Goal: Task Accomplishment & Management: Complete application form

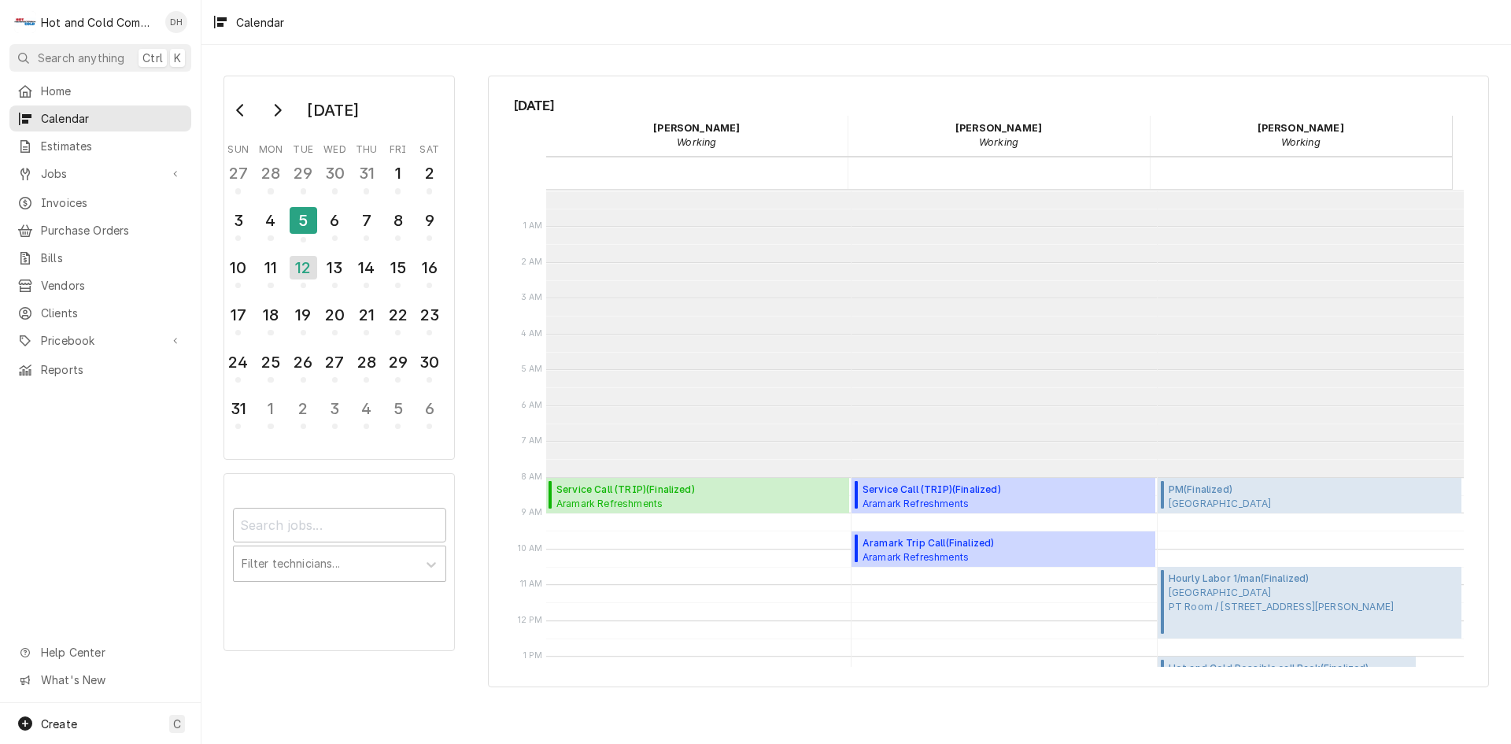
scroll to position [287, 0]
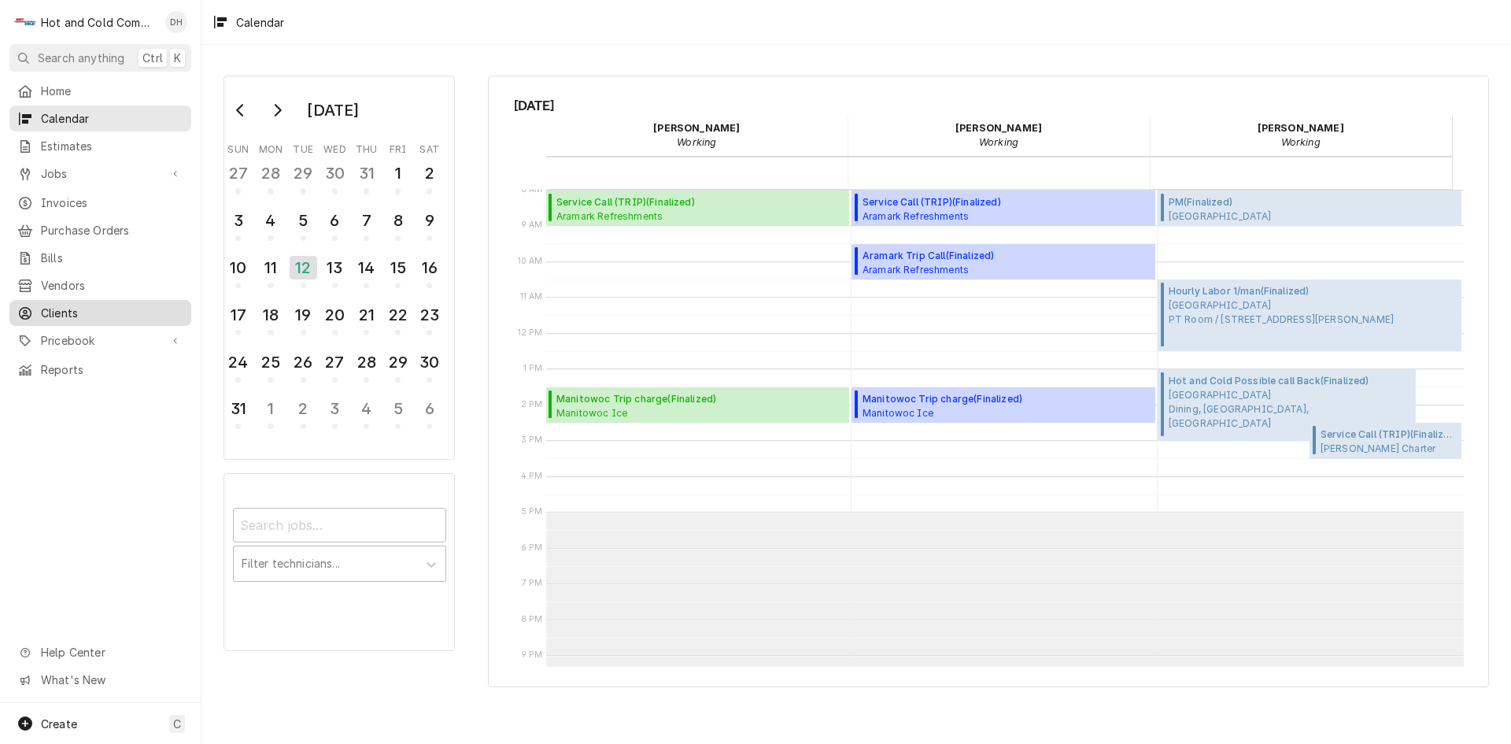
click at [87, 305] on span "Clients" at bounding box center [112, 313] width 142 height 17
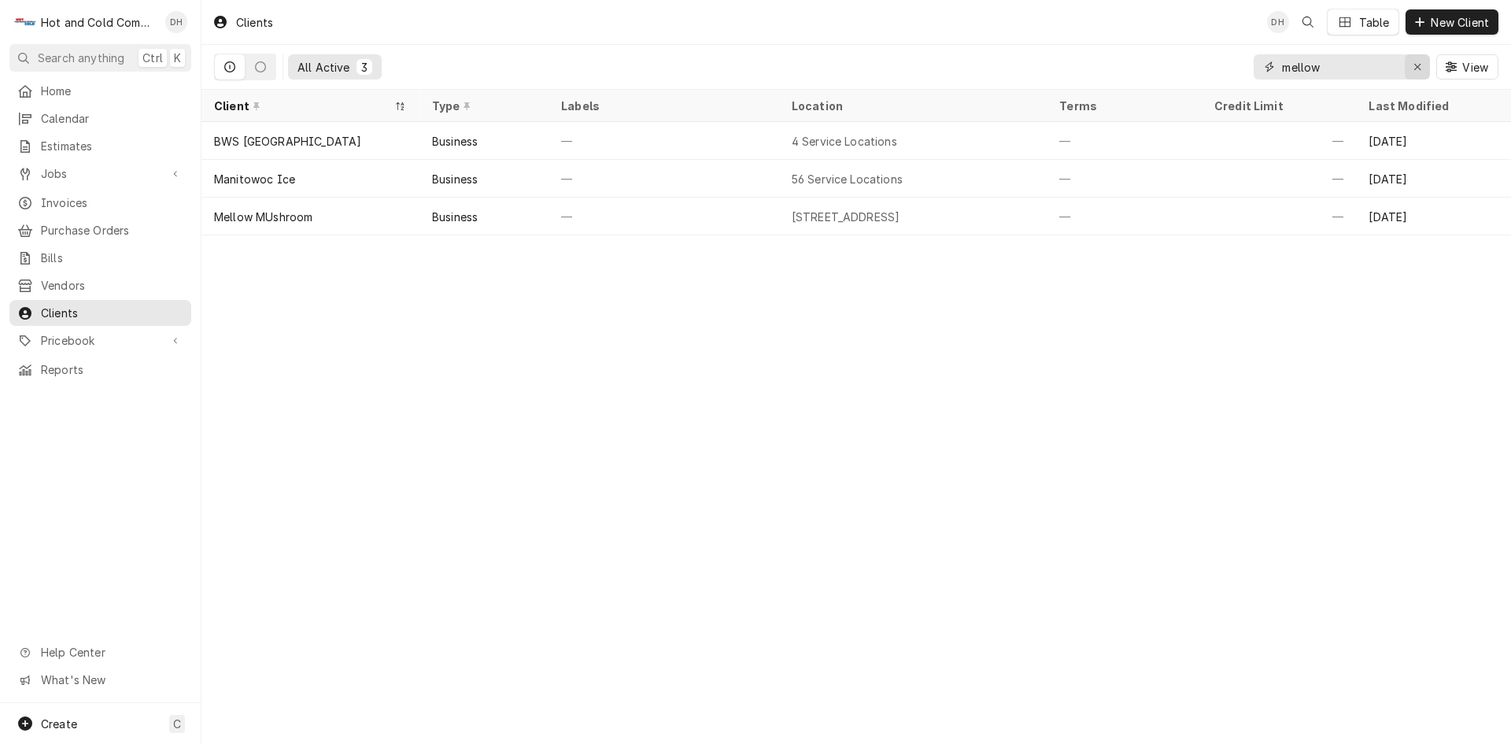
click at [1423, 65] on div "Erase input" at bounding box center [1418, 67] width 16 height 16
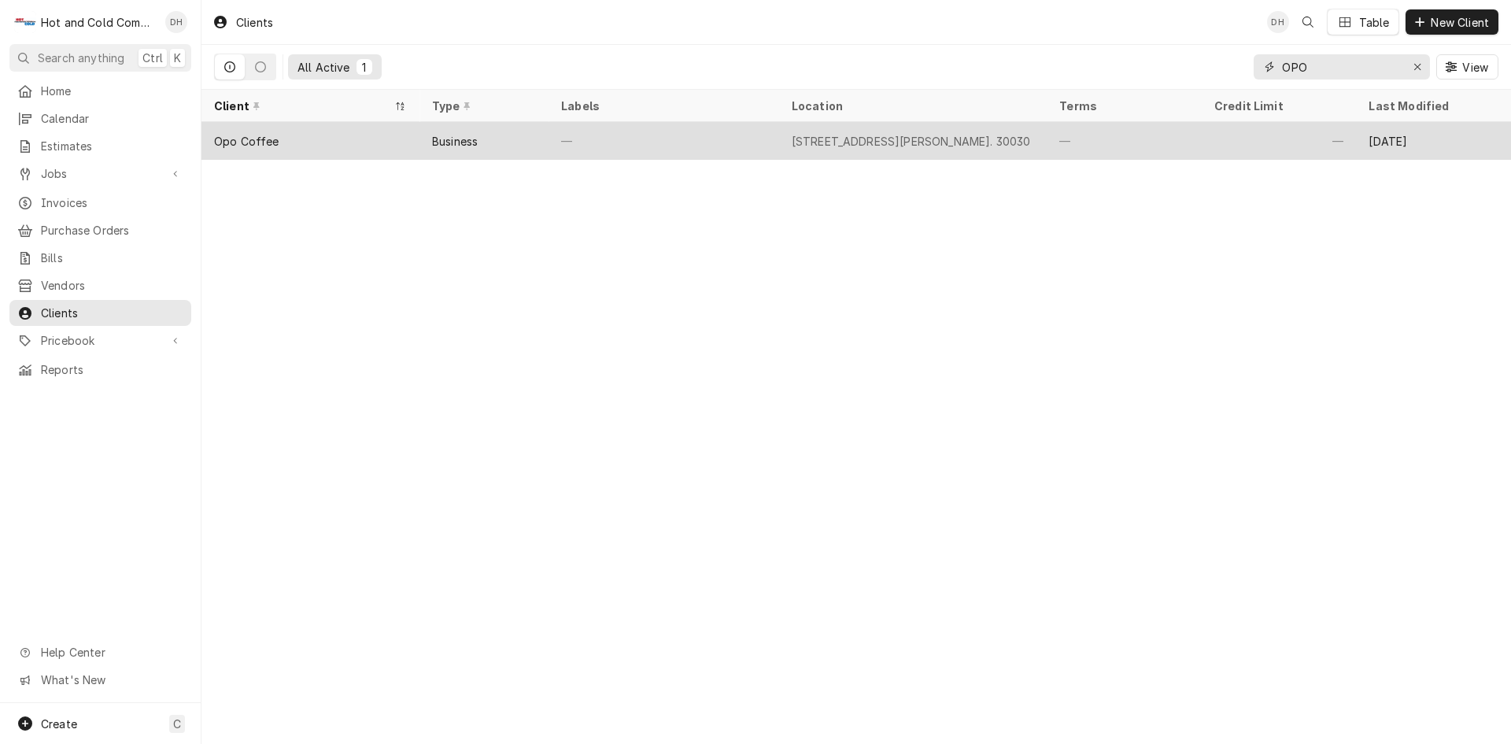
type input "OPO"
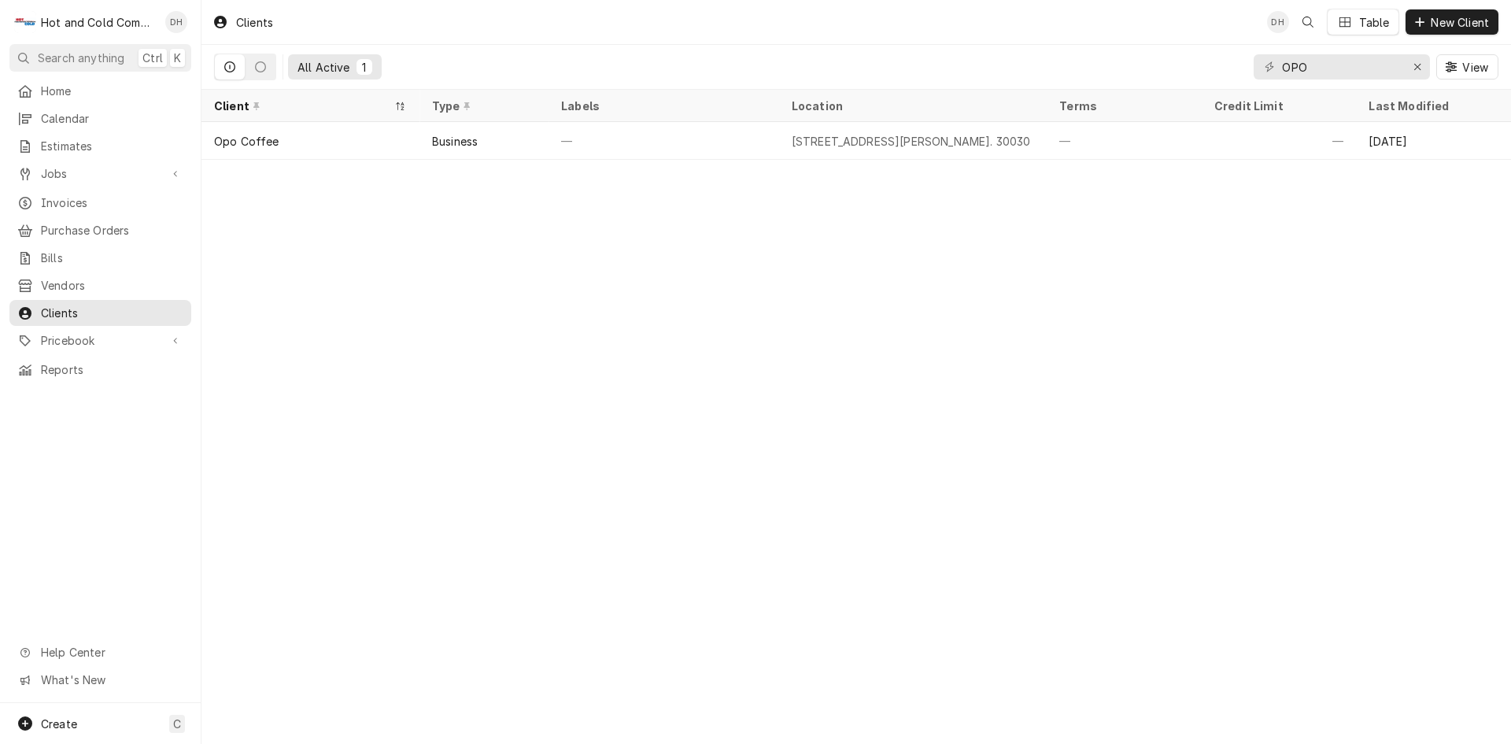
drag, startPoint x: 749, startPoint y: 142, endPoint x: 793, endPoint y: 189, distance: 64.0
click at [749, 142] on div "—" at bounding box center [664, 141] width 231 height 38
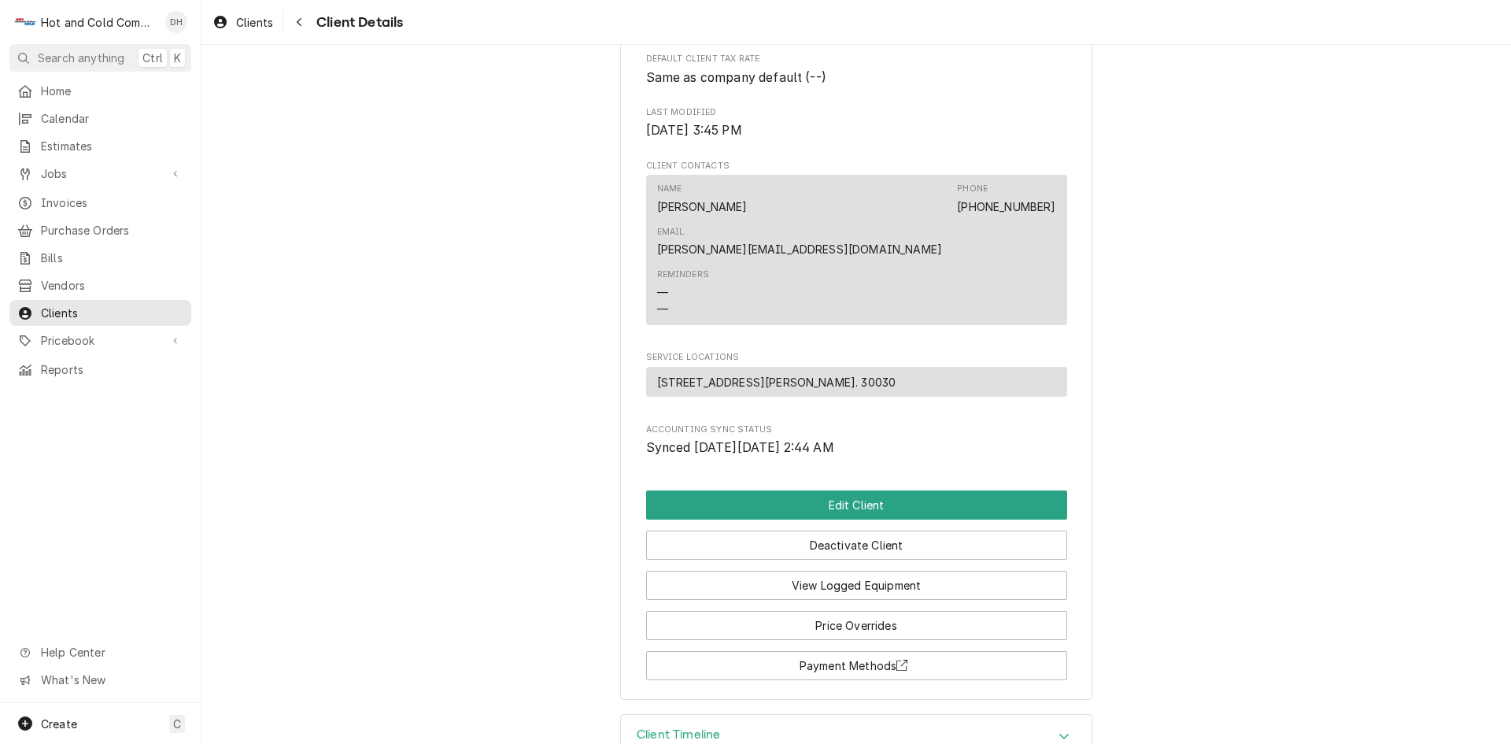
scroll to position [436, 0]
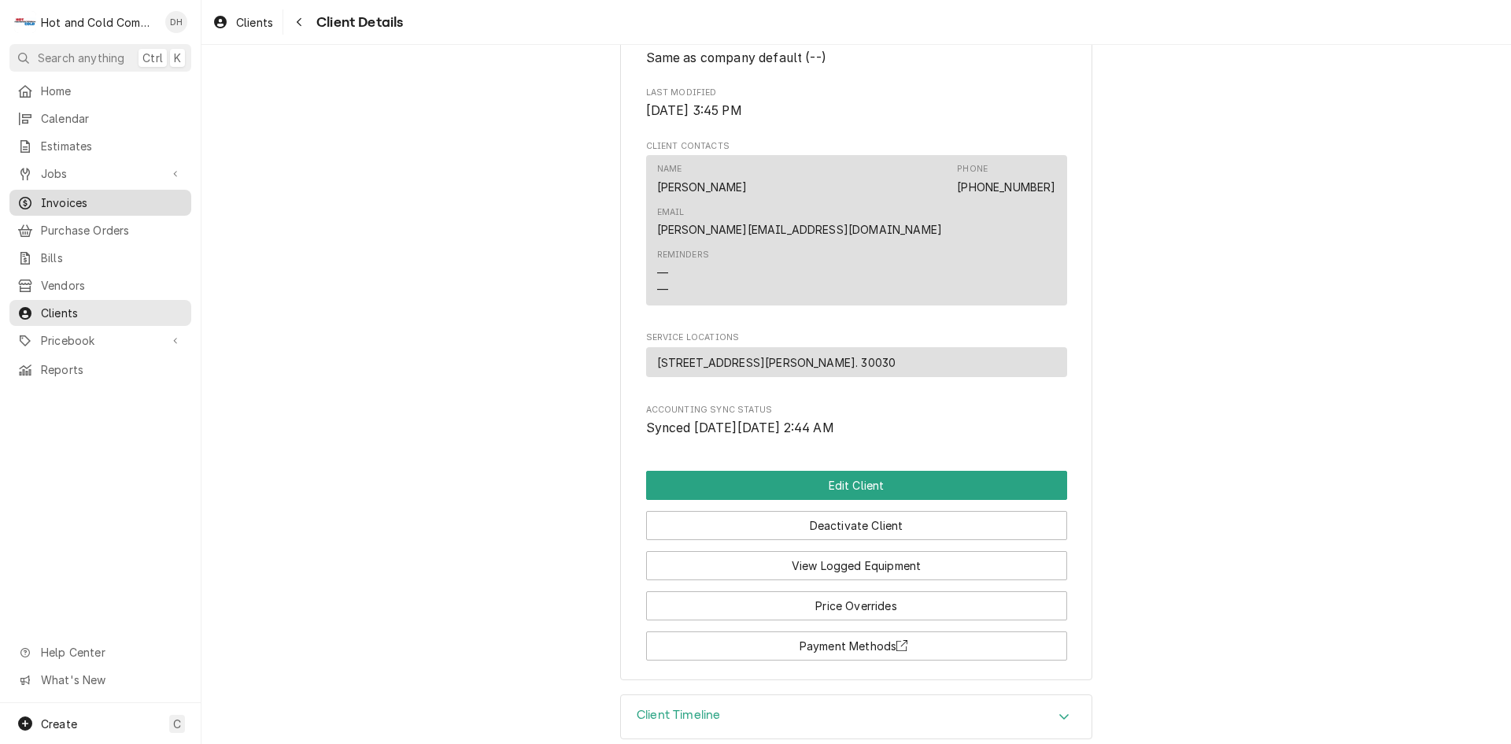
click at [83, 197] on span "Invoices" at bounding box center [112, 202] width 142 height 17
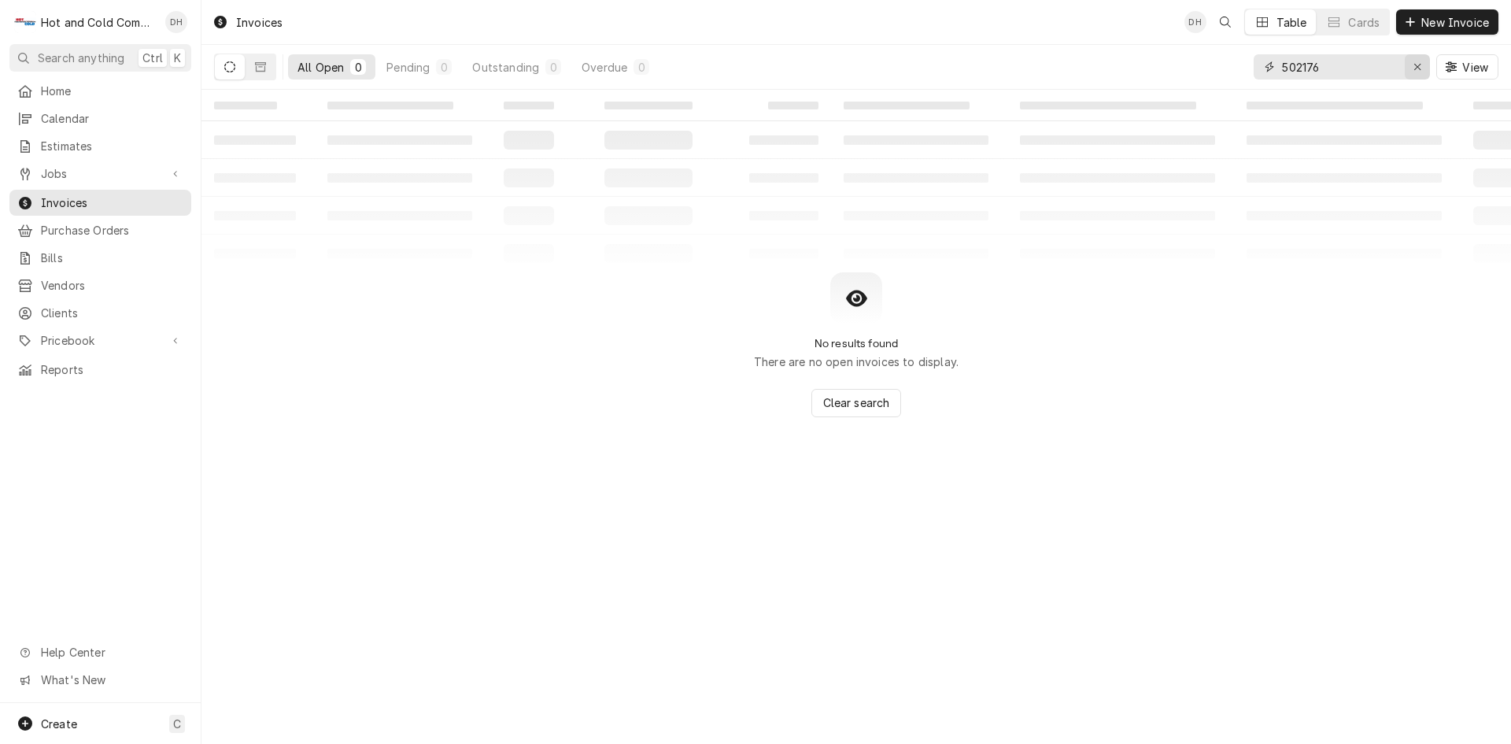
click at [1420, 61] on icon "Erase input" at bounding box center [1418, 66] width 9 height 11
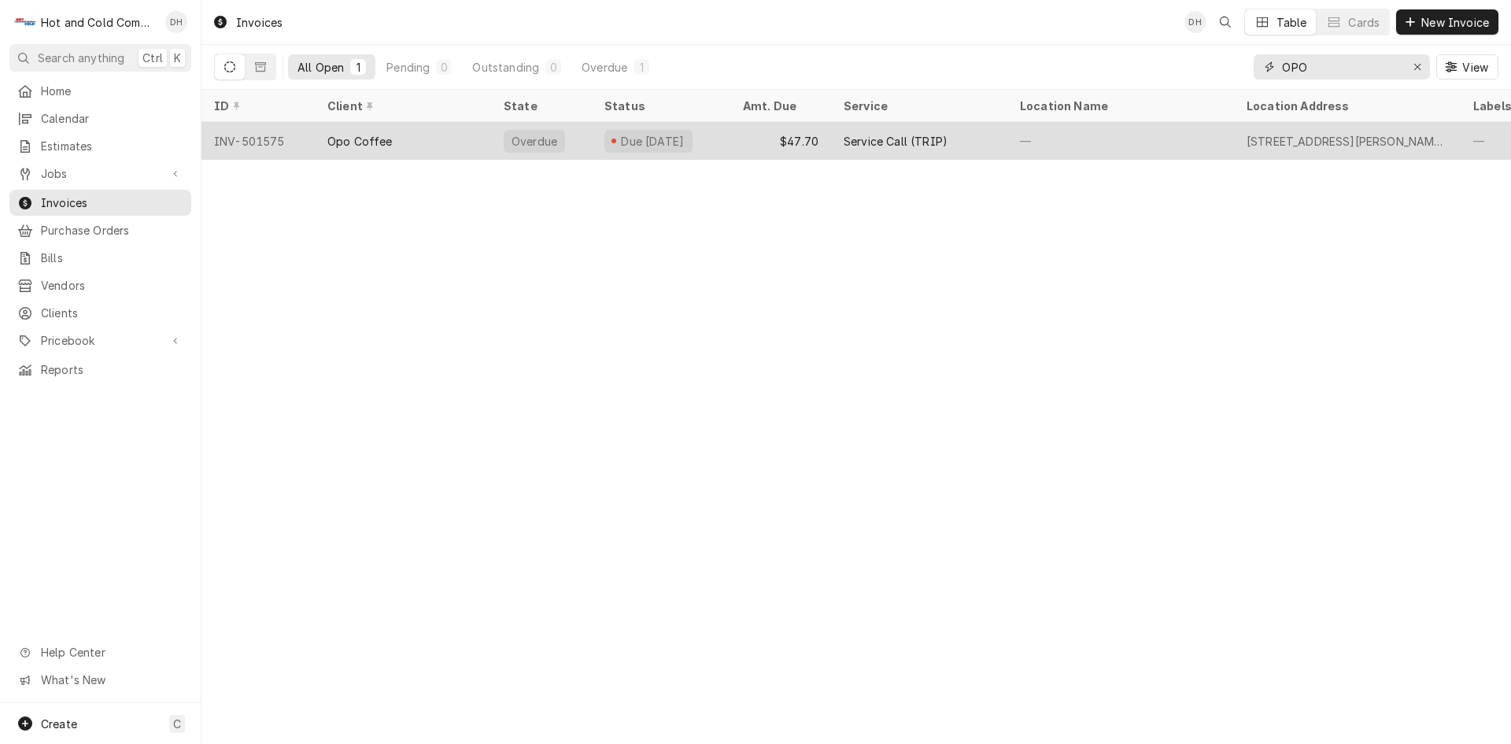
type input "OPO"
click at [472, 138] on div "Opo Coffee" at bounding box center [403, 141] width 176 height 38
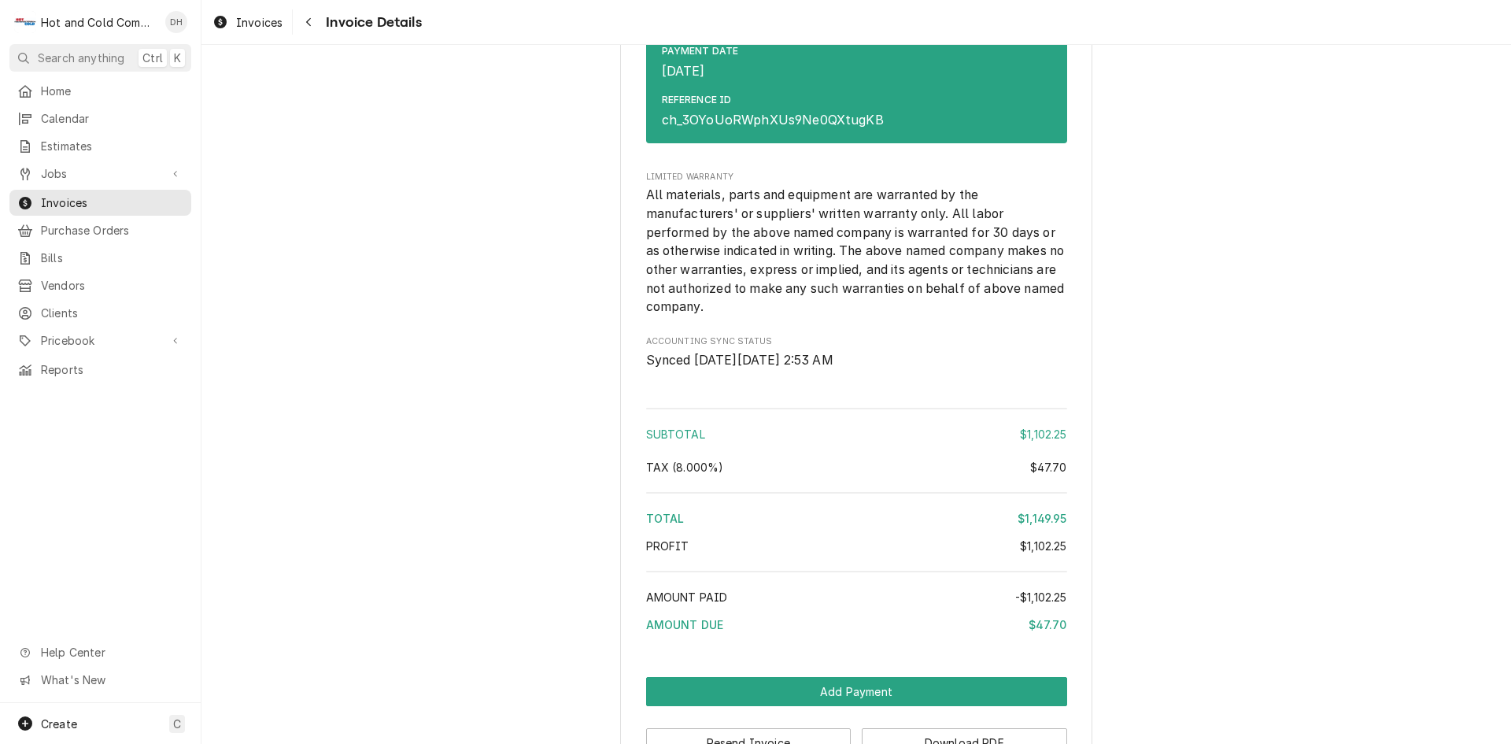
scroll to position [2599, 0]
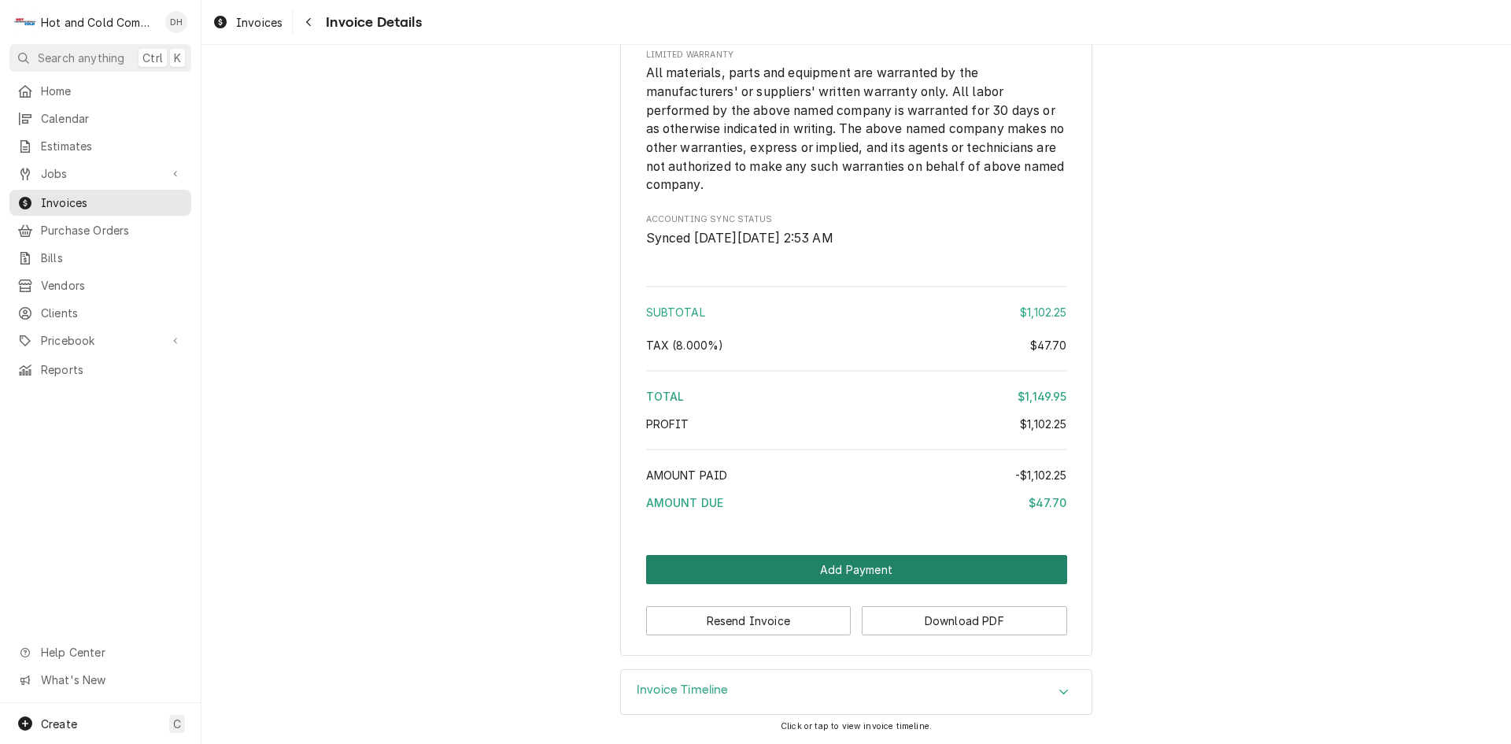
click at [848, 567] on button "Add Payment" at bounding box center [856, 569] width 421 height 29
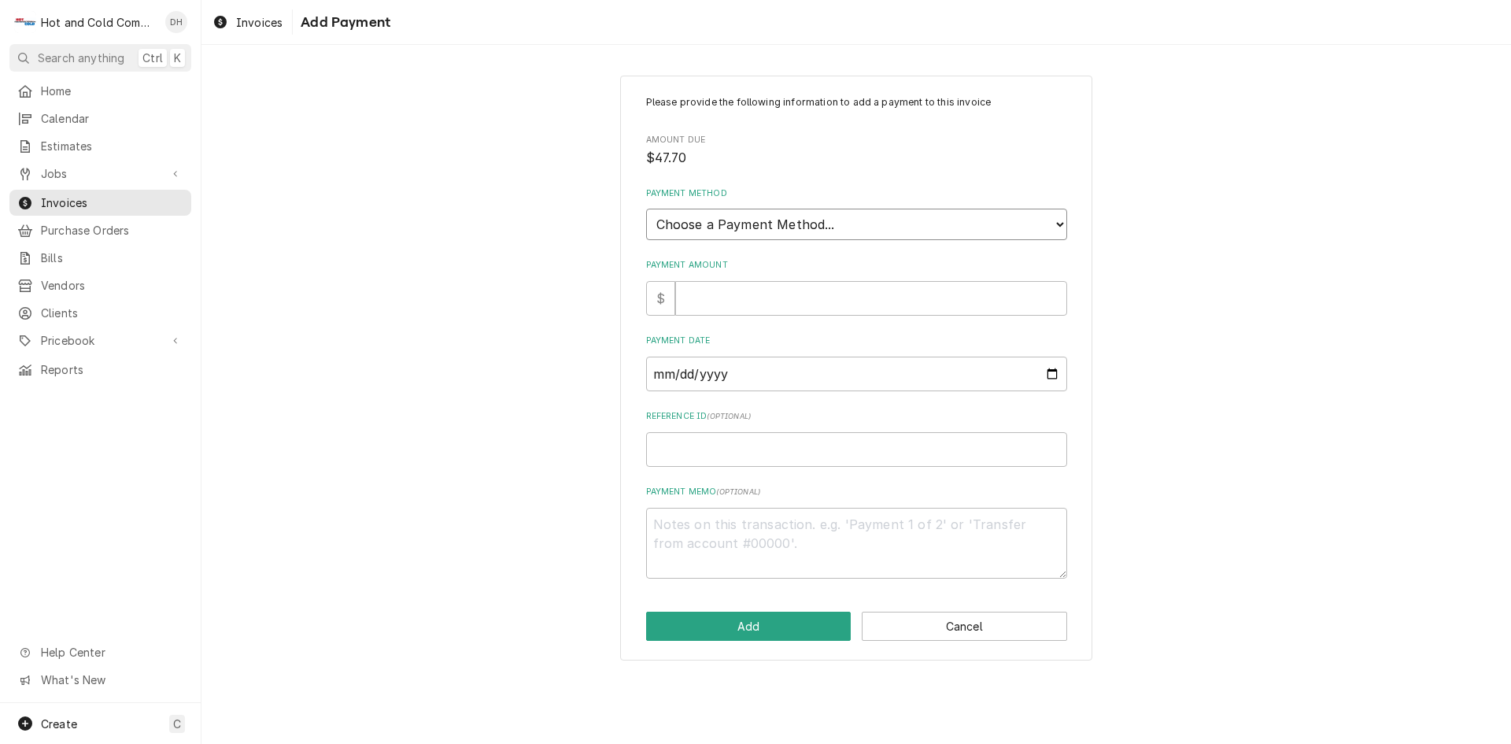
click at [938, 213] on select "Choose a Payment Method... Cash Check Credit/Debit Card ACH/eCheck Other" at bounding box center [856, 224] width 421 height 31
select select "0"
click at [646, 209] on select "Choose a Payment Method... Cash Check Credit/Debit Card ACH/eCheck Other" at bounding box center [856, 224] width 421 height 31
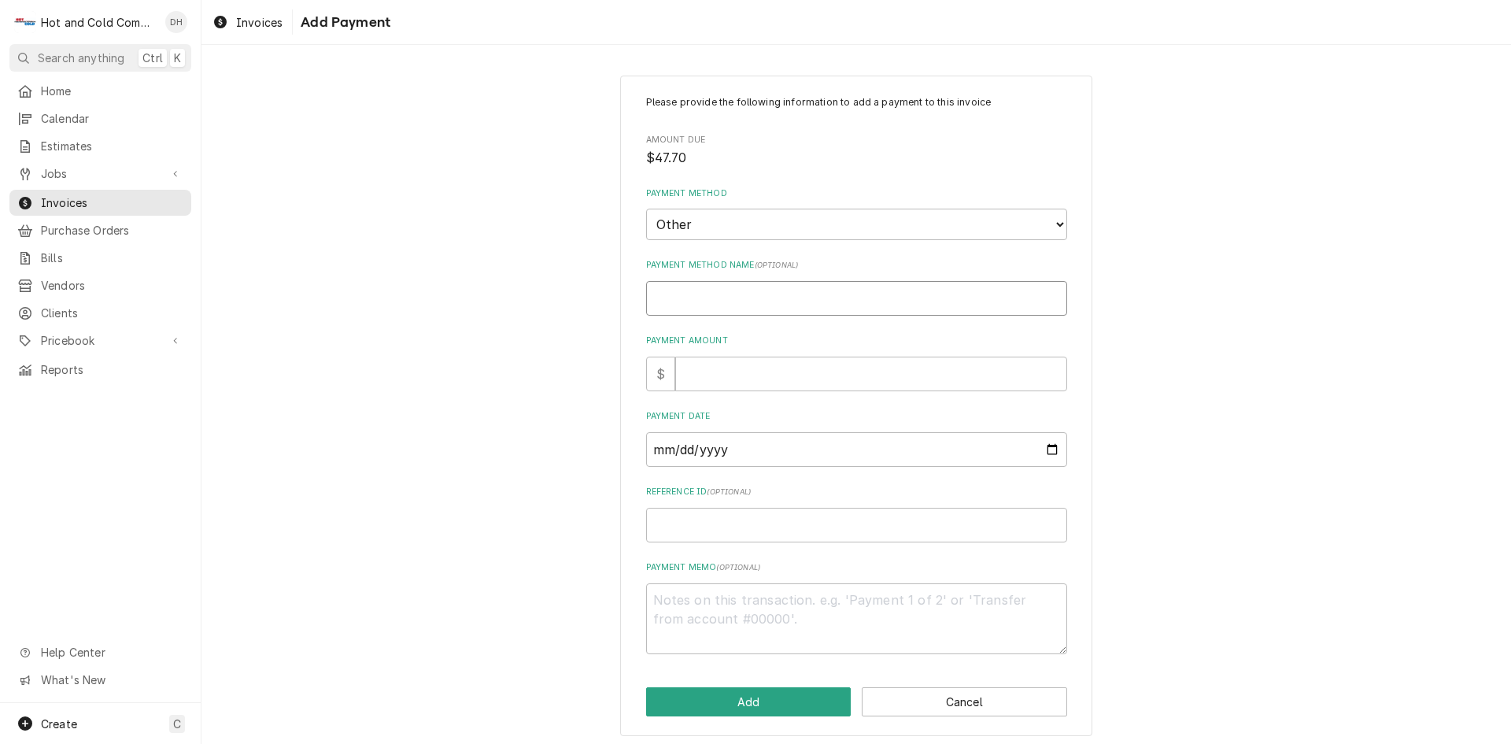
click at [734, 304] on input "Payment Method Name ( optional )" at bounding box center [856, 298] width 421 height 35
type textarea "x"
type input "D"
type textarea "x"
type input "Di"
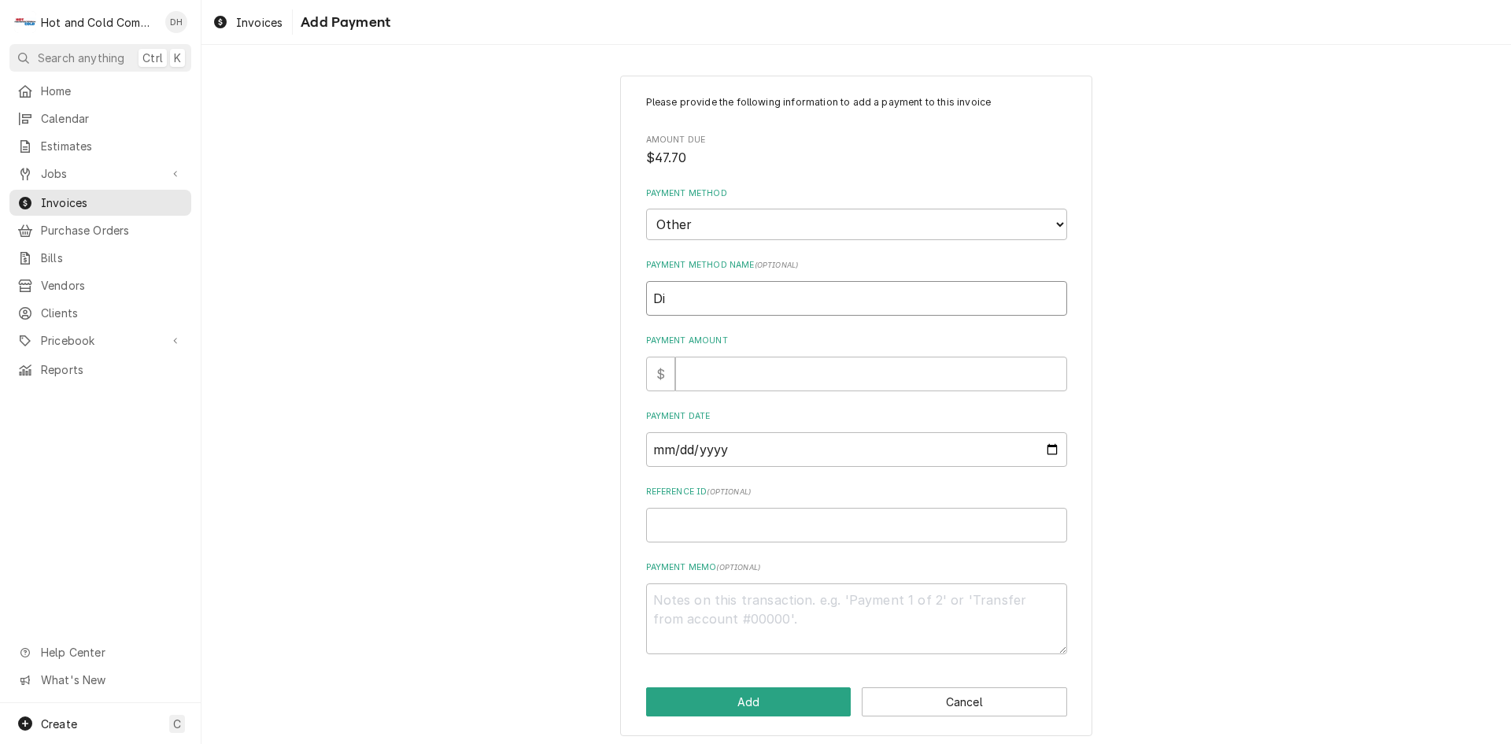
type textarea "x"
type input "Dis"
type textarea "x"
type input "Di"
type textarea "x"
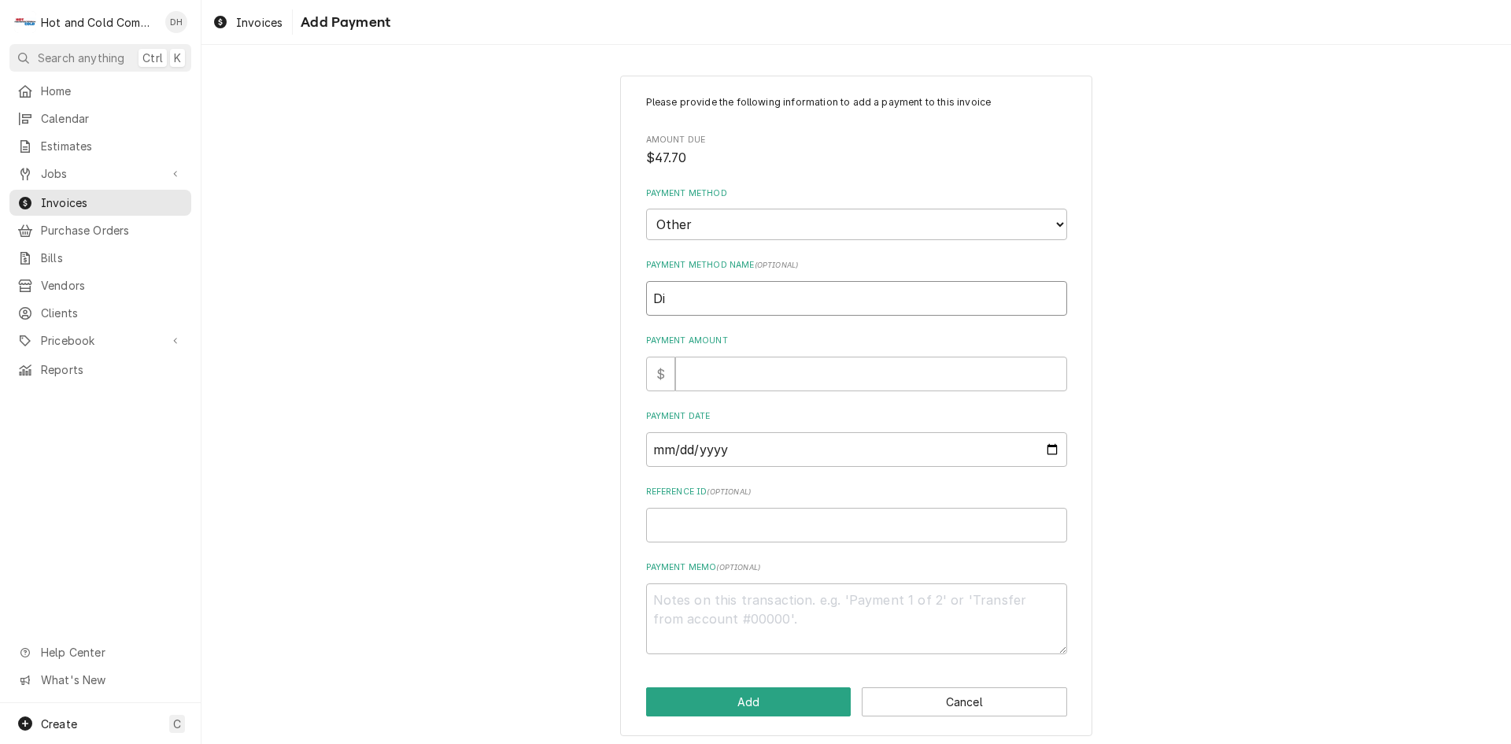
type input "D"
type textarea "x"
click at [986, 705] on button "Cancel" at bounding box center [964, 701] width 205 height 29
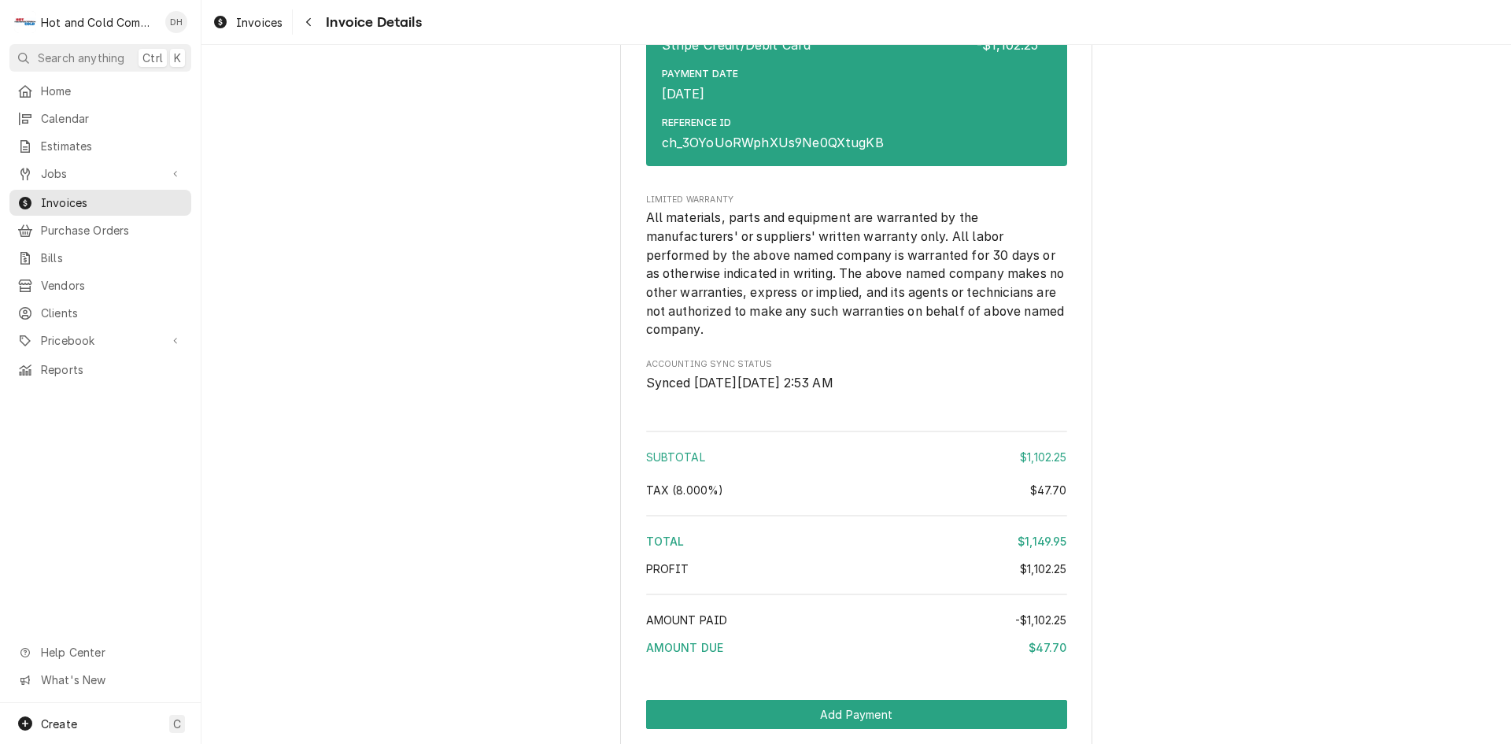
scroll to position [2595, 0]
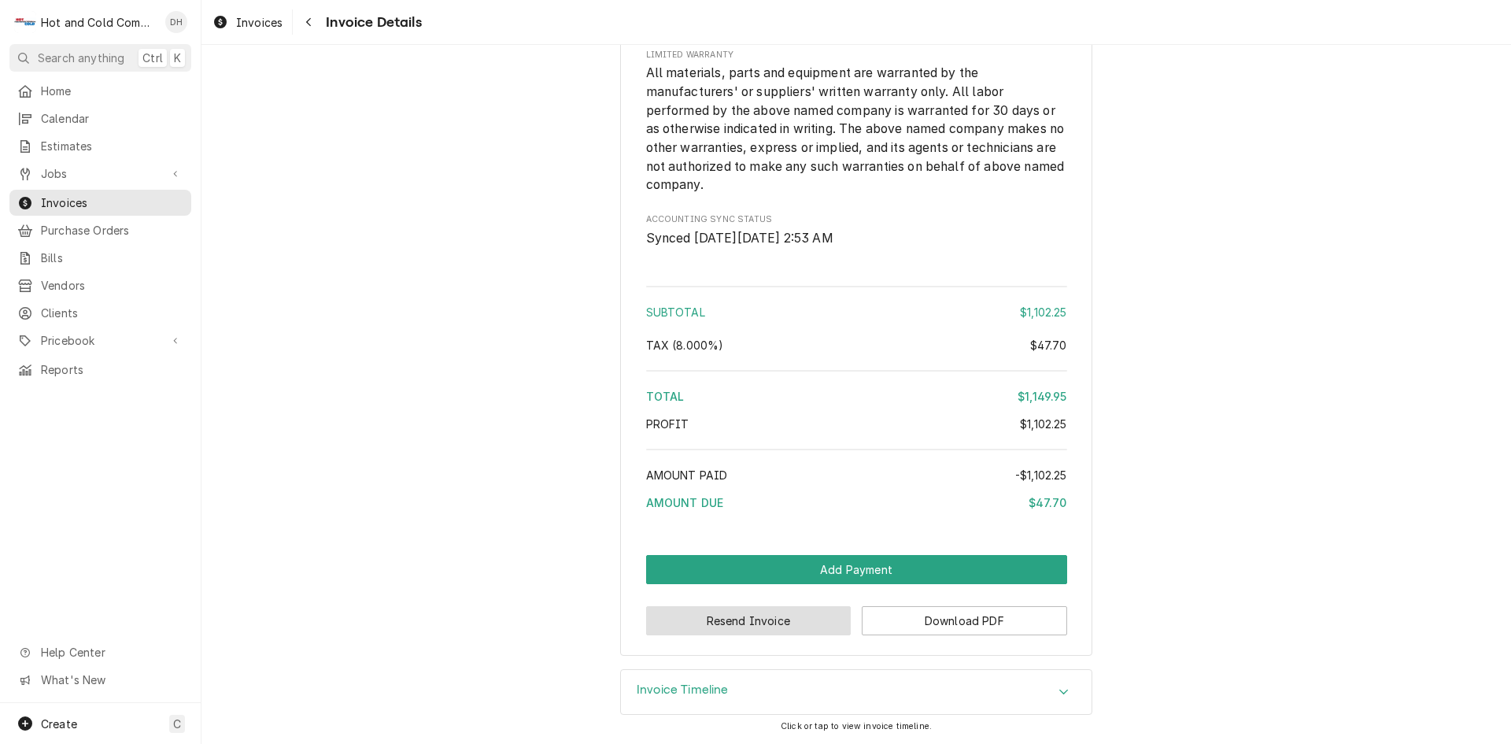
click at [738, 629] on button "Resend Invoice" at bounding box center [748, 620] width 205 height 29
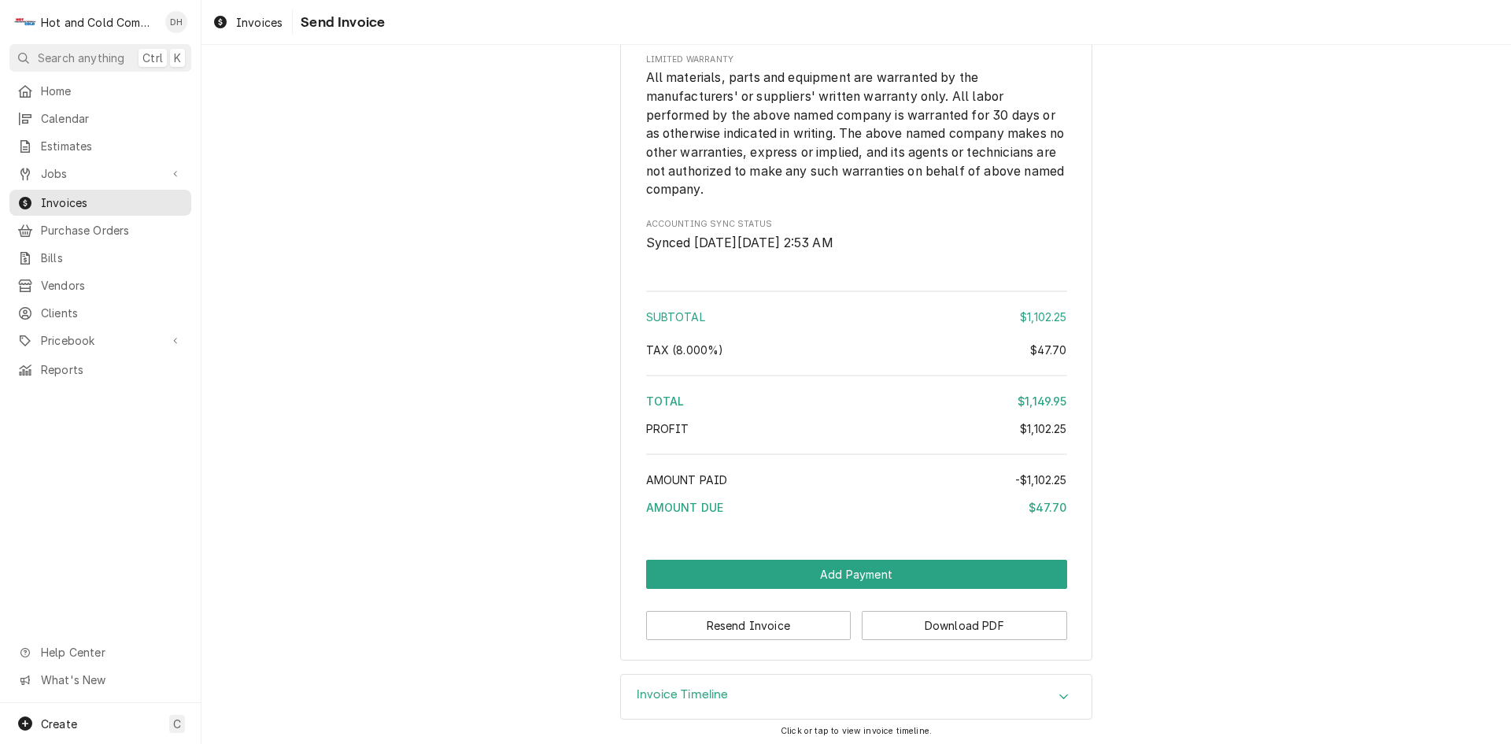
scroll to position [2599, 0]
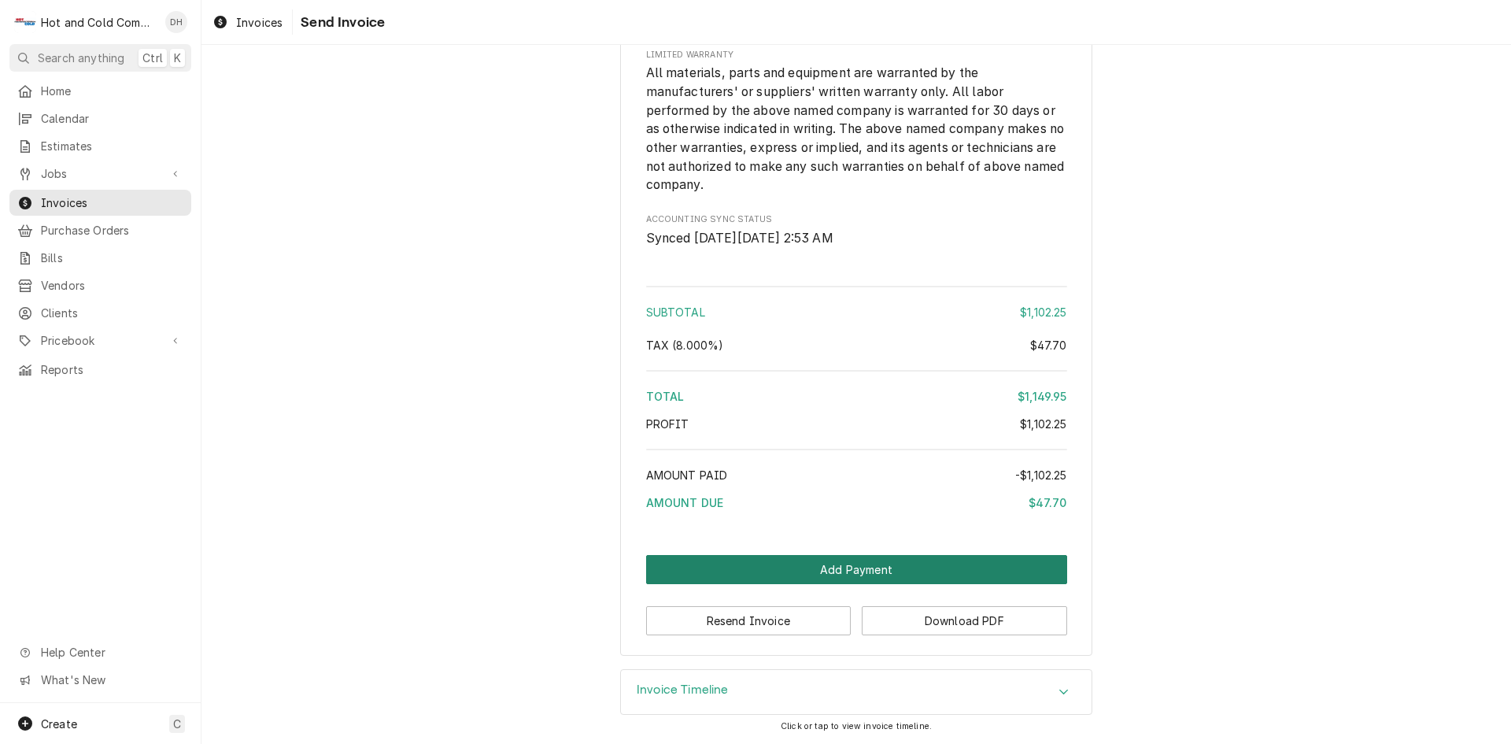
click at [843, 568] on button "Add Payment" at bounding box center [856, 569] width 421 height 29
type textarea "x"
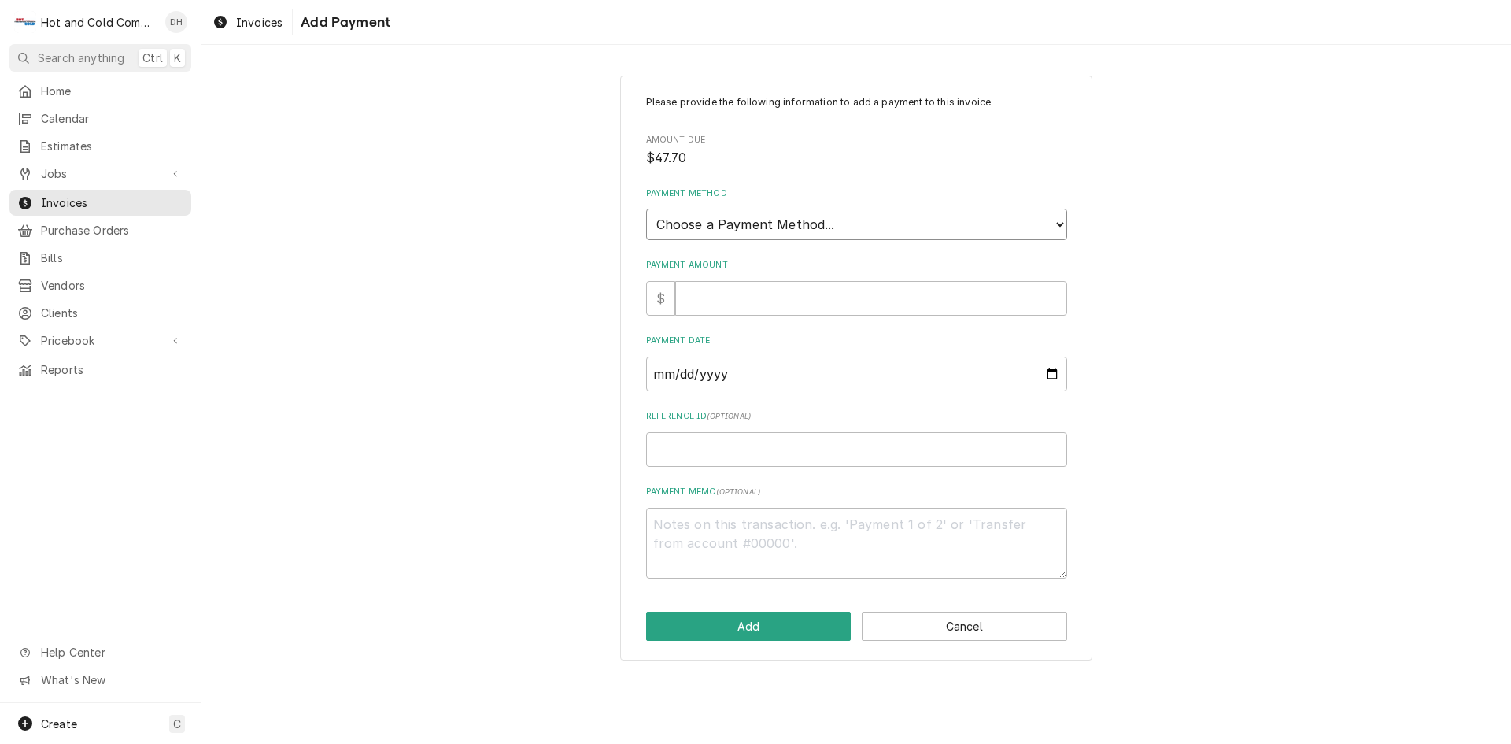
drag, startPoint x: 907, startPoint y: 219, endPoint x: 820, endPoint y: 218, distance: 86.6
click at [907, 219] on select "Choose a Payment Method... Cash Check Credit/Debit Card ACH/eCheck Other" at bounding box center [856, 224] width 421 height 31
select select "0"
click at [646, 209] on select "Choose a Payment Method... Cash Check Credit/Debit Card ACH/eCheck Other" at bounding box center [856, 224] width 421 height 31
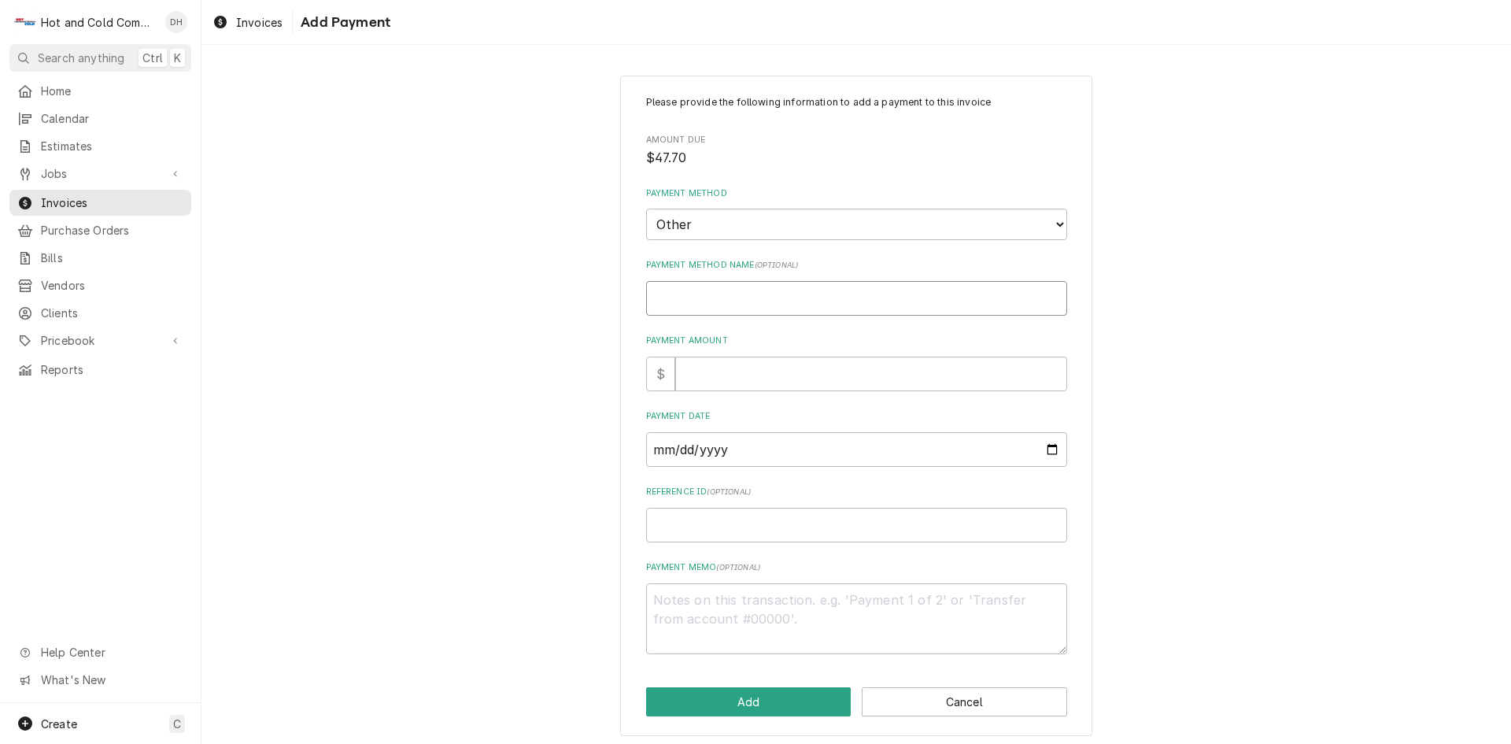
click at [779, 305] on input "Payment Method Name ( optional )" at bounding box center [856, 298] width 421 height 35
type textarea "x"
type input "C"
type textarea "x"
type input "Cr"
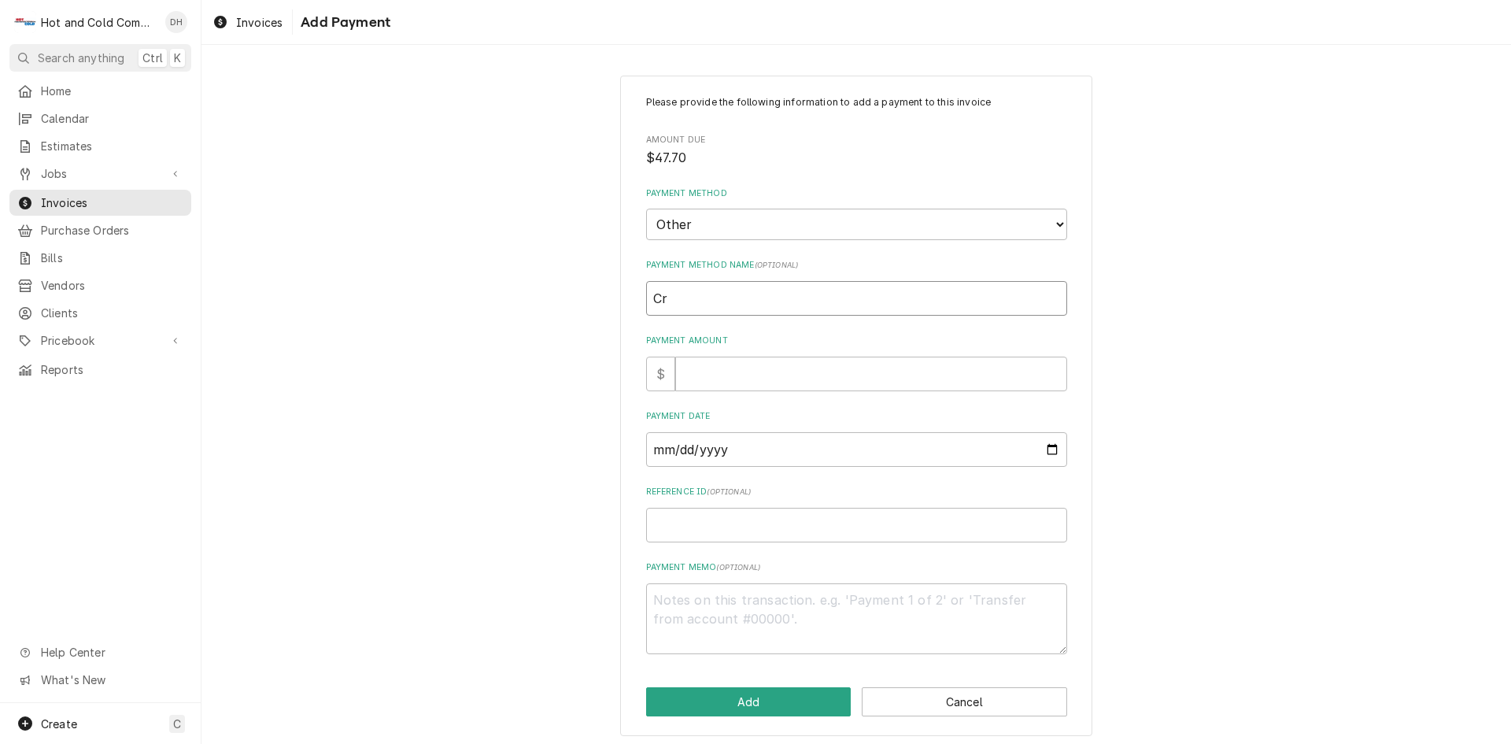
type textarea "x"
type input "Cre"
type textarea "x"
type input "Cred"
type textarea "x"
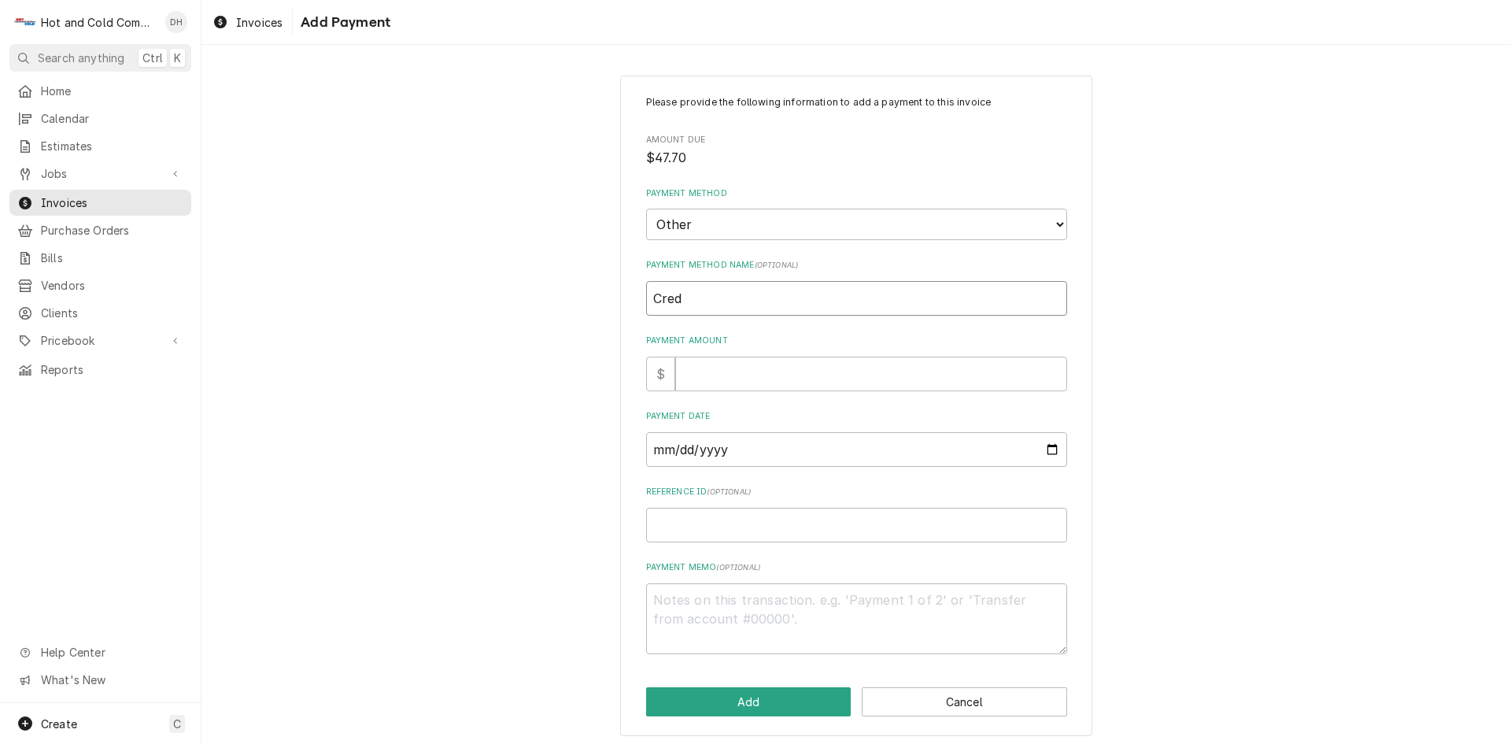
type input "Credi"
type textarea "x"
type input "Credit"
click at [764, 385] on input "Payment Amount" at bounding box center [871, 374] width 392 height 35
type textarea "x"
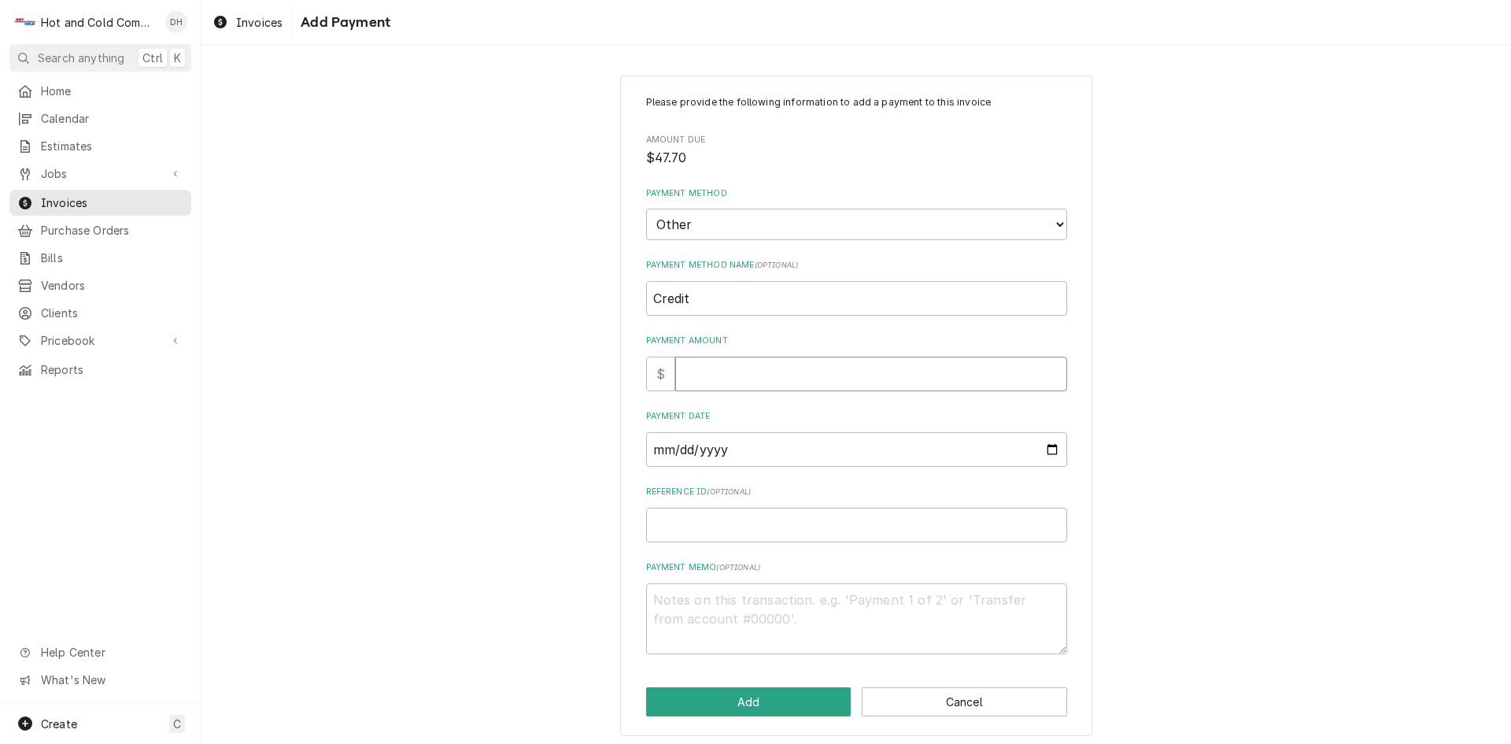
type input "4"
type textarea "x"
type input "47"
type textarea "x"
type input "47.7"
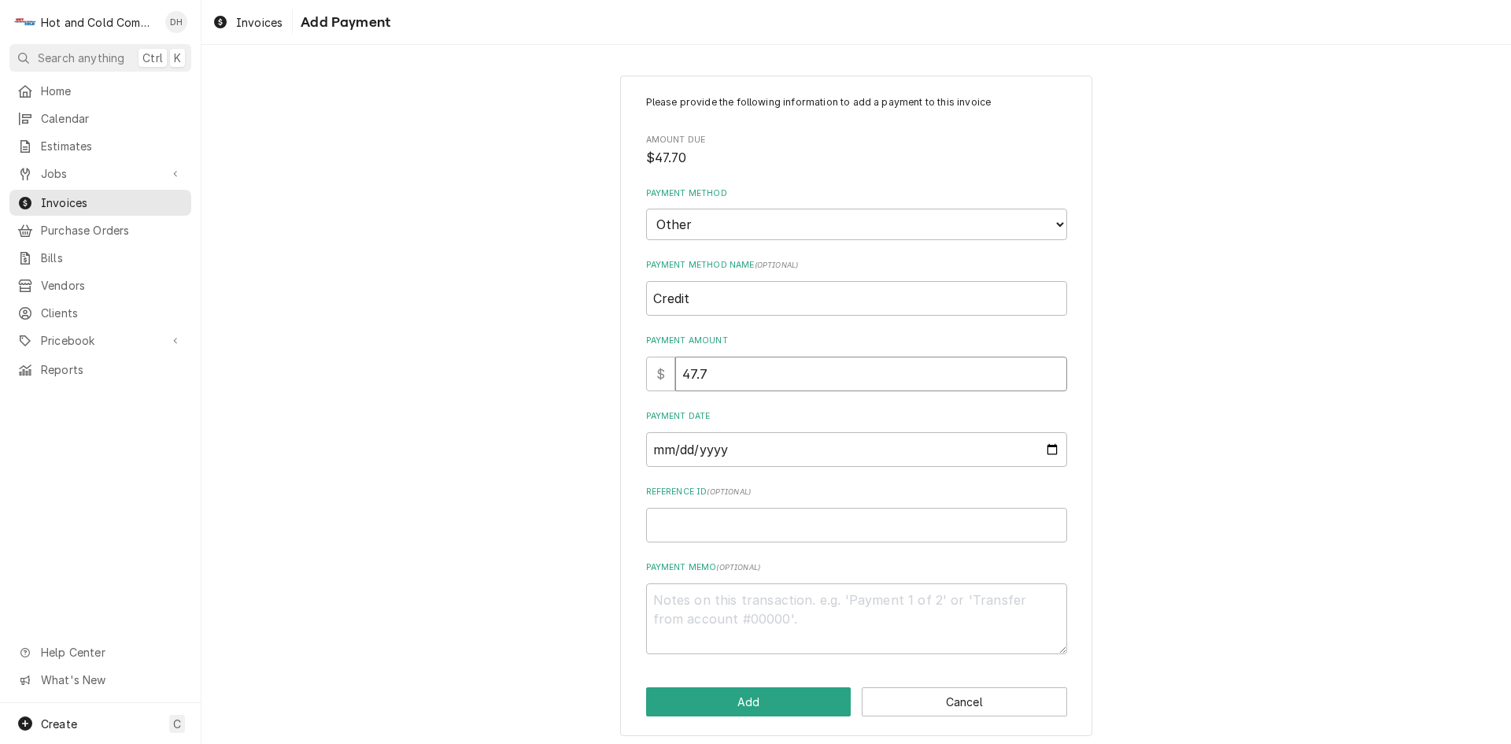
type textarea "x"
type input "47.70"
click at [1041, 445] on input "Payment Date" at bounding box center [856, 449] width 421 height 35
type textarea "x"
type input "2025-09-16"
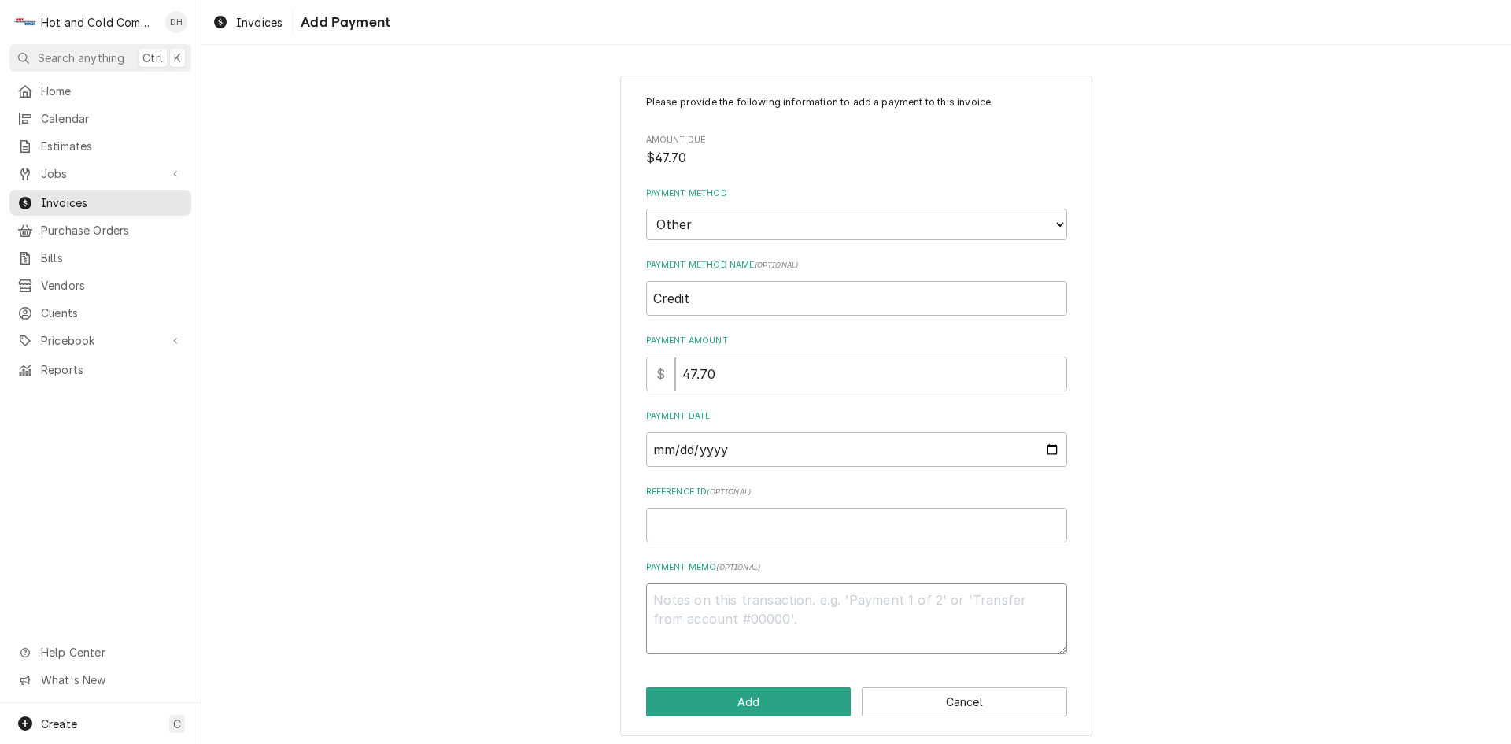
click at [757, 609] on textarea "Payment Memo ( optional )" at bounding box center [856, 618] width 421 height 71
type textarea "x"
type textarea "T"
type textarea "x"
type textarea "Ta"
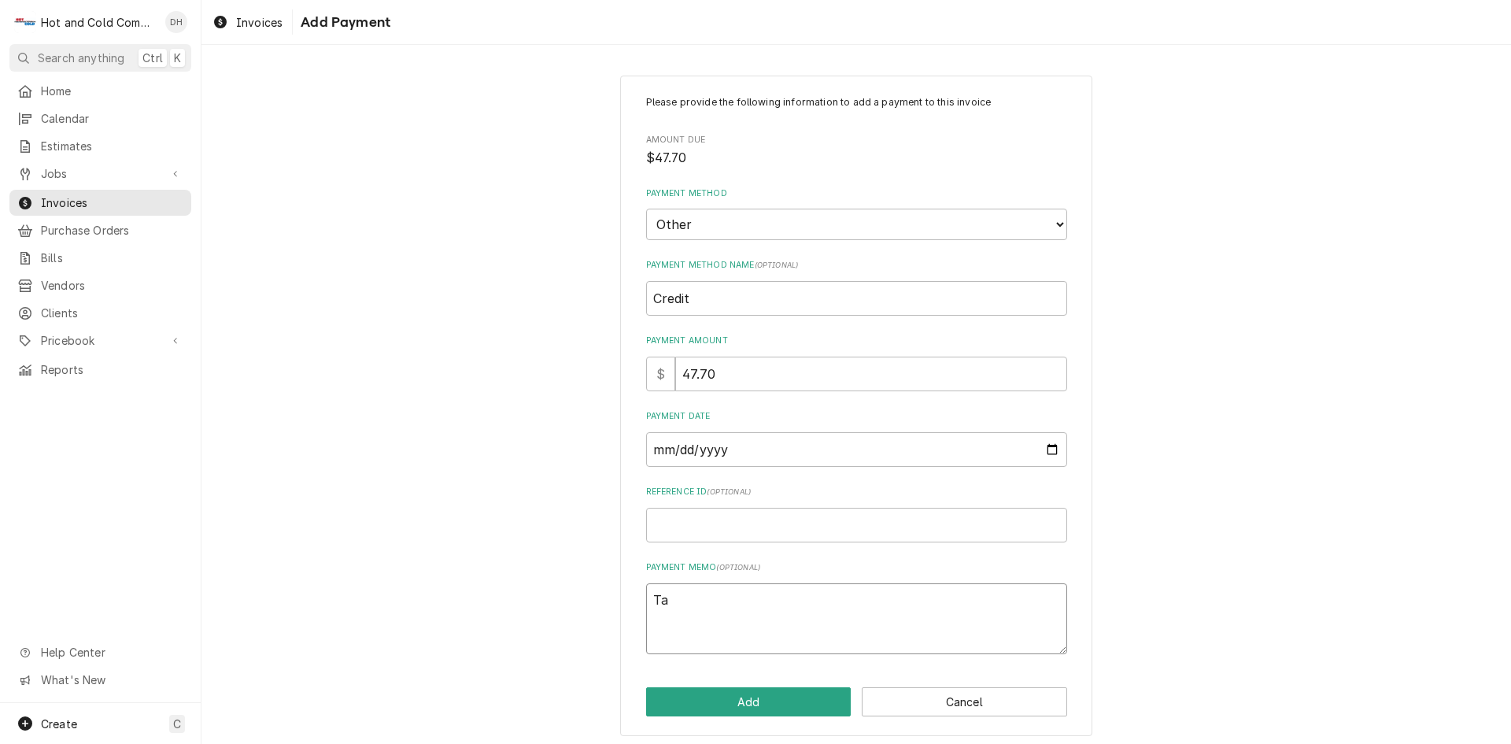
type textarea "x"
type textarea "Tax"
type textarea "x"
type textarea "Tax"
type textarea "x"
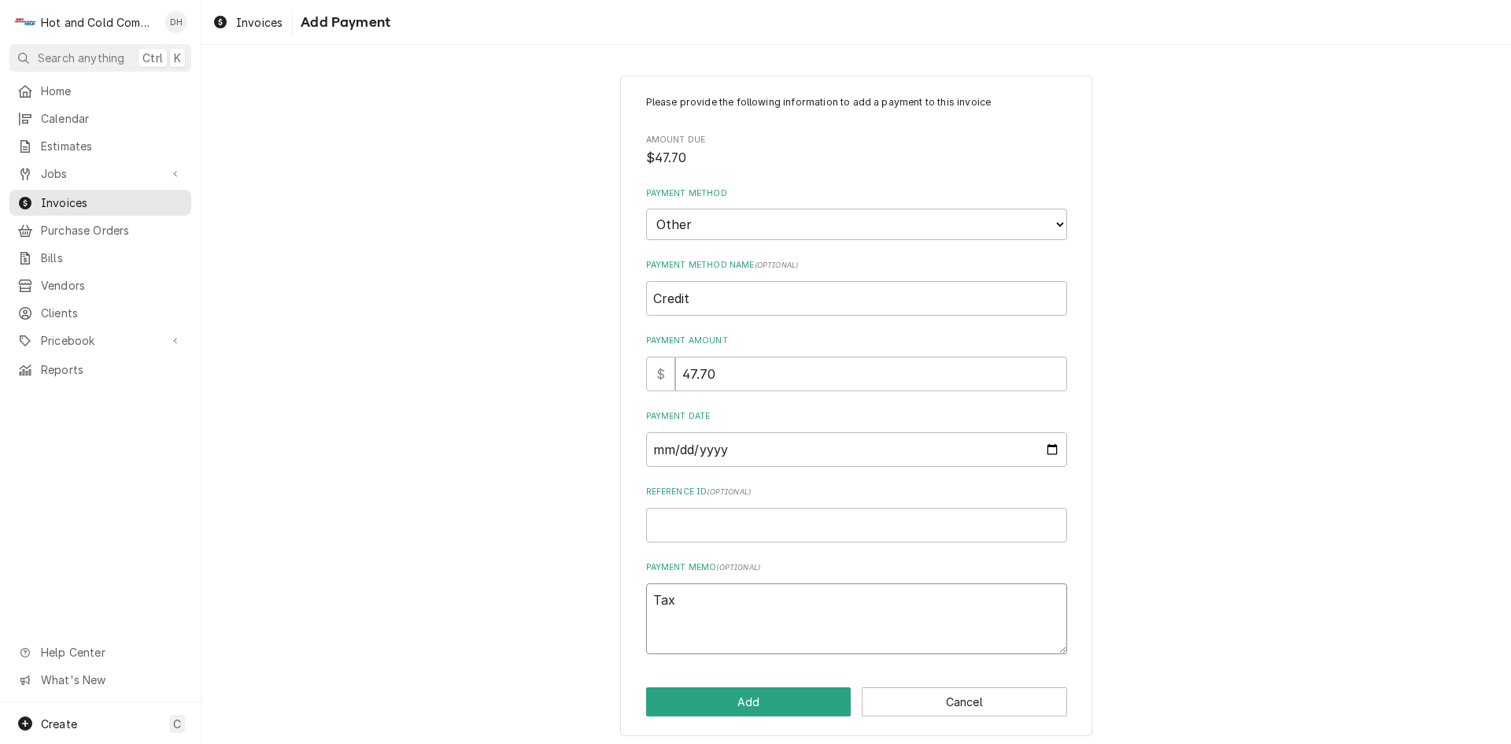
type textarea "Tax w"
type textarea "x"
type textarea "Tax wa"
type textarea "x"
type textarea "Tax was"
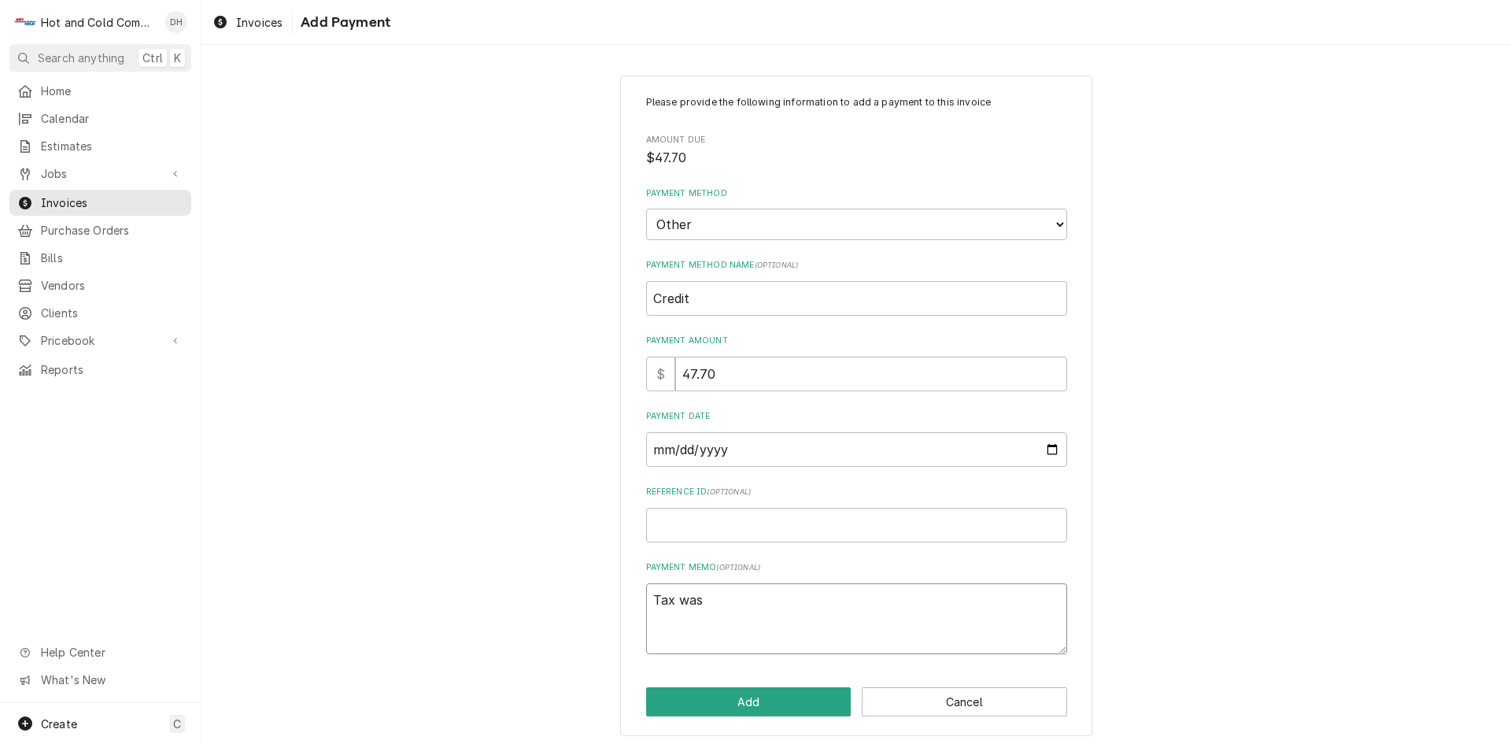
type textarea "x"
type textarea "Tax was"
type textarea "x"
type textarea "Tax was n"
type textarea "x"
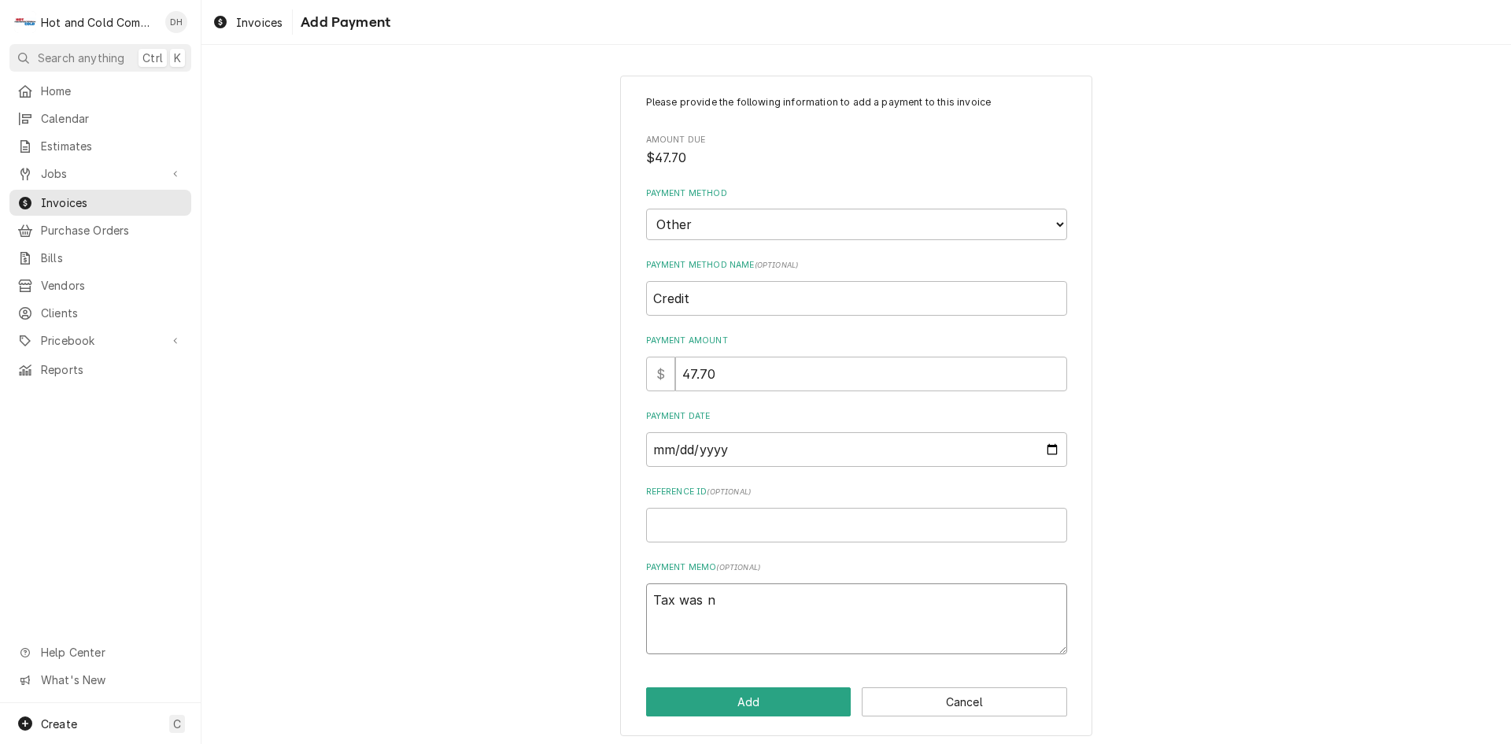
type textarea "Tax was no"
type textarea "x"
type textarea "Tax was not"
type textarea "x"
type textarea "Tax was not"
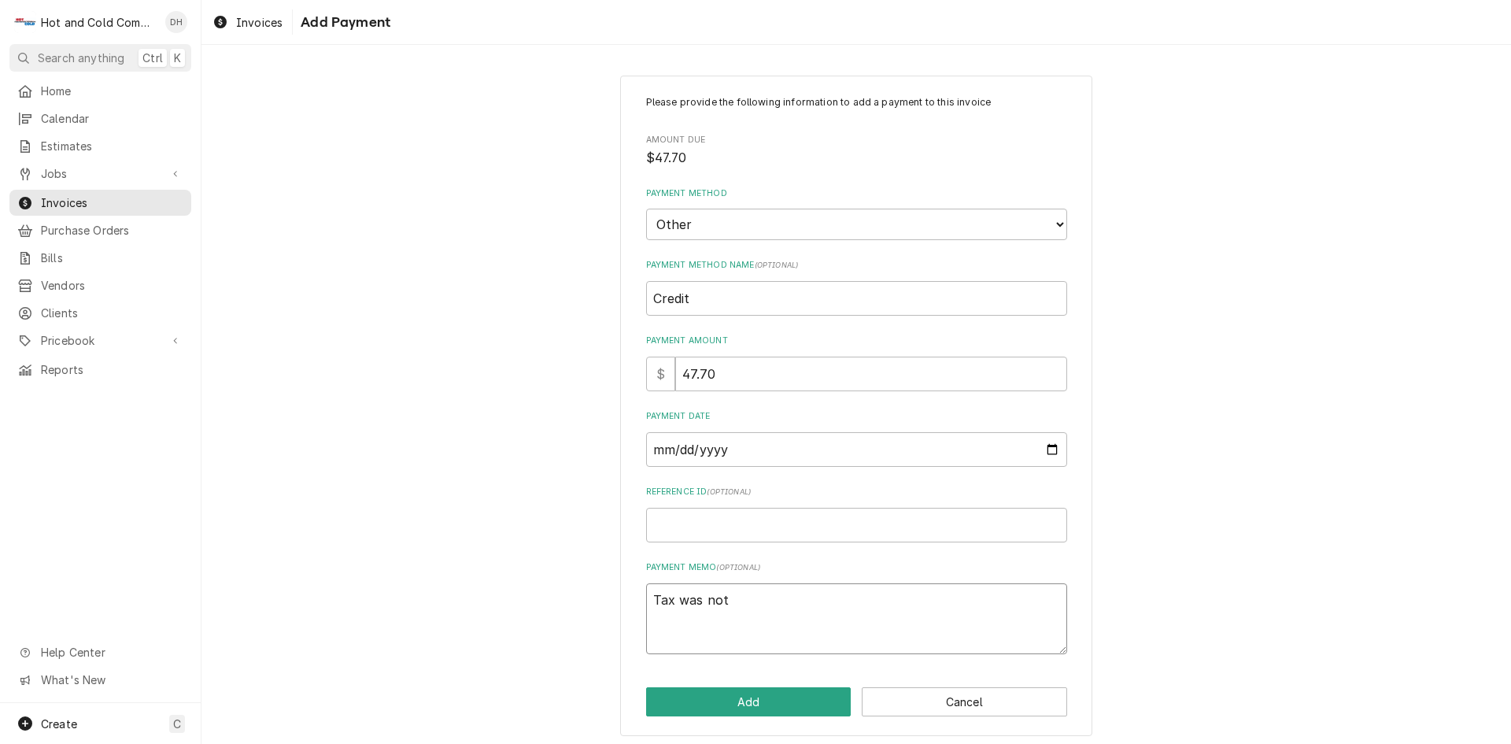
type textarea "x"
type textarea "Tax was not s"
type textarea "x"
type textarea "Tax was not se"
type textarea "x"
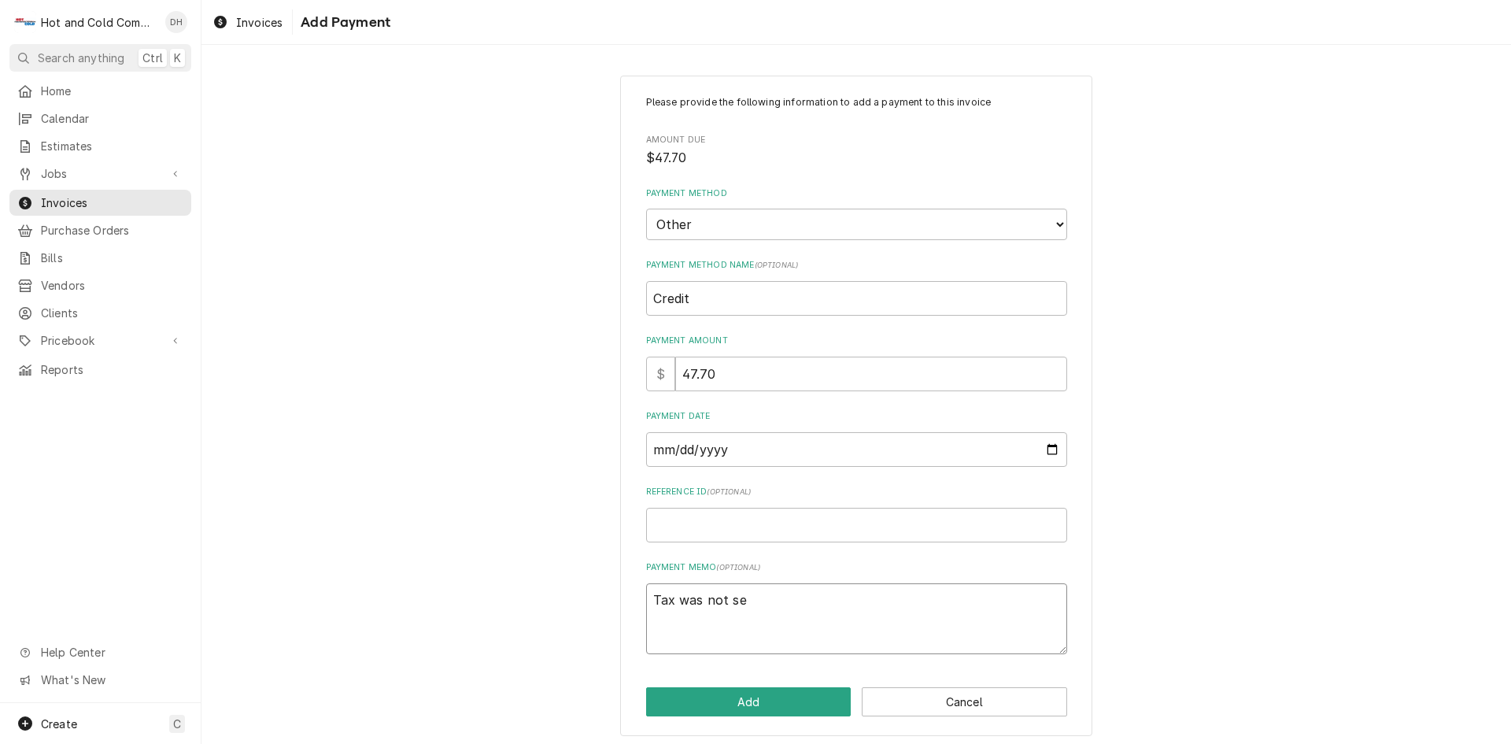
type textarea "Tax was not sen"
type textarea "x"
type textarea "Tax was not sent"
type textarea "x"
type textarea "Tax was not sent"
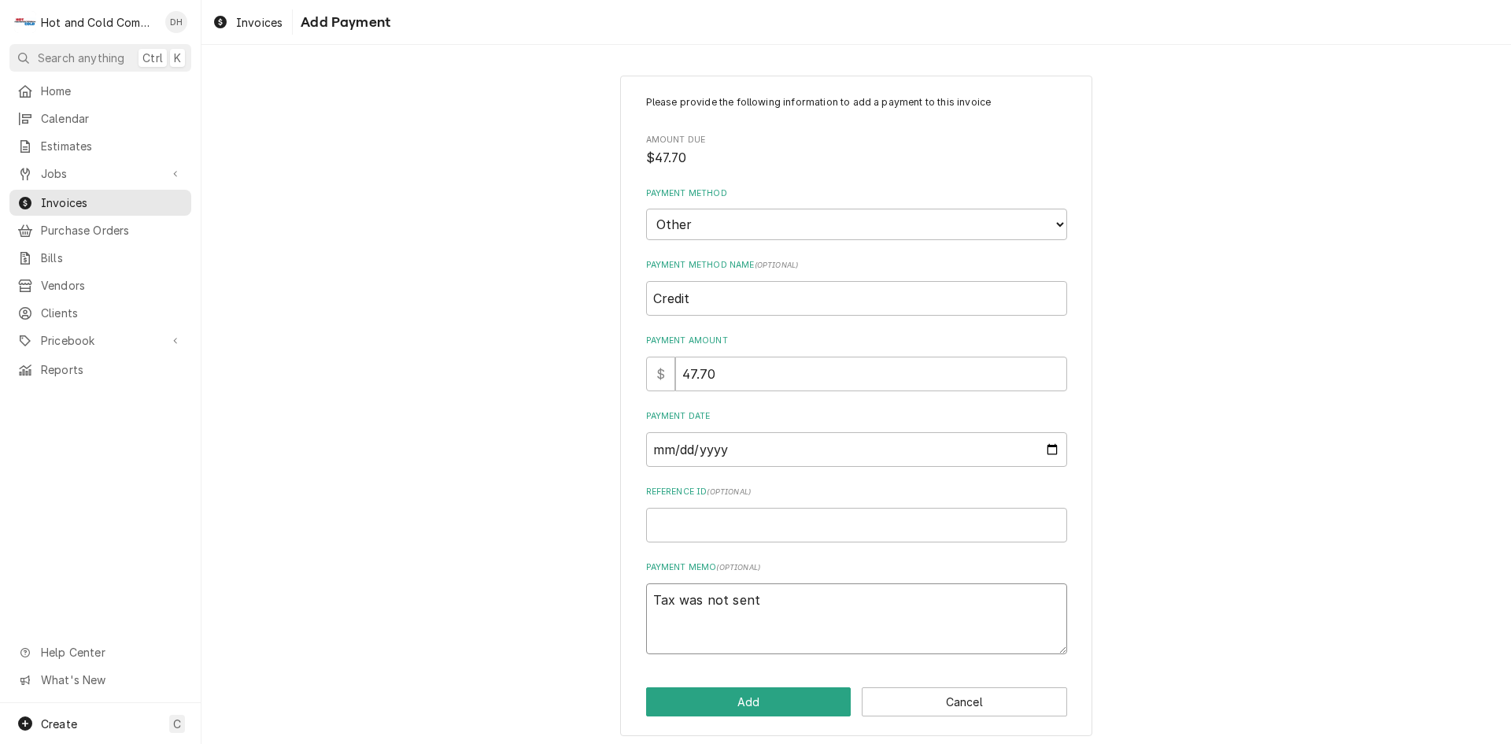
type textarea "x"
type textarea "Tax was not sent o"
type textarea "x"
type textarea "Tax was not sent on"
type textarea "x"
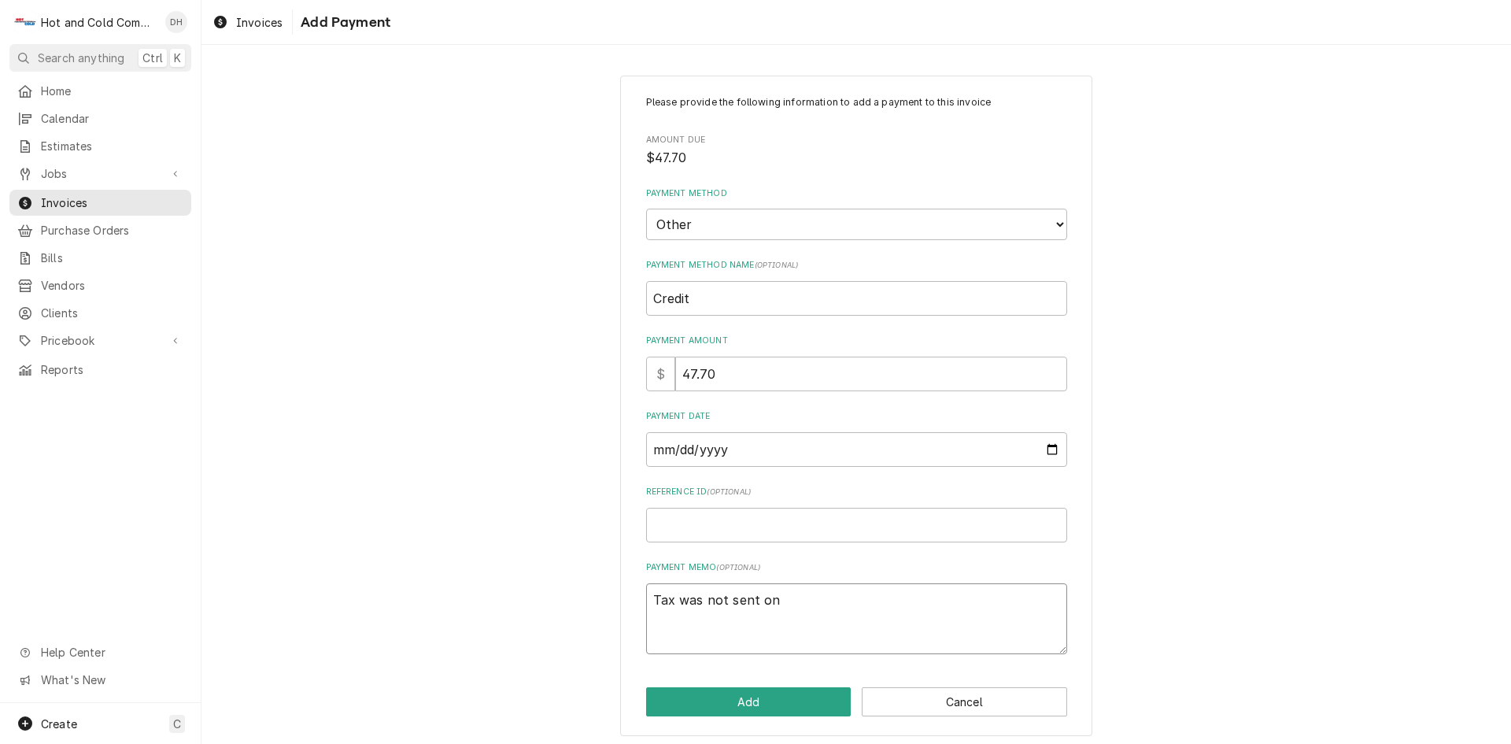
type textarea "Tax was not sent on"
type textarea "x"
type textarea "Tax was not sent on 1"
type textarea "x"
type textarea "Tax was not sent on 1s"
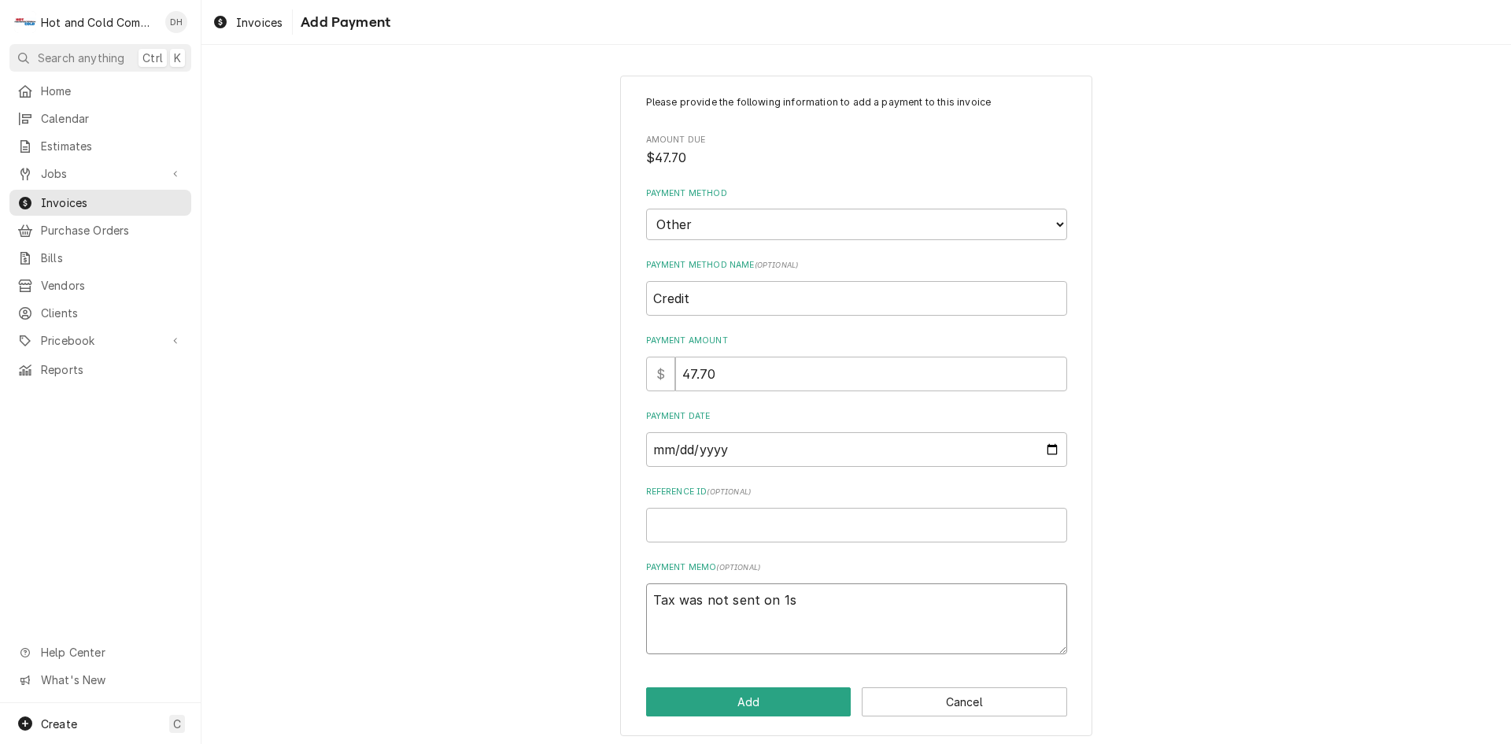
type textarea "x"
type textarea "Tax was not sent on 1st"
type textarea "x"
type textarea "Tax was not sent on 1st"
type textarea "x"
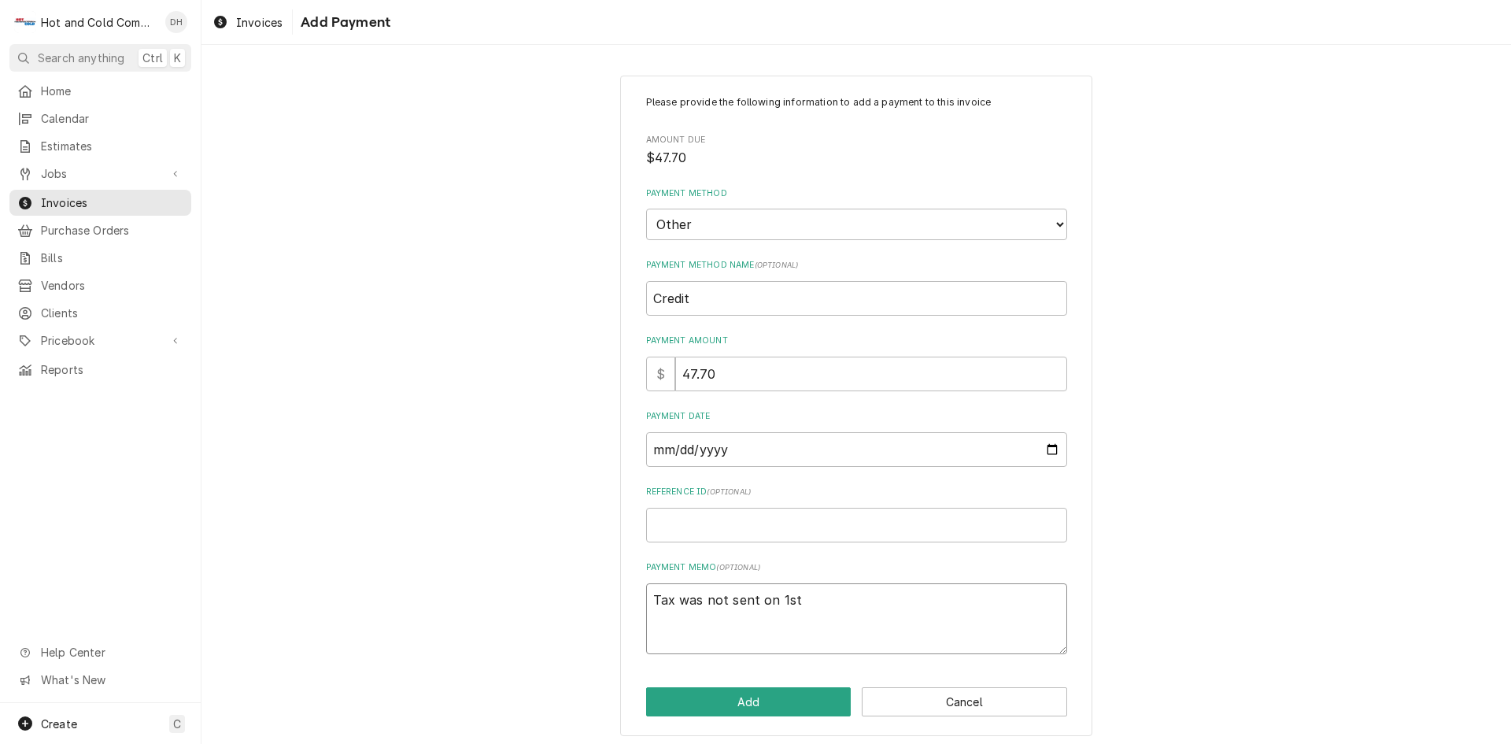
type textarea "Tax was not sent on 1st i"
type textarea "x"
type textarea "Tax was not sent on 1st in"
type textarea "x"
type textarea "Tax was not sent on 1st inv"
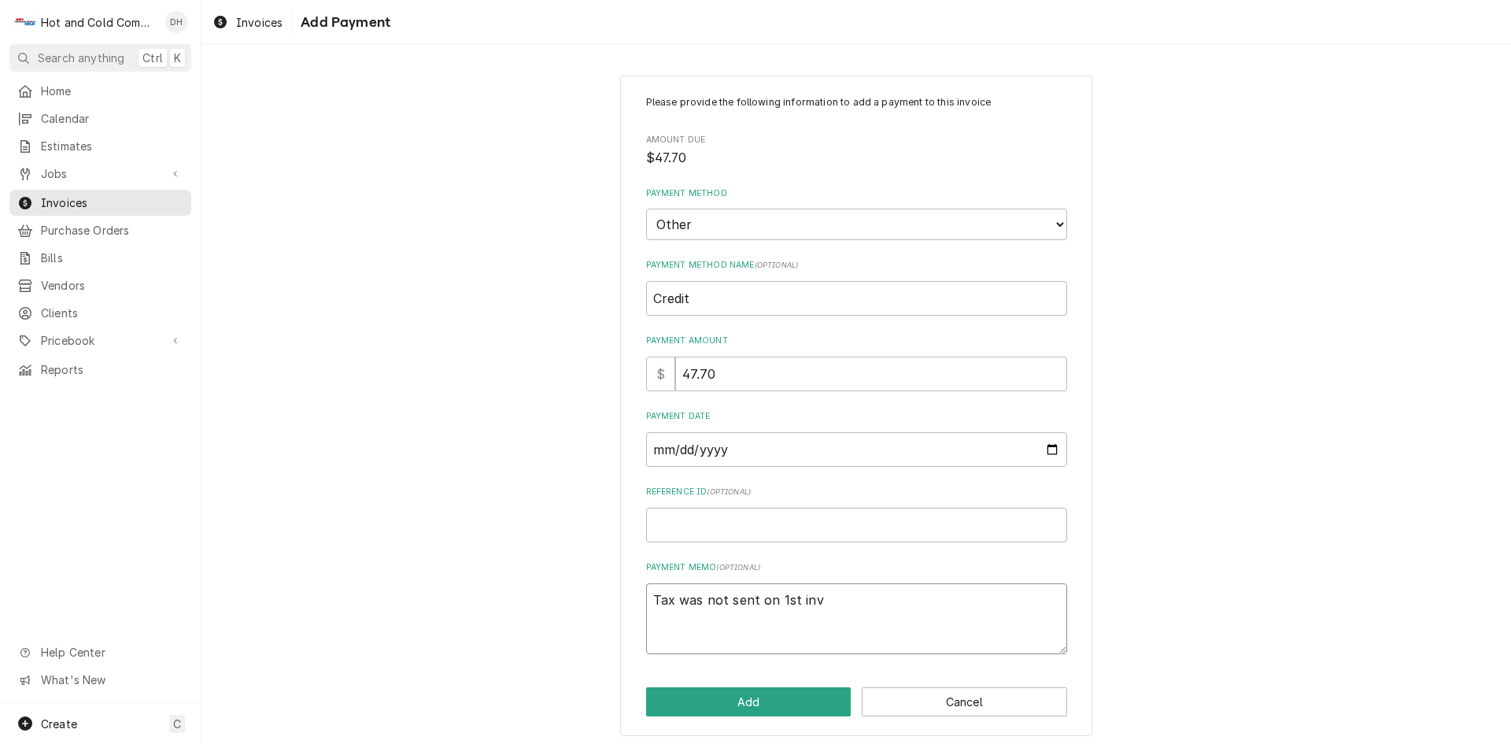
type textarea "x"
type textarea "Tax was not sent on 1st invo"
type textarea "x"
type textarea "Tax was not sent on 1st invoi"
type textarea "x"
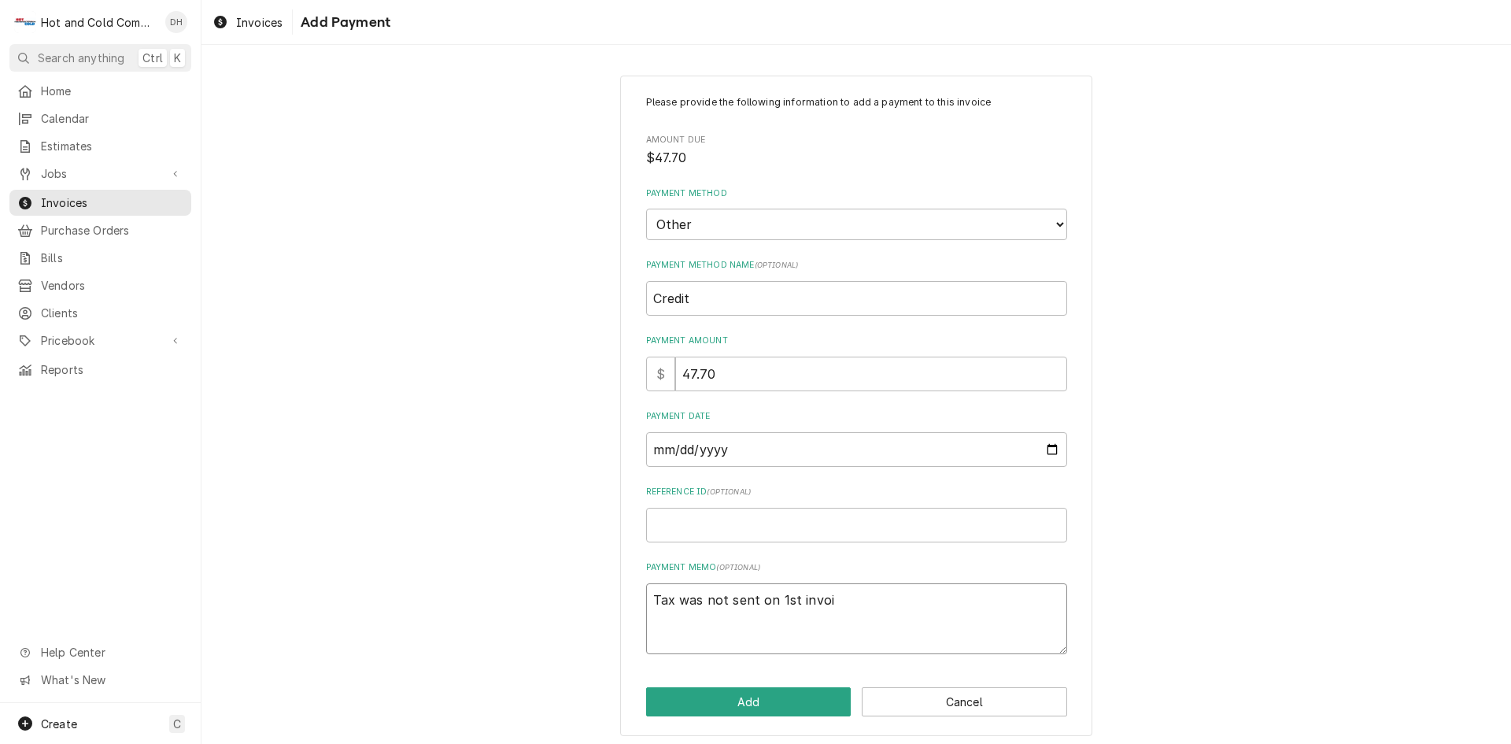
type textarea "Tax was not sent on 1st invoic"
type textarea "x"
type textarea "Tax was not sent on 1st invoice"
type textarea "x"
type textarea "Tax was not sent on 1st invoice"
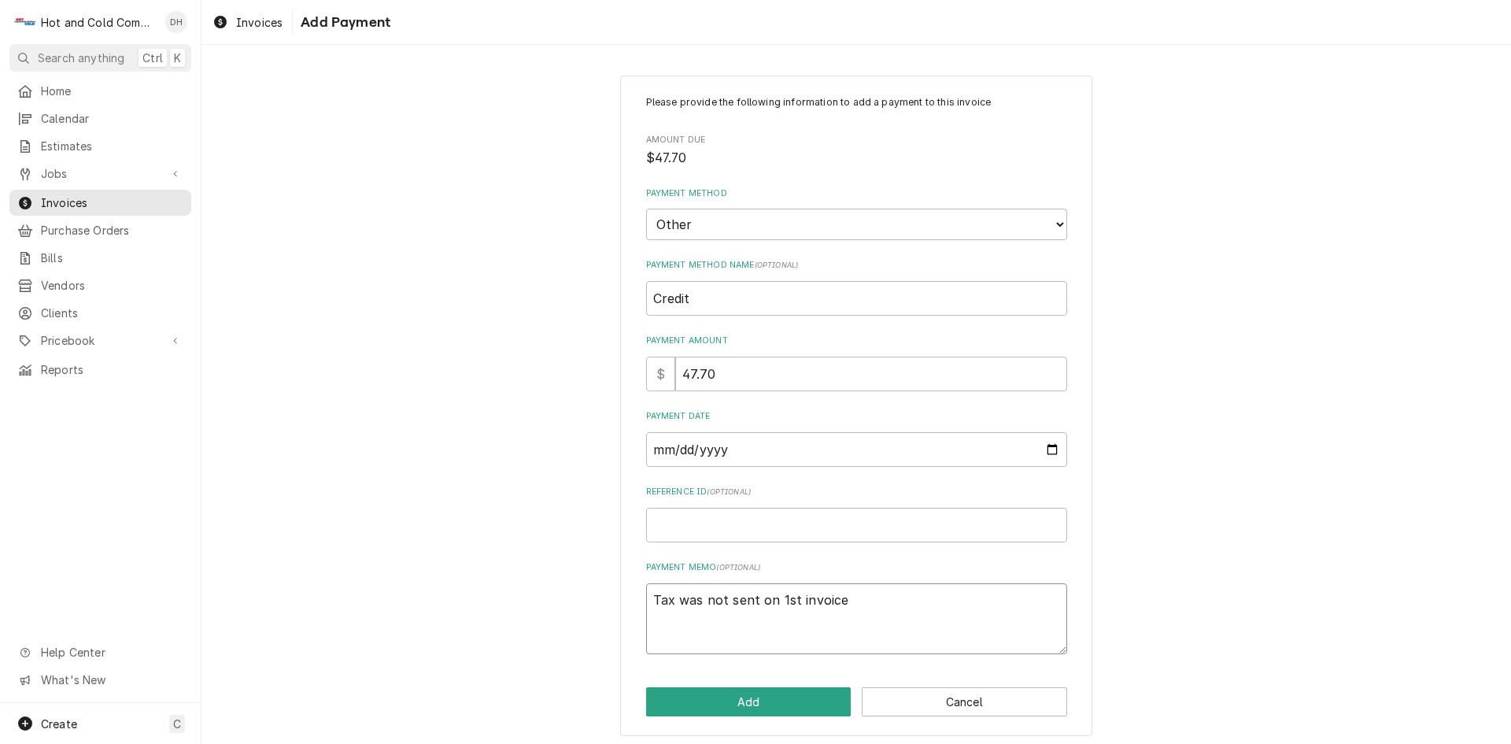
type textarea "x"
type textarea "Tax was not sent on 1st invoice c"
type textarea "x"
type textarea "Tax was not sent on 1st invoice cr"
type textarea "x"
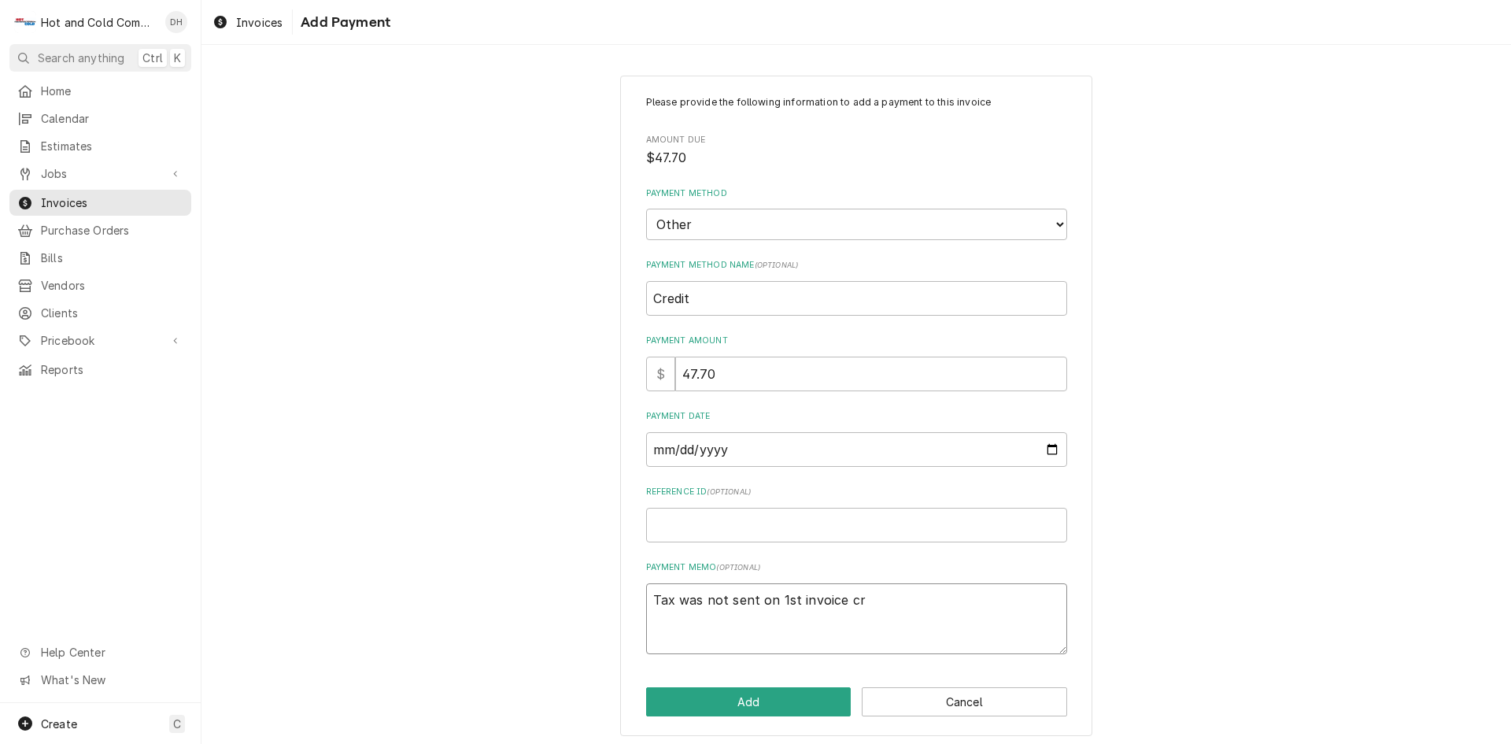
type textarea "Tax was not sent on 1st invoice cre"
type textarea "x"
type textarea "Tax was not sent on 1st invoice cred"
type textarea "x"
type textarea "Tax was not sent on 1st invoice credi"
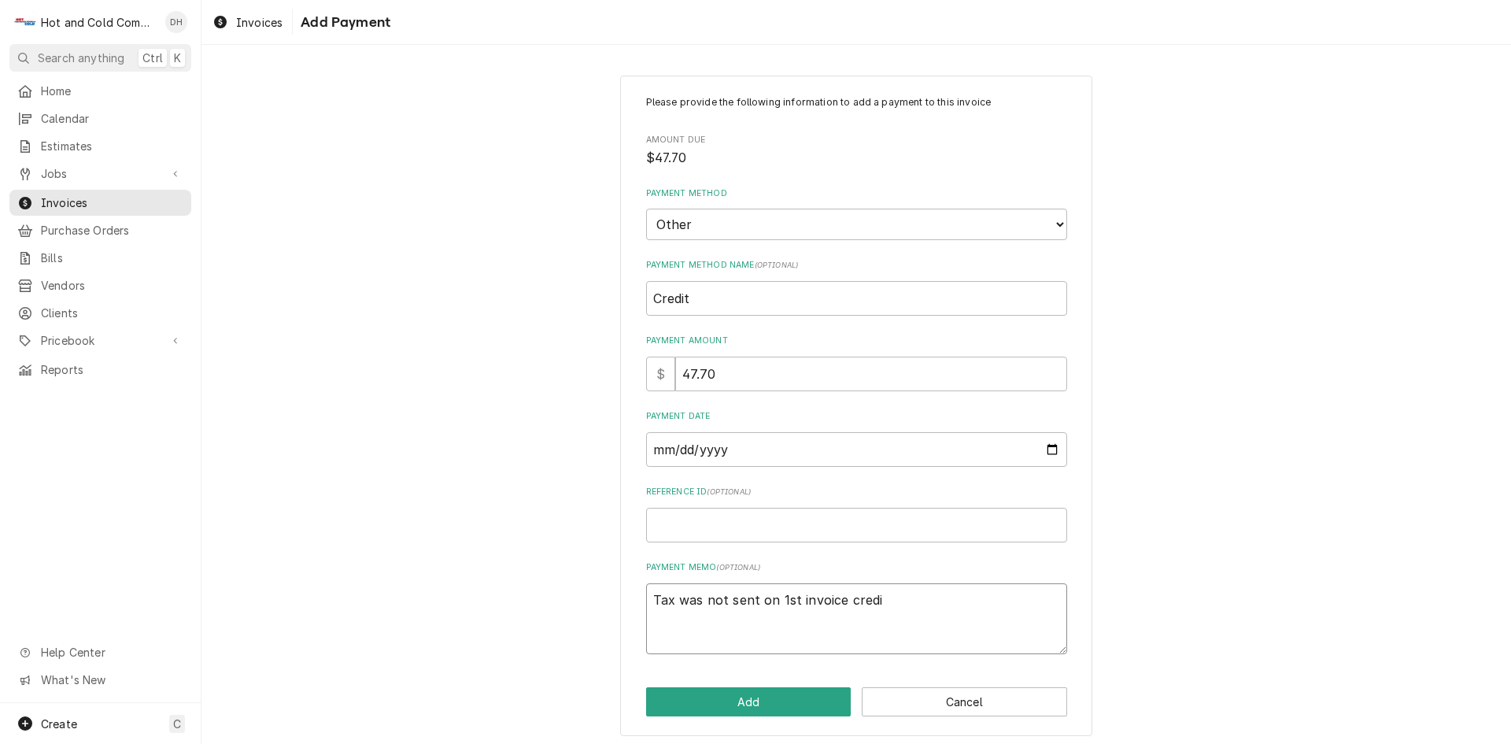
type textarea "x"
type textarea "Tax was not sent on 1st invoice credit"
type textarea "x"
type textarea "Tax was not sent on 1st invoice credite"
type textarea "x"
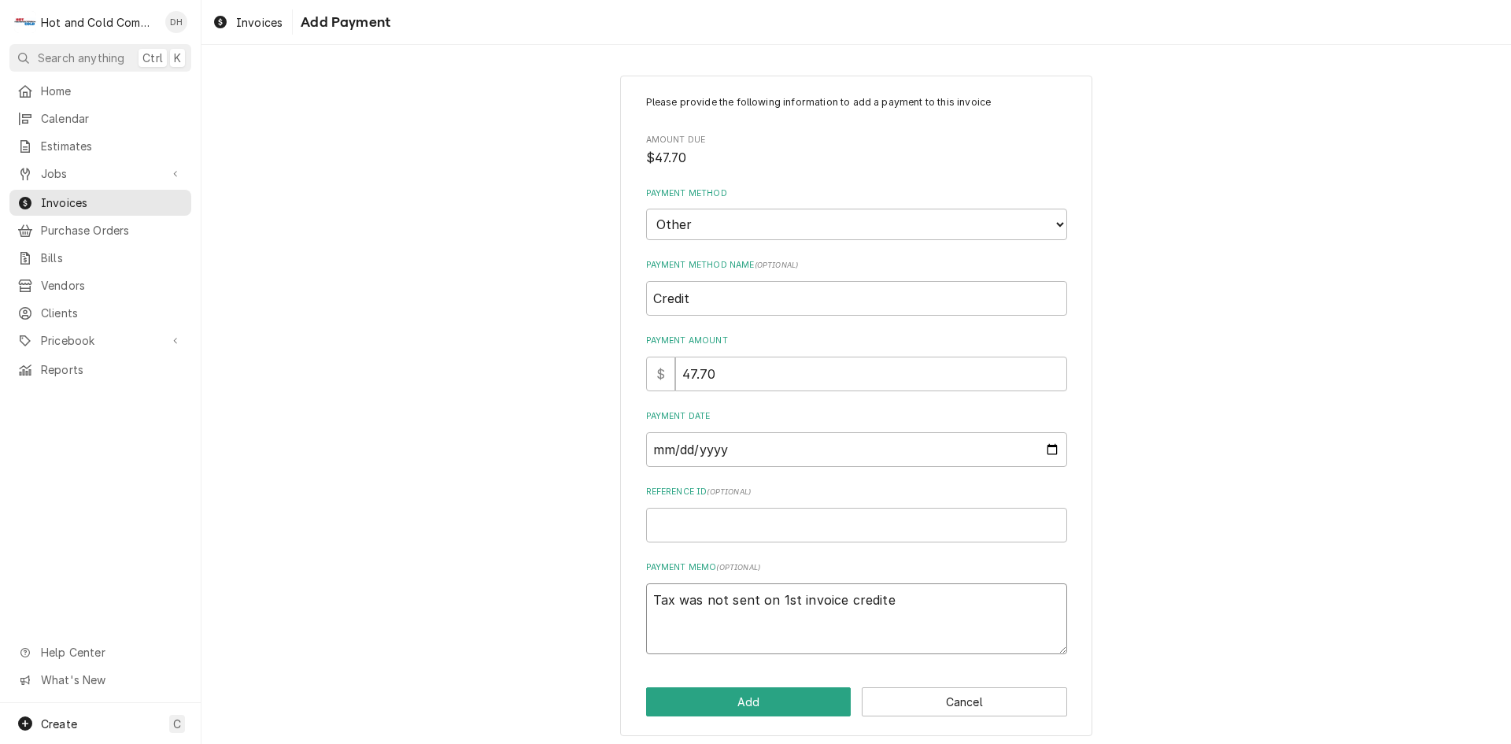
type textarea "Tax was not sent on 1st invoice credited"
type textarea "x"
type textarea "Tax was not sent on 1st invoice credited"
type textarea "x"
type textarea "Tax was not sent on 1st invoice credited t"
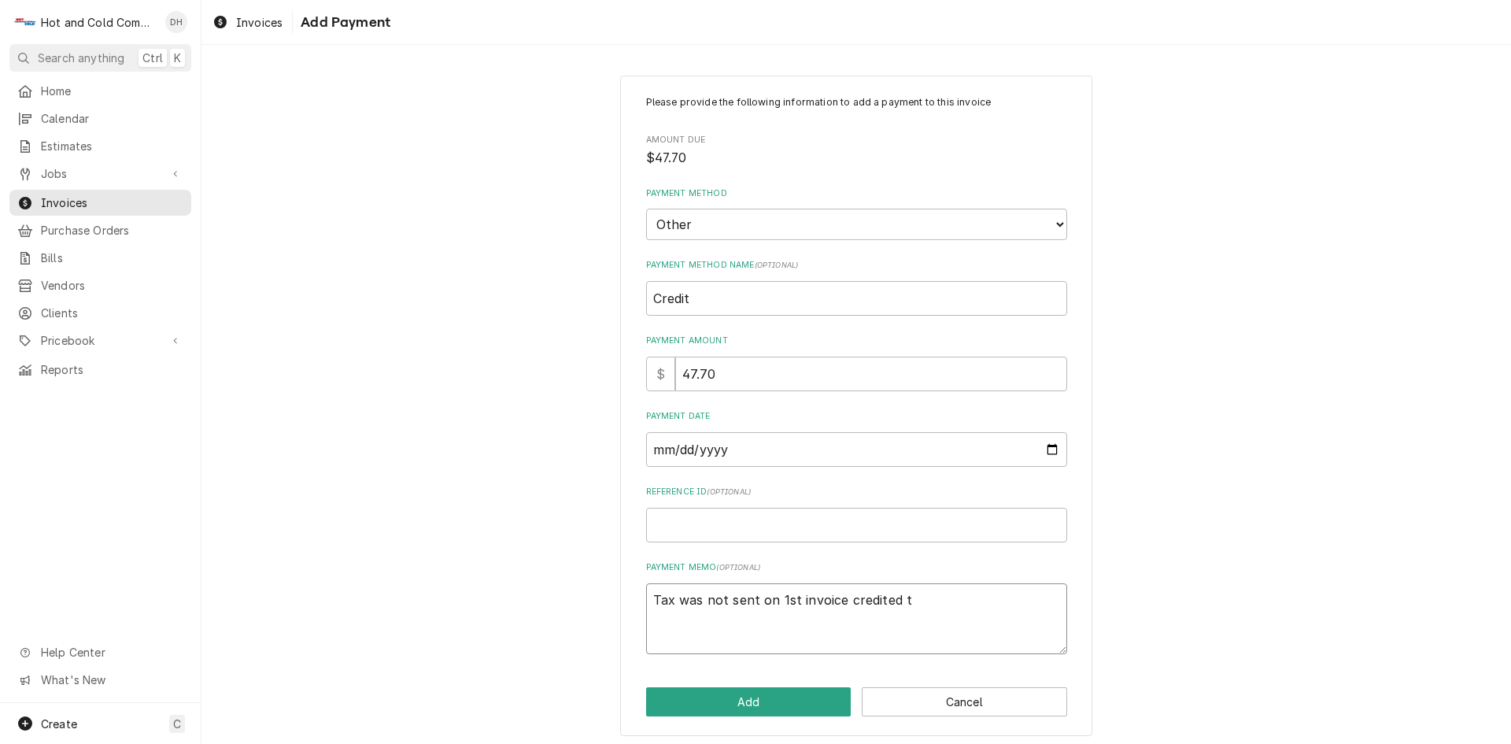
type textarea "x"
type textarea "Tax was not sent on 1st invoice credited th"
type textarea "x"
type textarea "Tax was not sent on 1st invoice credited thi"
type textarea "x"
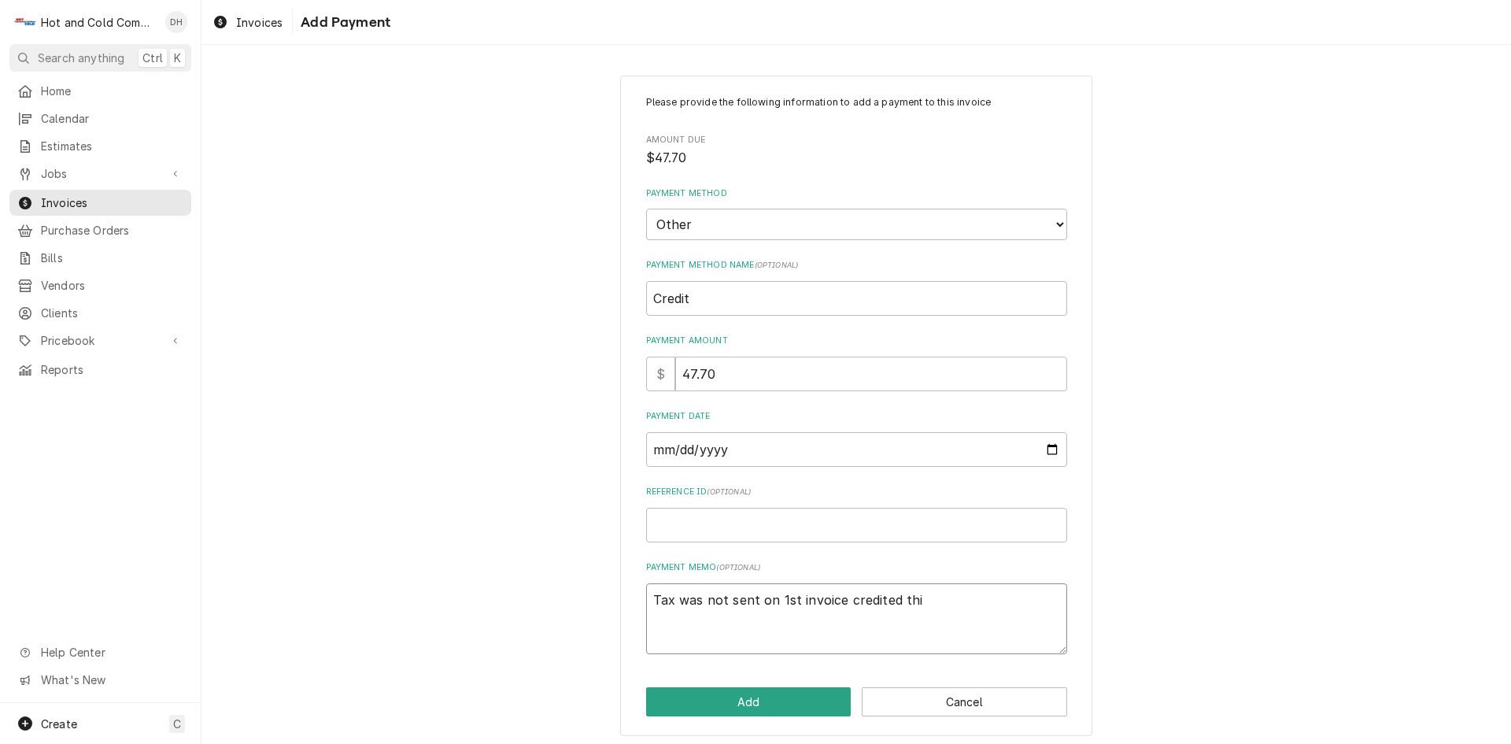
type textarea "Tax was not sent on 1st invoice credited this"
type textarea "x"
type textarea "Tax was not sent on 1st invoice credited this"
type textarea "x"
type textarea "Tax was not sent on 1st invoice credited this D"
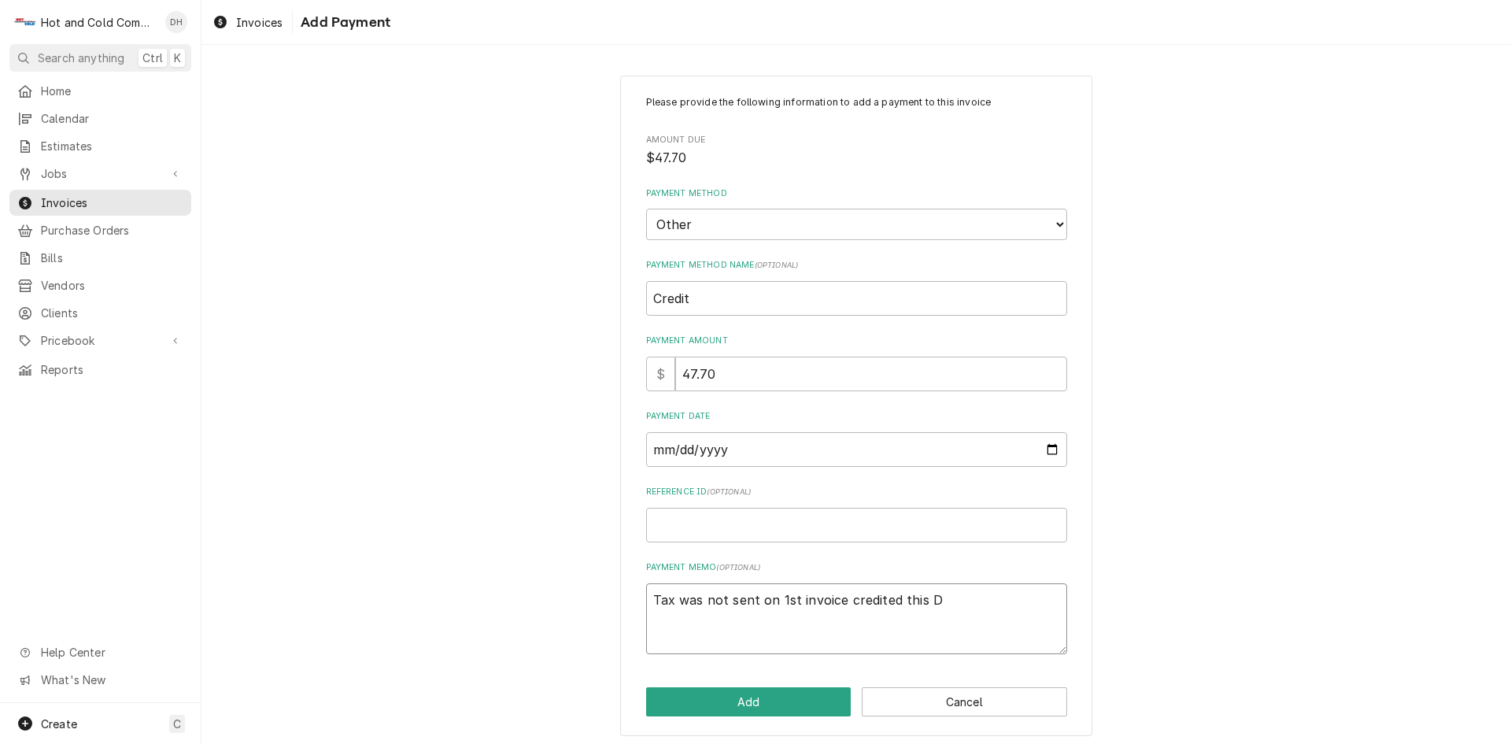
type textarea "x"
type textarea "Tax was not sent on 1st invoice credited this Da"
type textarea "x"
type textarea "Tax was not sent on 1st invoice credited this Dar"
type textarea "x"
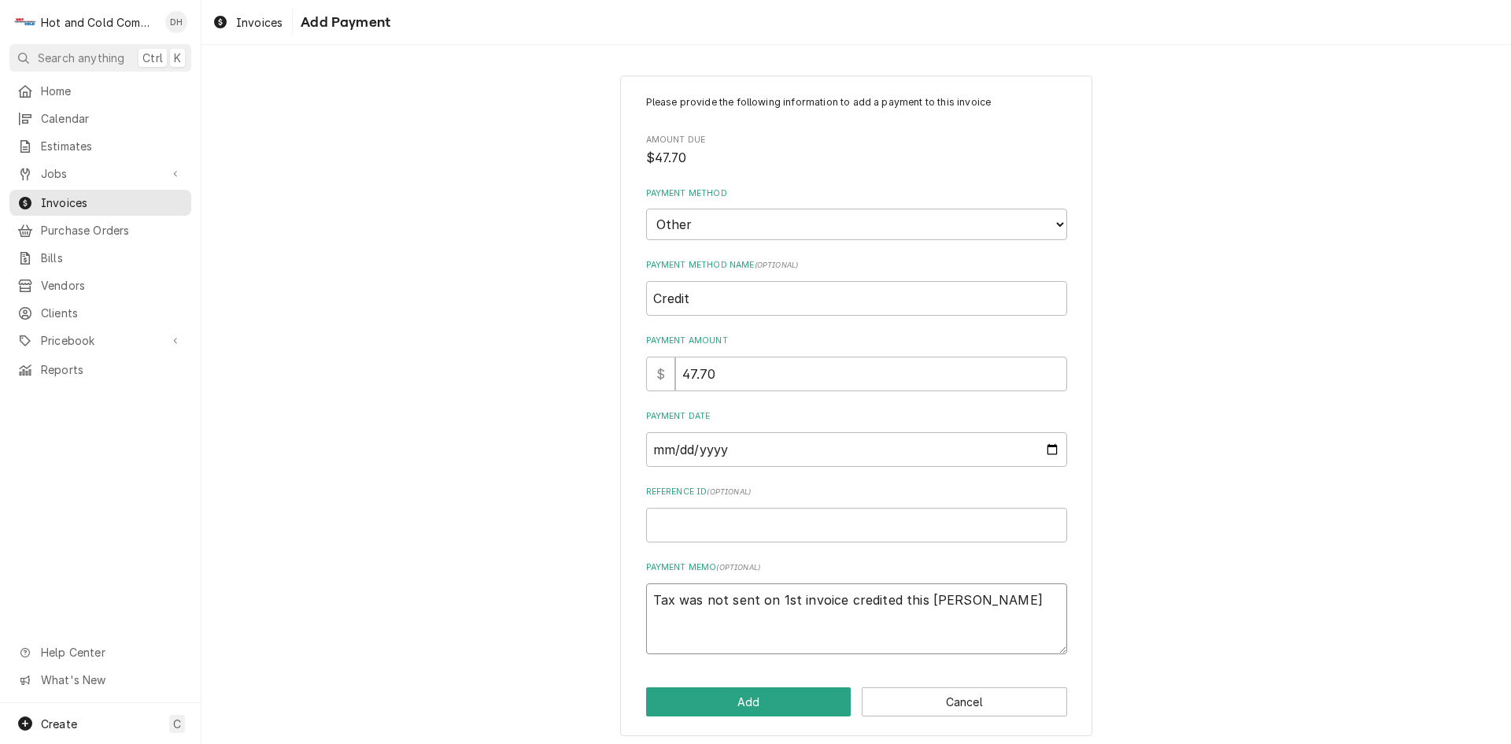
type textarea "Tax was not sent on 1st invoice credited this Dary"
type textarea "x"
type textarea "Tax was not sent on 1st invoice credited this Daryl"
click at [755, 700] on button "Add" at bounding box center [748, 701] width 205 height 29
type textarea "x"
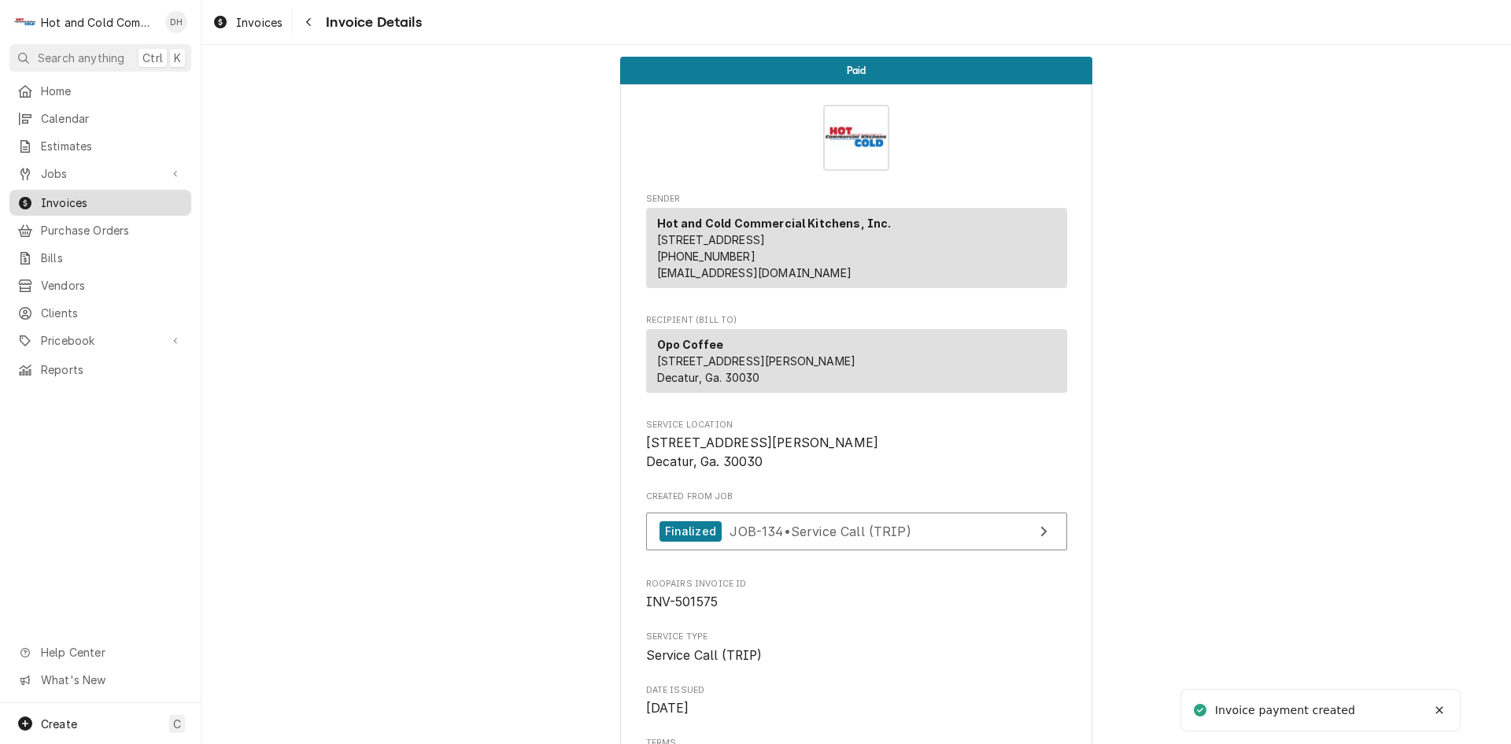
click at [84, 197] on span "Invoices" at bounding box center [112, 202] width 142 height 17
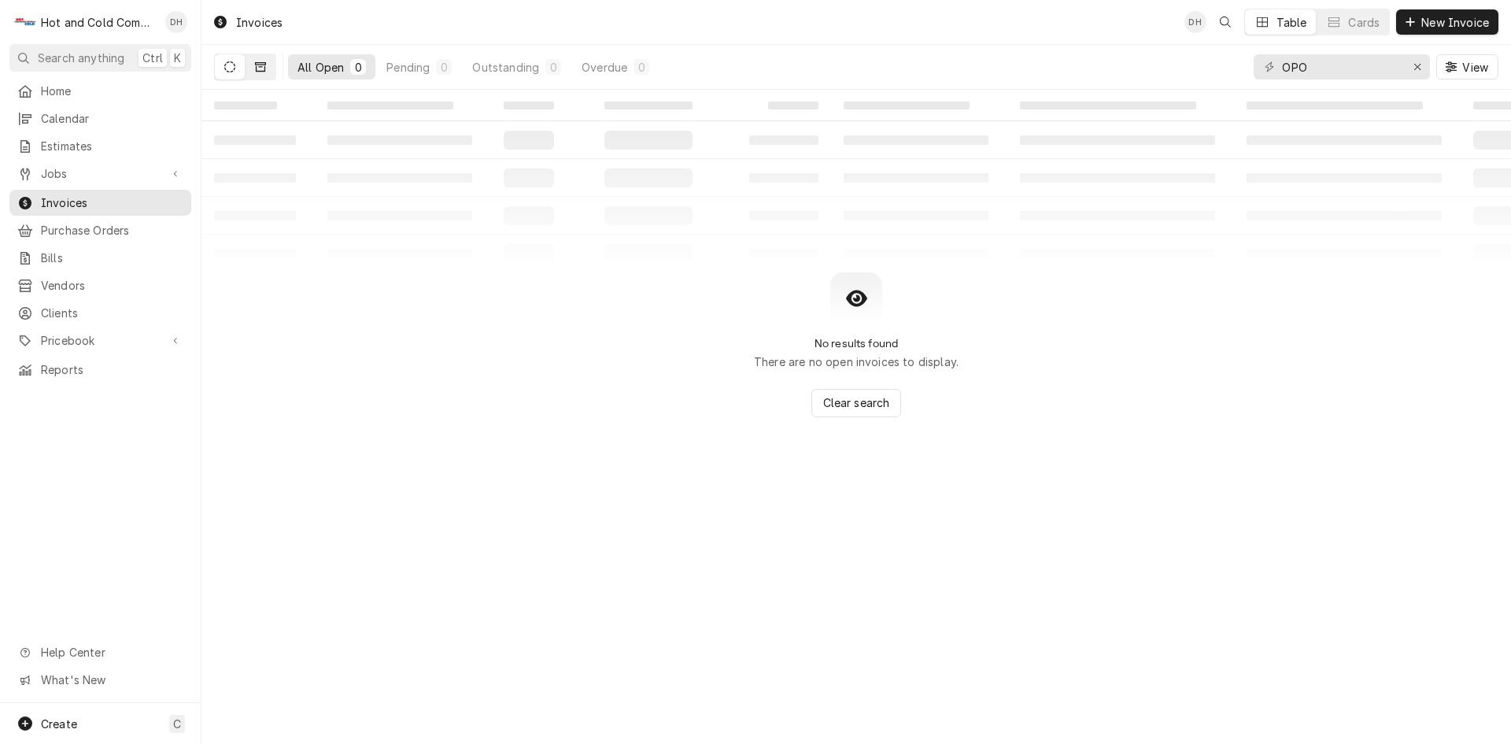
click at [267, 65] on button "Dynamic Content Wrapper" at bounding box center [261, 66] width 30 height 25
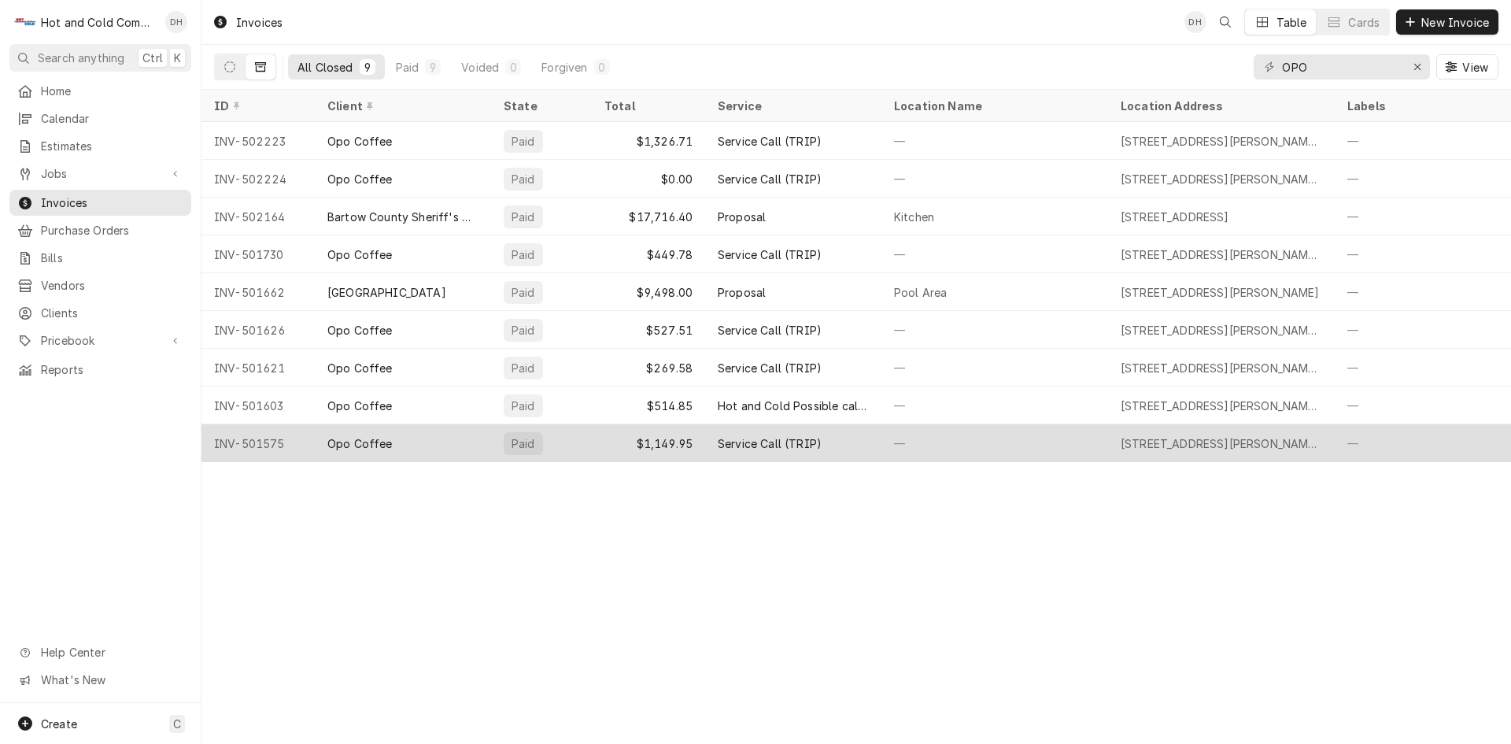
click at [962, 443] on div "—" at bounding box center [995, 443] width 227 height 38
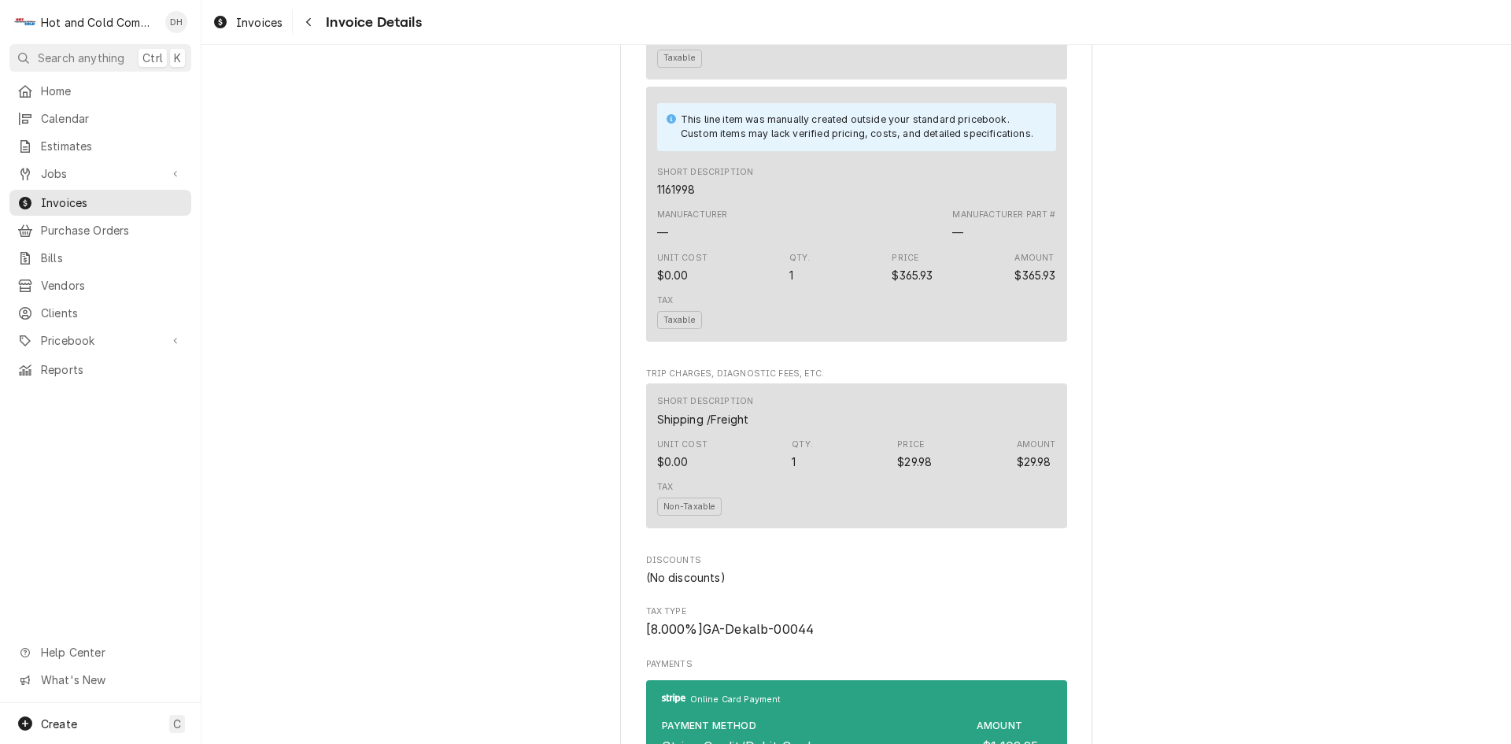
scroll to position [1837, 0]
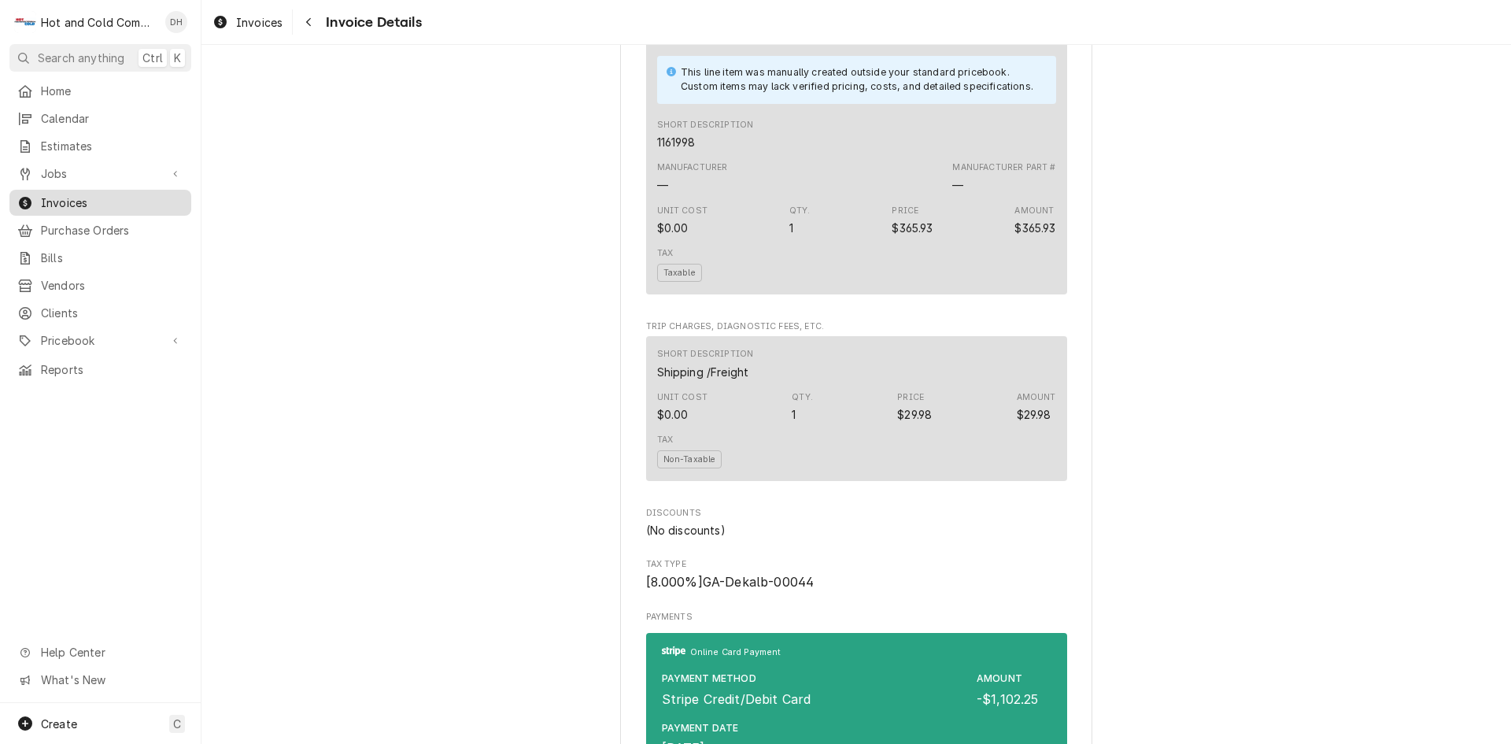
click at [76, 194] on span "Invoices" at bounding box center [112, 202] width 142 height 17
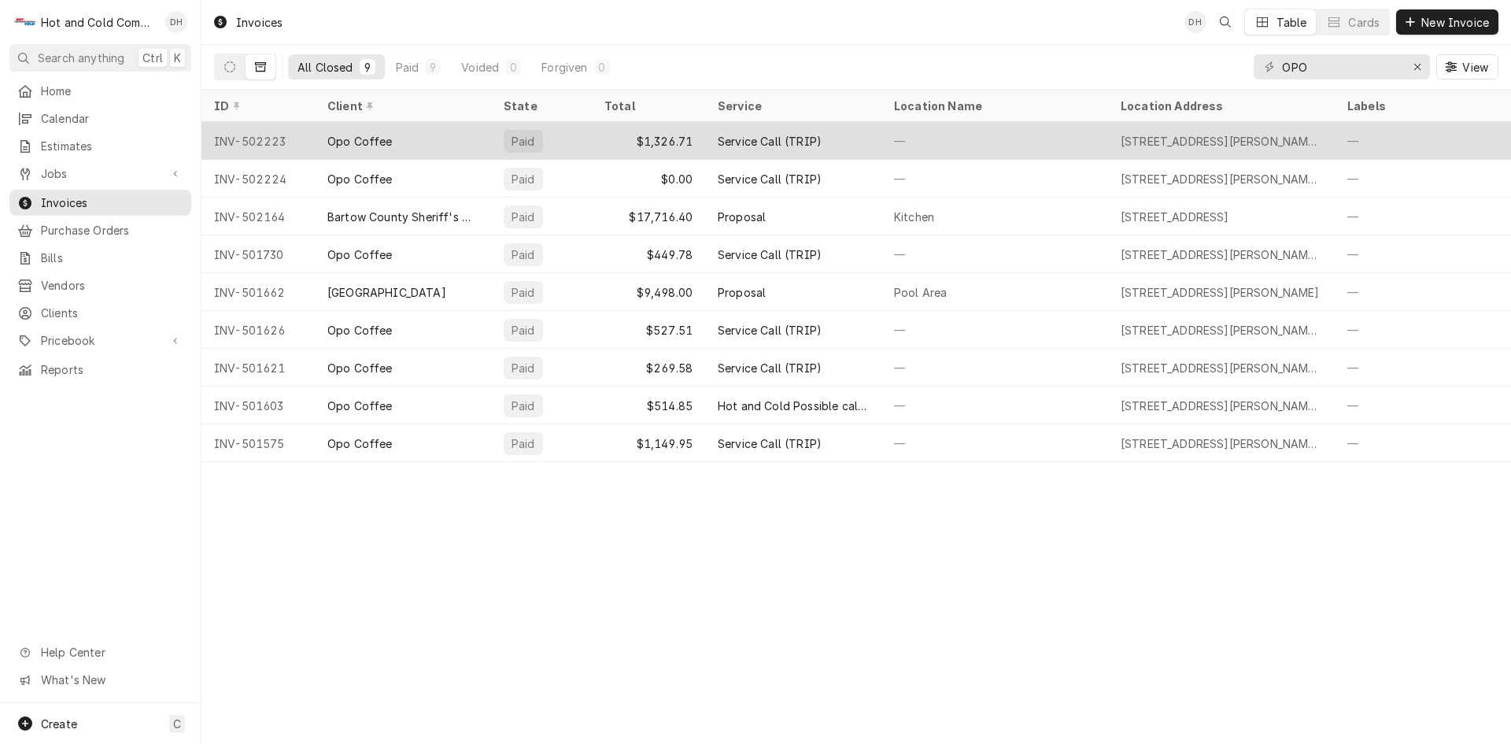
click at [597, 141] on div "$1,326.71" at bounding box center [648, 141] width 113 height 38
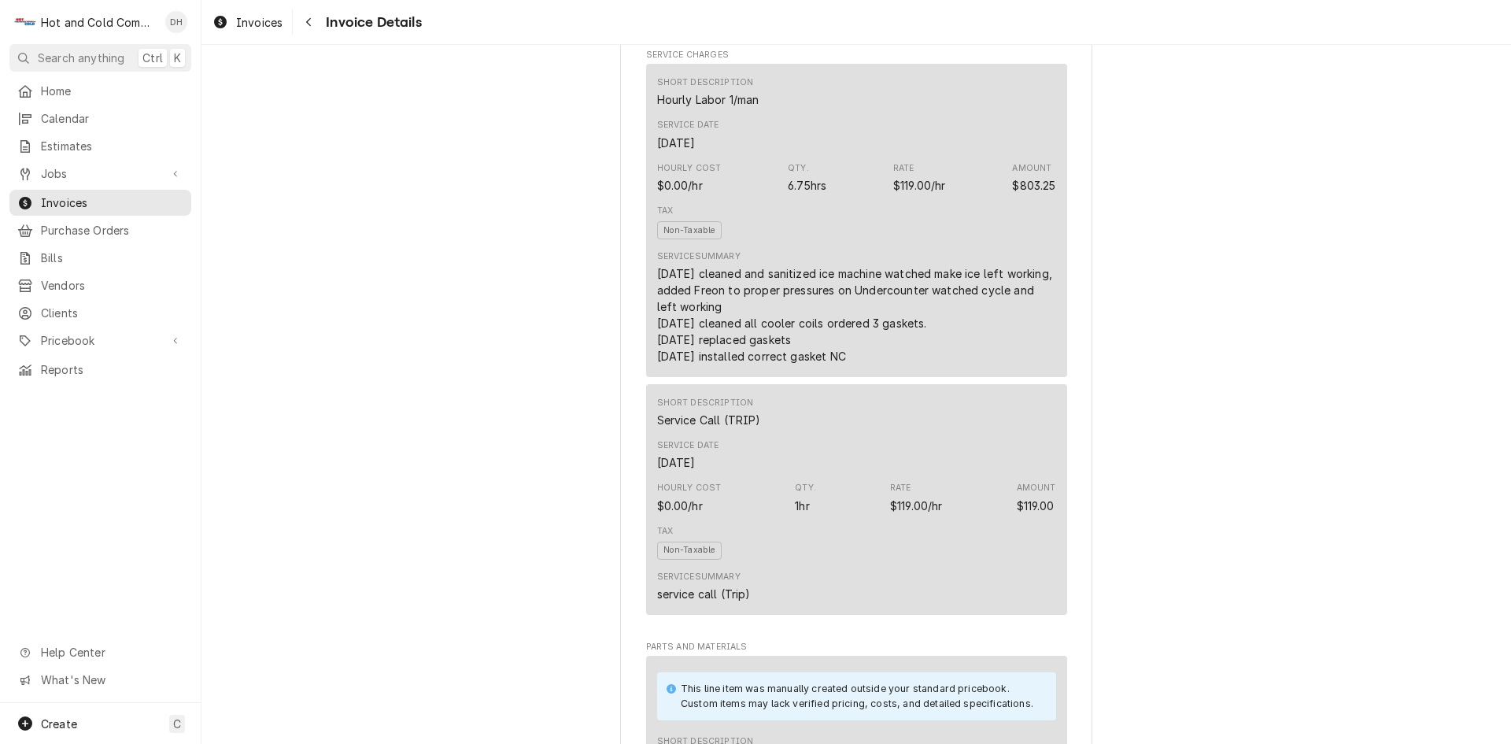
scroll to position [1049, 0]
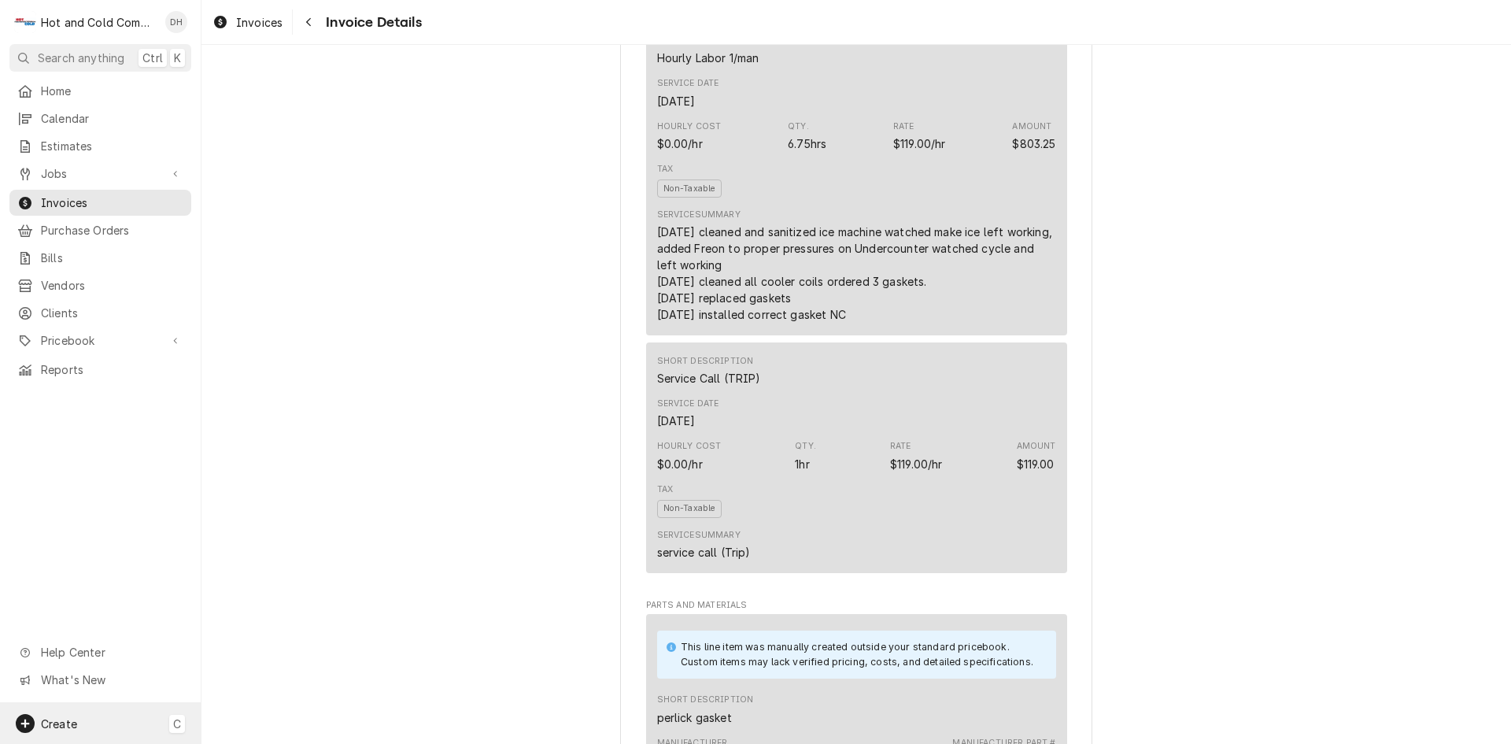
click at [53, 720] on span "Create" at bounding box center [59, 723] width 36 height 13
click at [255, 558] on div "Job" at bounding box center [294, 560] width 105 height 17
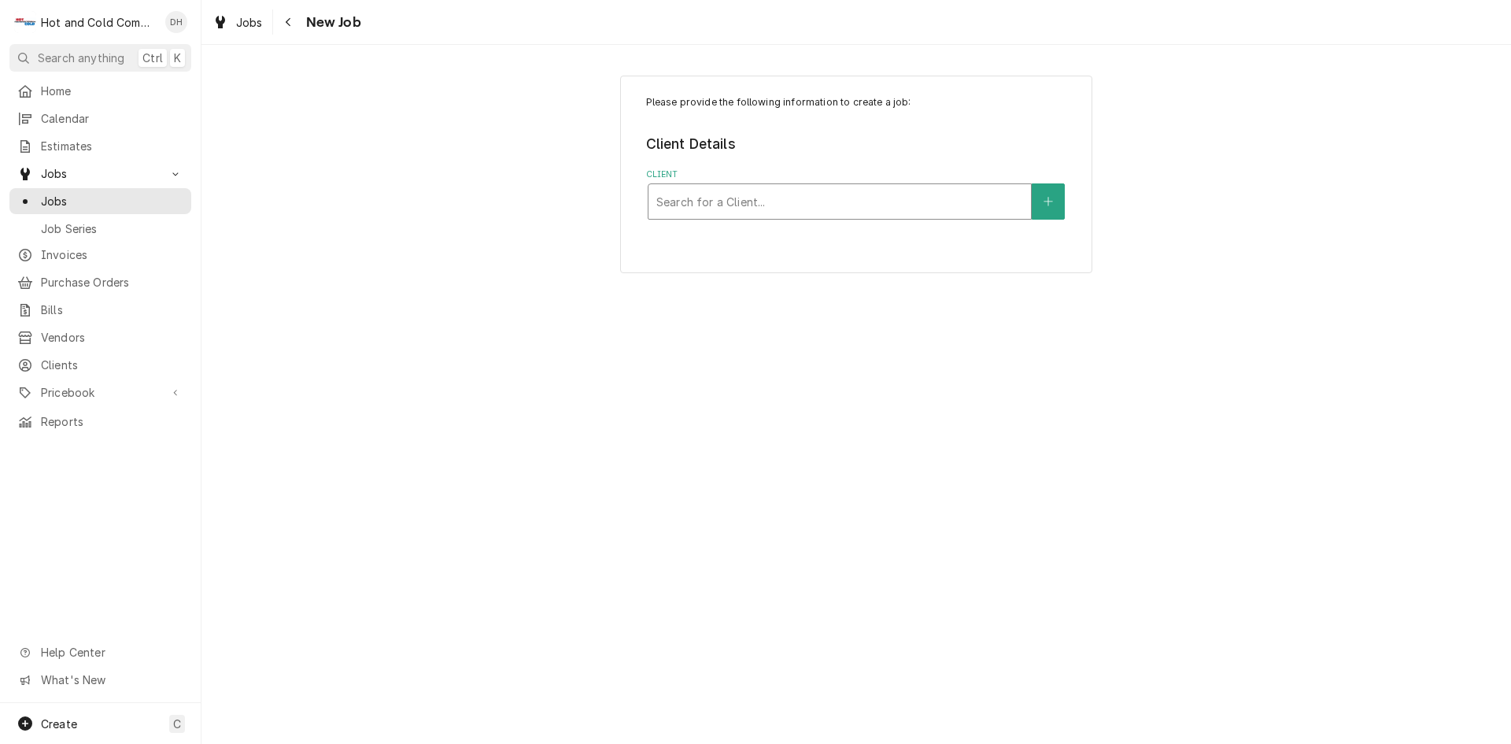
click at [850, 199] on div "Client" at bounding box center [840, 201] width 367 height 28
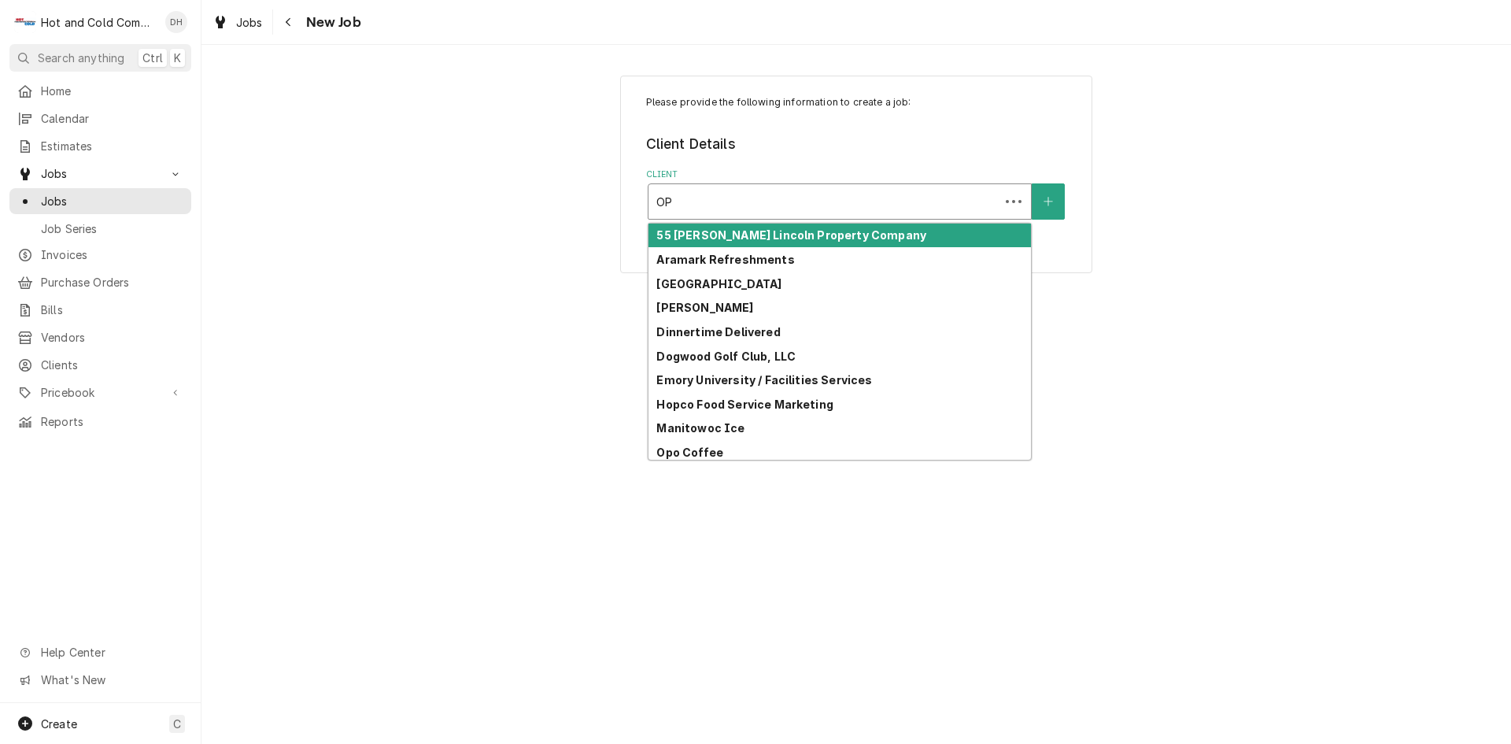
type input "OPO"
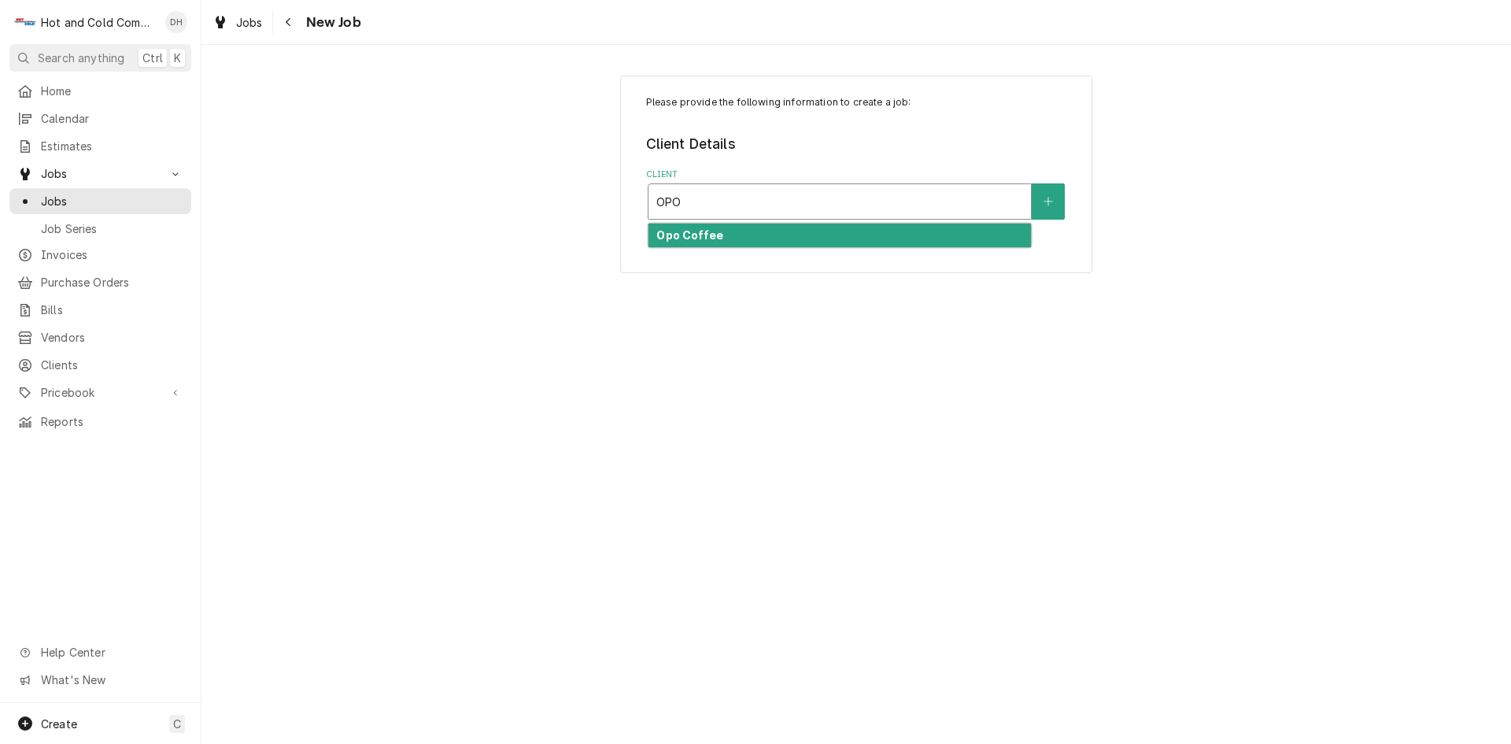
click at [827, 241] on div "Opo Coffee" at bounding box center [840, 236] width 383 height 24
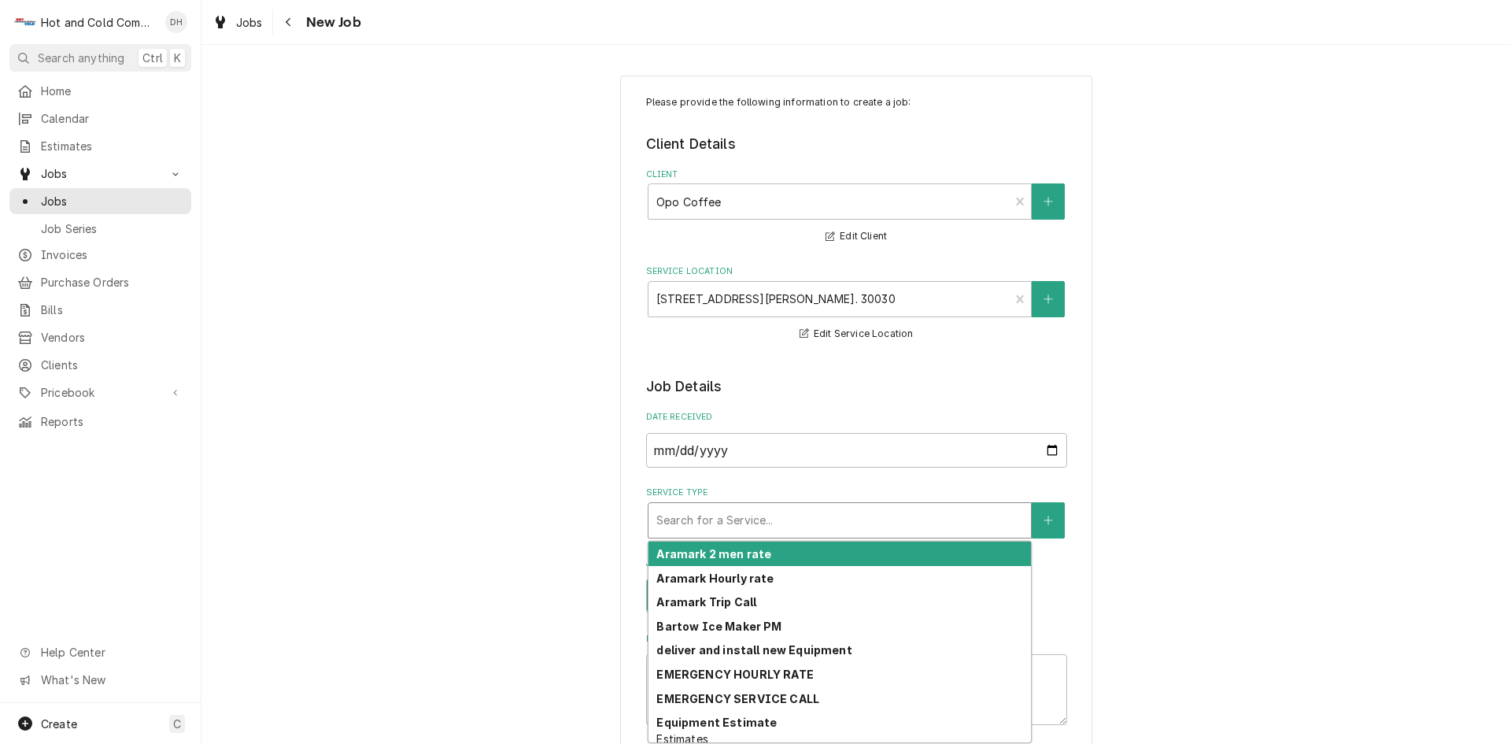
click at [860, 525] on div "Service Type" at bounding box center [840, 520] width 367 height 28
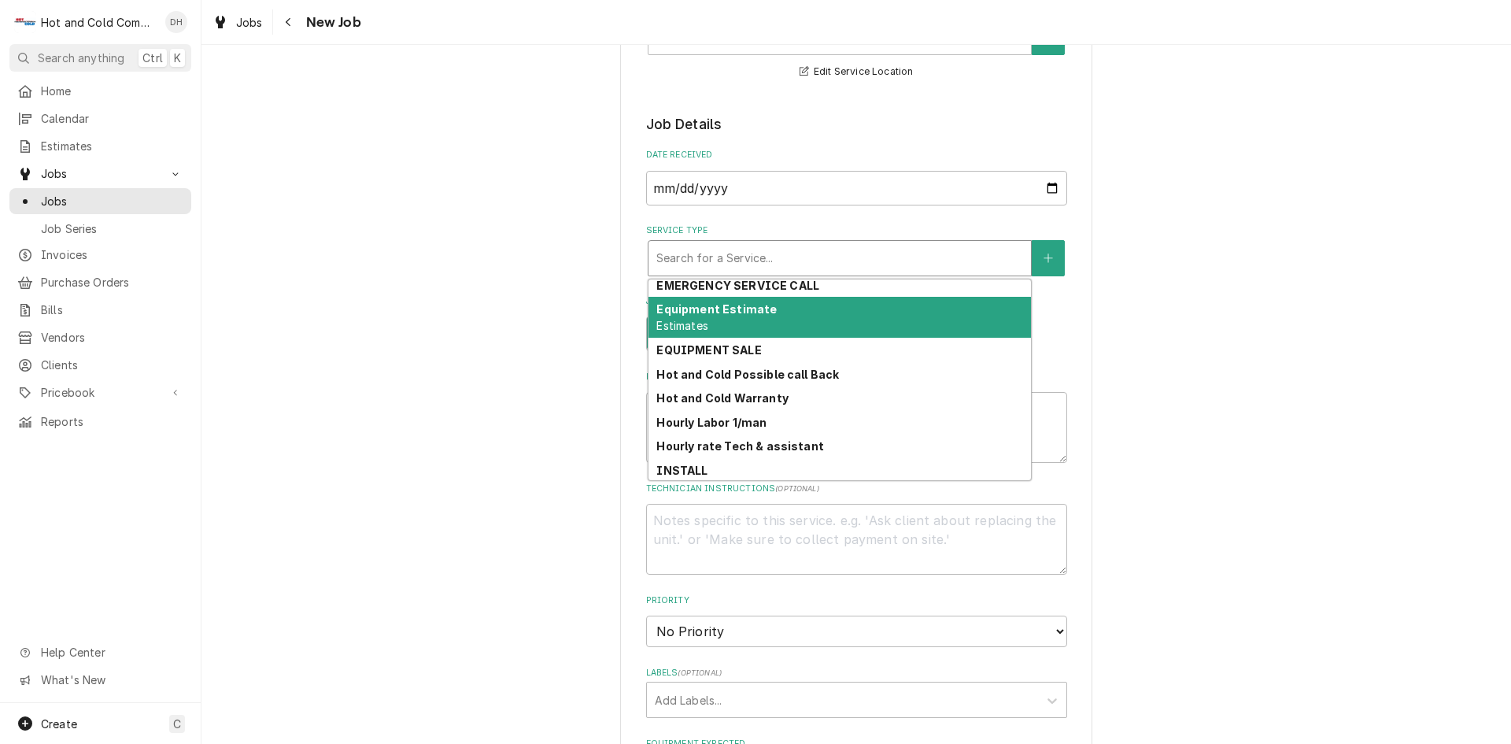
scroll to position [161, 0]
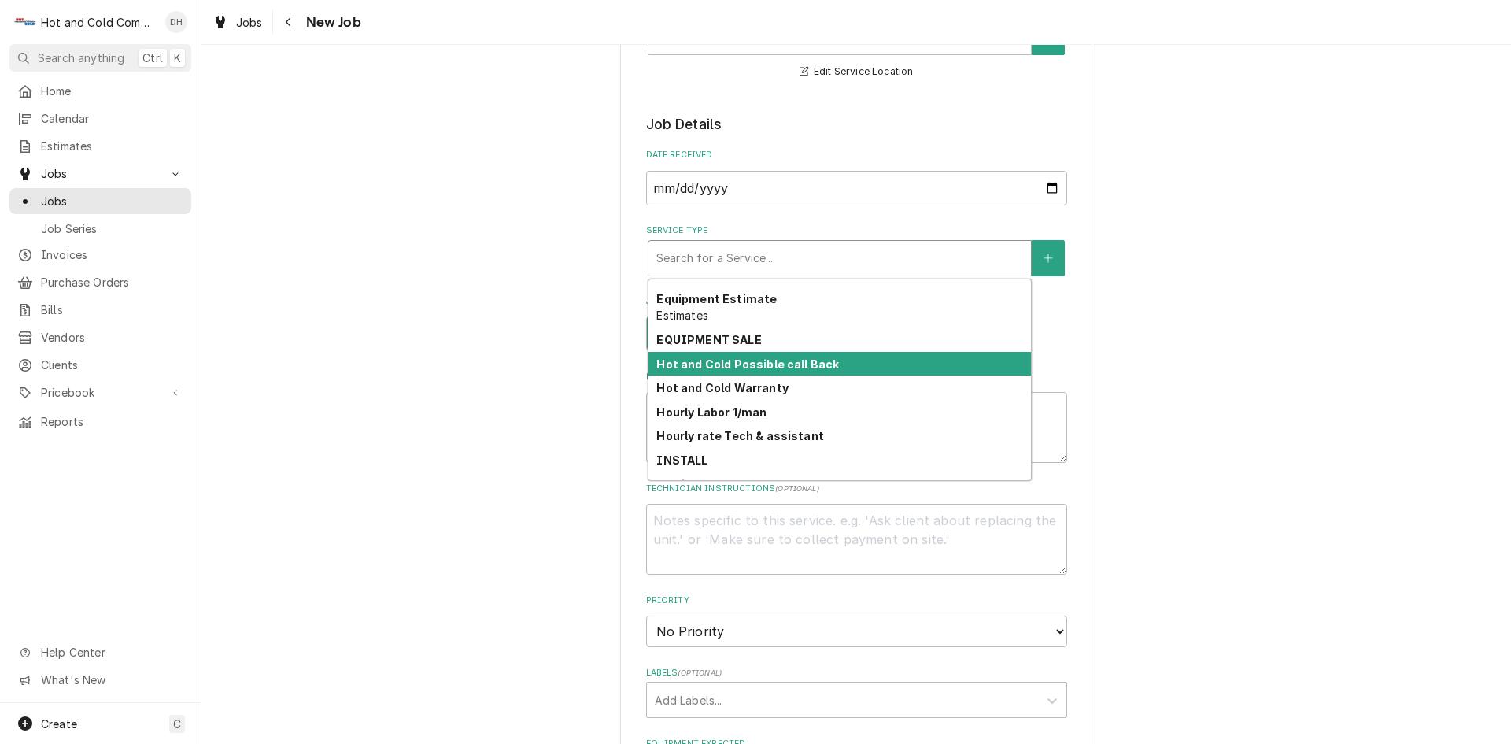
click at [850, 363] on div "Hot and Cold Possible call Back" at bounding box center [840, 364] width 383 height 24
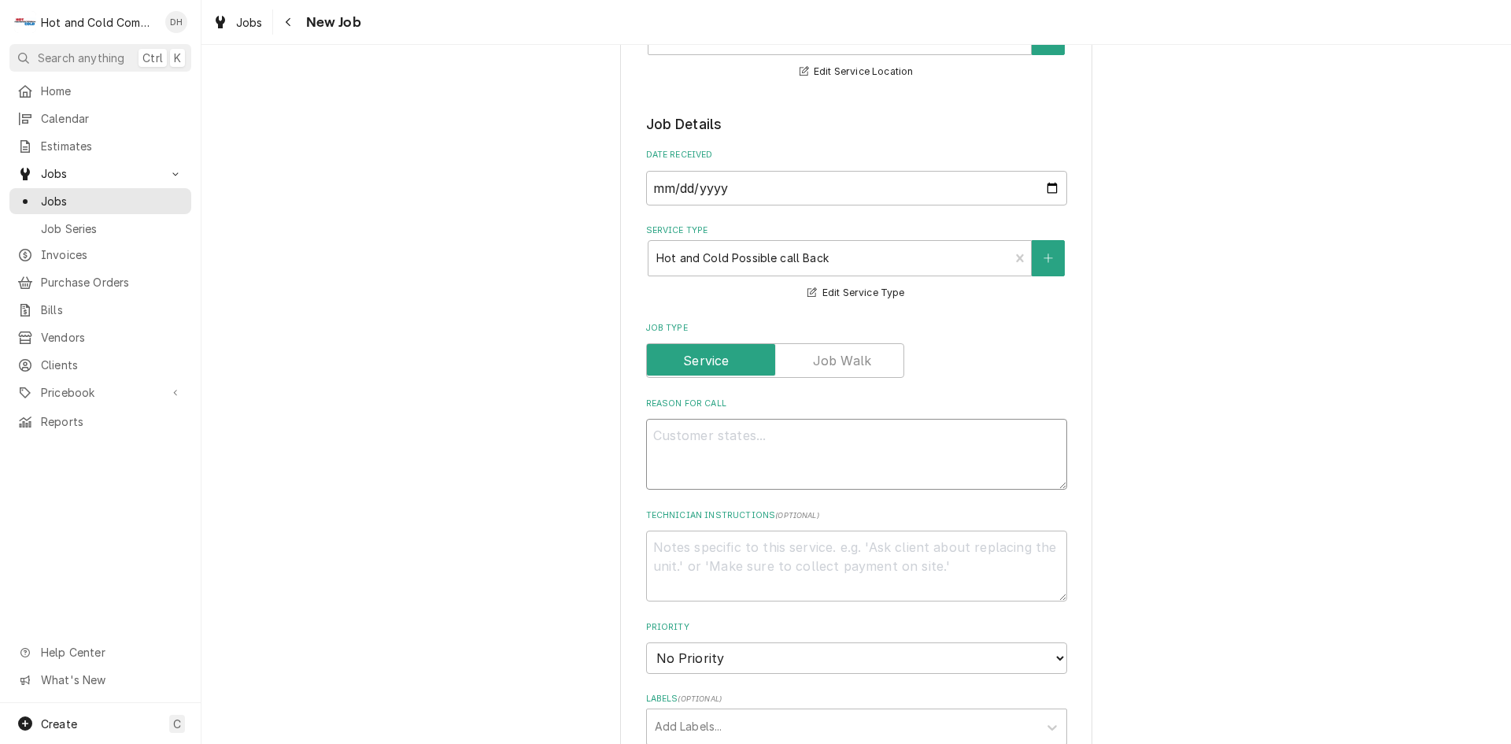
click at [888, 440] on textarea "Reason For Call" at bounding box center [856, 454] width 421 height 71
type textarea "x"
type textarea "t"
type textarea "x"
type textarea "to"
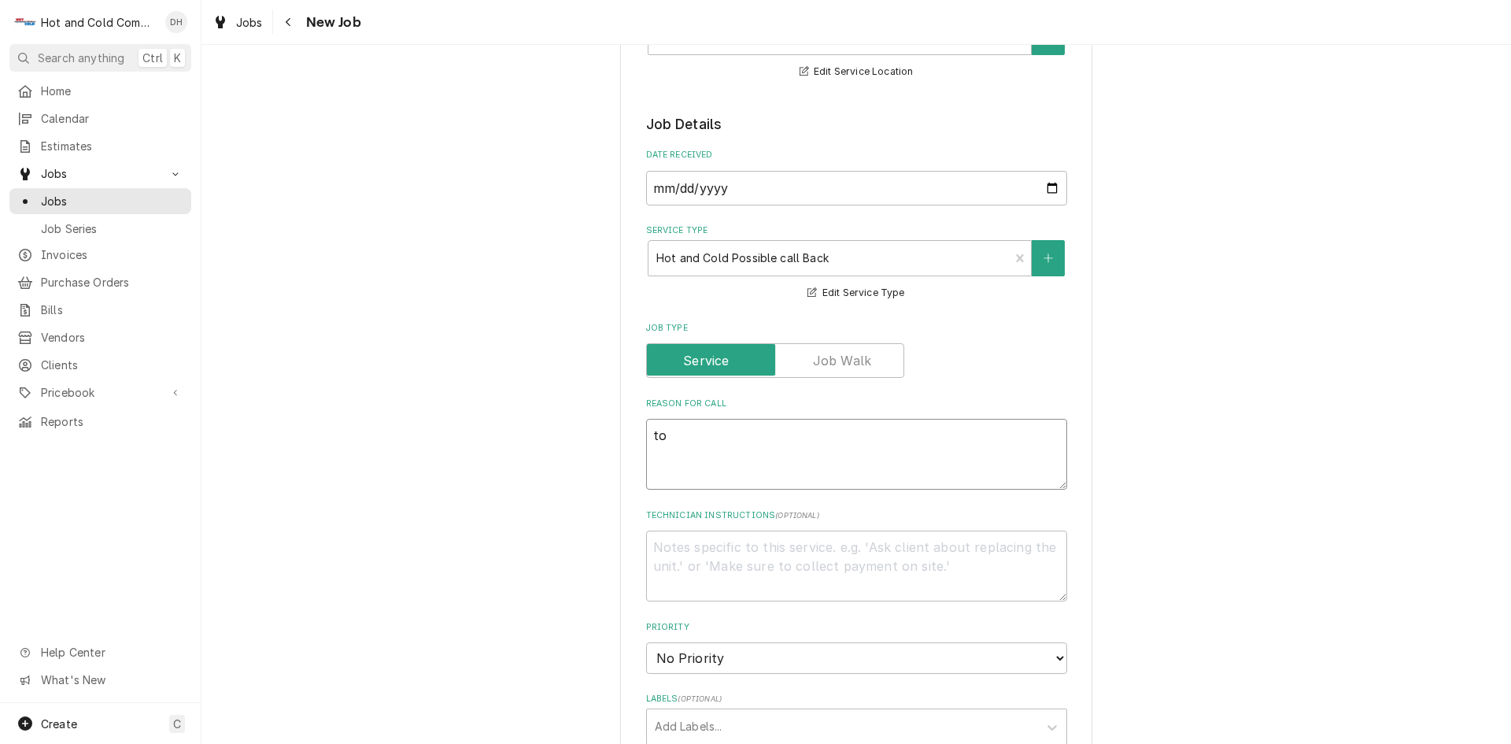
type textarea "x"
type textarea "to"
type textarea "x"
type textarea "to c"
type textarea "x"
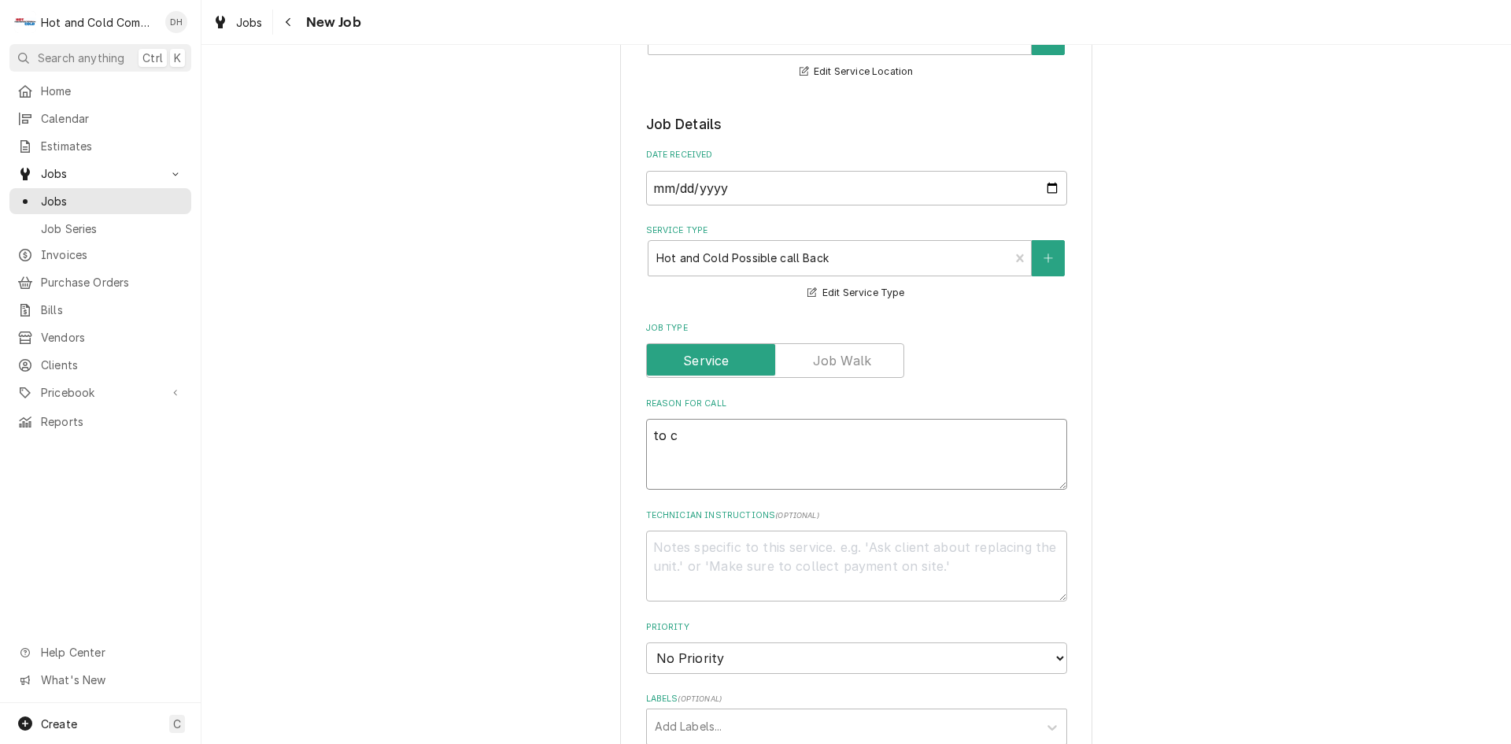
type textarea "to cl"
type textarea "x"
type textarea "to cle"
type textarea "x"
type textarea "to clea"
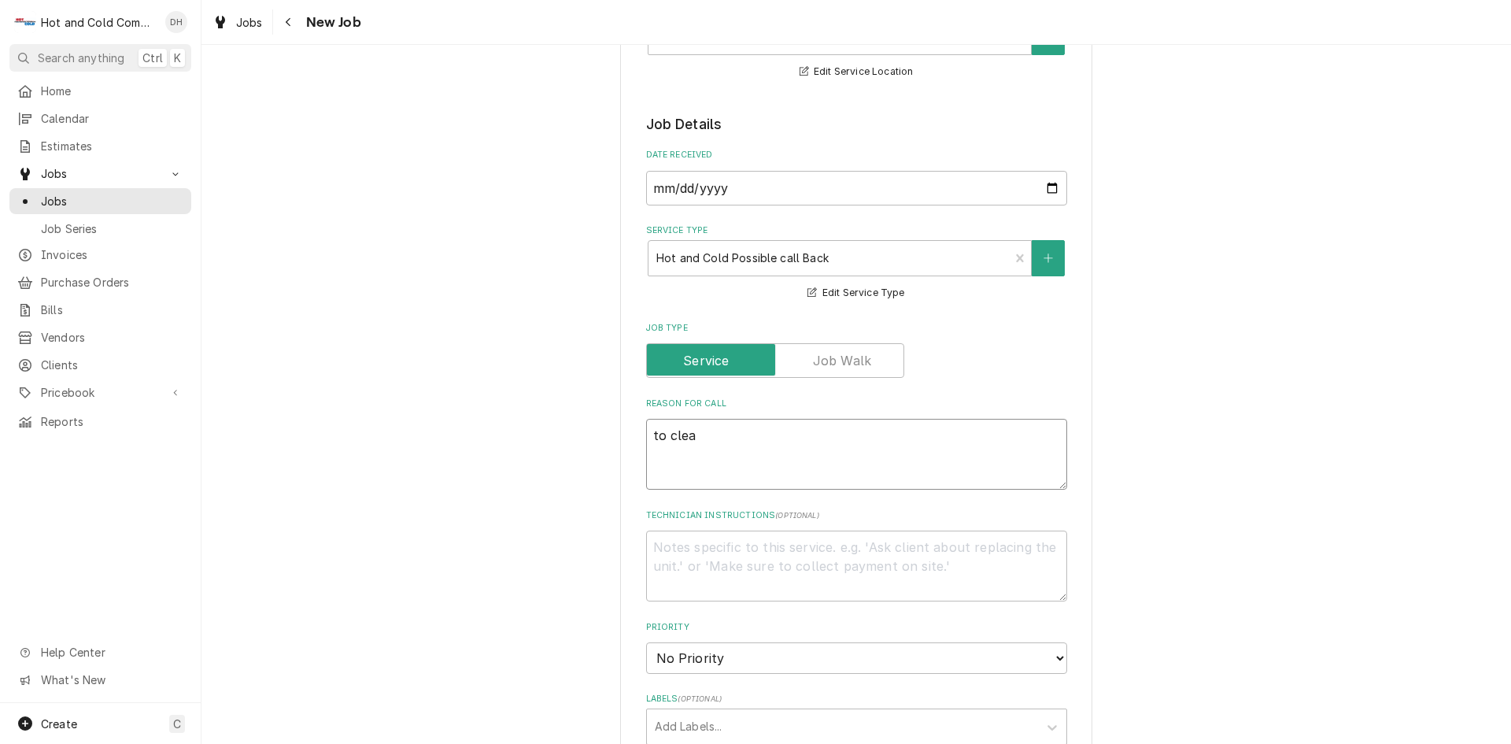
type textarea "x"
type textarea "to clean"
type textarea "x"
type textarea "to clean"
type textarea "x"
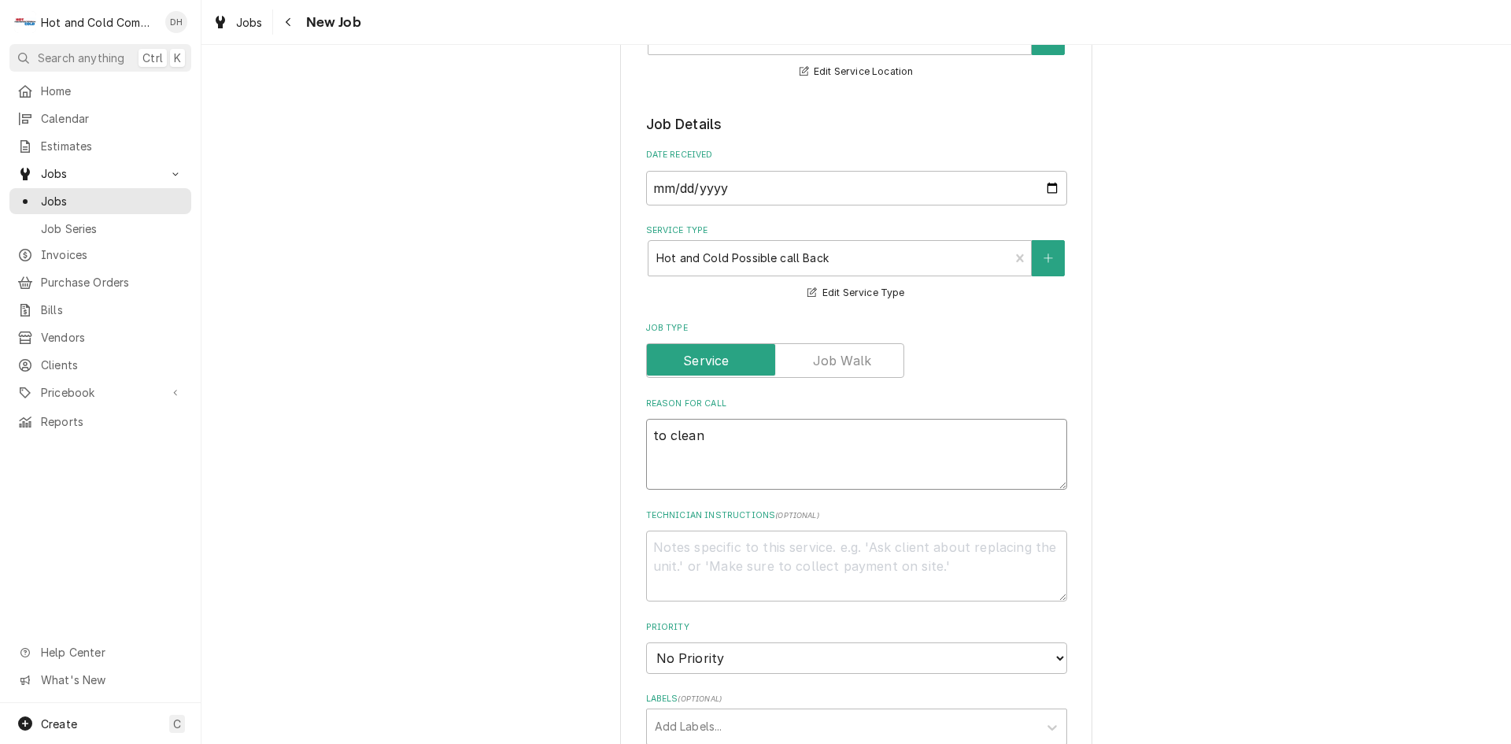
type textarea "to clean i"
type textarea "x"
type textarea "to clean ic"
type textarea "x"
type textarea "to clean ice"
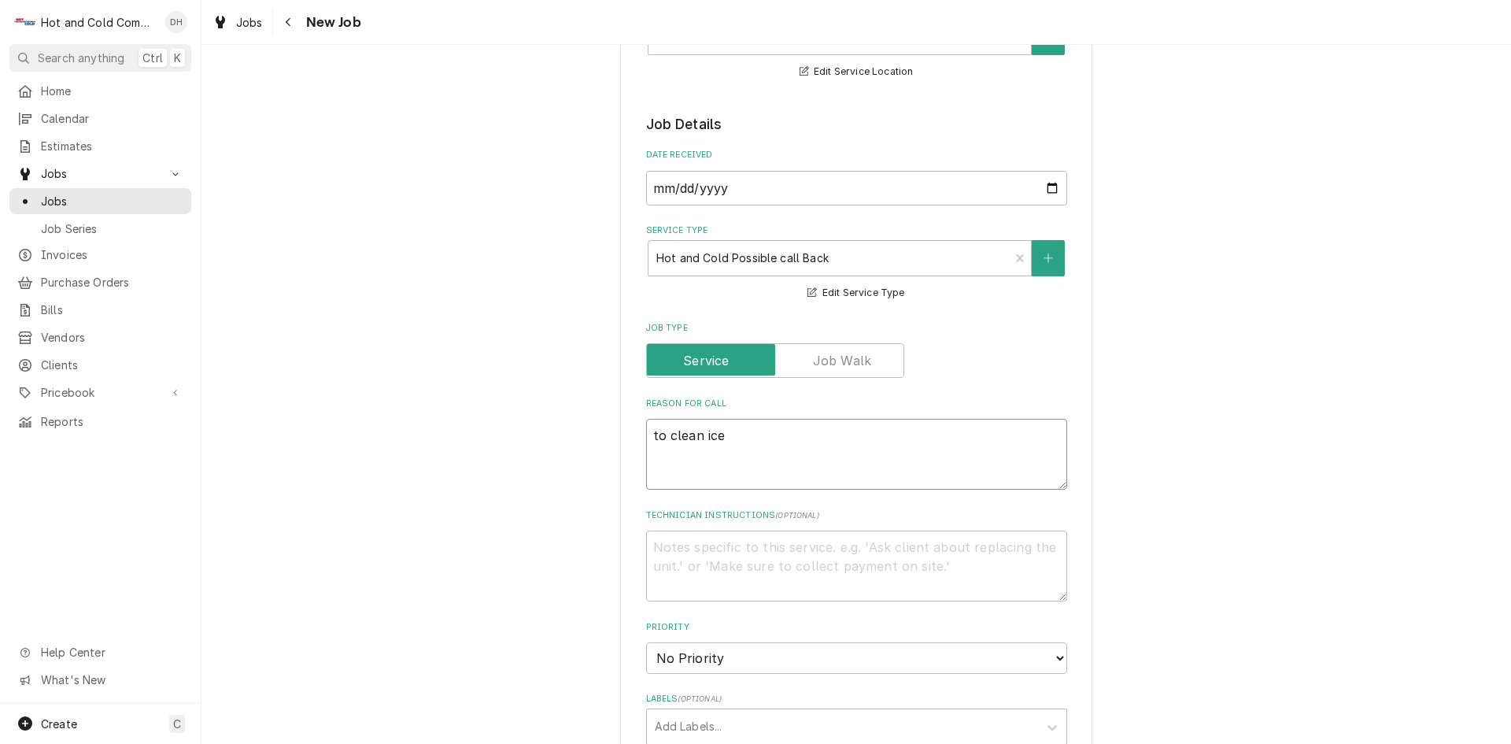
type textarea "x"
type textarea "to clean ice"
type textarea "x"
type textarea "to clean ice m"
type textarea "x"
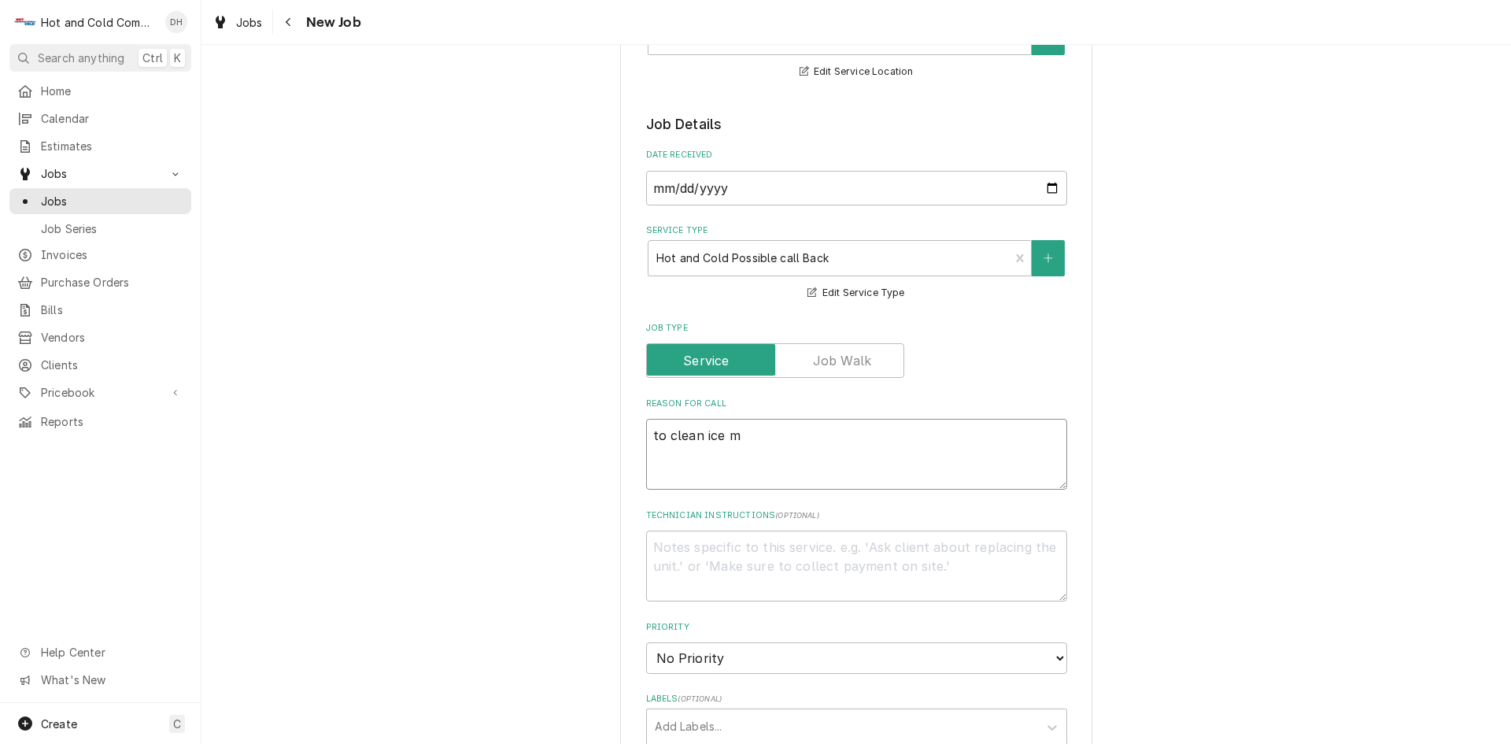
type textarea "to clean ice ma"
type textarea "x"
type textarea "to clean ice mak"
type textarea "x"
type textarea "to clean ice make"
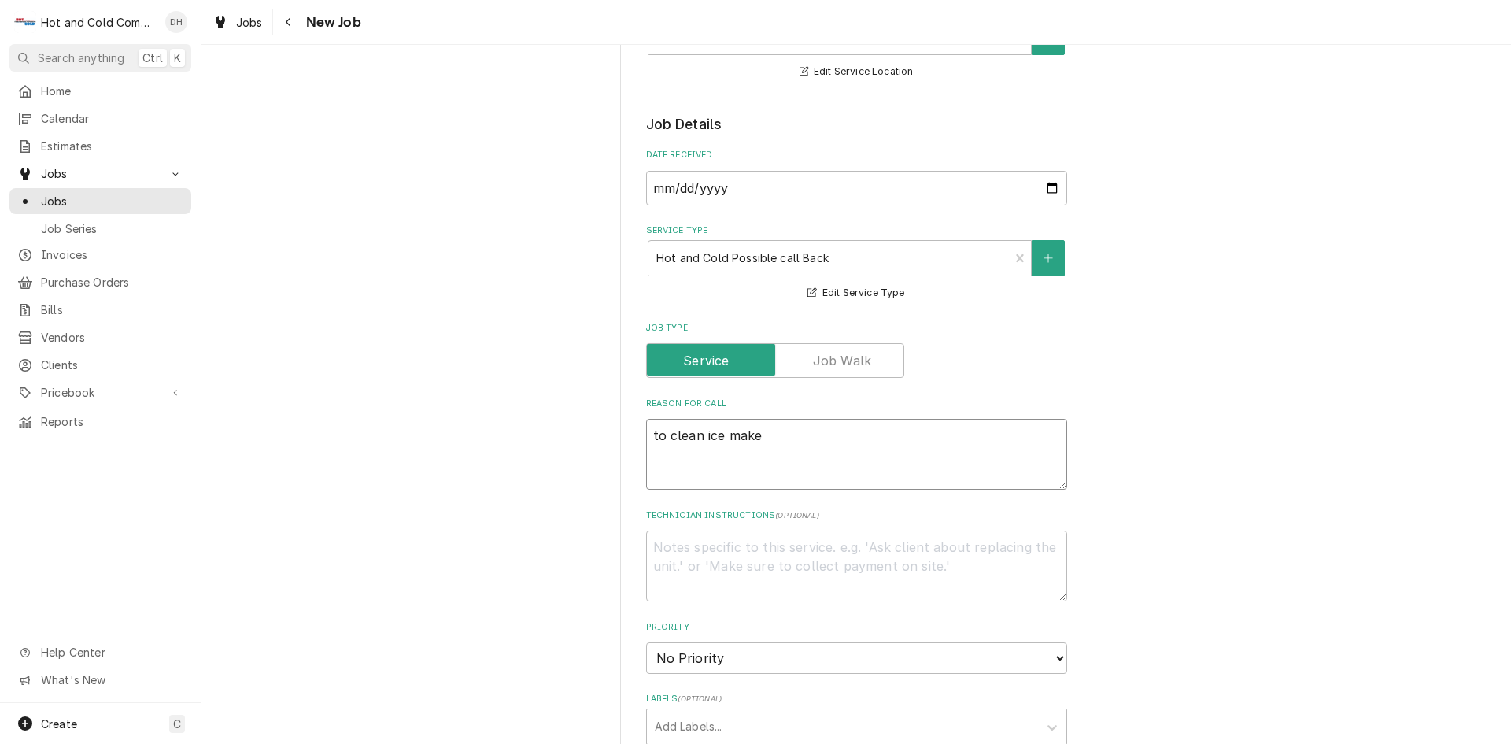
type textarea "x"
type textarea "to clean ice maker"
type textarea "x"
type textarea "to clean ice maker"
type textarea "x"
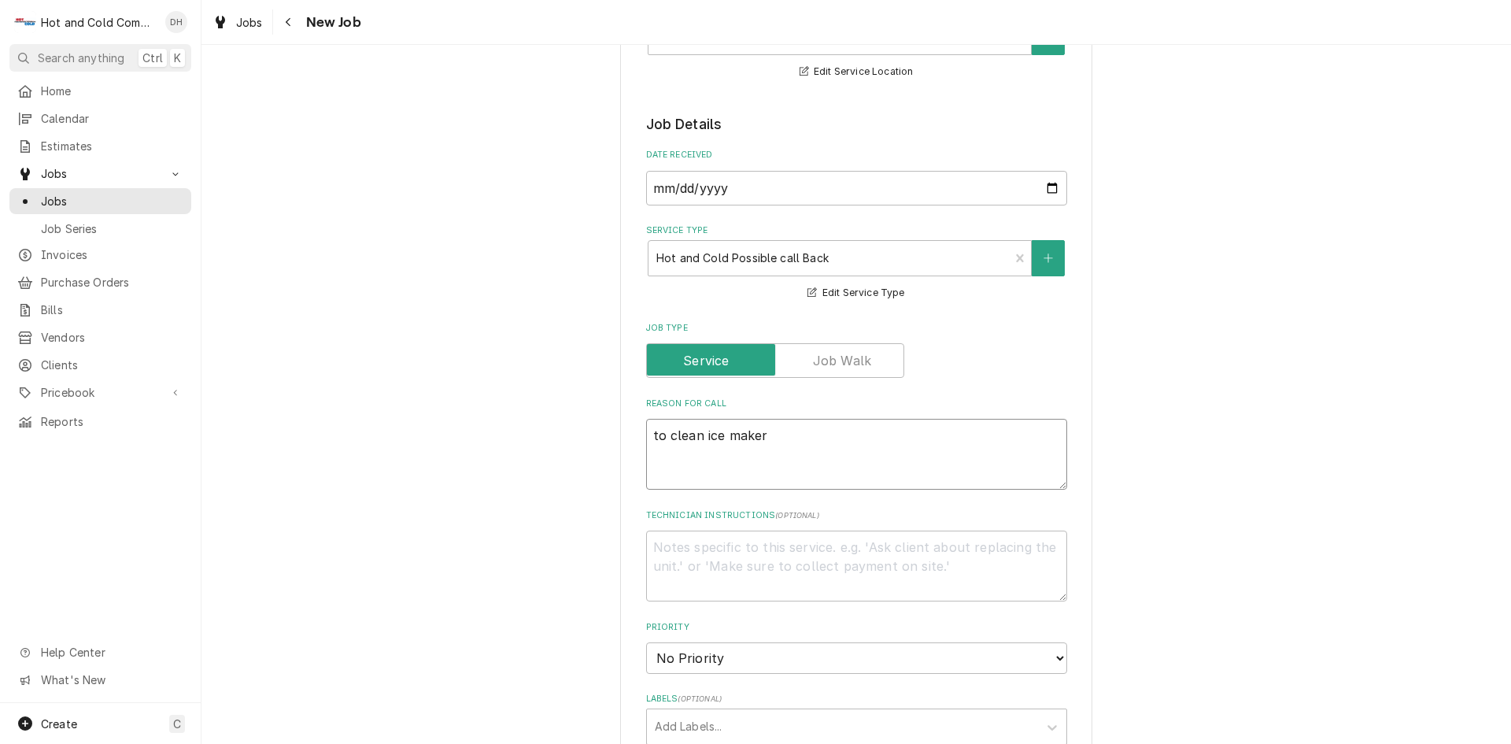
type textarea "to clean ice maker u"
type textarea "x"
type textarea "to clean ice maker un"
type textarea "x"
type textarea "to clean ice maker und"
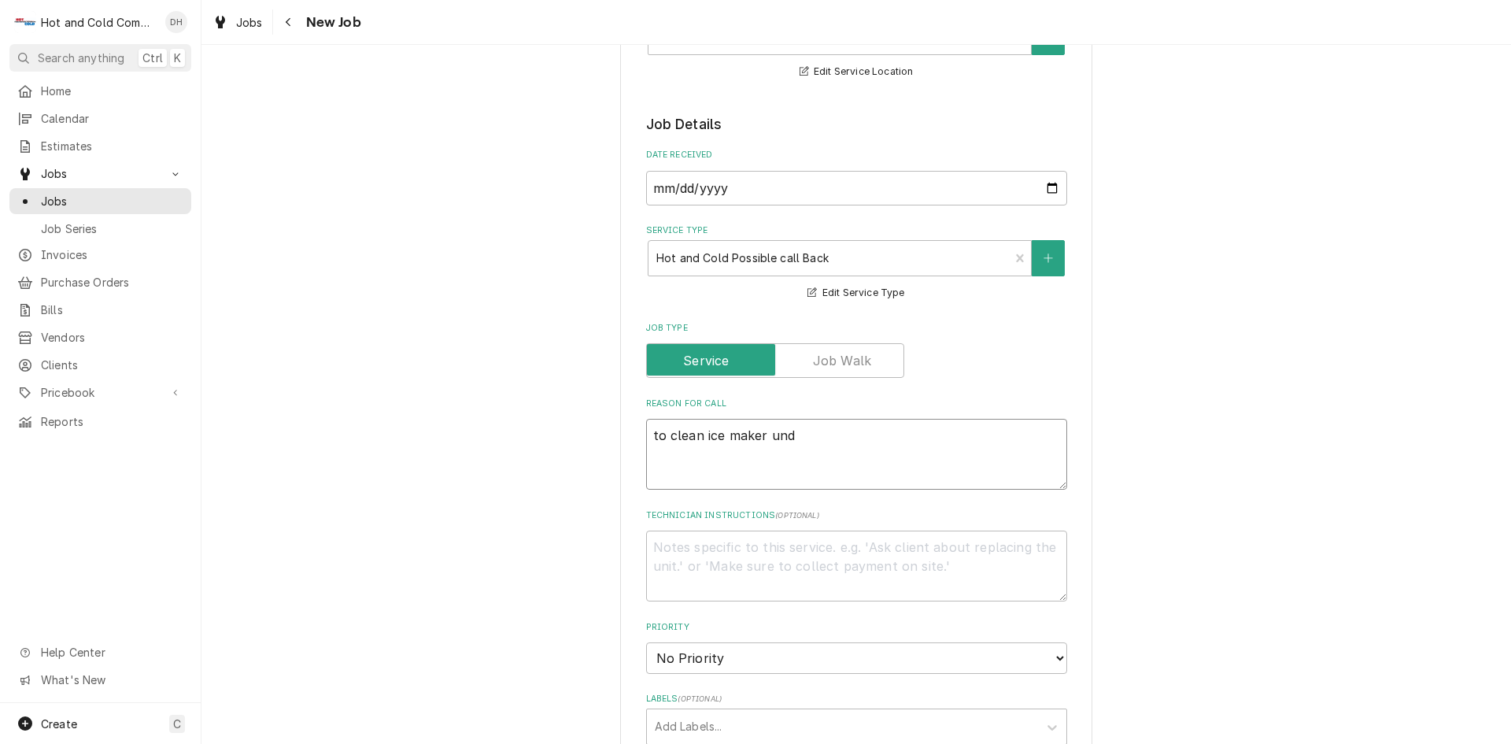
type textarea "x"
type textarea "to clean ice maker unde"
type textarea "x"
type textarea "to clean ice maker under"
type textarea "x"
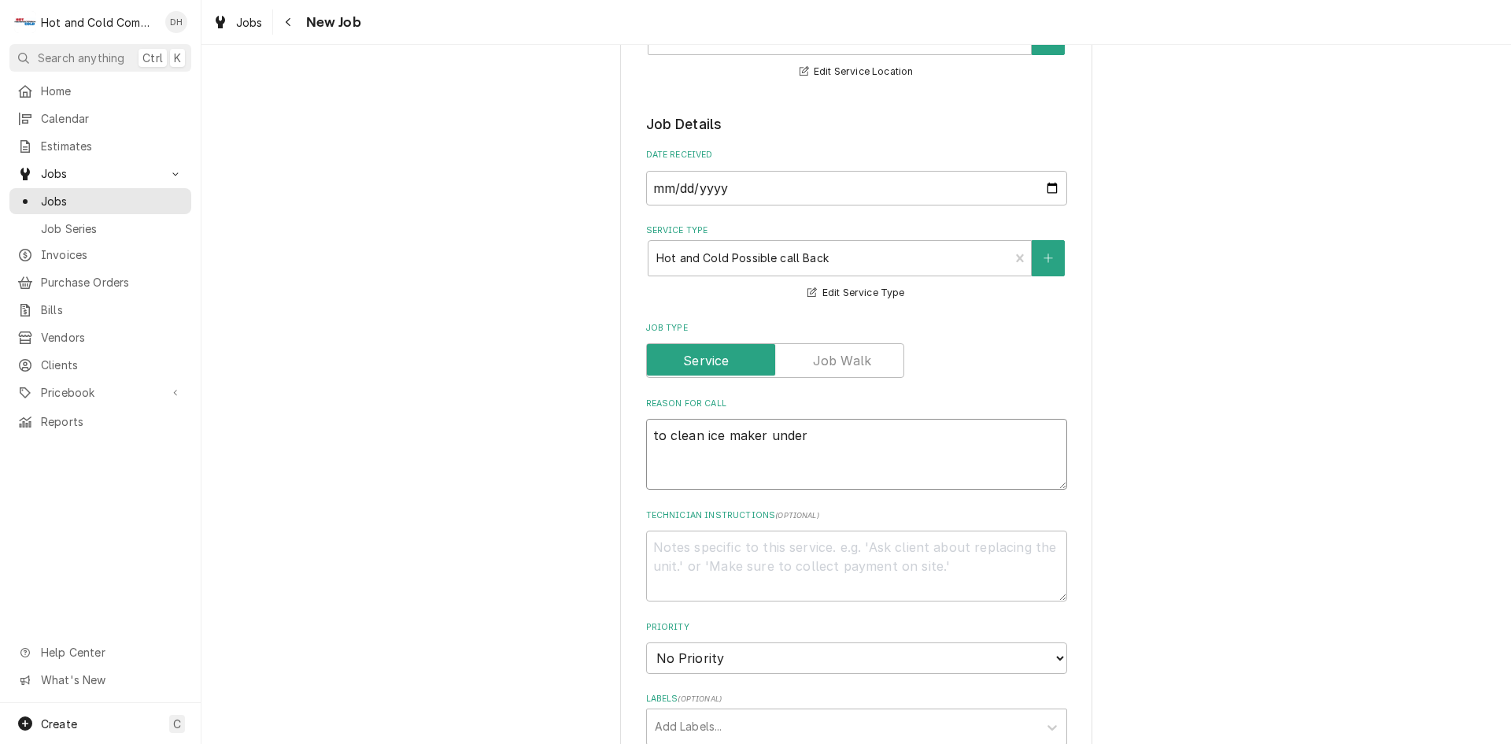
type textarea "to clean ice maker under"
type textarea "x"
type textarea "to clean ice maker under n"
type textarea "x"
type textarea "to clean ice maker under ne"
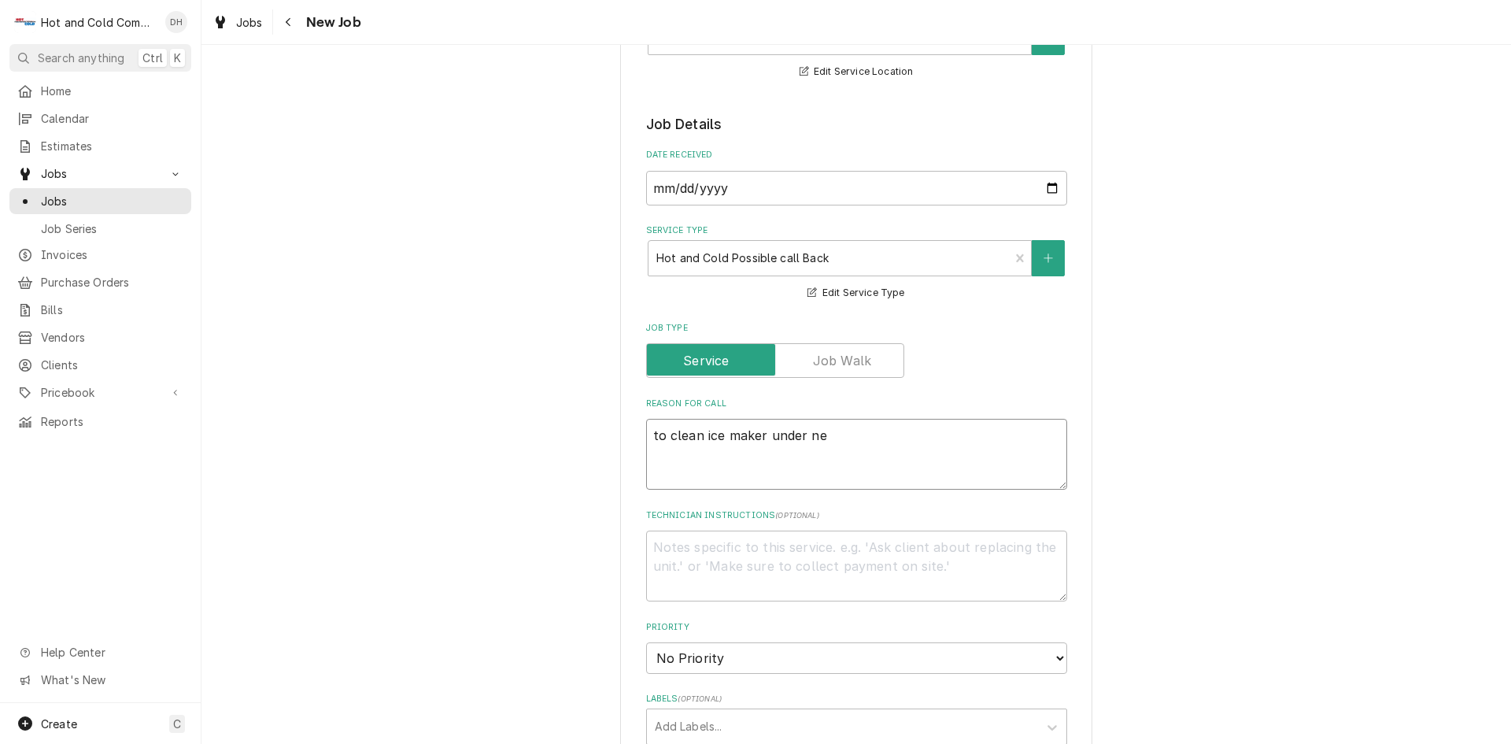
type textarea "x"
type textarea "to clean ice maker under nea"
type textarea "x"
type textarea "to clean ice maker under neat"
type textarea "x"
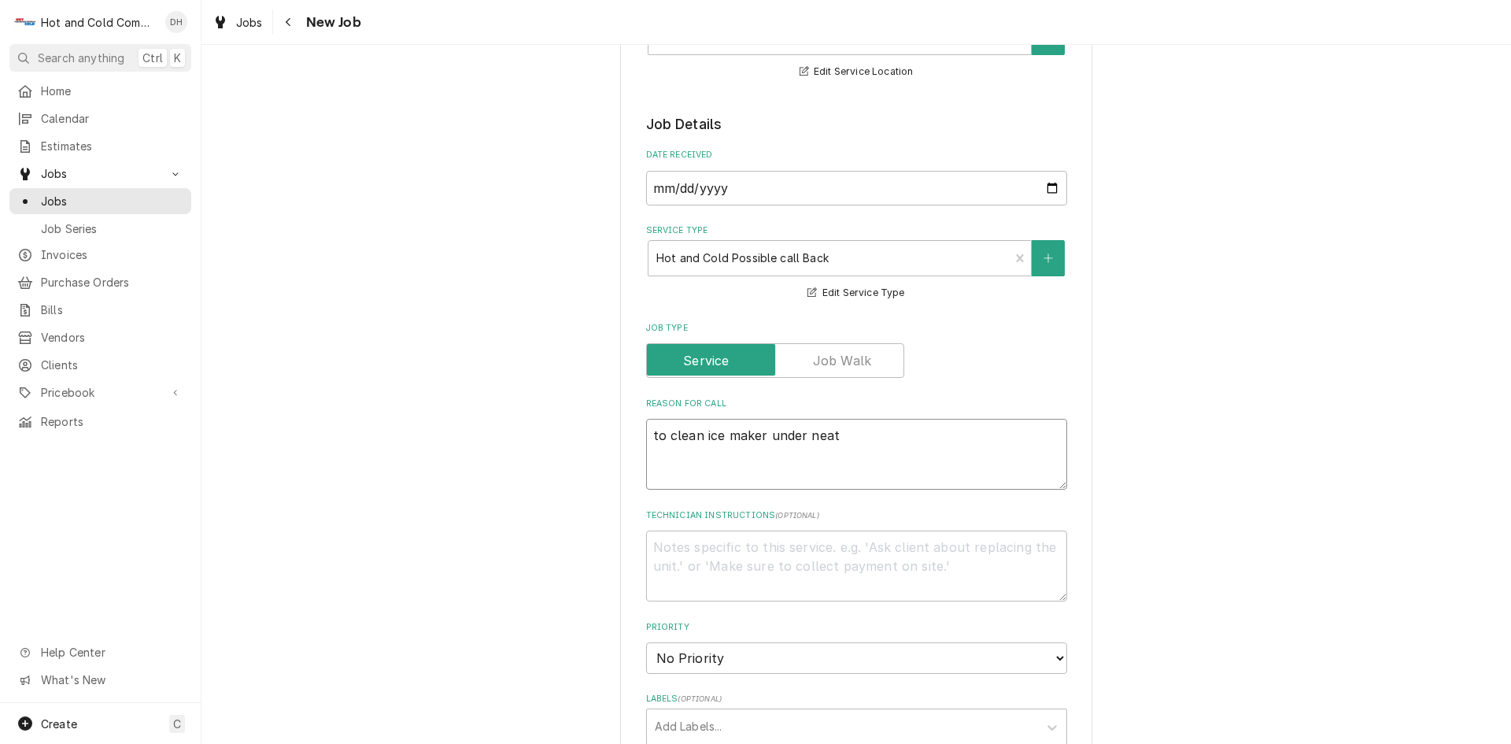
type textarea "to clean ice maker under neath"
type textarea "x"
type textarea "to clean ice maker under neath"
type textarea "x"
type textarea "to clean ice maker under neath e"
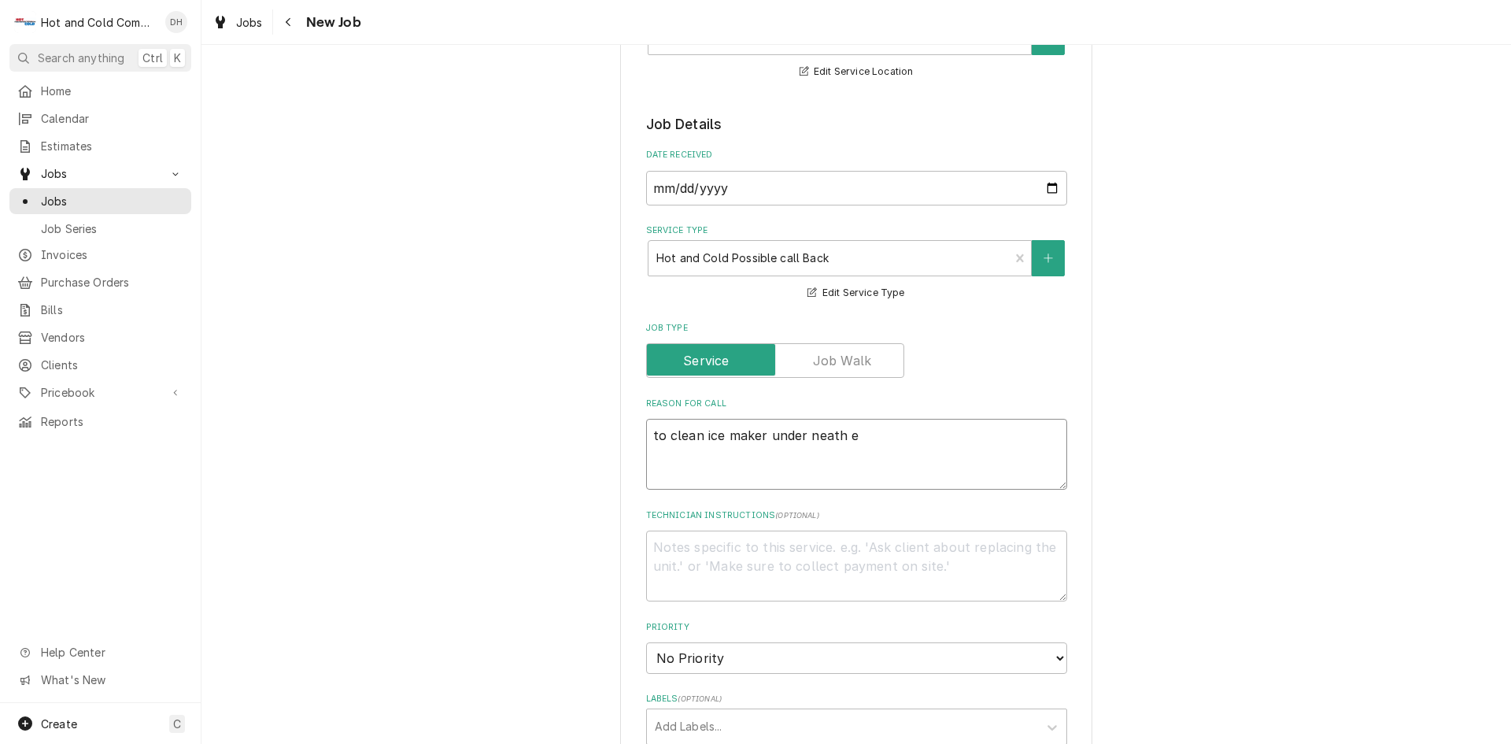
type textarea "x"
type textarea "to clean ice maker under neath em"
type textarea "x"
type textarea "to clean ice maker under neath emp"
type textarea "x"
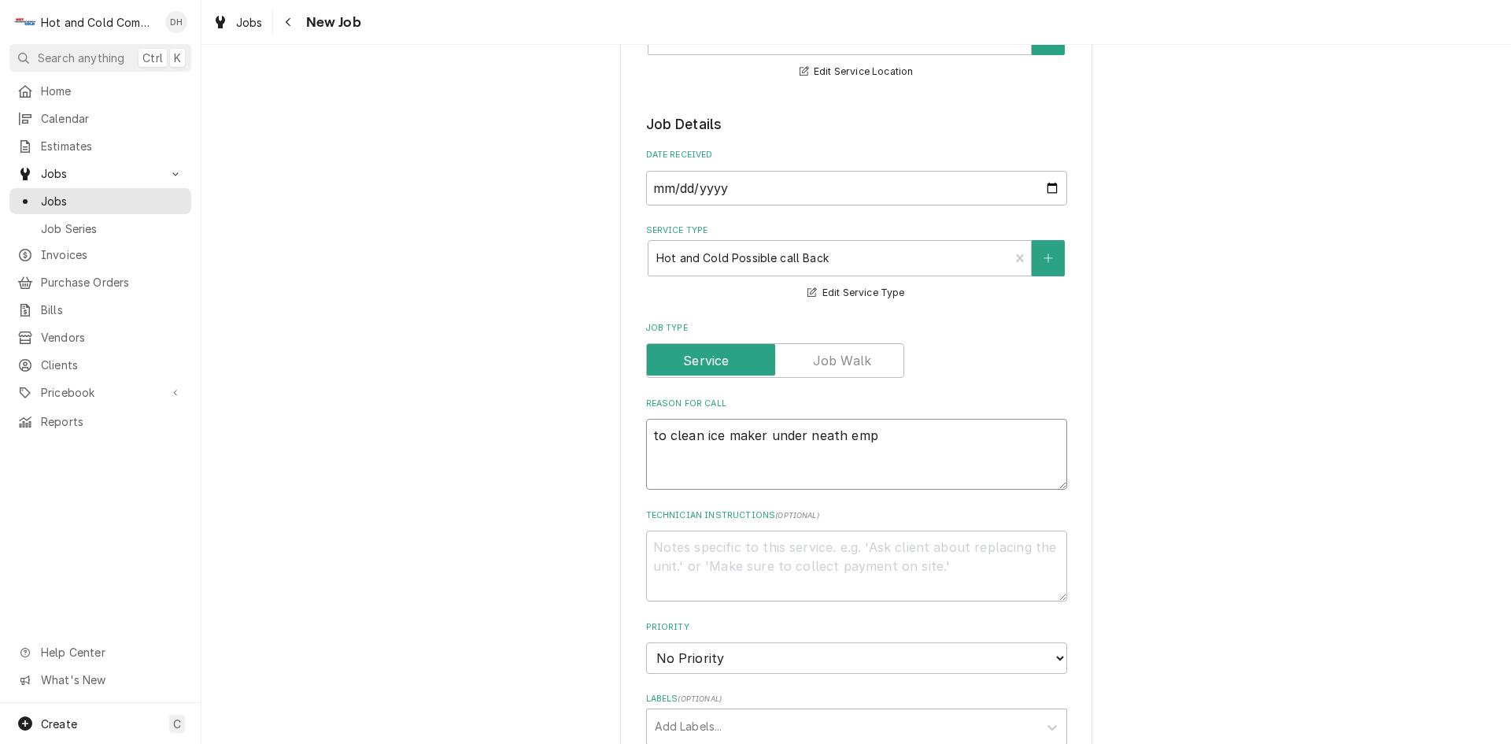
type textarea "to clean ice maker under neath empt"
type textarea "x"
type textarea "to clean ice maker under neath empty"
type textarea "x"
type textarea "to clean ice maker under neath empty"
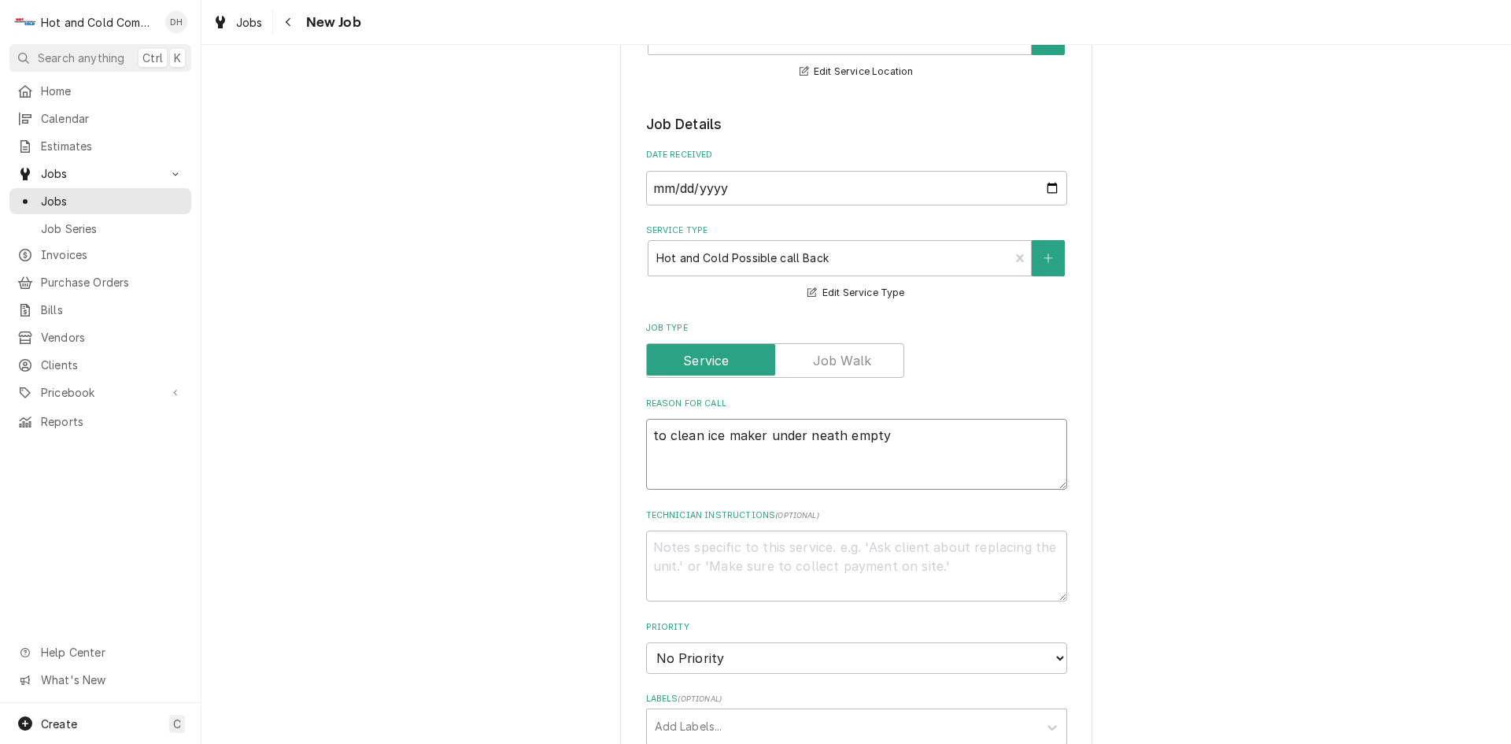
type textarea "x"
type textarea "to clean ice maker under neath empty i"
type textarea "x"
type textarea "to clean ice maker under neath empty ic"
type textarea "x"
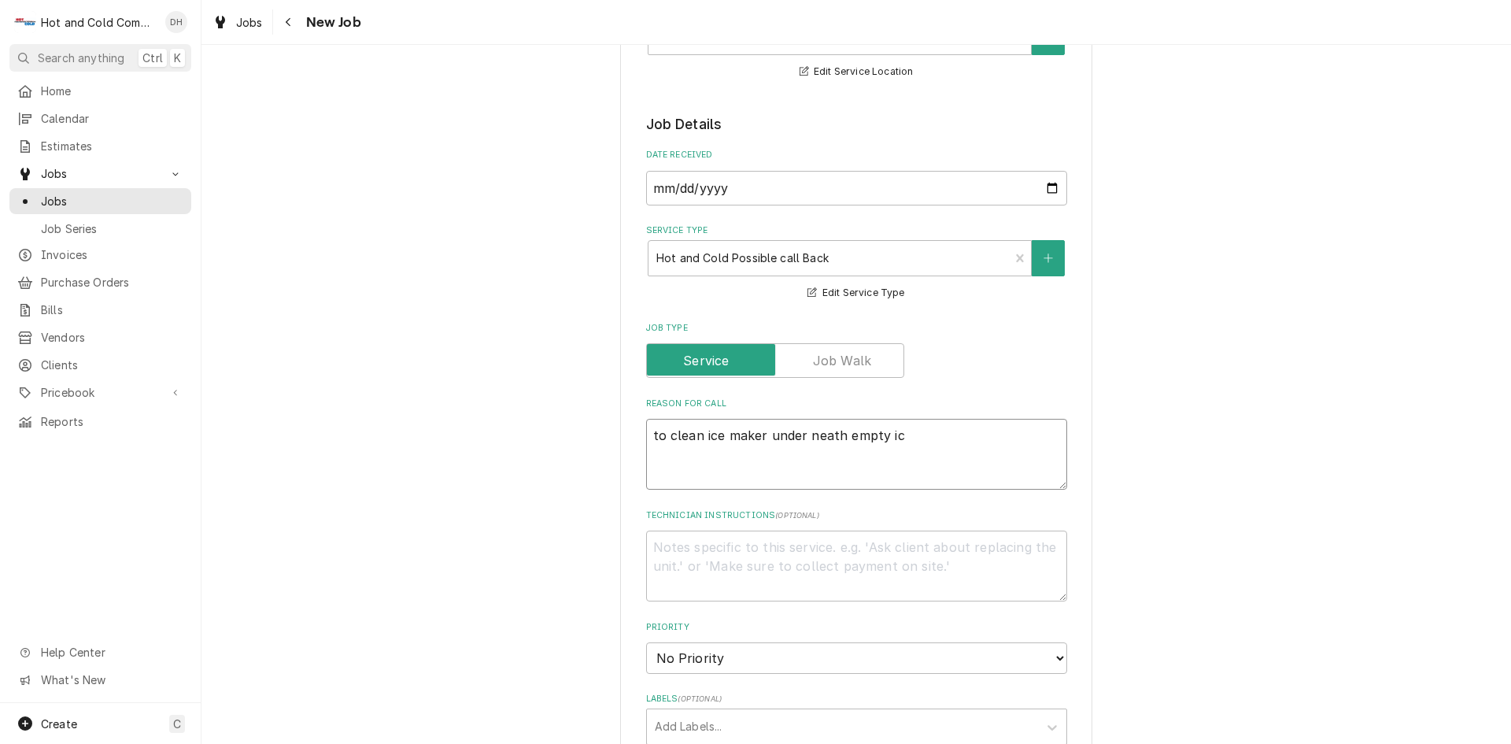
type textarea "to clean ice maker under neath empty ice"
type textarea "x"
type textarea "to clean ice maker under neath empty ice"
type textarea "x"
type textarea "to clean ice maker under neath empty ice a"
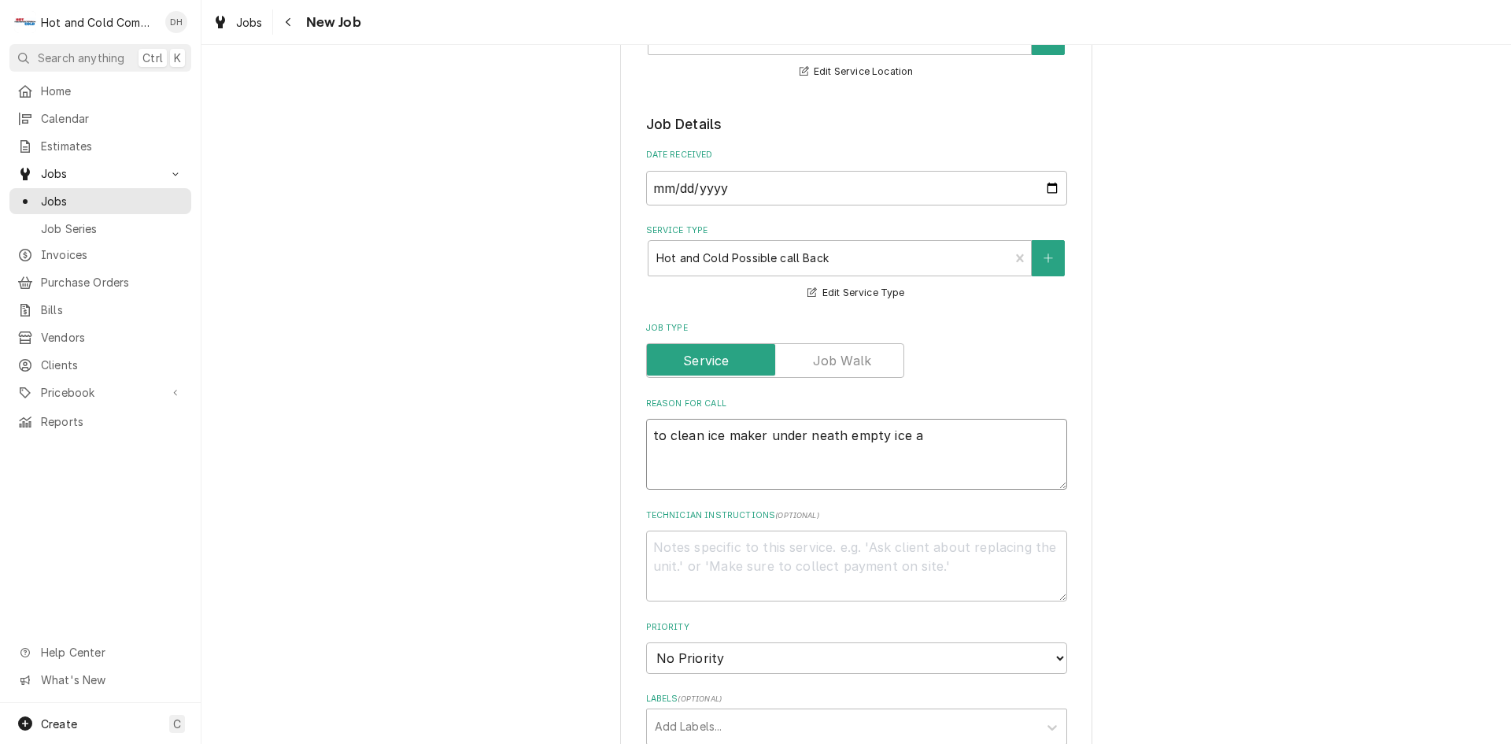
type textarea "x"
type textarea "to clean ice maker under neath empty ice an"
type textarea "x"
type textarea "to clean ice maker under neath empty ice and"
type textarea "x"
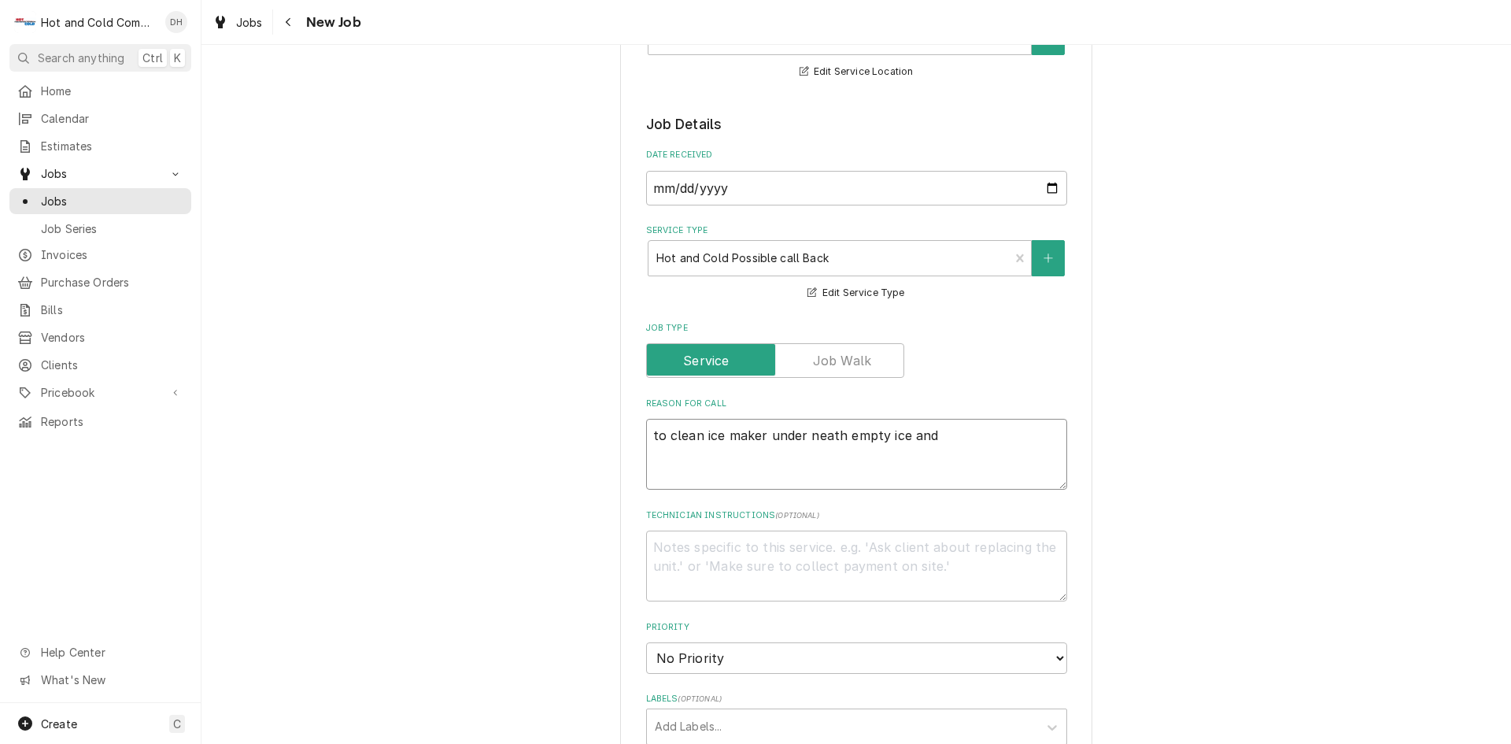
type textarea "to clean ice maker under neath empty ice and r"
type textarea "x"
type textarea "to clean ice maker under neath empty ice and ru"
type textarea "x"
type textarea "to clean ice maker under neath empty ice and run"
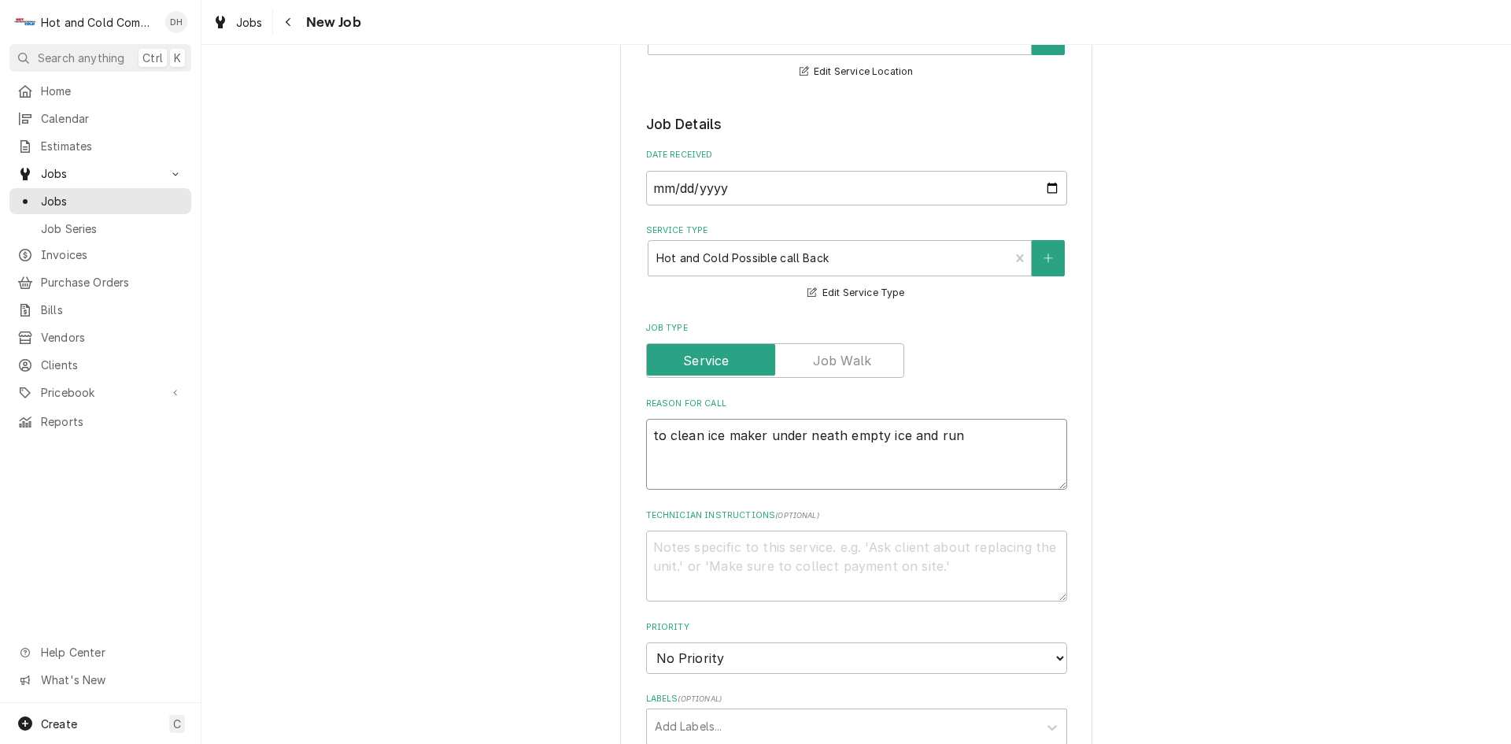
type textarea "x"
type textarea "to clean ice maker under neath empty ice and run"
type textarea "x"
type textarea "to clean ice maker under neath empty ice and run t"
type textarea "x"
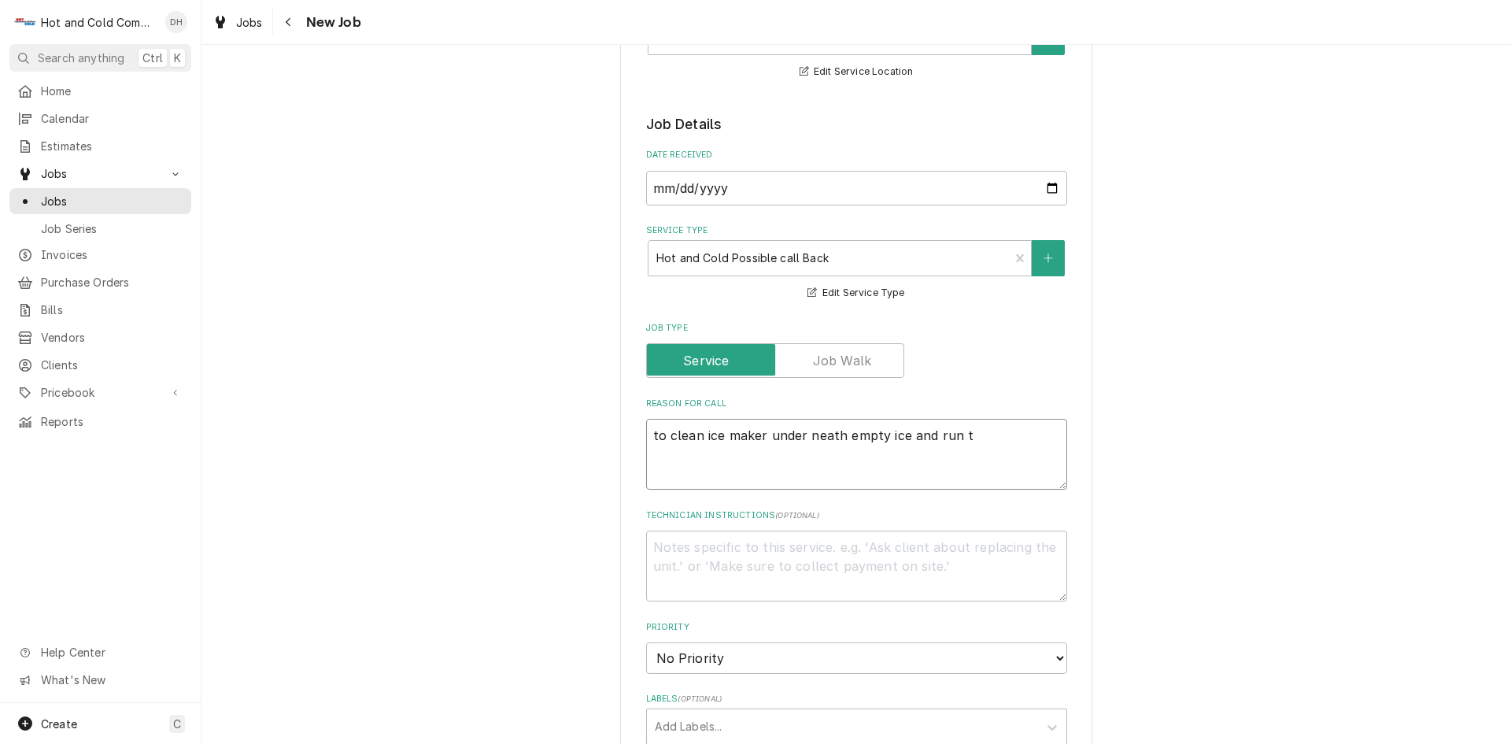
type textarea "to clean ice maker under neath empty ice and run th"
type textarea "x"
type textarea "to clean ice maker under neath empty ice and run thr"
type textarea "x"
type textarea "to clean ice maker under neath empty ice and run thro"
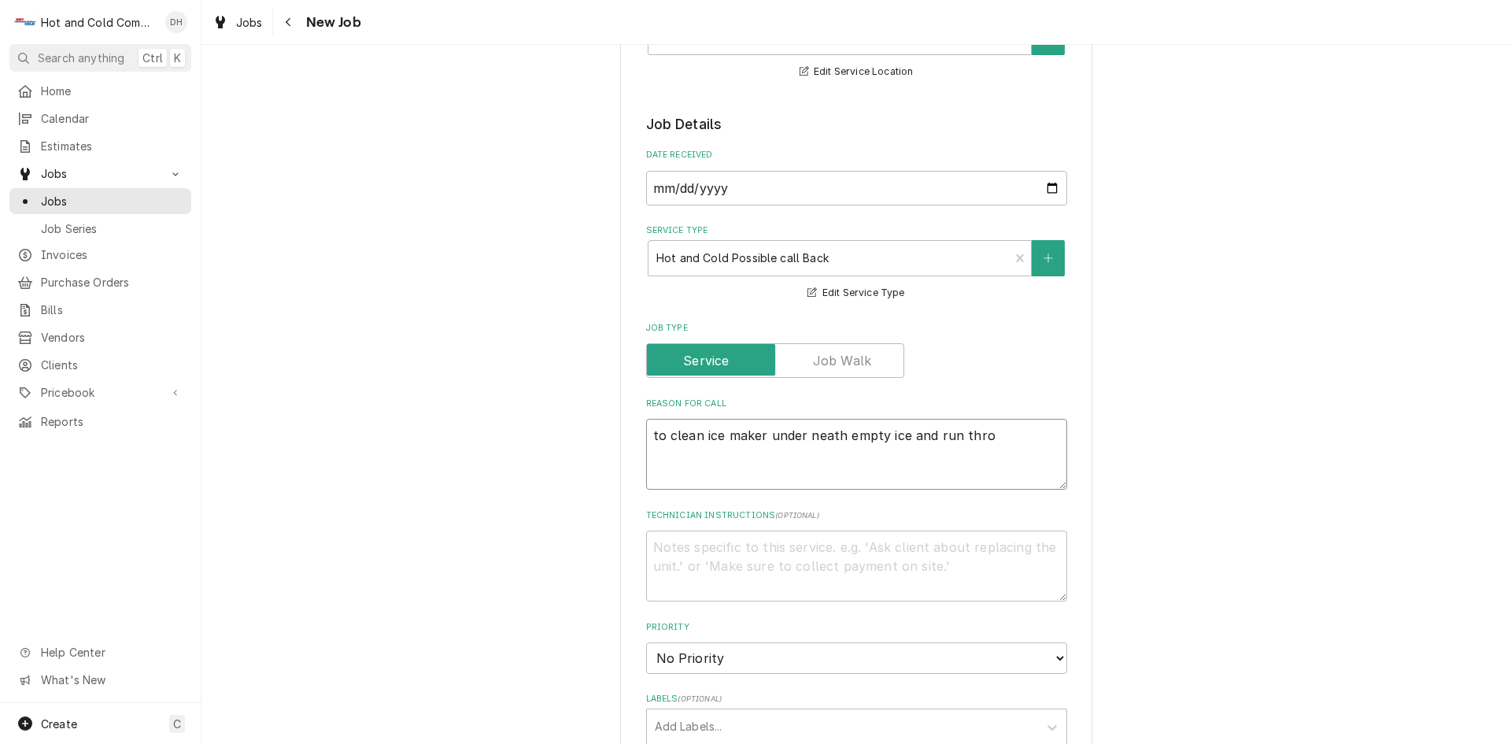
type textarea "x"
type textarea "to clean ice maker under neath empty ice and run throu"
type textarea "x"
type textarea "to clean ice maker under neath empty ice and run throug"
type textarea "x"
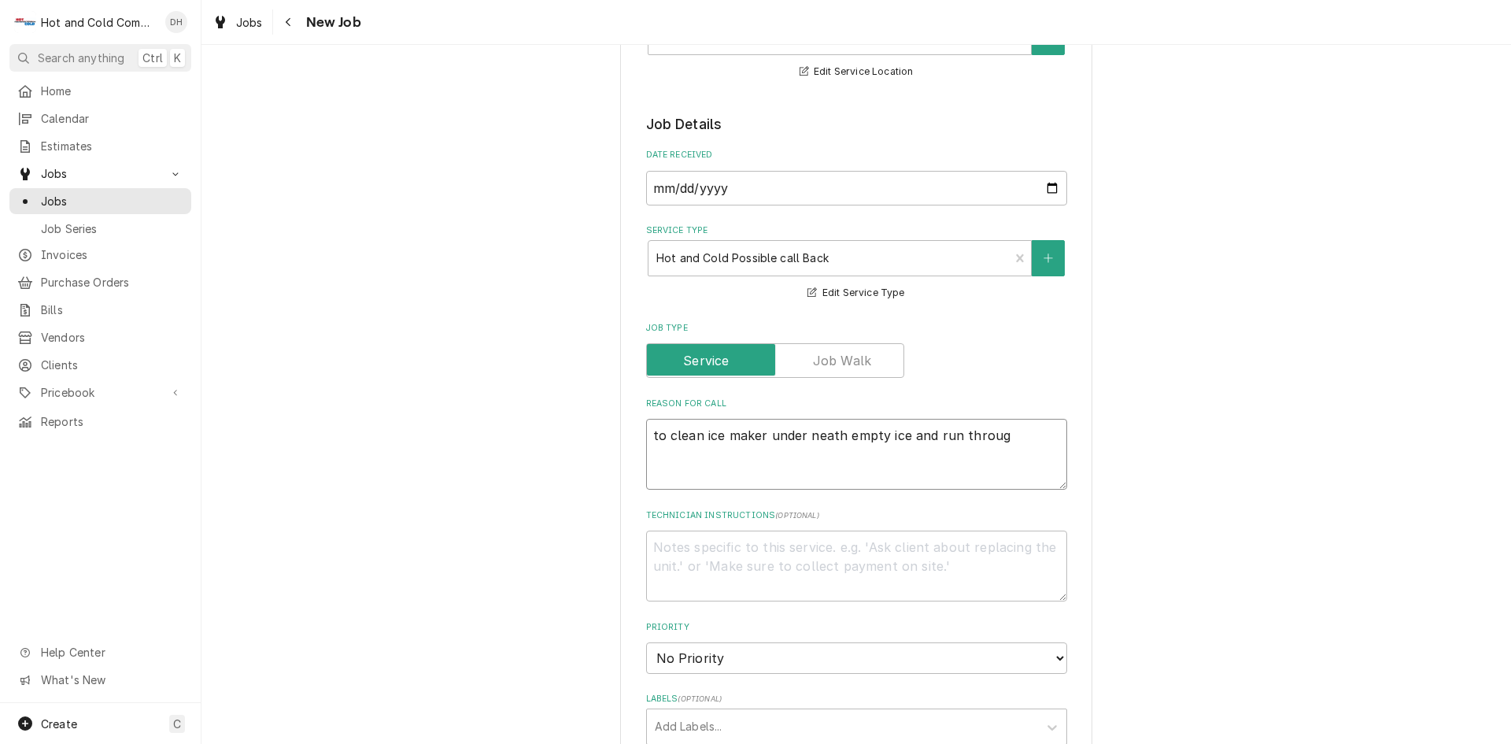
type textarea "to clean ice maker under neath empty ice and run through"
type textarea "x"
type textarea "to clean ice maker under neath empty ice and run through"
type textarea "x"
type textarea "to clean ice maker under neath empty ice and run through c"
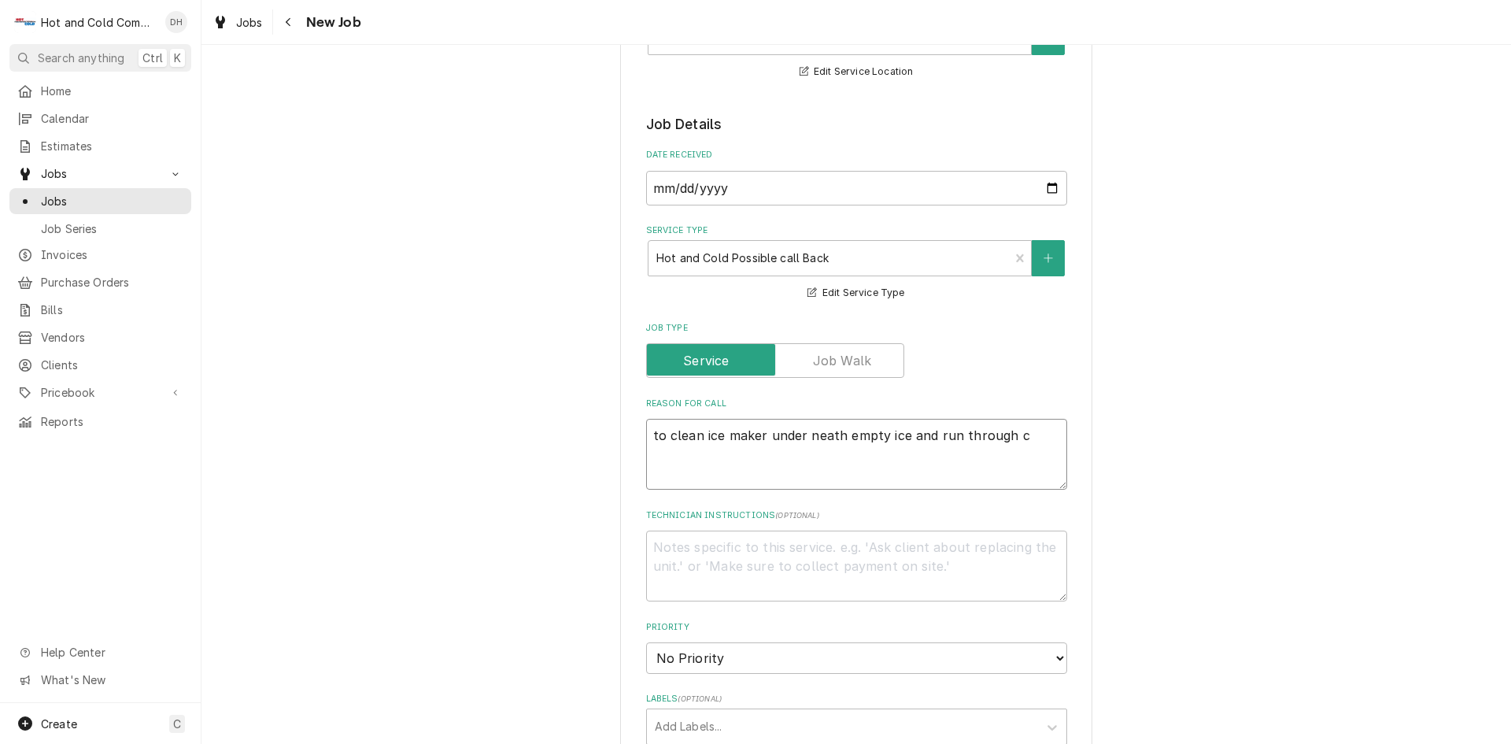
type textarea "x"
type textarea "to clean ice maker under neath empty ice and run through cl"
type textarea "x"
type textarea "to clean ice maker under neath empty ice and run through cle"
type textarea "x"
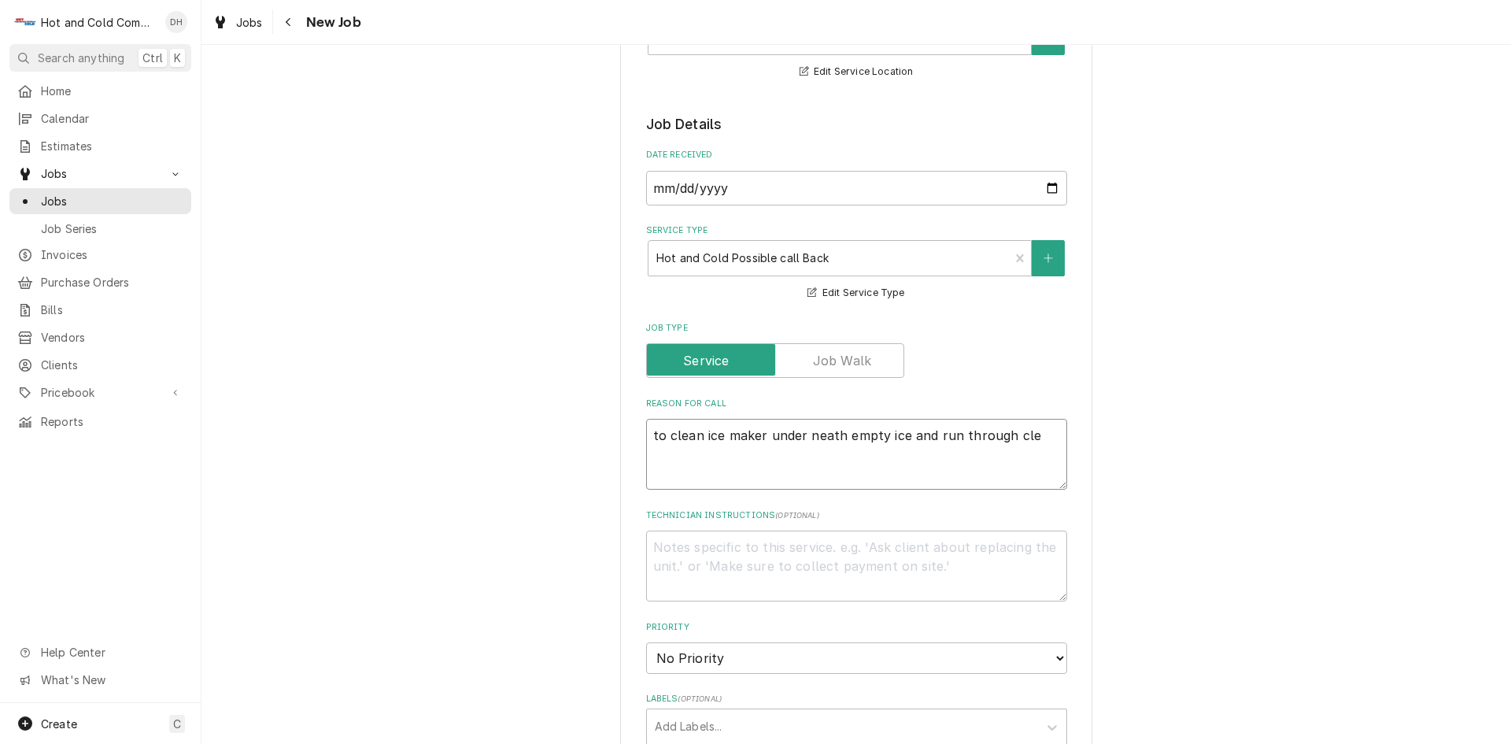
type textarea "to clean ice maker under neath empty ice and run through clea"
type textarea "x"
type textarea "to clean ice maker under neath empty ice and run through clean"
type textarea "x"
type textarea "to clean ice maker under neath empty ice and run through clean"
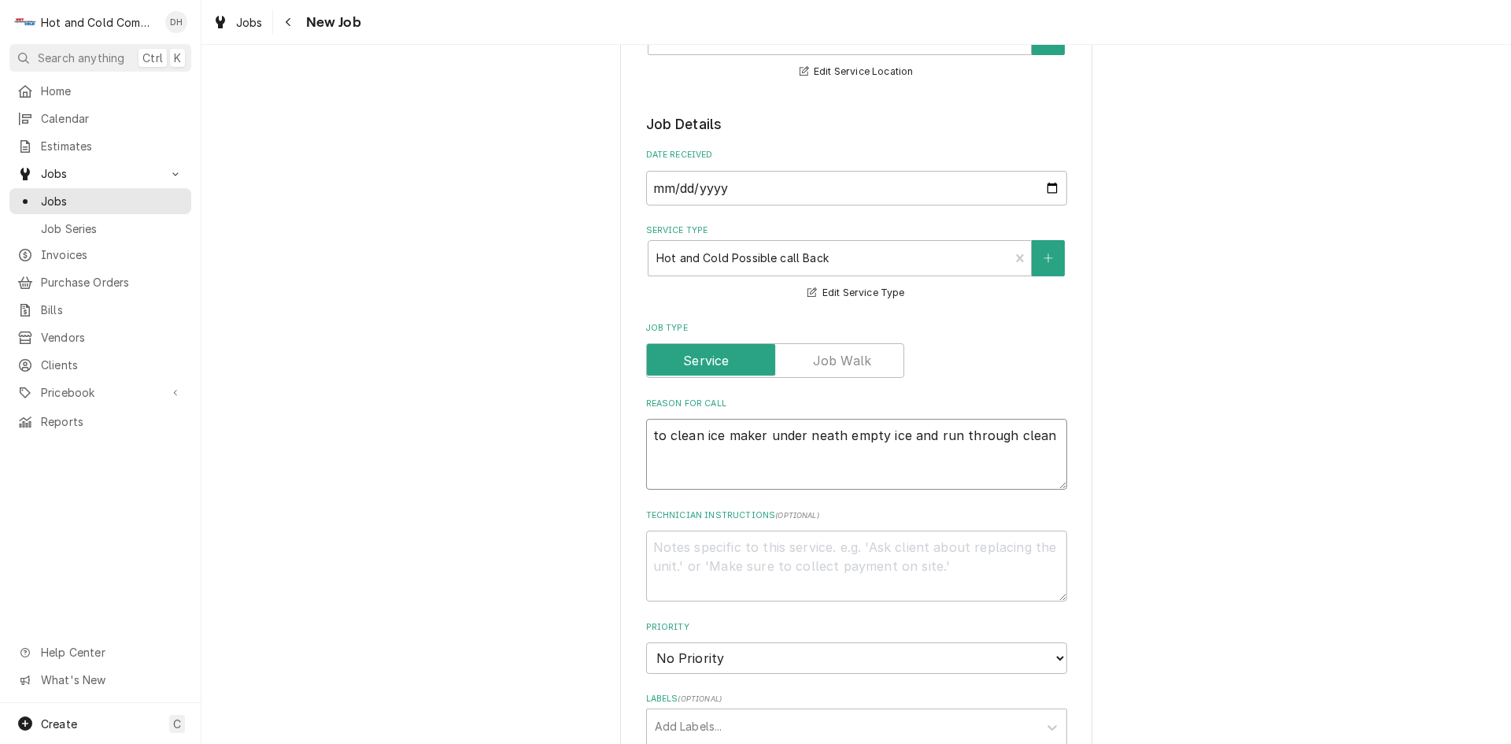
type textarea "x"
type textarea "to clean ice maker under neath empty ice and run through clean c"
type textarea "x"
type textarea "to clean ice maker under neath empty ice and run through clean cy"
drag, startPoint x: 678, startPoint y: 452, endPoint x: 631, endPoint y: 455, distance: 47.3
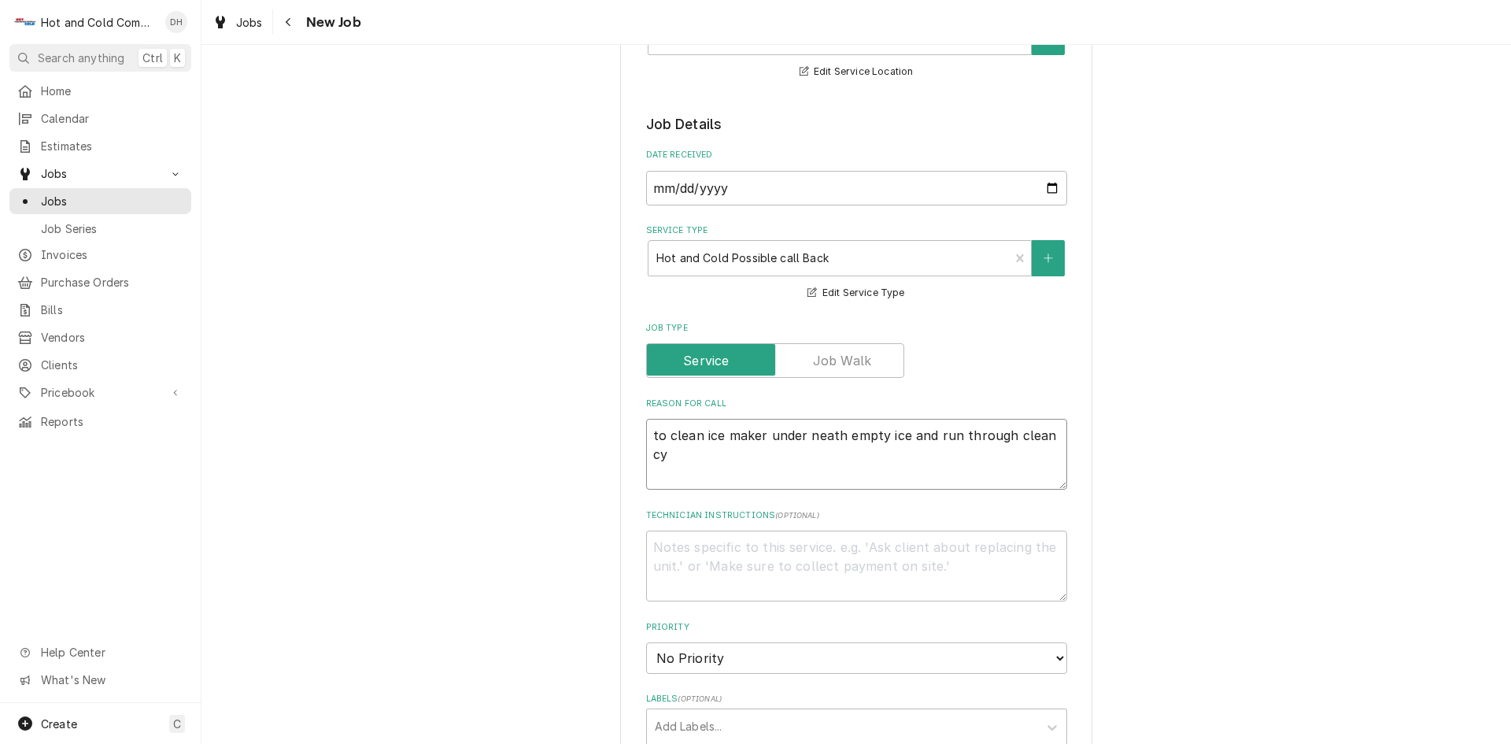
click at [631, 455] on div "Please provide the following information to create a job: Client Details Client…" at bounding box center [856, 587] width 472 height 1548
type textarea "x"
type textarea "to clean ice maker under neath empty ice and run through clean"
type textarea "x"
type textarea "to clean ice maker under neath empty ice and run through clean"
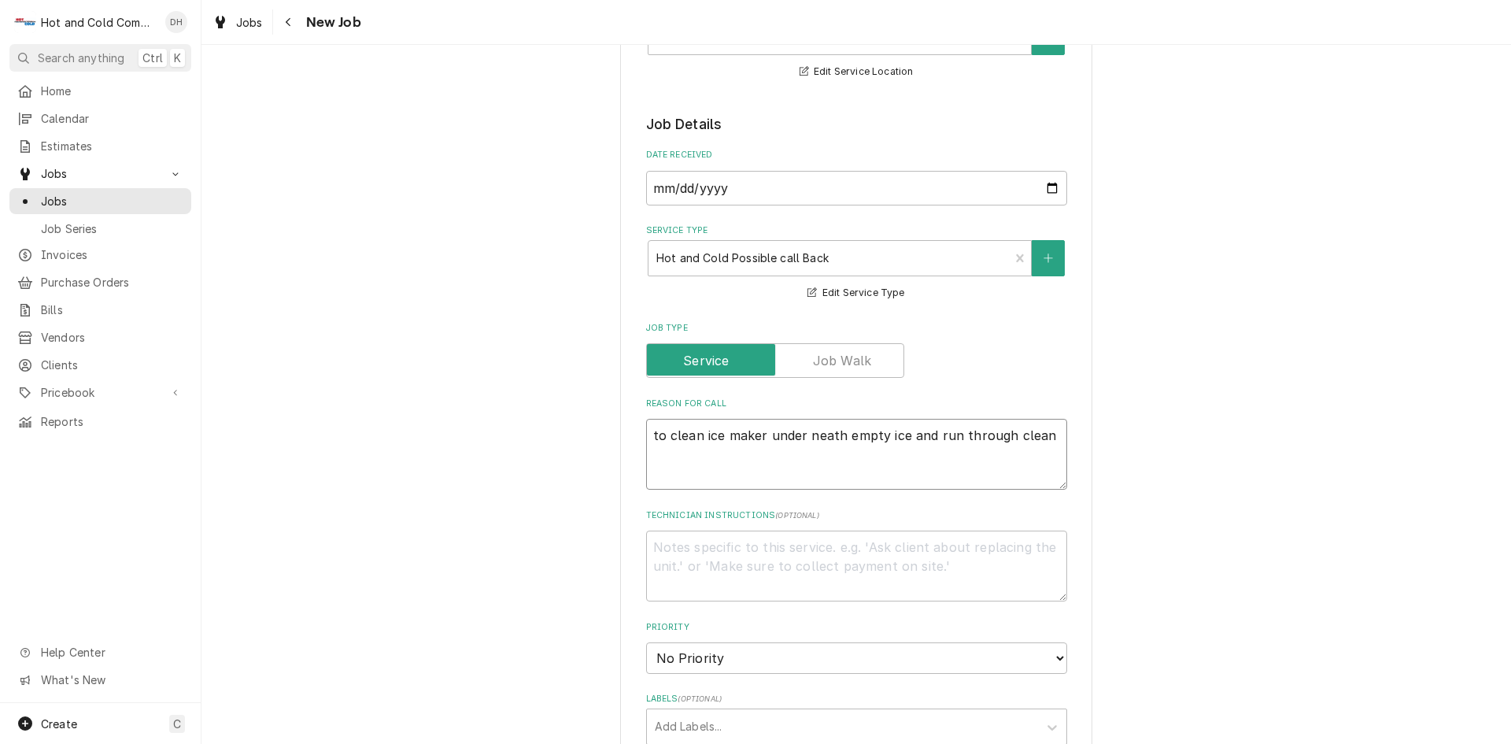
type textarea "x"
type textarea "to clean ice maker under neath empty ice and run through clea"
type textarea "x"
type textarea "to clean ice maker under neath empty ice and run through cle"
type textarea "x"
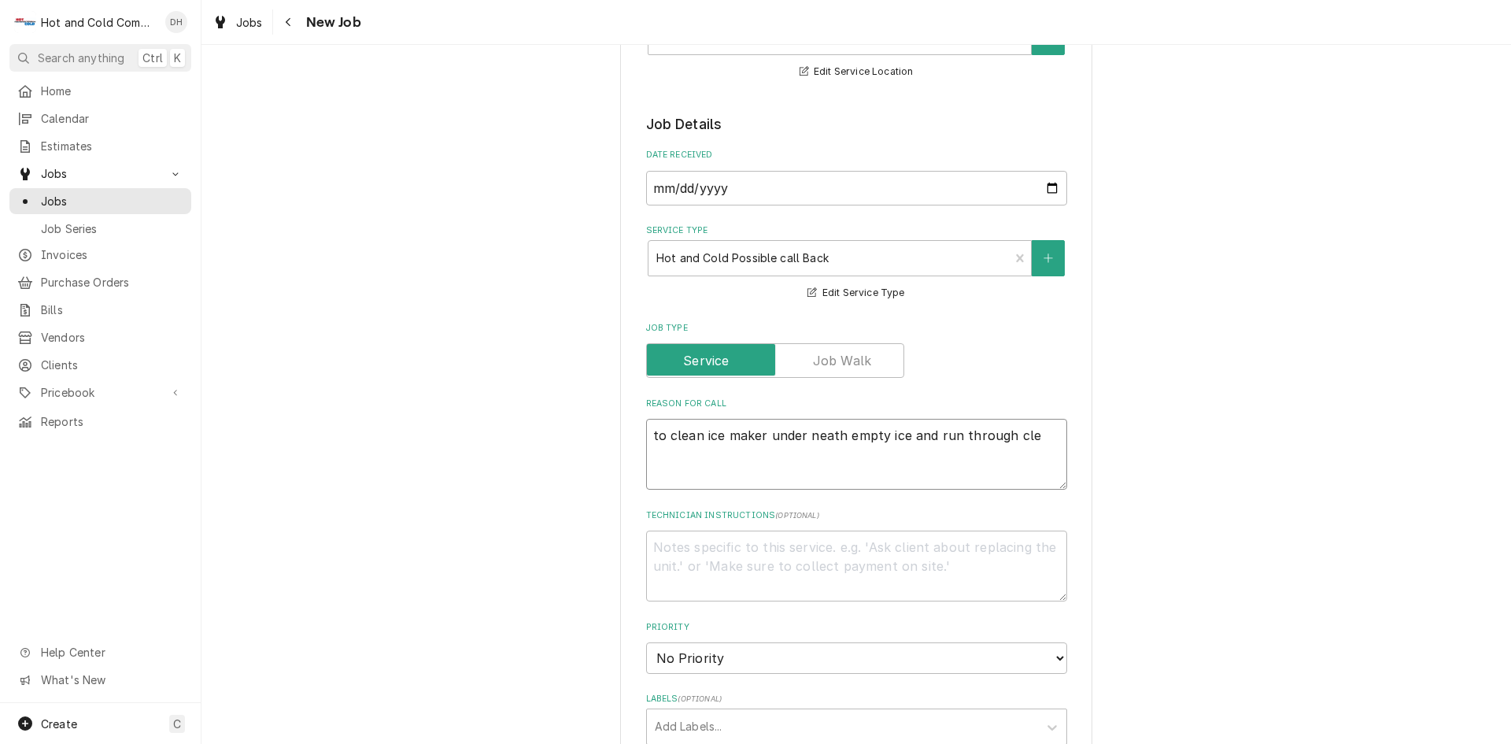
type textarea "to clean ice maker under neath empty ice and run through cl"
type textarea "x"
type textarea "to clean ice maker under neath empty ice and run through c"
type textarea "x"
type textarea "to clean ice maker under neath empty ice and run through"
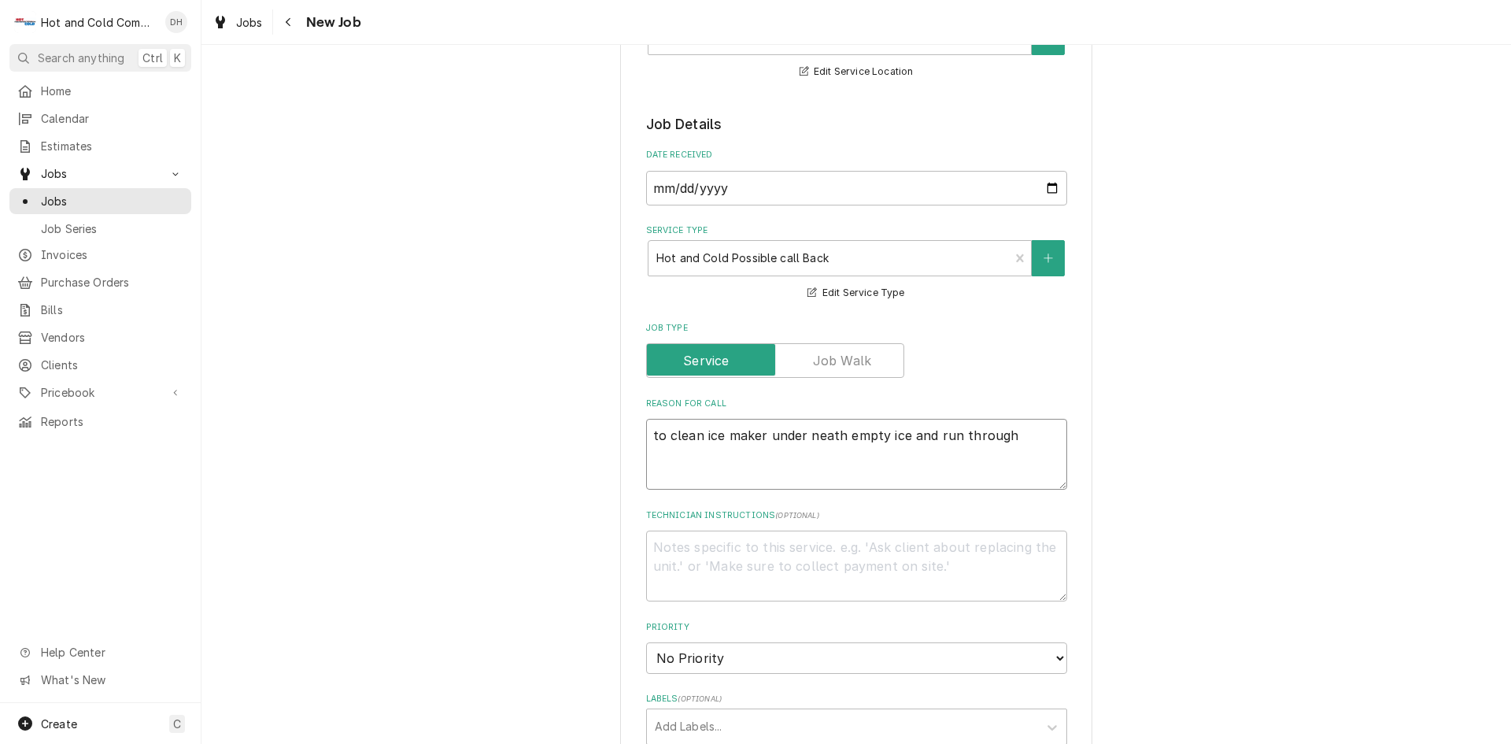
type textarea "x"
type textarea "to clean ice maker under neath empty ice and run through"
type textarea "x"
type textarea "to clean ice maker under neath empty ice and run throug"
type textarea "x"
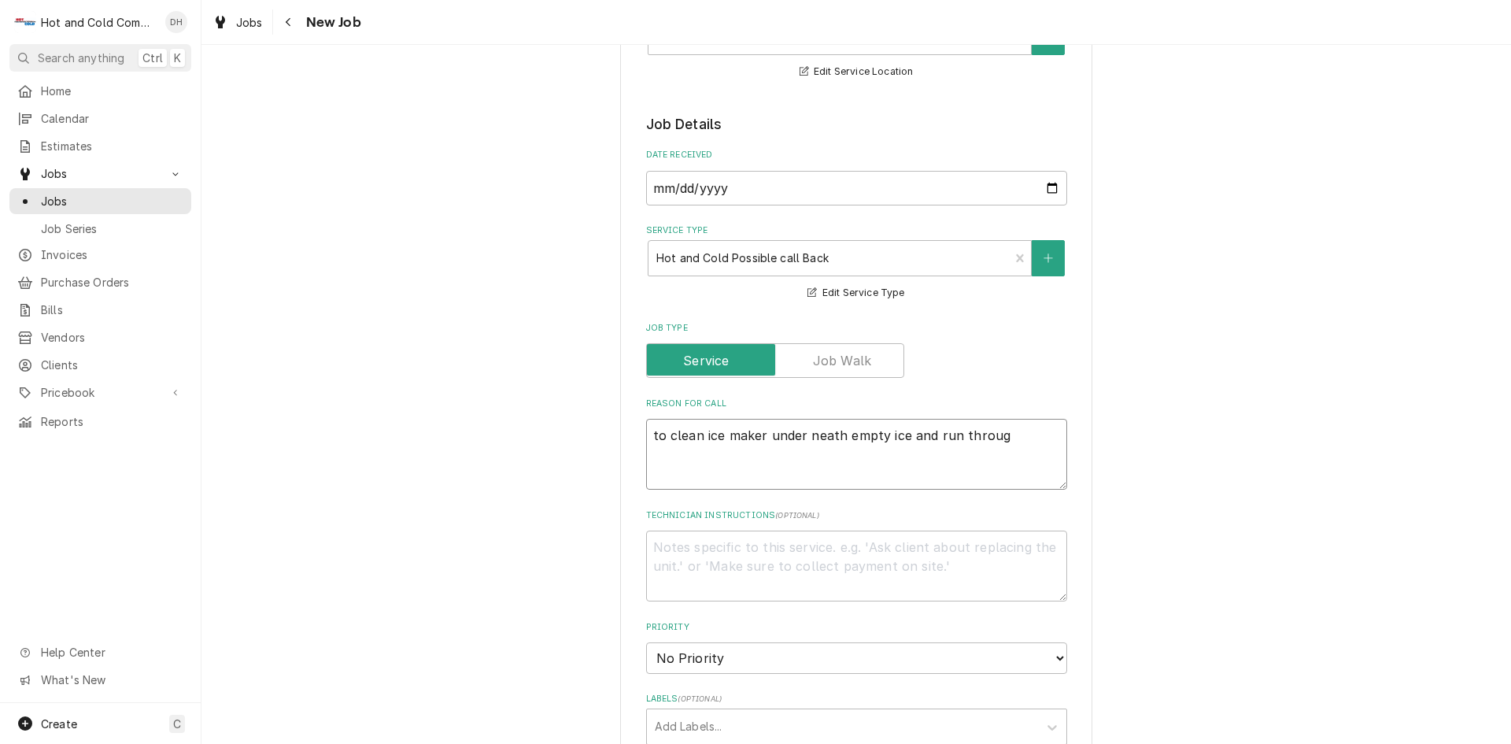
type textarea "to clean ice maker under neath empty ice and run throu"
type textarea "x"
type textarea "to clean ice maker under neath empty ice and run thro"
type textarea "x"
type textarea "to clean ice maker under neath empty ice and run thr"
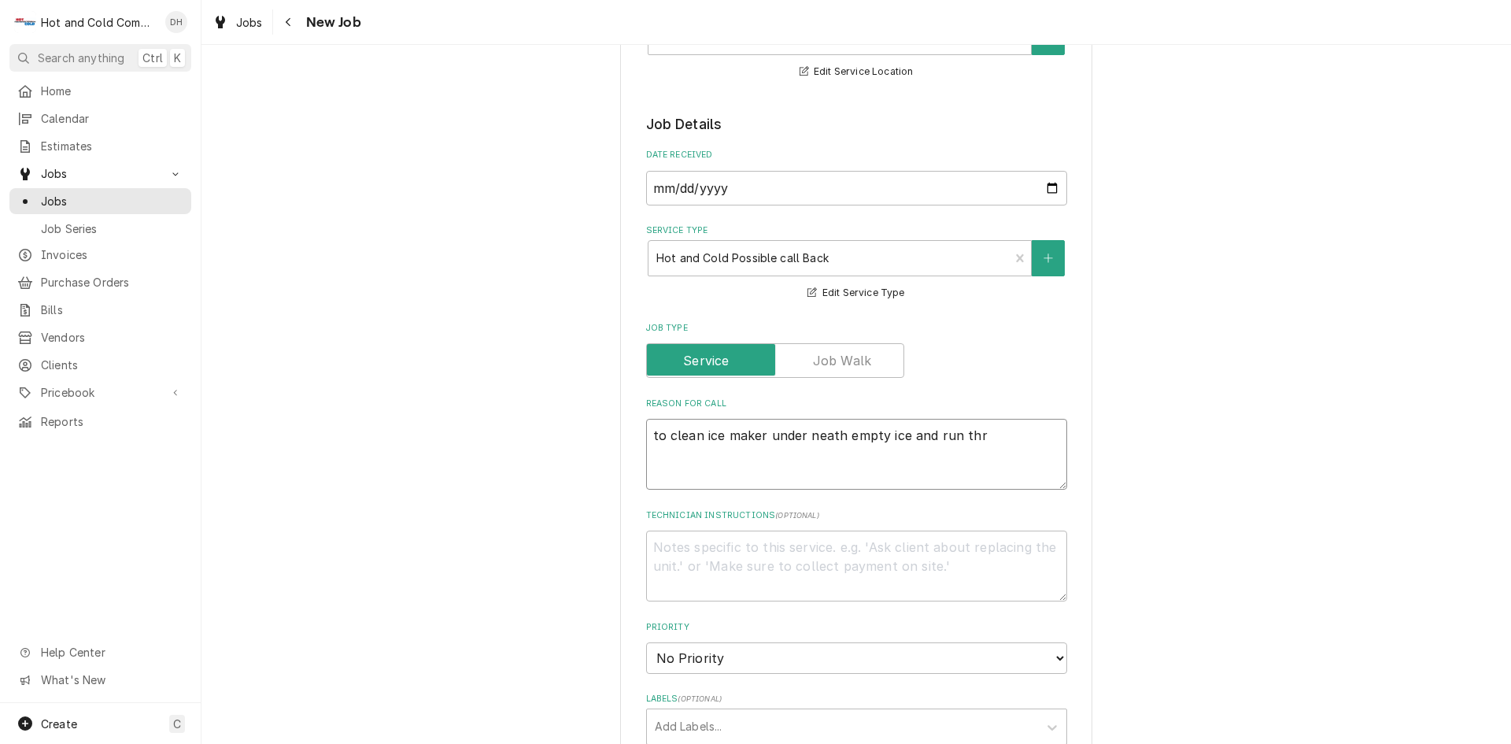
type textarea "x"
type textarea "to clean ice maker under neath empty ice and run th"
type textarea "x"
type textarea "to clean ice maker under neath empty ice and run t"
type textarea "x"
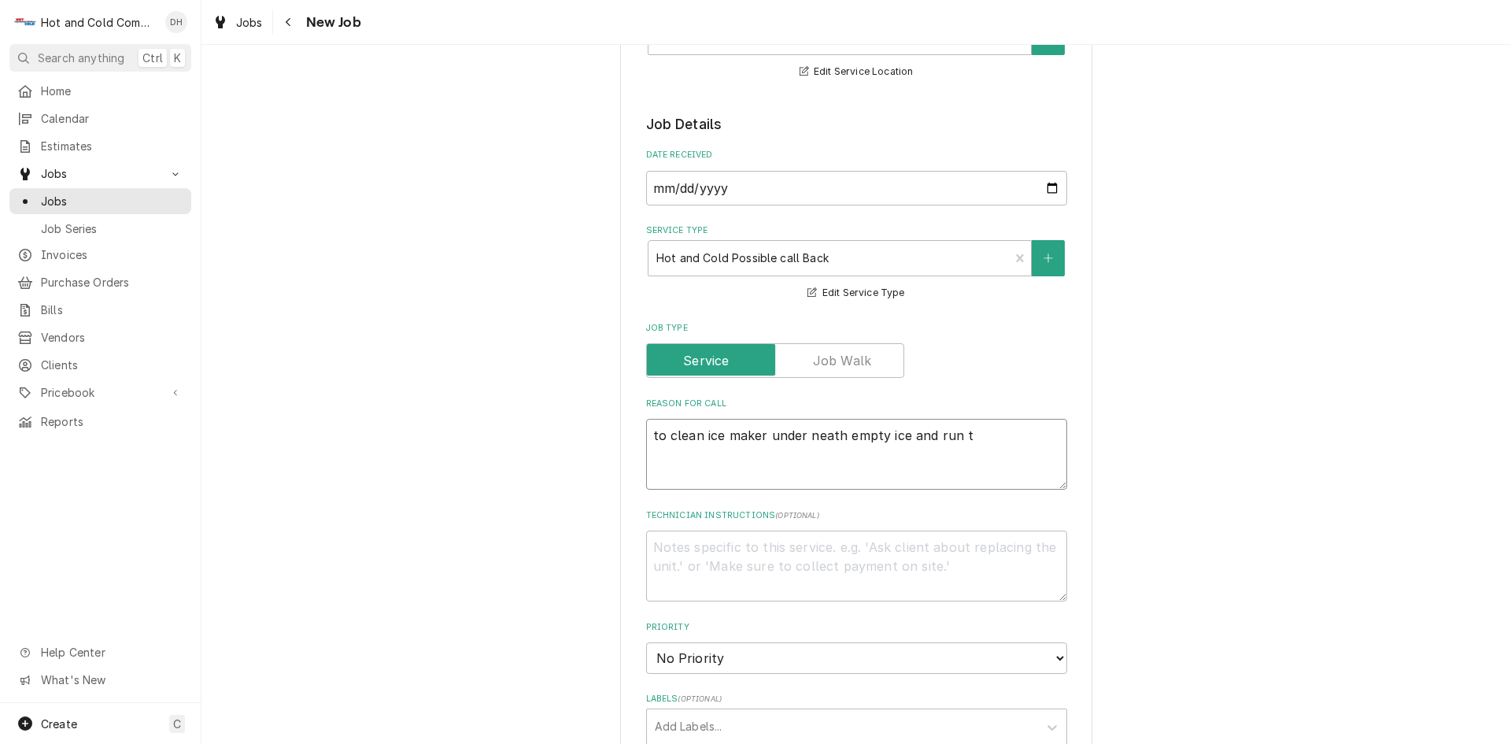
type textarea "to clean ice maker under neath empty ice and run"
type textarea "x"
type textarea "to clean ice maker under neath empty ice and run"
type textarea "x"
type textarea "to clean ice maker under neath empty ice and ru"
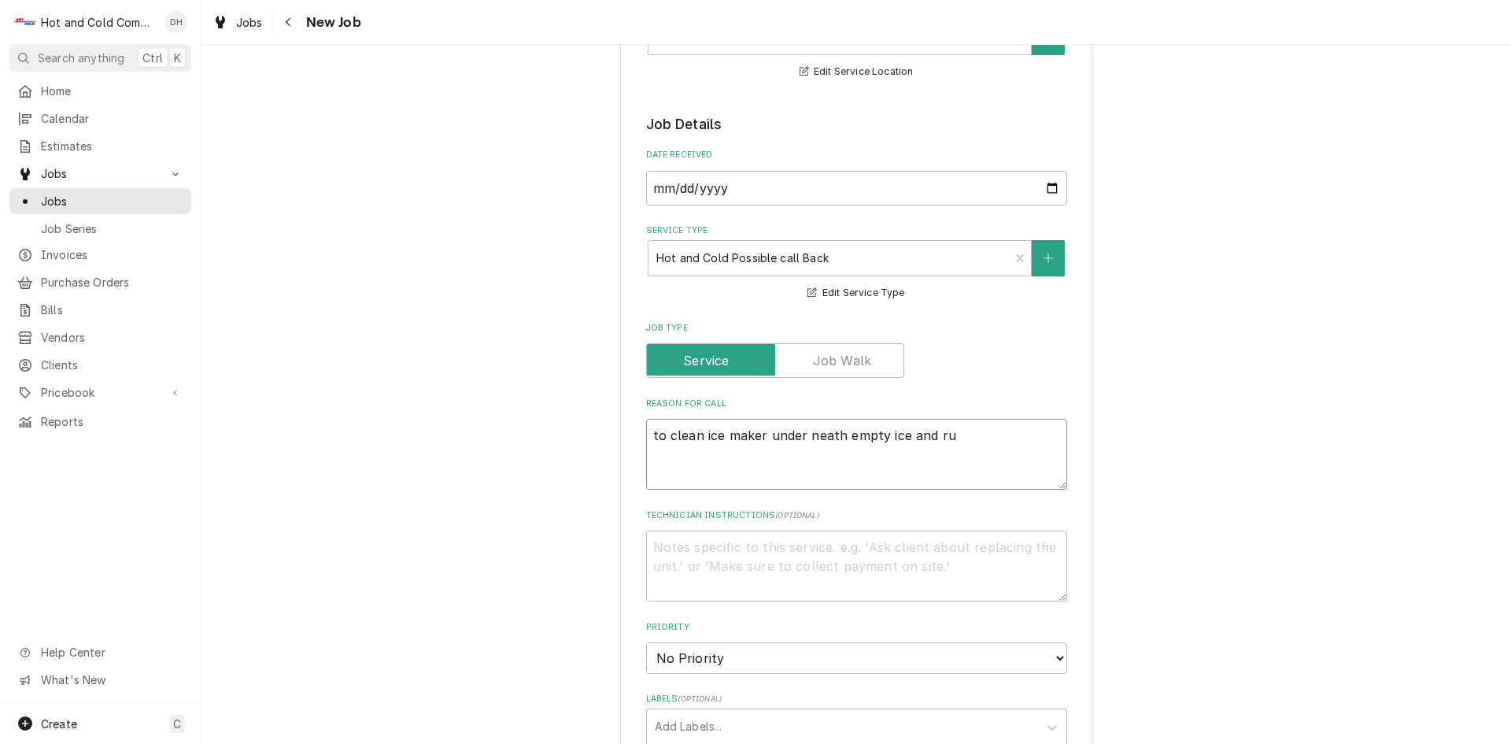
type textarea "x"
type textarea "to clean ice maker under neath empty ice and r"
type textarea "x"
type textarea "to clean ice maker under neath empty ice and"
type textarea "x"
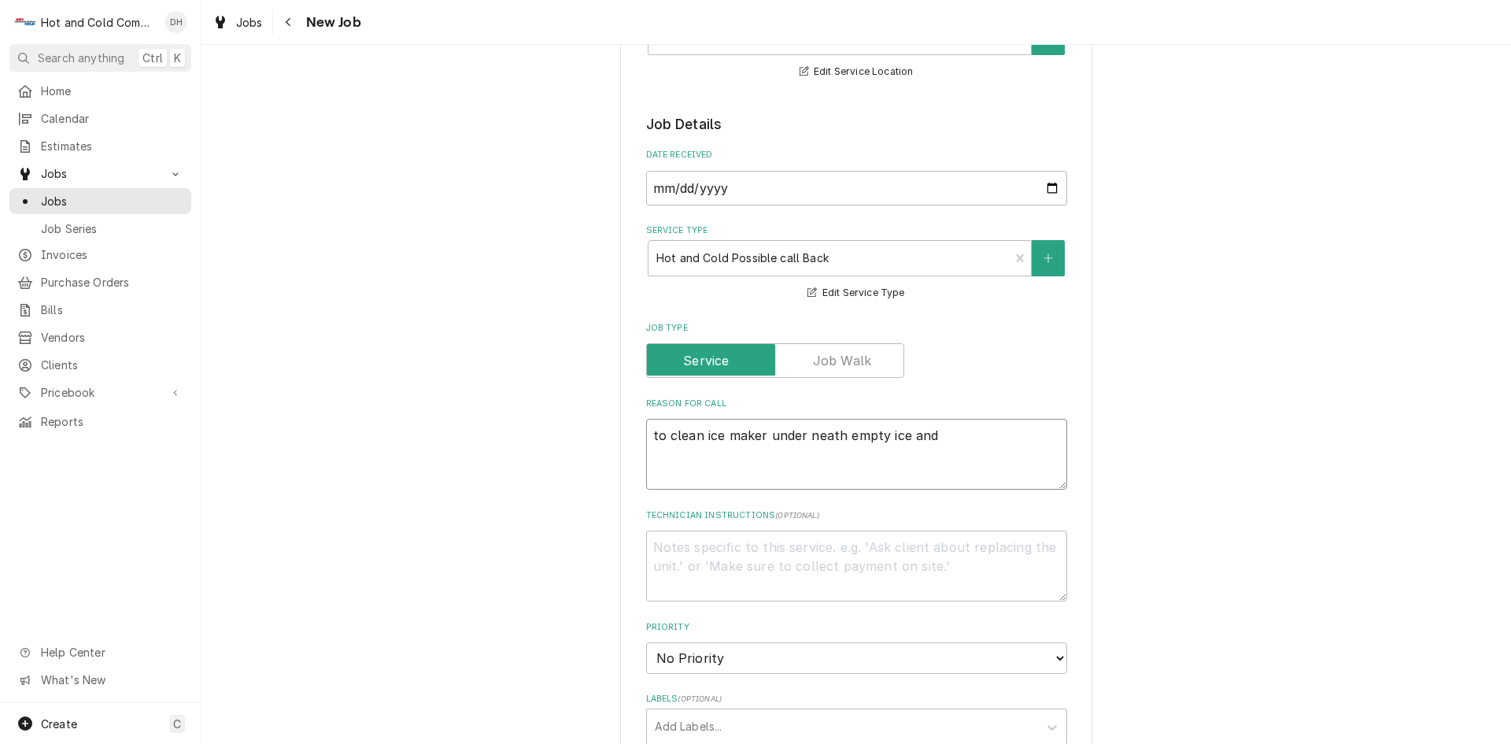
type textarea "to clean ice maker under neath empty ice and"
type textarea "x"
type textarea "to clean ice maker under neath empty ice an"
type textarea "x"
type textarea "to clean ice maker under neath empty ice a"
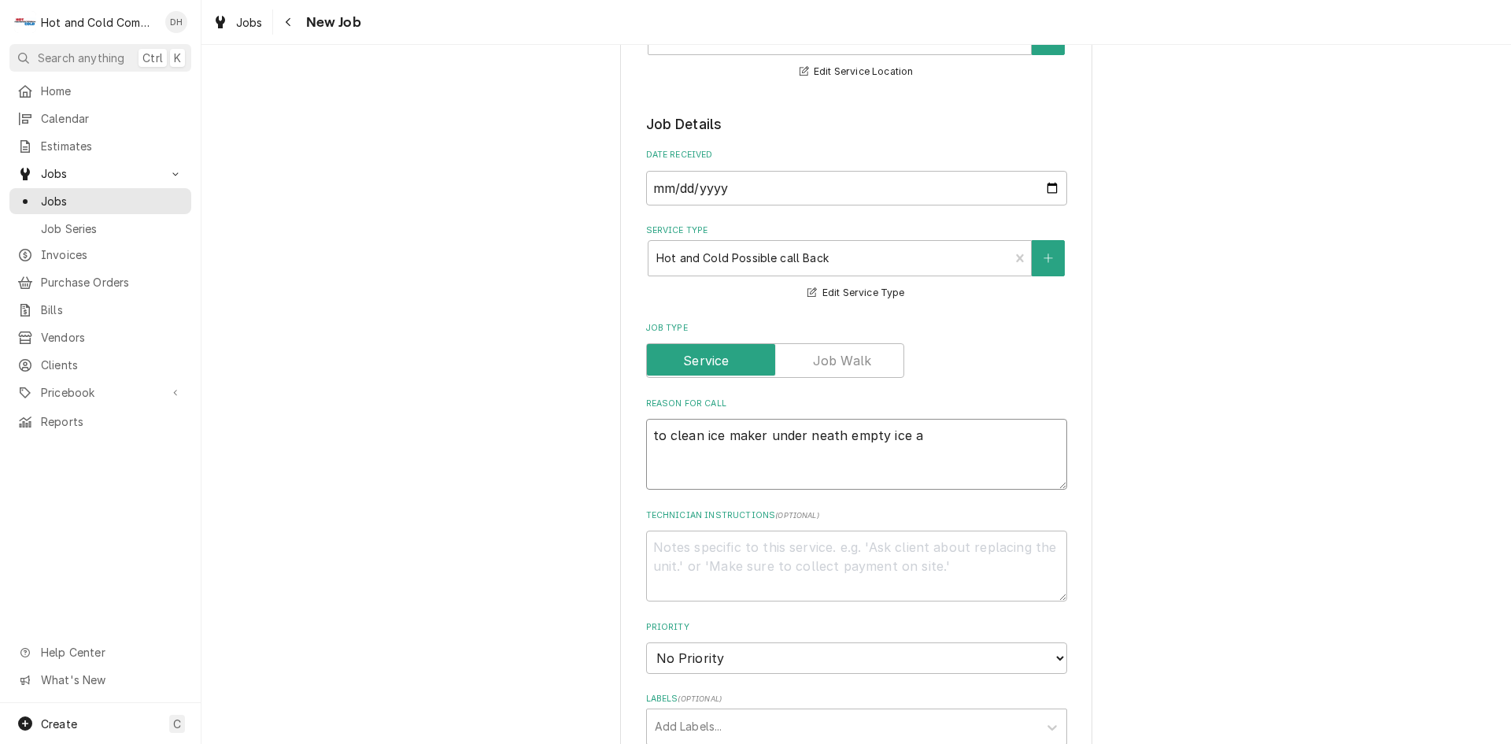
type textarea "x"
type textarea "to clean ice maker under neath empty ice"
type textarea "x"
type textarea "to clean ice maker under neath empty ice"
type textarea "x"
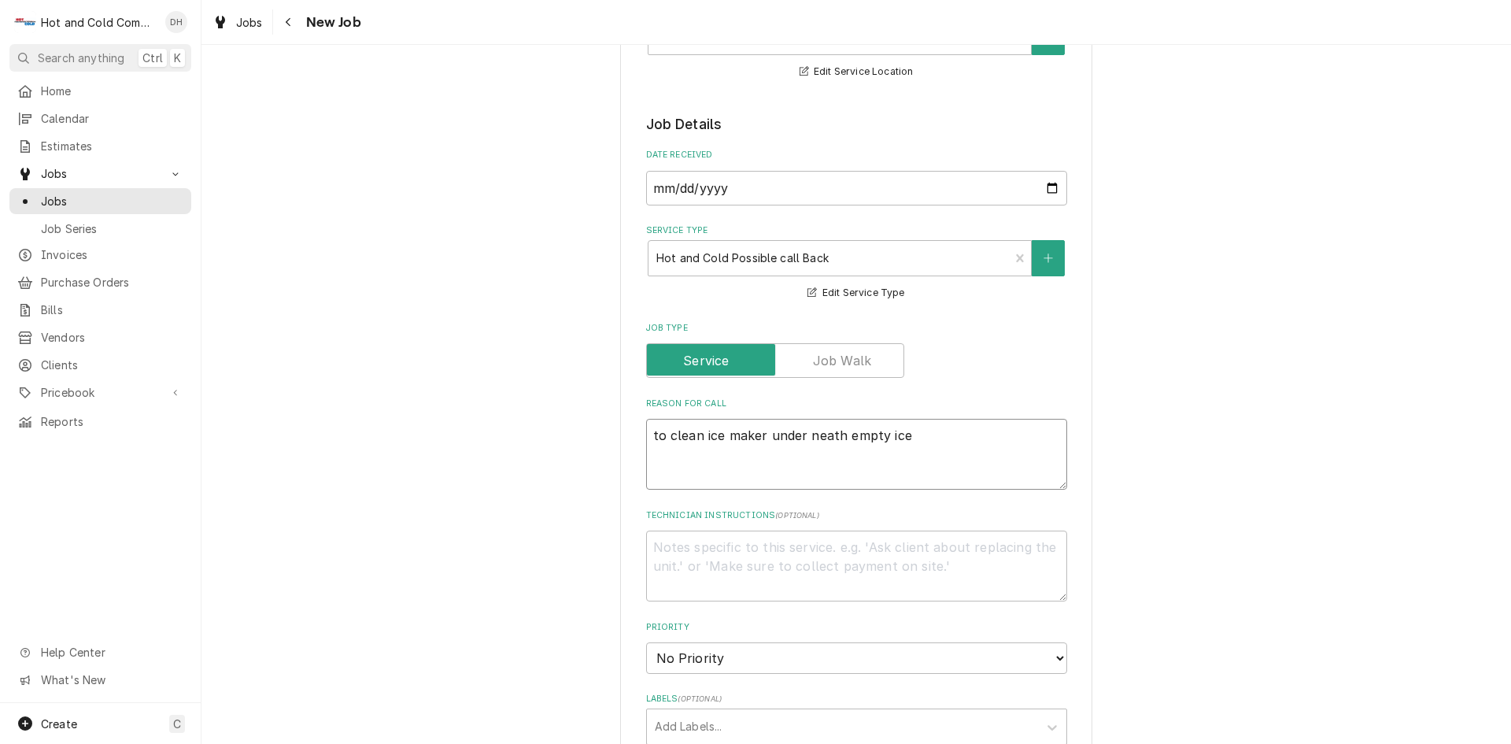
type textarea "to clean ice maker under neath empty ic"
type textarea "x"
type textarea "to clean ice maker under neath empty i"
type textarea "x"
type textarea "to clean ice maker under neath empty"
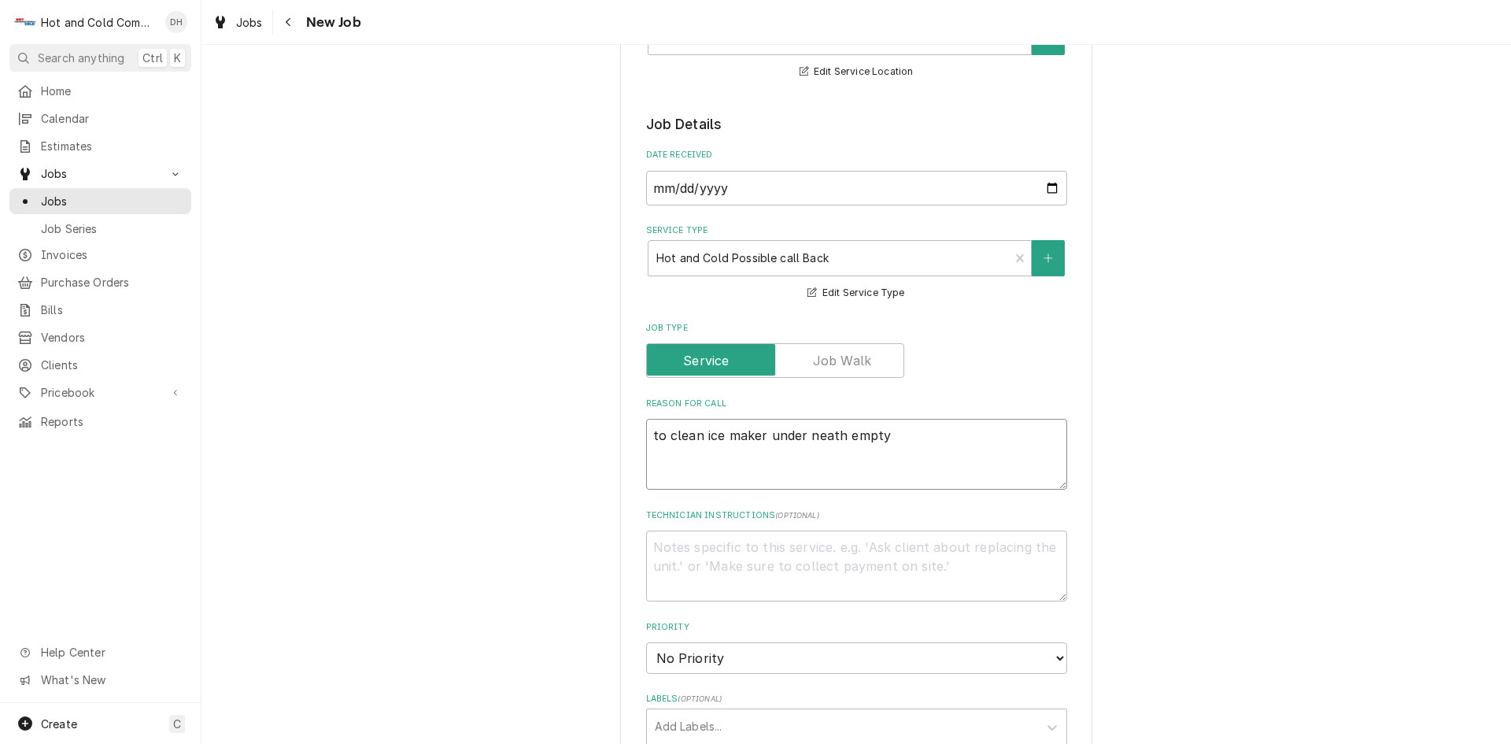
type textarea "x"
type textarea "to clean ice maker under neath empty"
type textarea "x"
type textarea "to clean ice maker under neath empt"
type textarea "x"
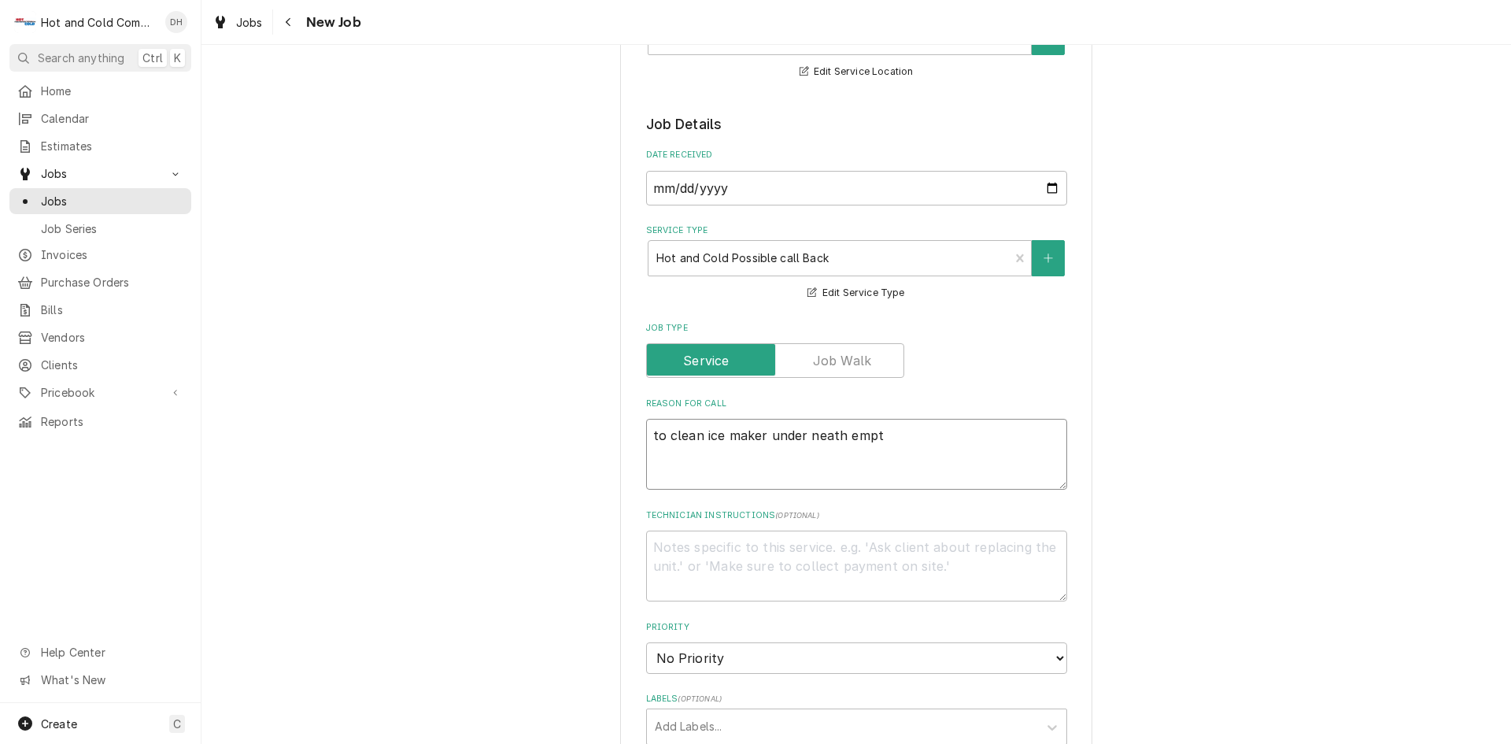
type textarea "to clean ice maker under neath emp"
type textarea "x"
type textarea "to clean ice maker under neath em"
type textarea "x"
type textarea "to clean ice maker under neath e"
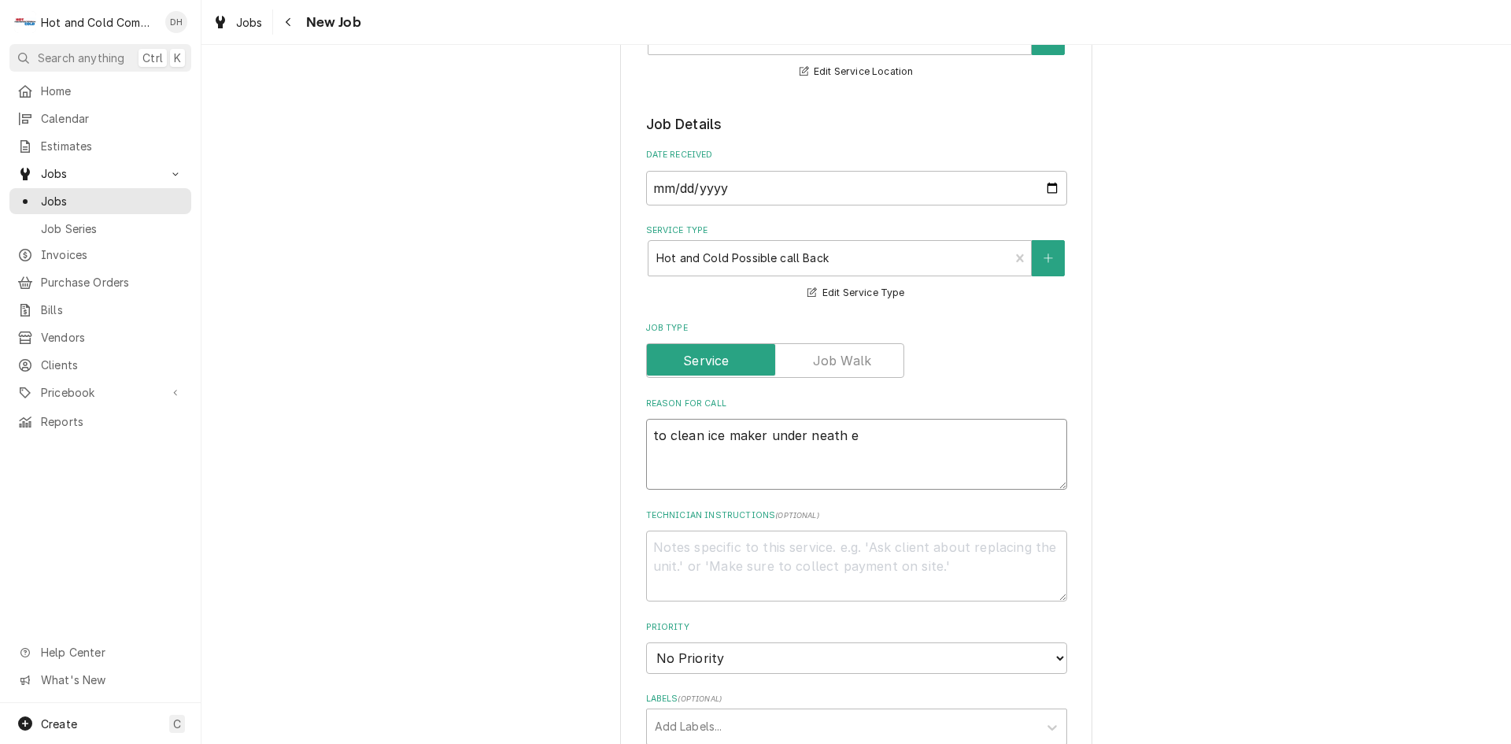
type textarea "x"
type textarea "to clean ice maker under neath"
type textarea "x"
type textarea "to clean ice maker under neath"
type textarea "x"
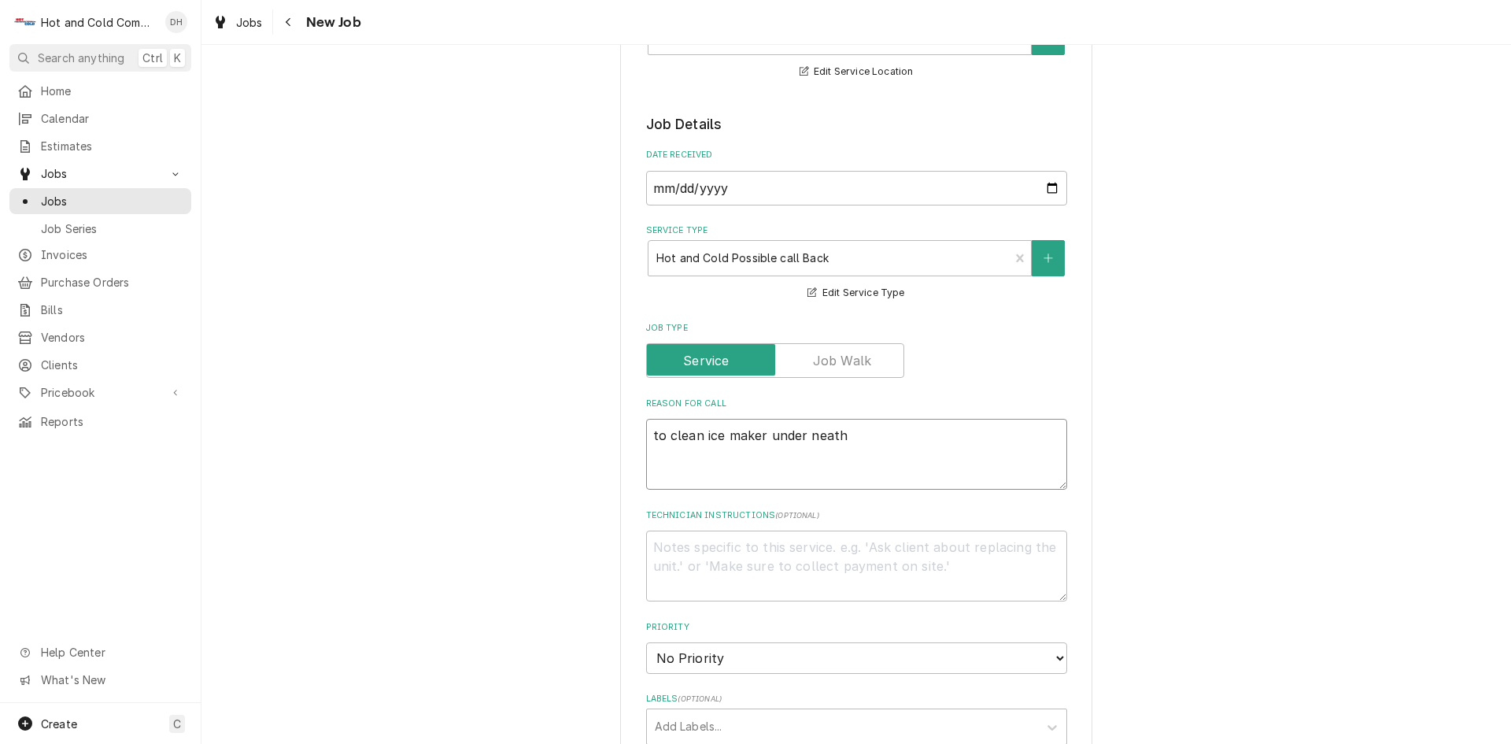
type textarea "to clean ice maker under neat"
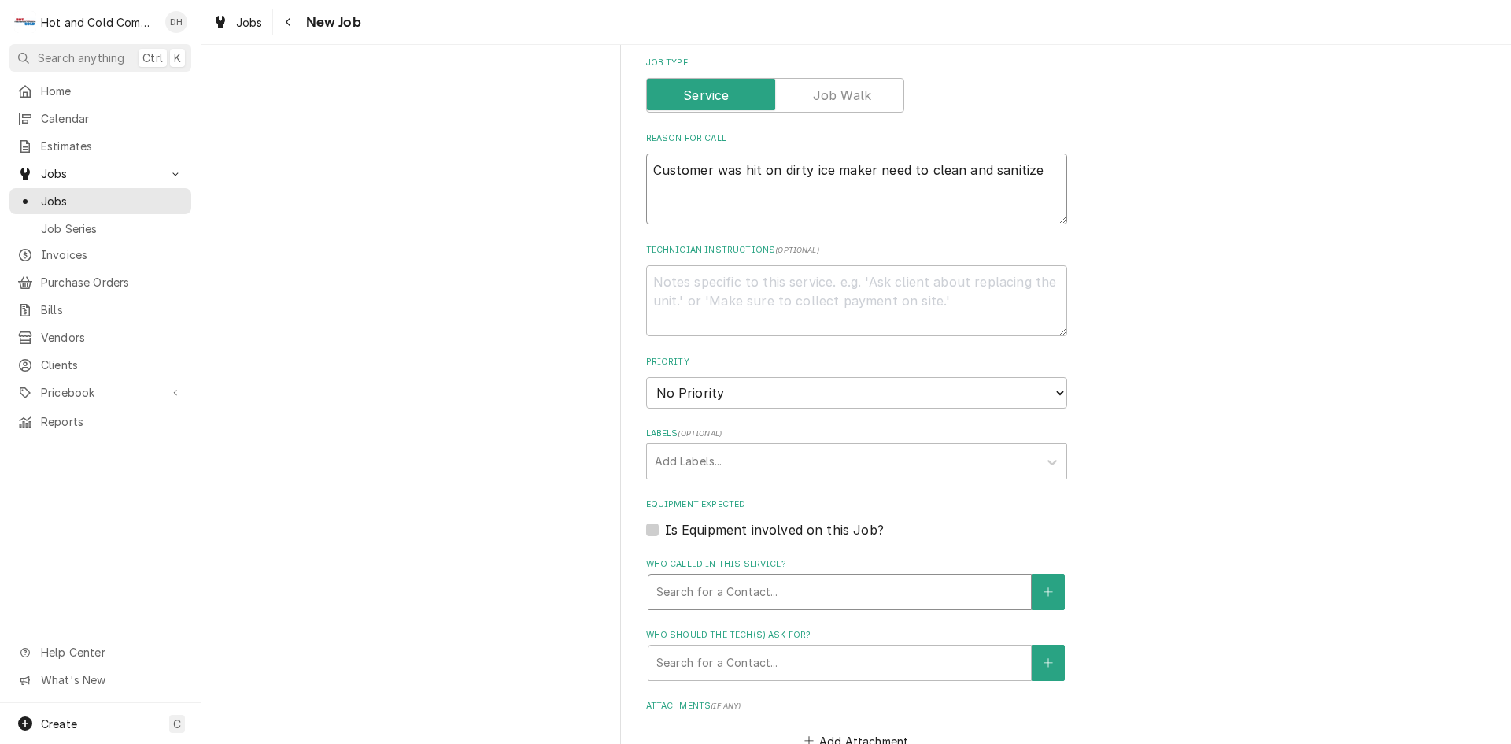
scroll to position [787, 0]
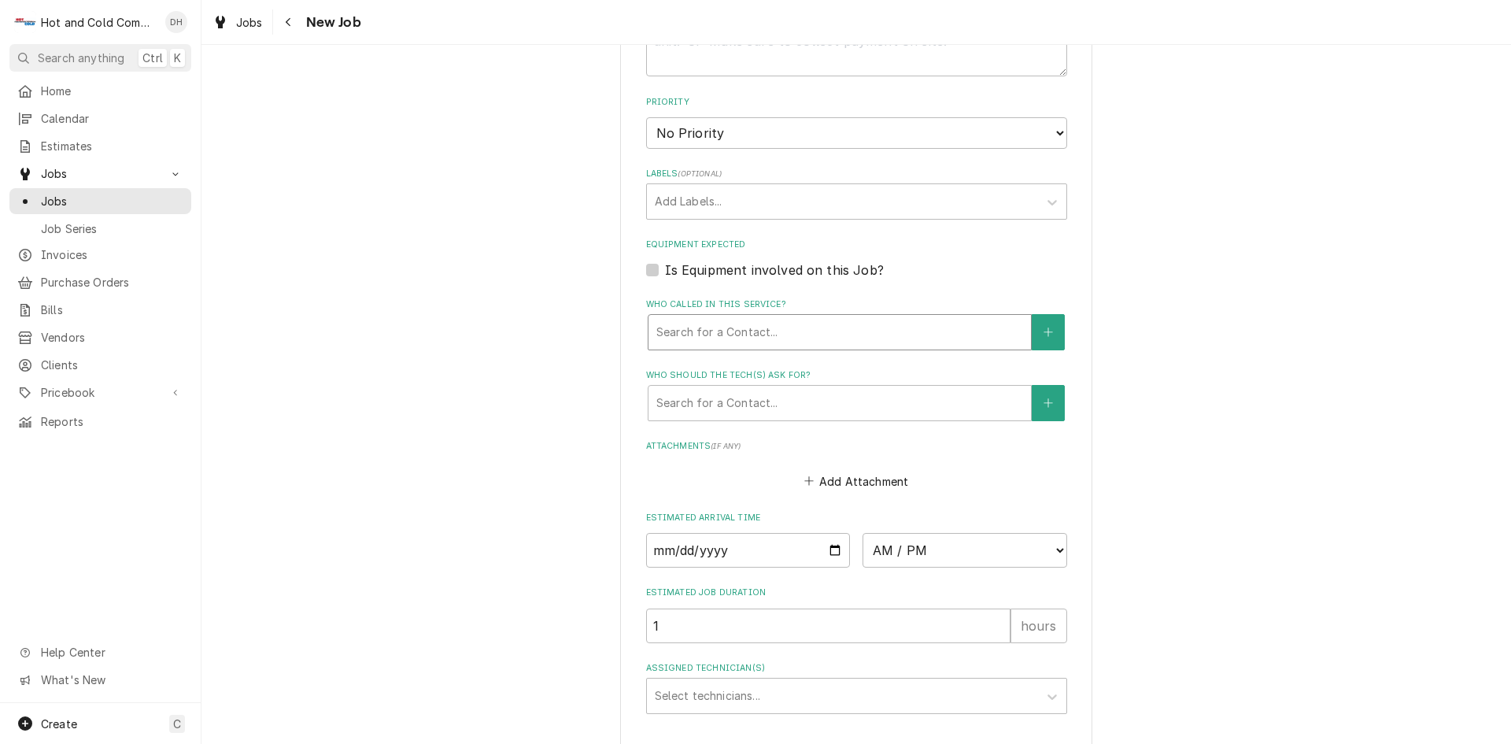
click at [854, 335] on div "Who called in this service?" at bounding box center [840, 332] width 367 height 28
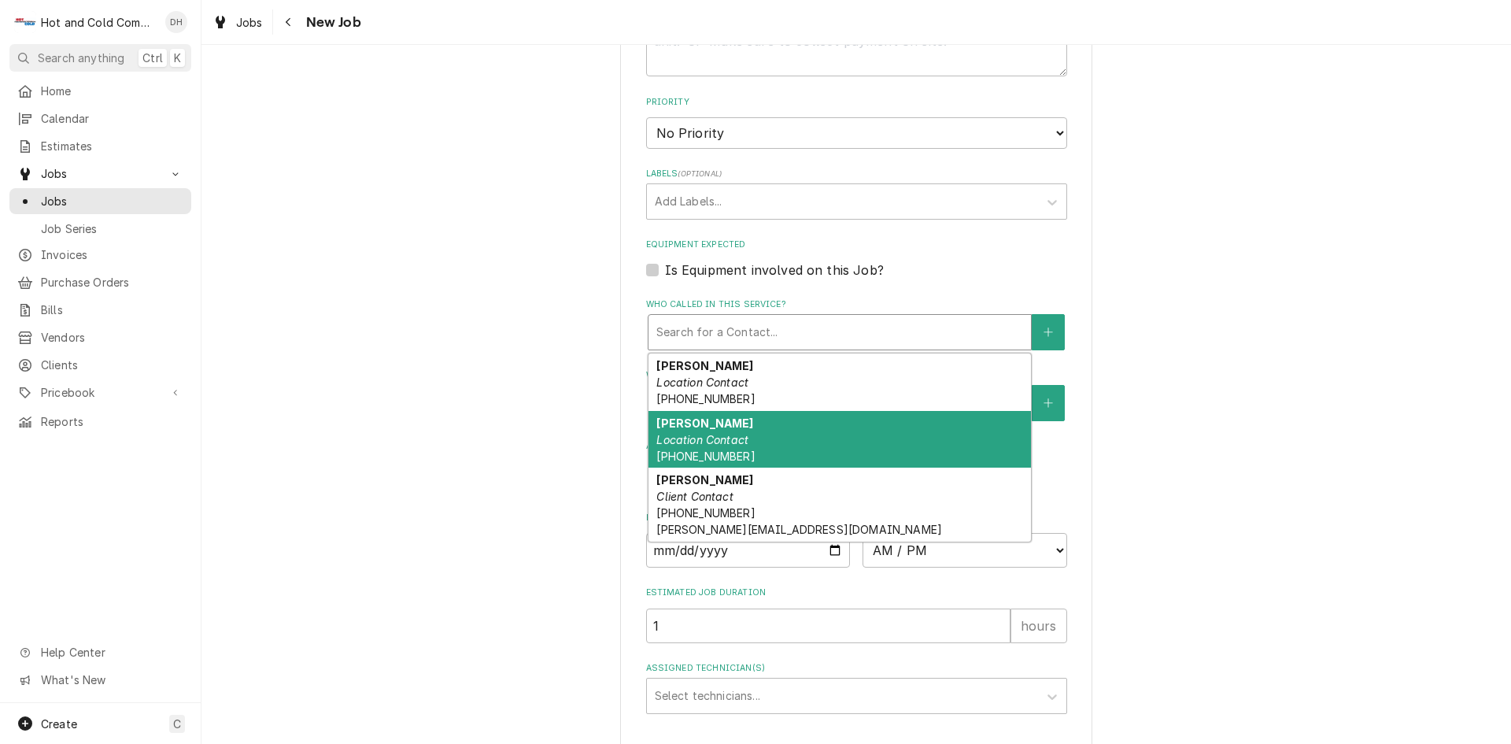
click at [710, 440] on em "Location Contact" at bounding box center [703, 439] width 92 height 13
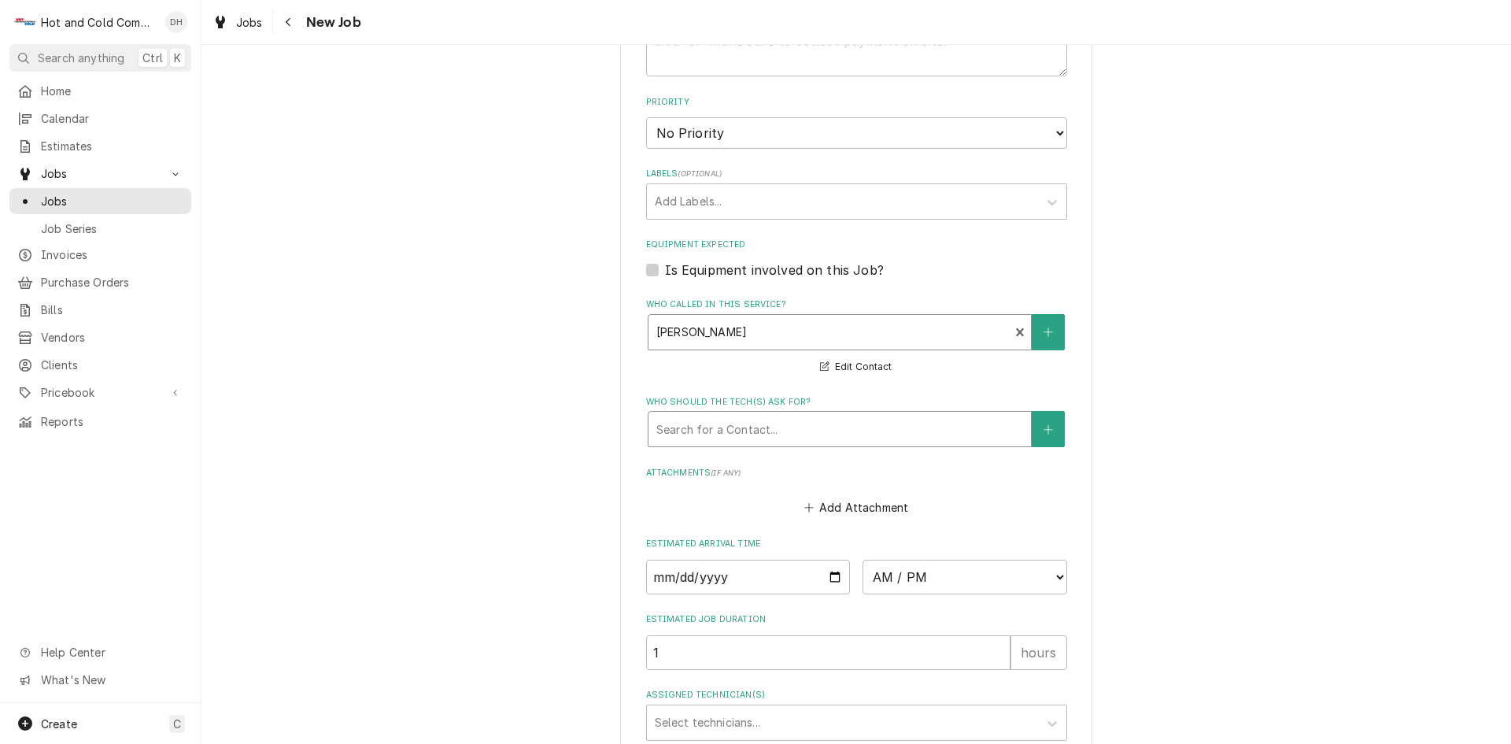
click at [735, 438] on div "Who should the tech(s) ask for?" at bounding box center [840, 429] width 367 height 28
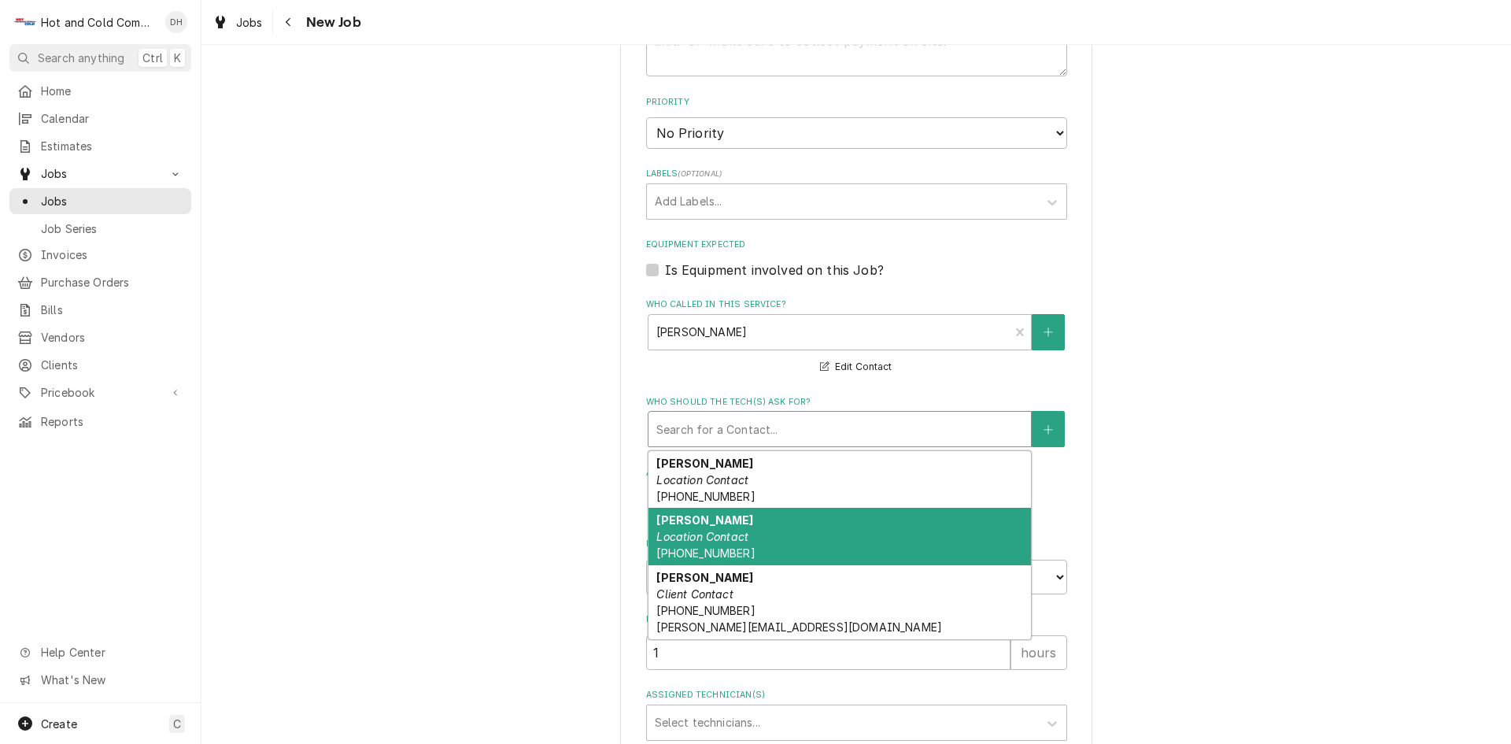
drag, startPoint x: 713, startPoint y: 528, endPoint x: 875, endPoint y: 445, distance: 182.4
click at [715, 528] on div "Johathan Pascual Location Contact (404) 909-4986" at bounding box center [840, 536] width 383 height 57
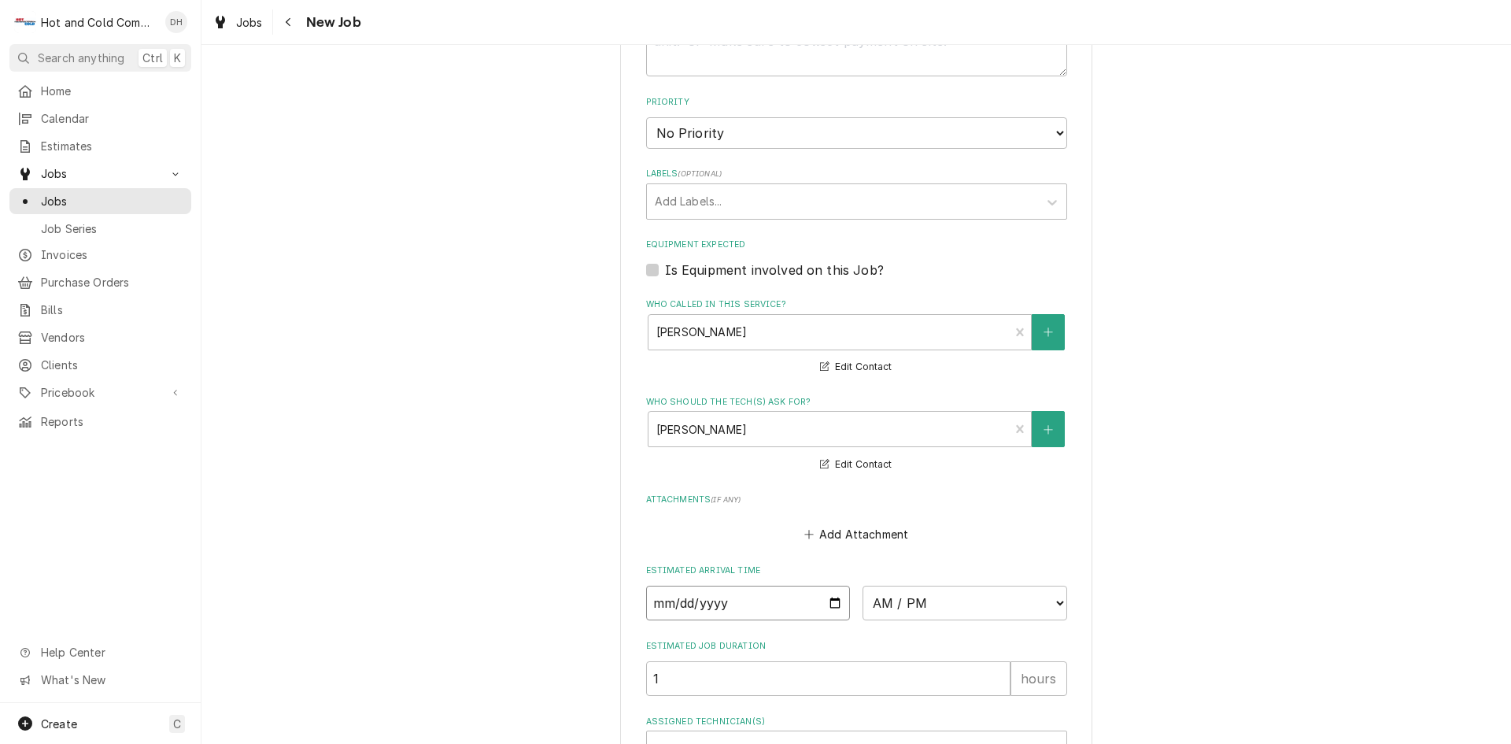
click at [833, 604] on input "Date" at bounding box center [748, 603] width 205 height 35
click at [1054, 599] on select "AM / PM 6:00 AM 6:15 AM 6:30 AM 6:45 AM 7:00 AM 7:15 AM 7:30 AM 7:45 AM 8:00 AM…" at bounding box center [965, 603] width 205 height 35
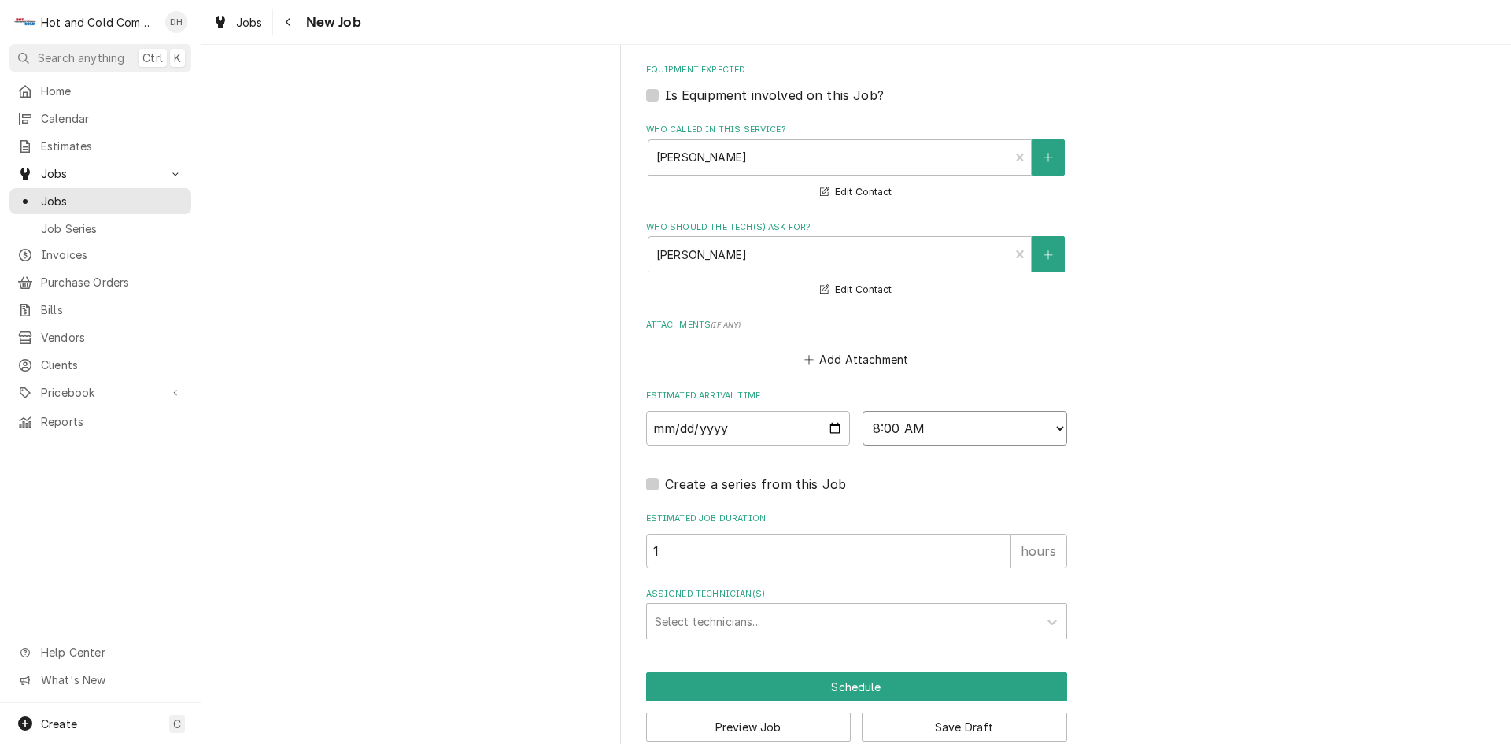
scroll to position [993, 0]
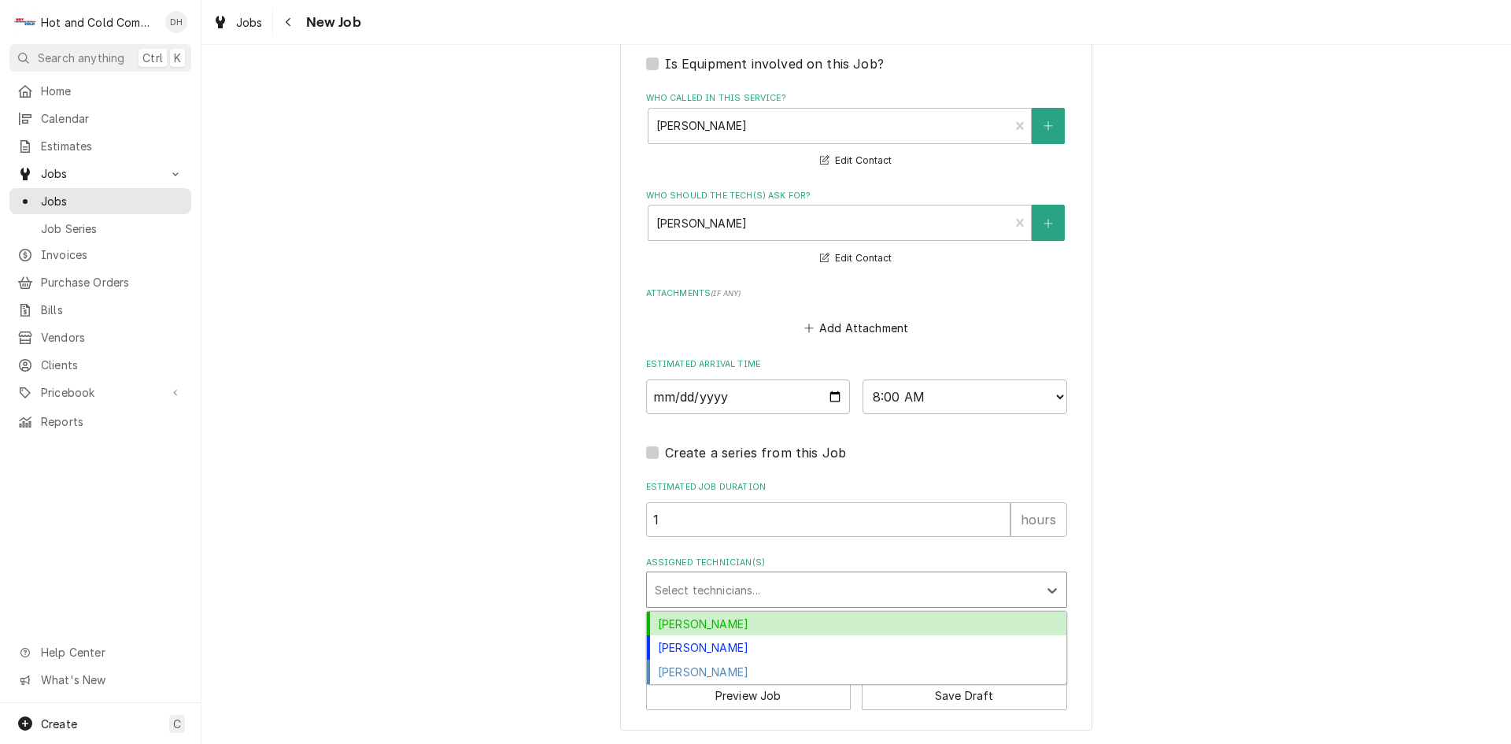
click at [763, 597] on div "Assigned Technician(s)" at bounding box center [842, 589] width 375 height 28
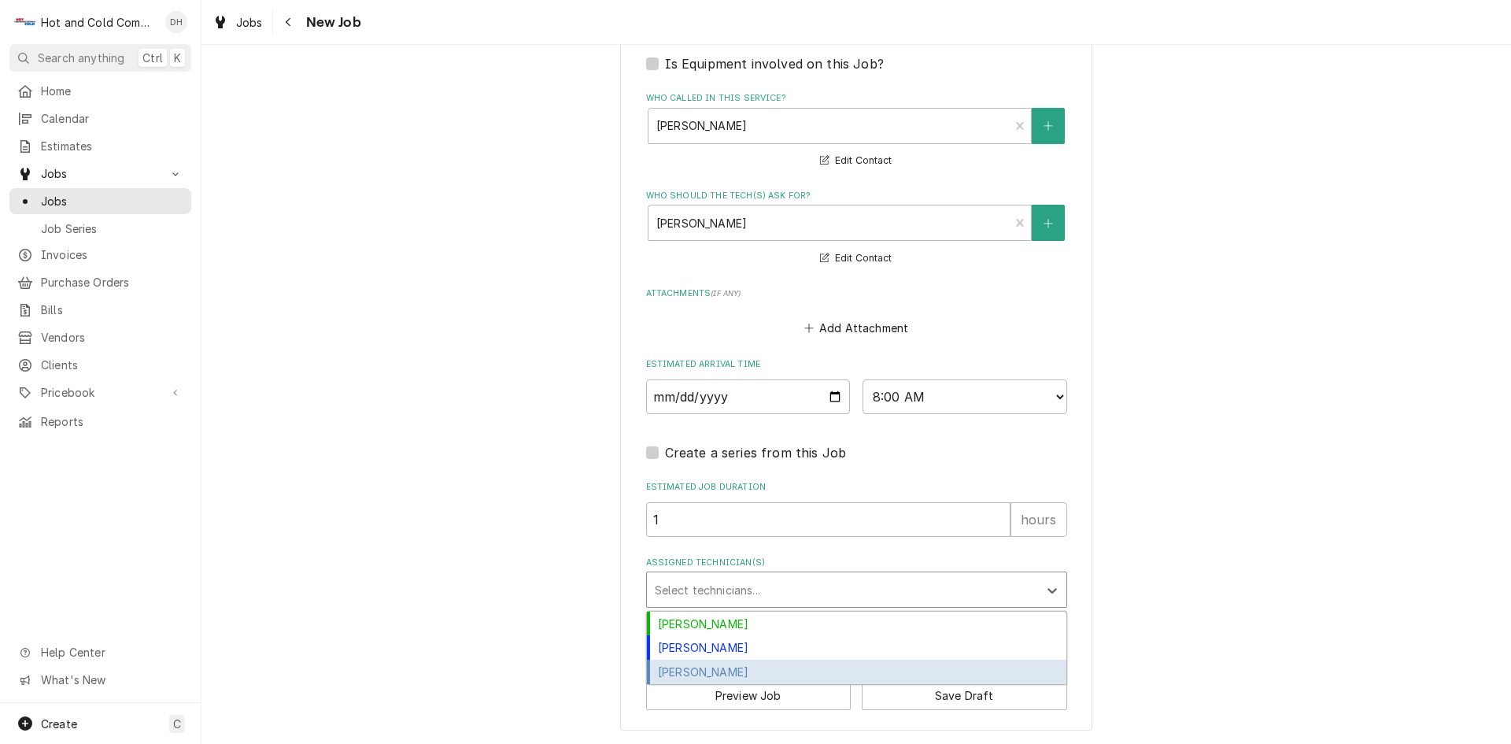
click at [728, 666] on div "Jason Thomason" at bounding box center [857, 672] width 420 height 24
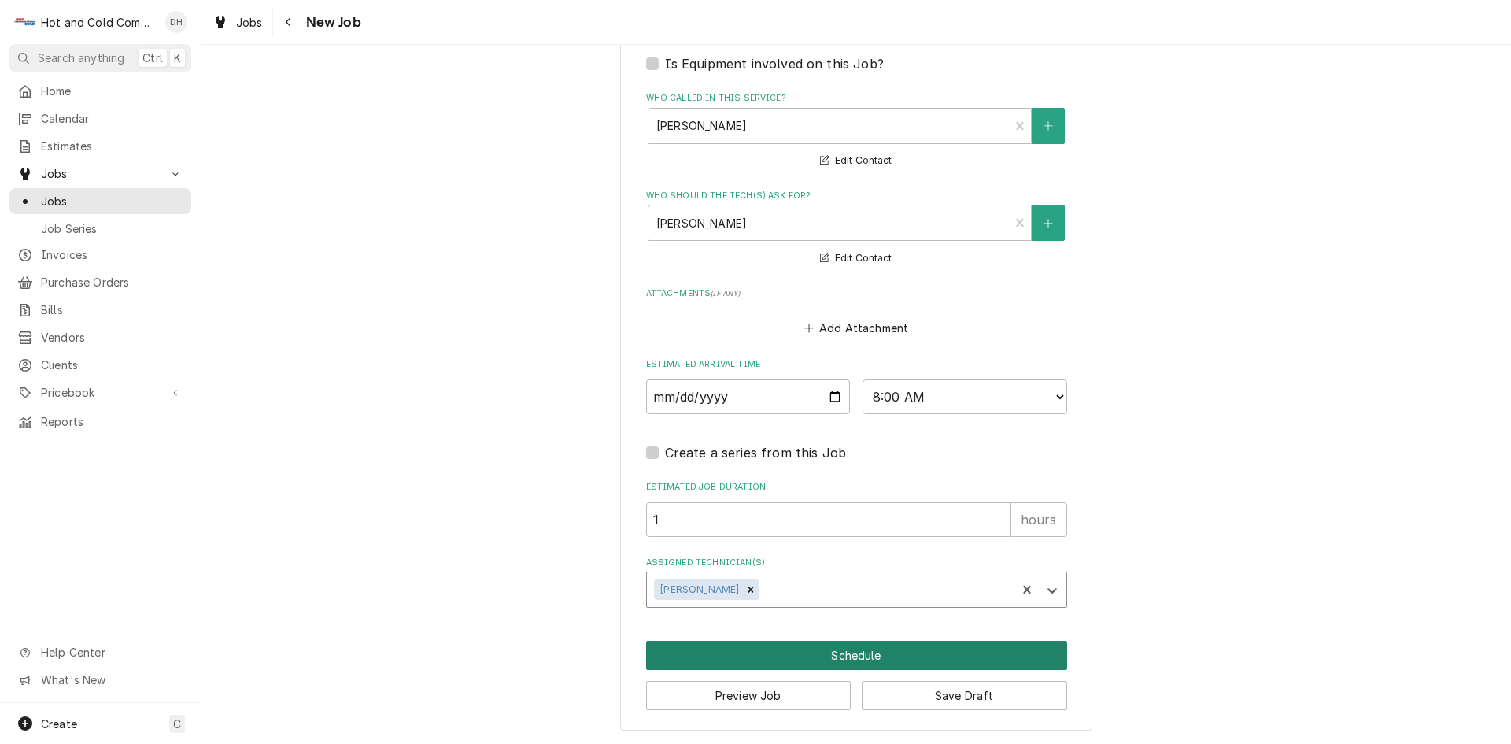
click at [825, 650] on button "Schedule" at bounding box center [856, 655] width 421 height 29
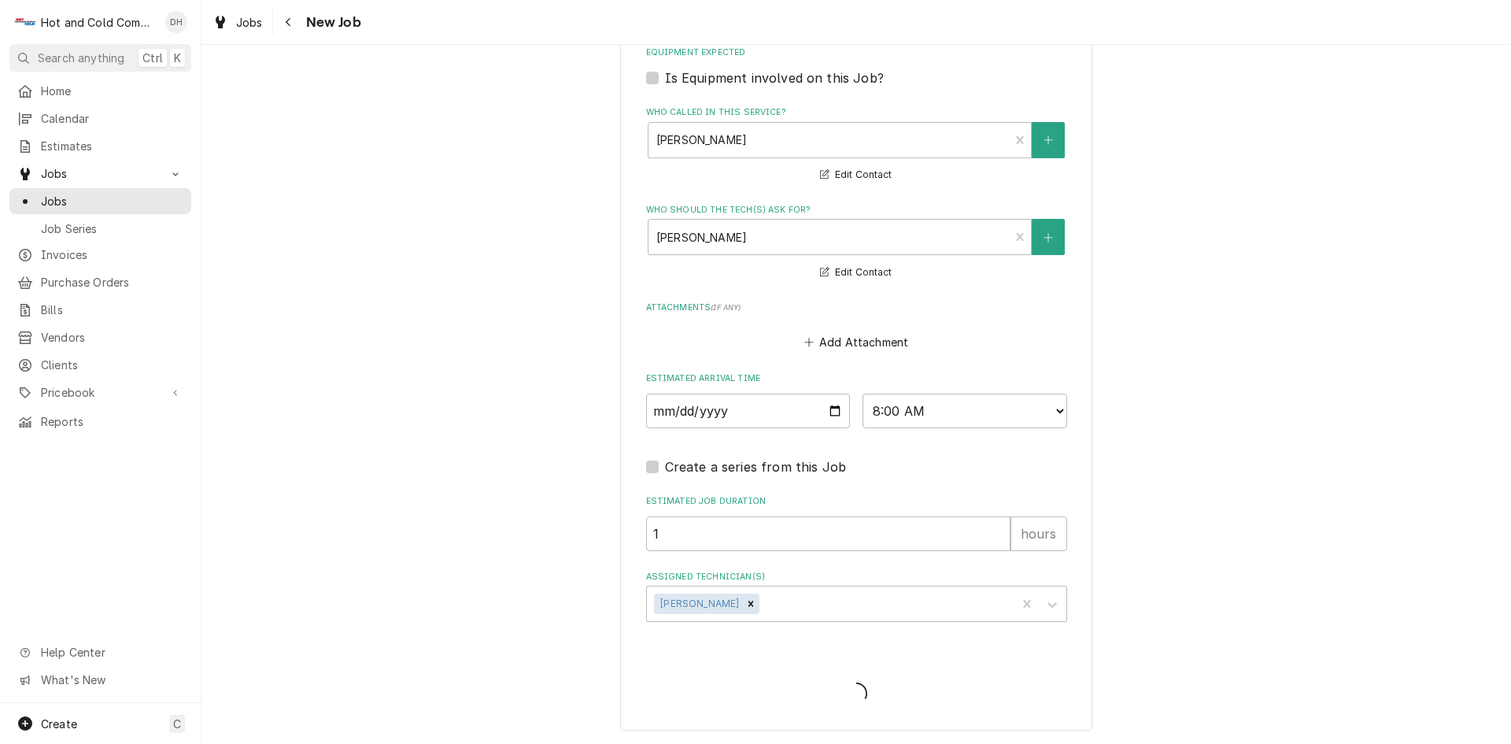
scroll to position [979, 0]
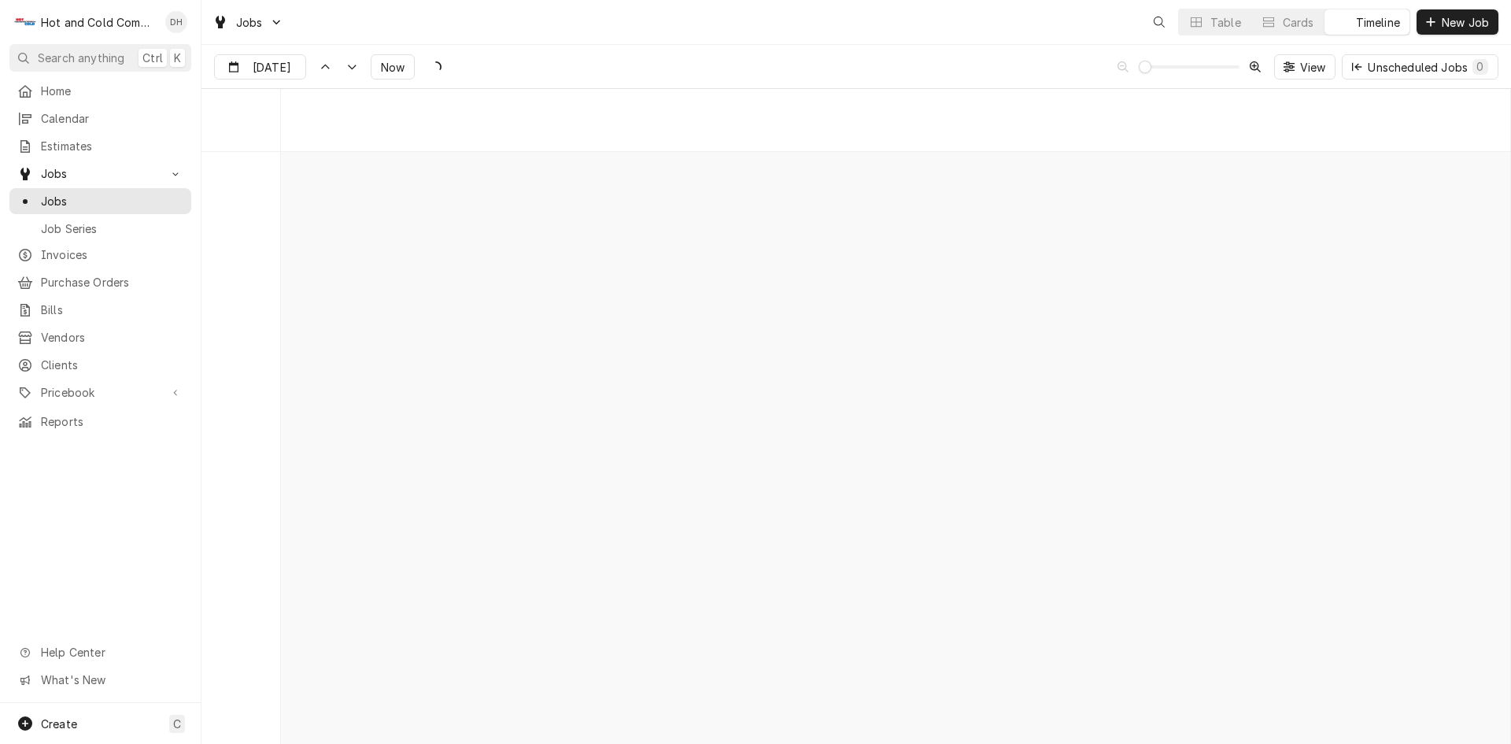
scroll to position [12334, 0]
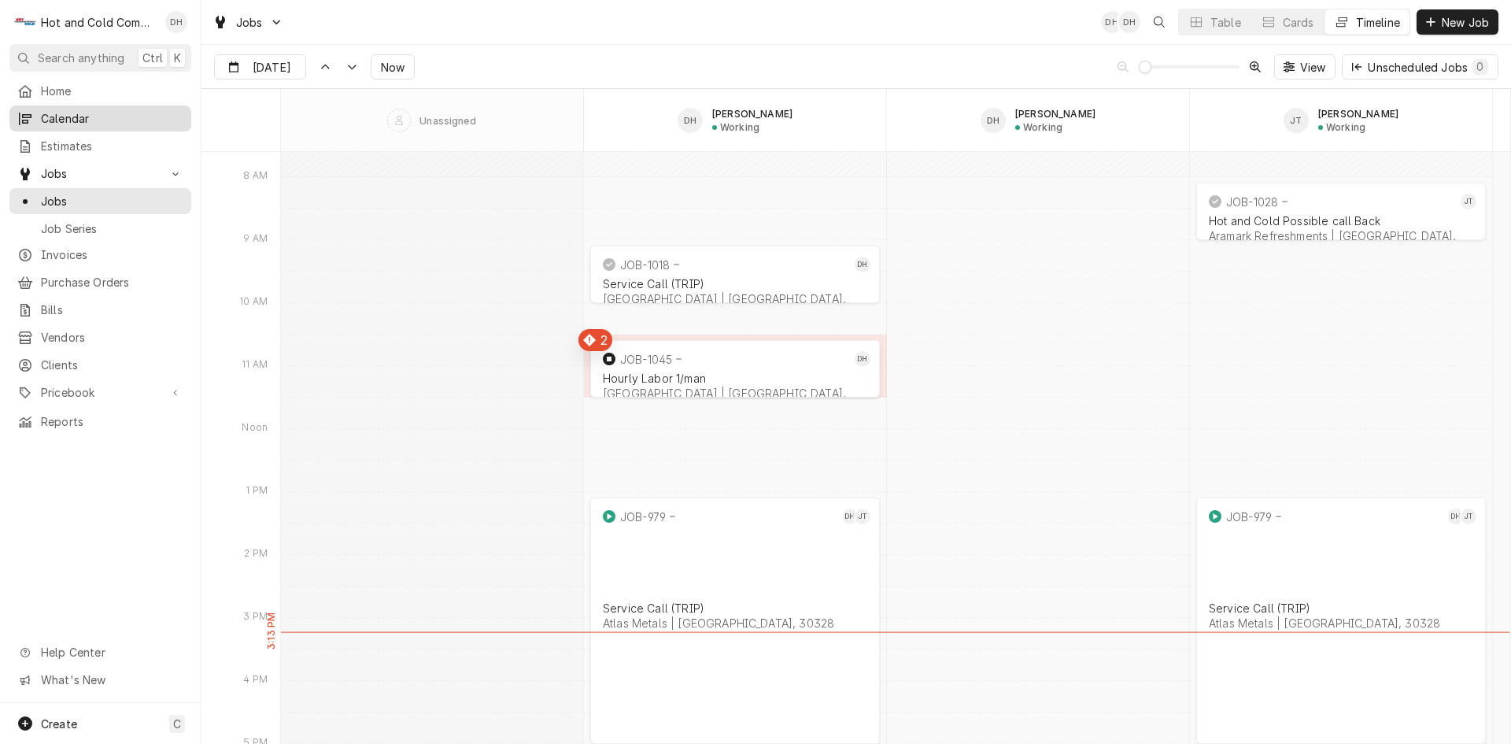
click at [83, 113] on span "Calendar" at bounding box center [112, 118] width 142 height 17
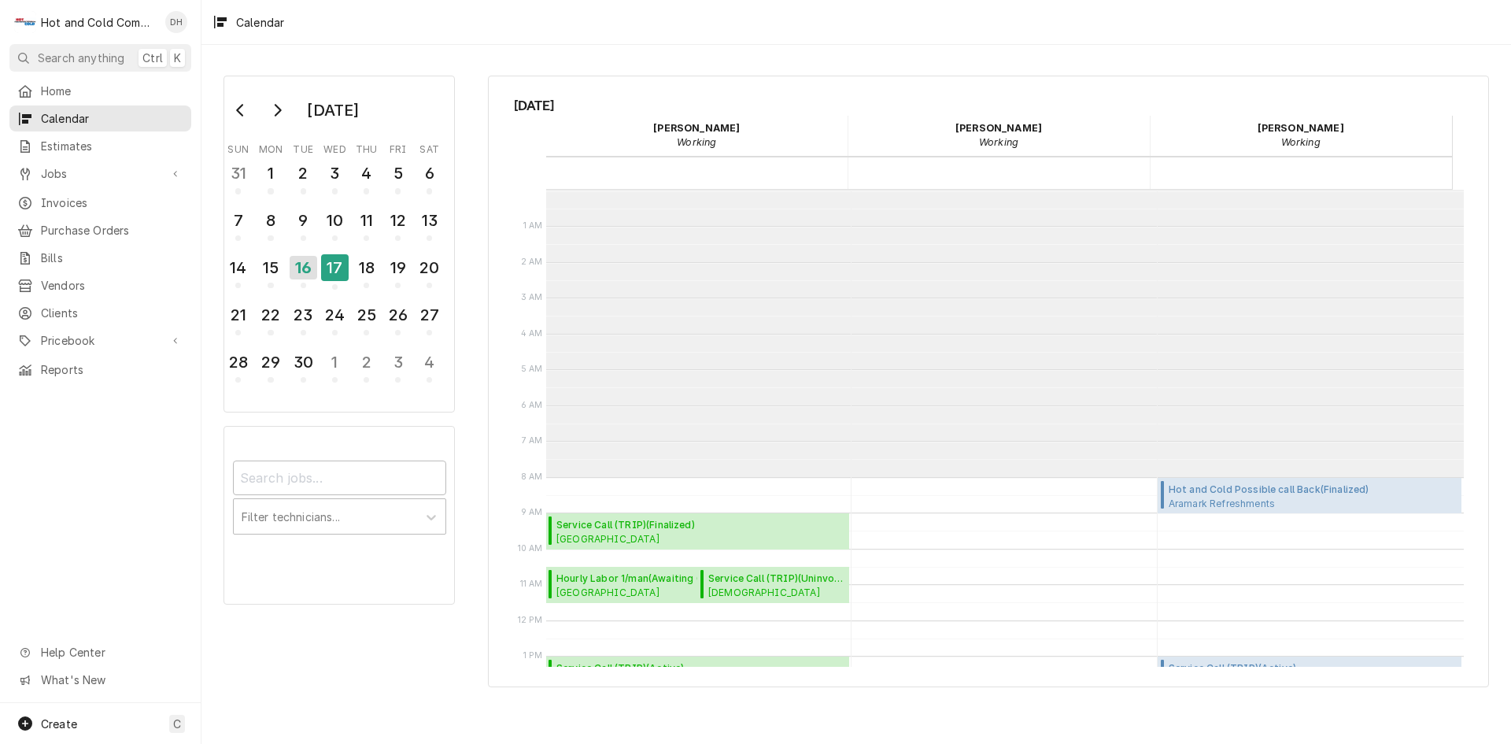
scroll to position [287, 0]
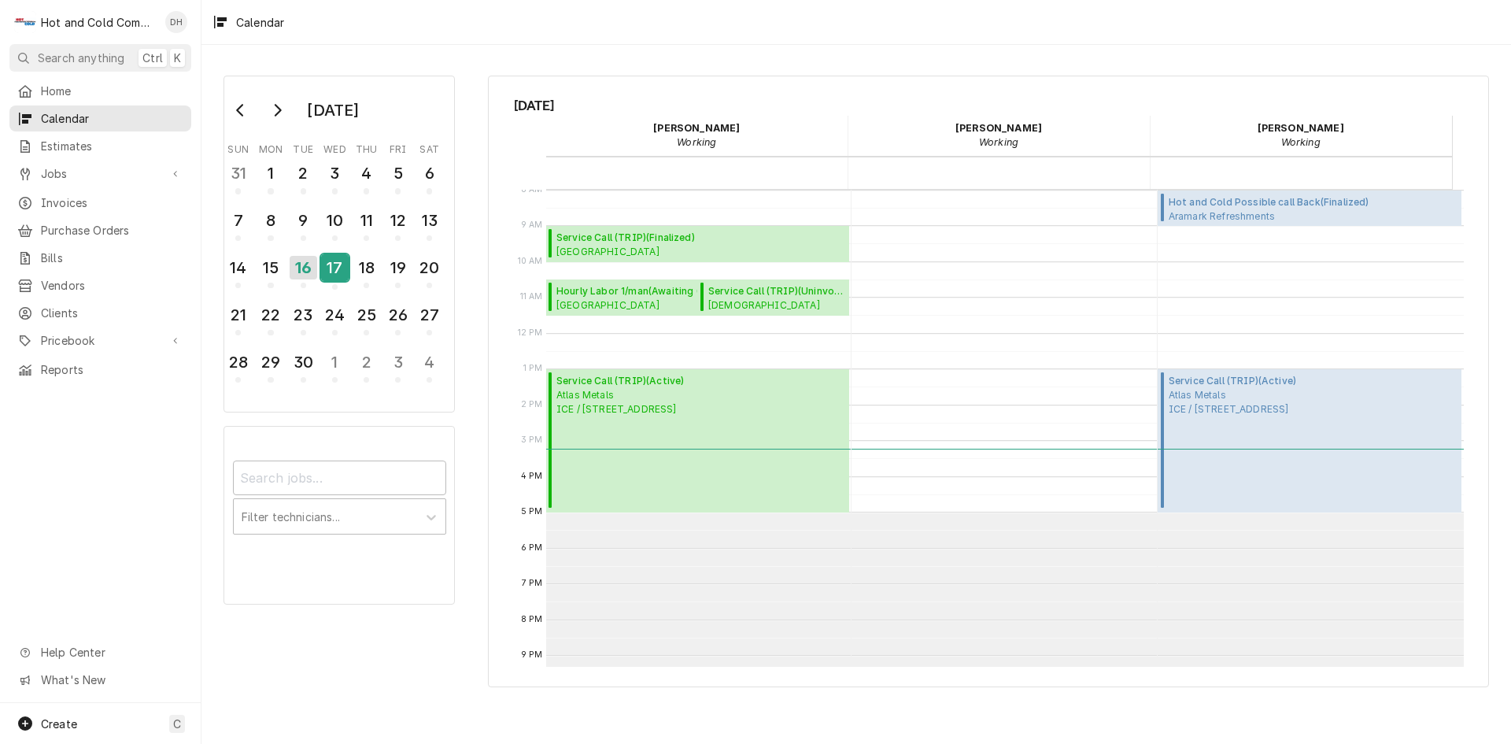
click at [333, 281] on div "17" at bounding box center [335, 270] width 28 height 39
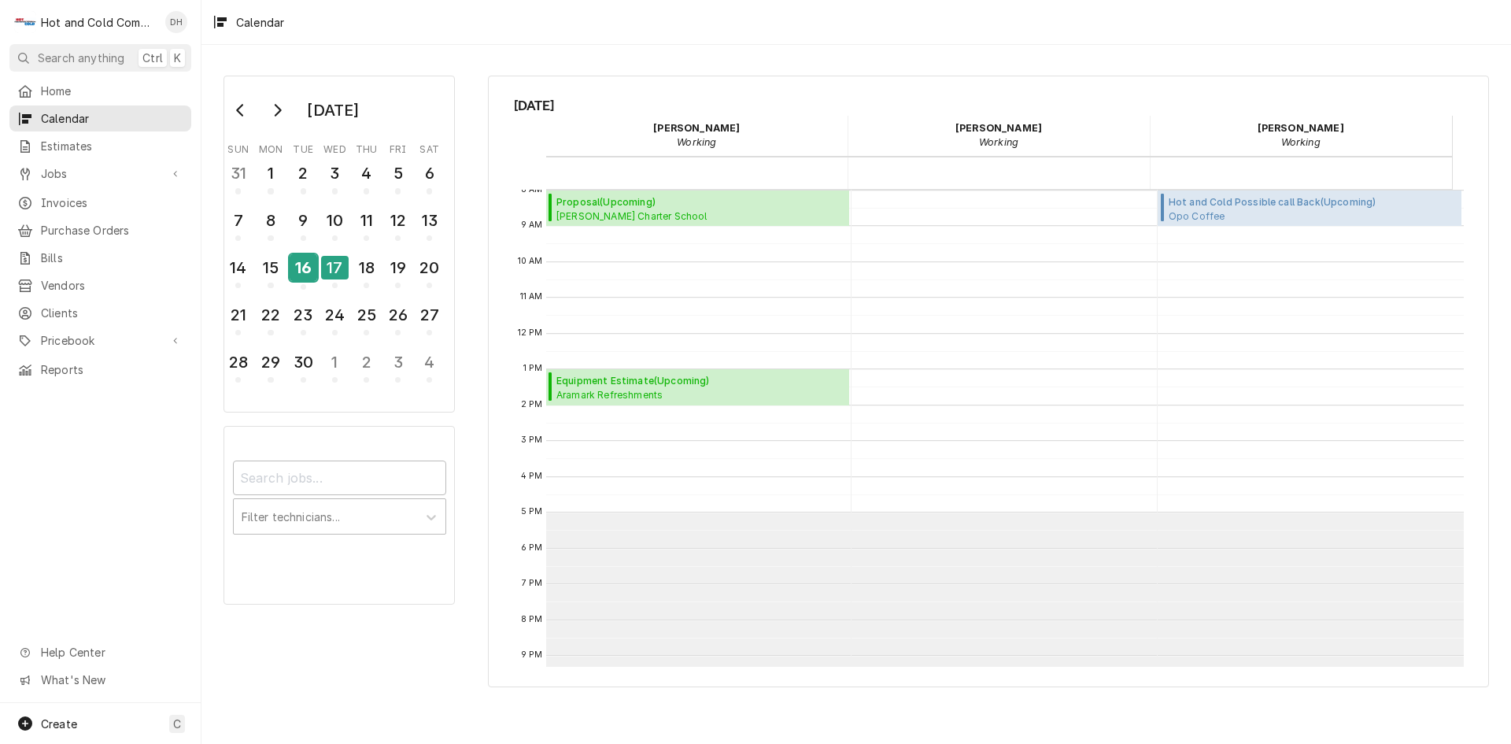
click at [302, 276] on div "16" at bounding box center [304, 267] width 28 height 27
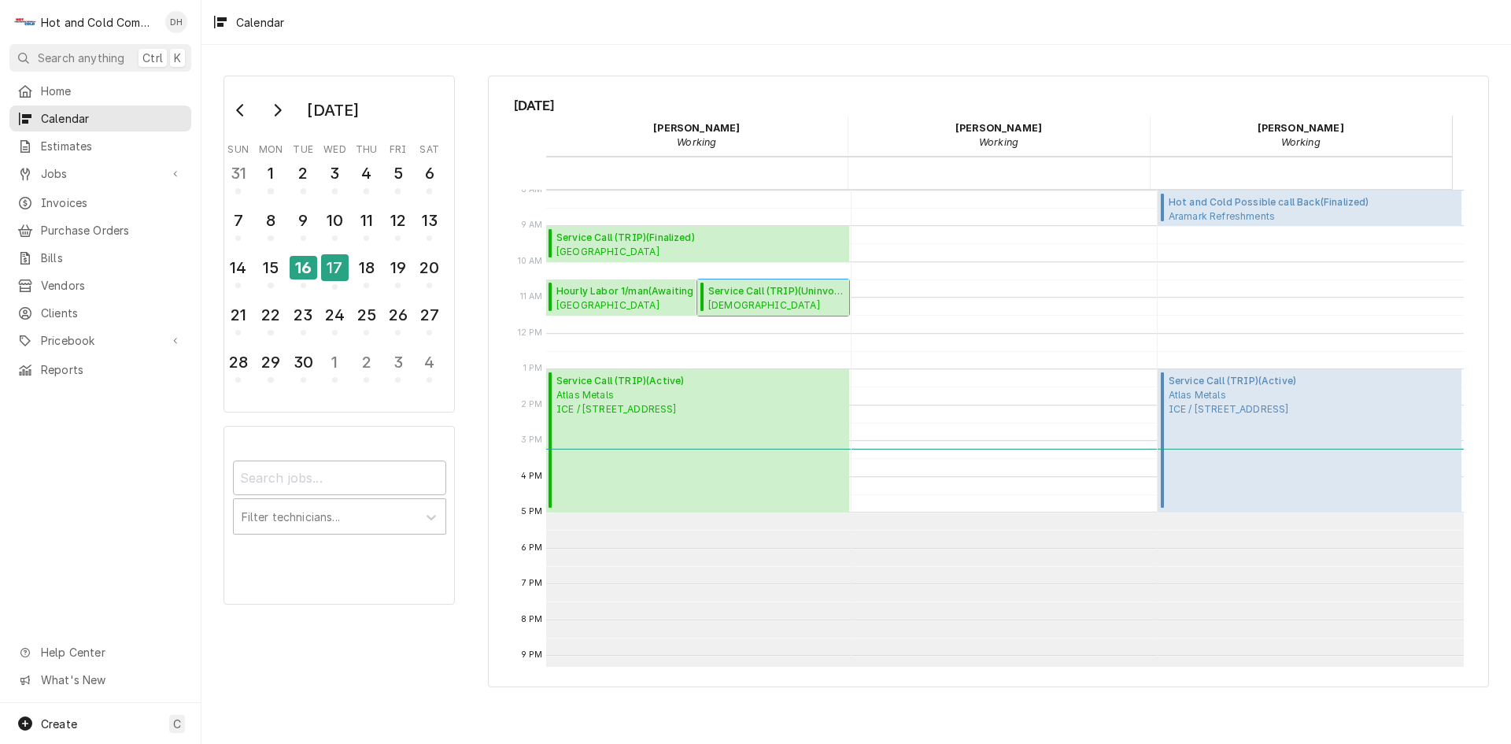
click at [780, 302] on span "Milford Baptist Church Milford Baptist Church / 1030 Milford Church Rd SW, Mari…" at bounding box center [776, 304] width 136 height 13
click at [90, 142] on span "Estimates" at bounding box center [112, 146] width 142 height 17
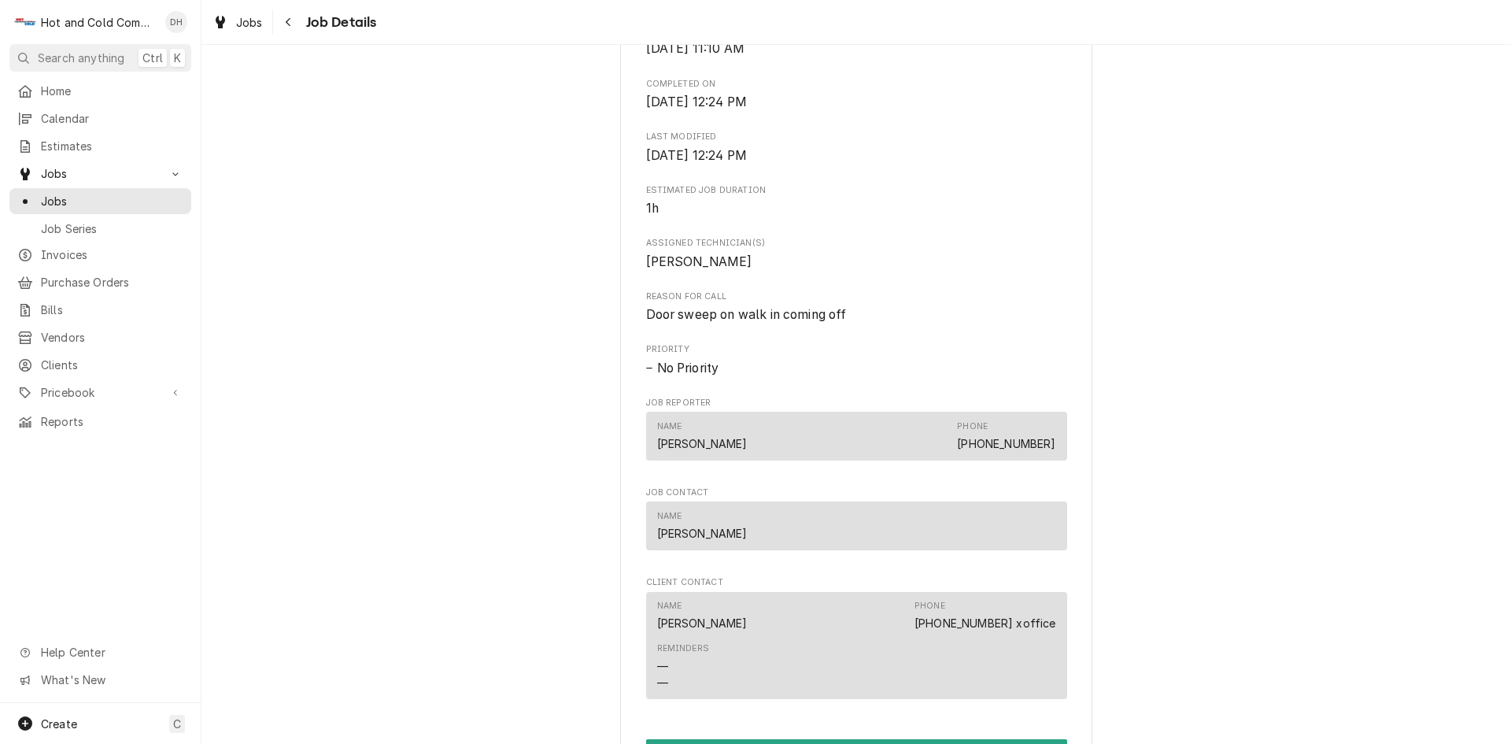
scroll to position [1049, 0]
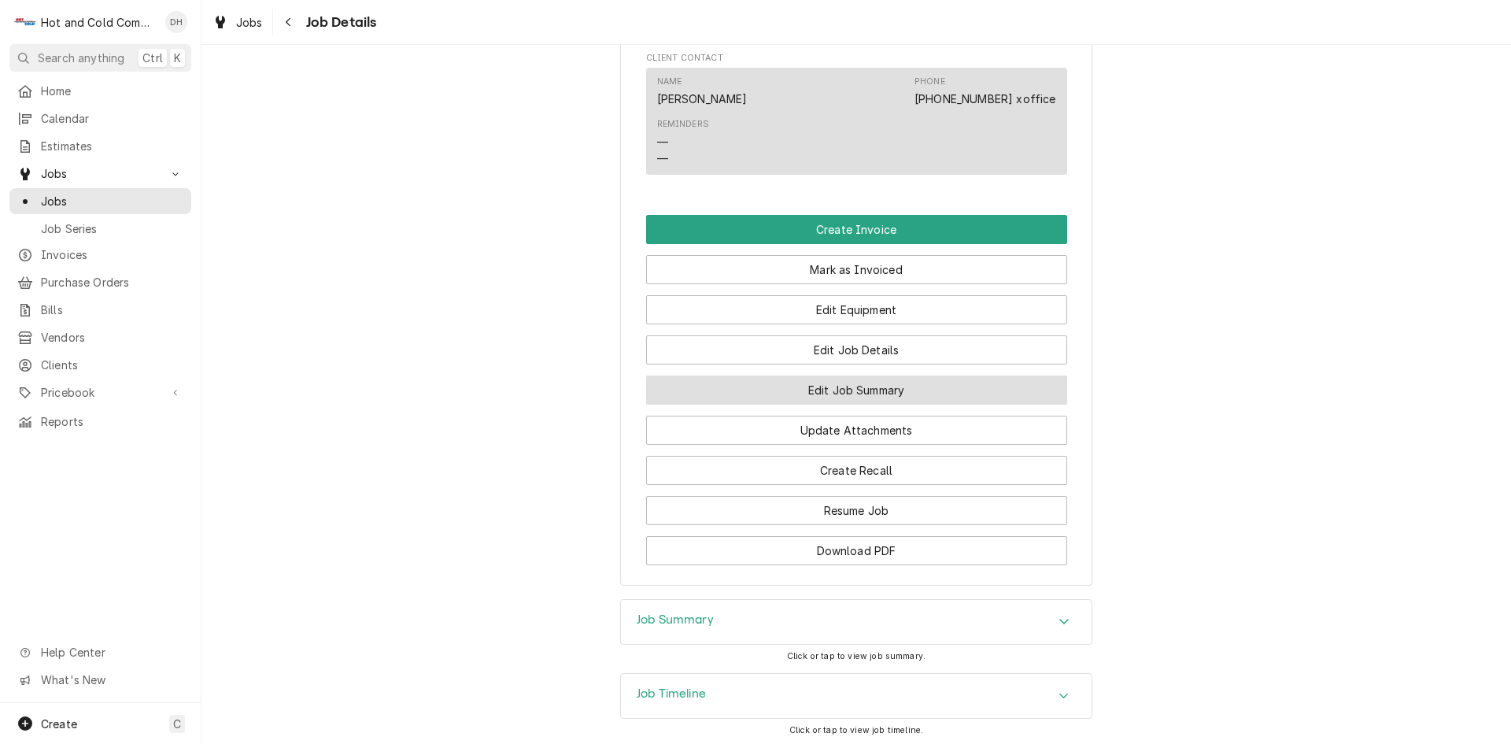
click at [866, 405] on button "Edit Job Summary" at bounding box center [856, 389] width 421 height 29
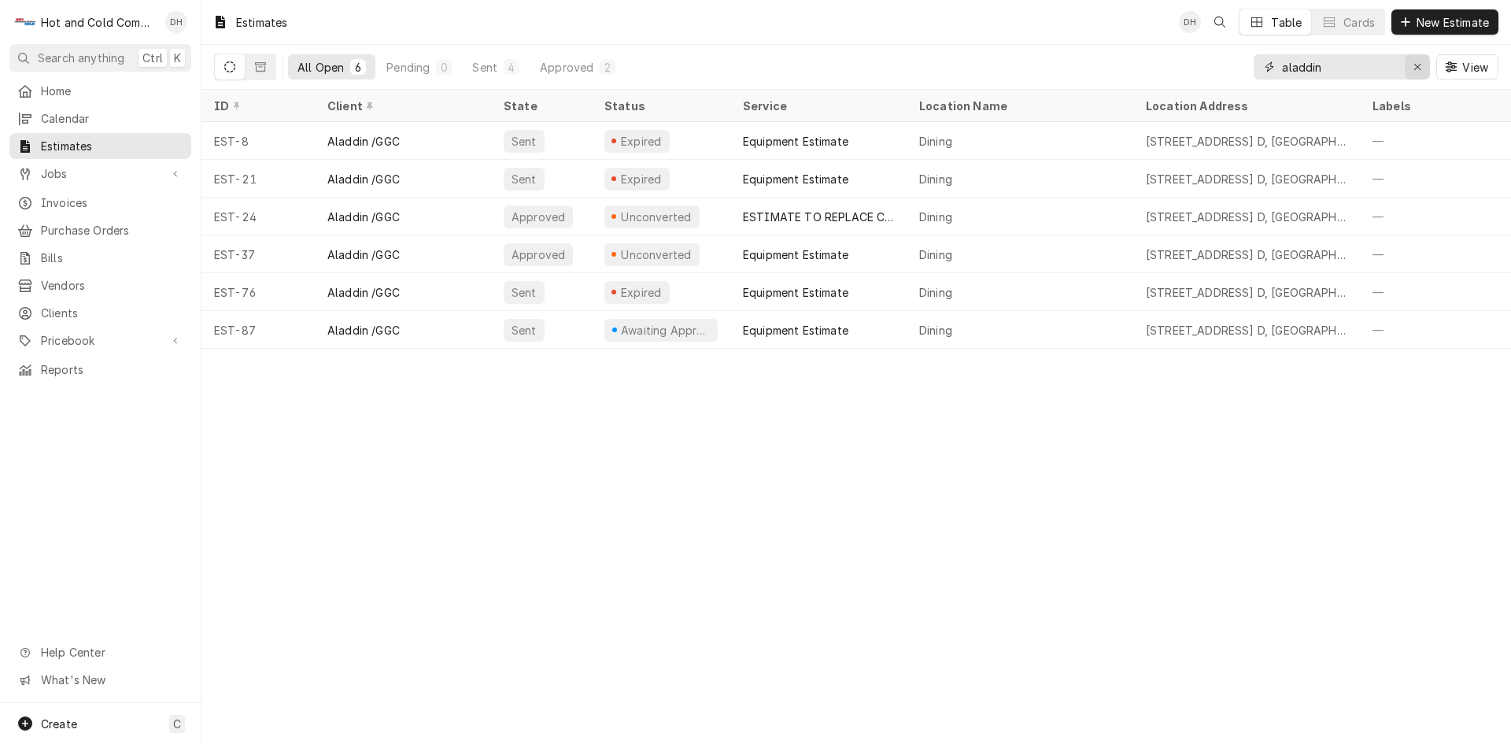
click at [1417, 63] on icon "Erase input" at bounding box center [1418, 66] width 9 height 11
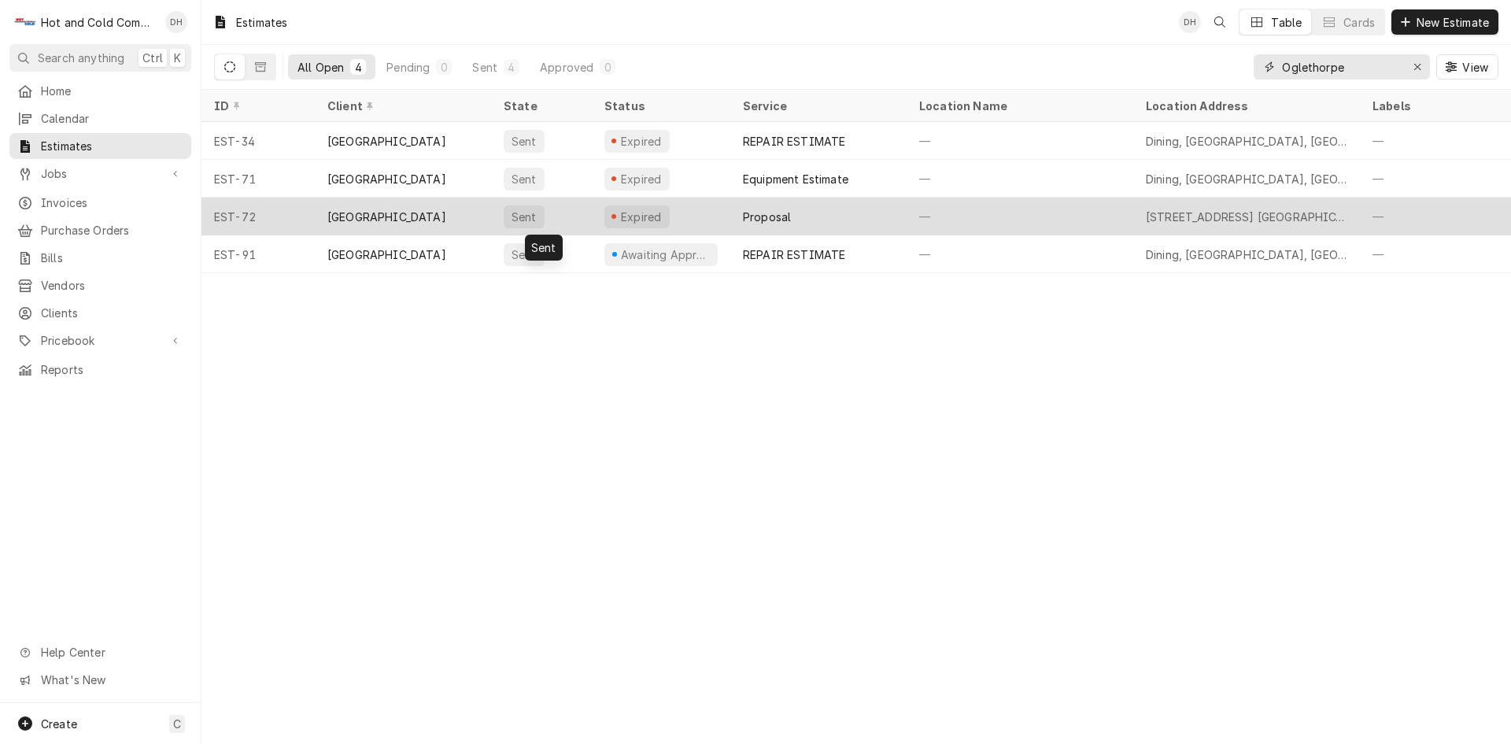
type input "Oglethorpe"
click at [575, 205] on div "Sent" at bounding box center [541, 217] width 101 height 38
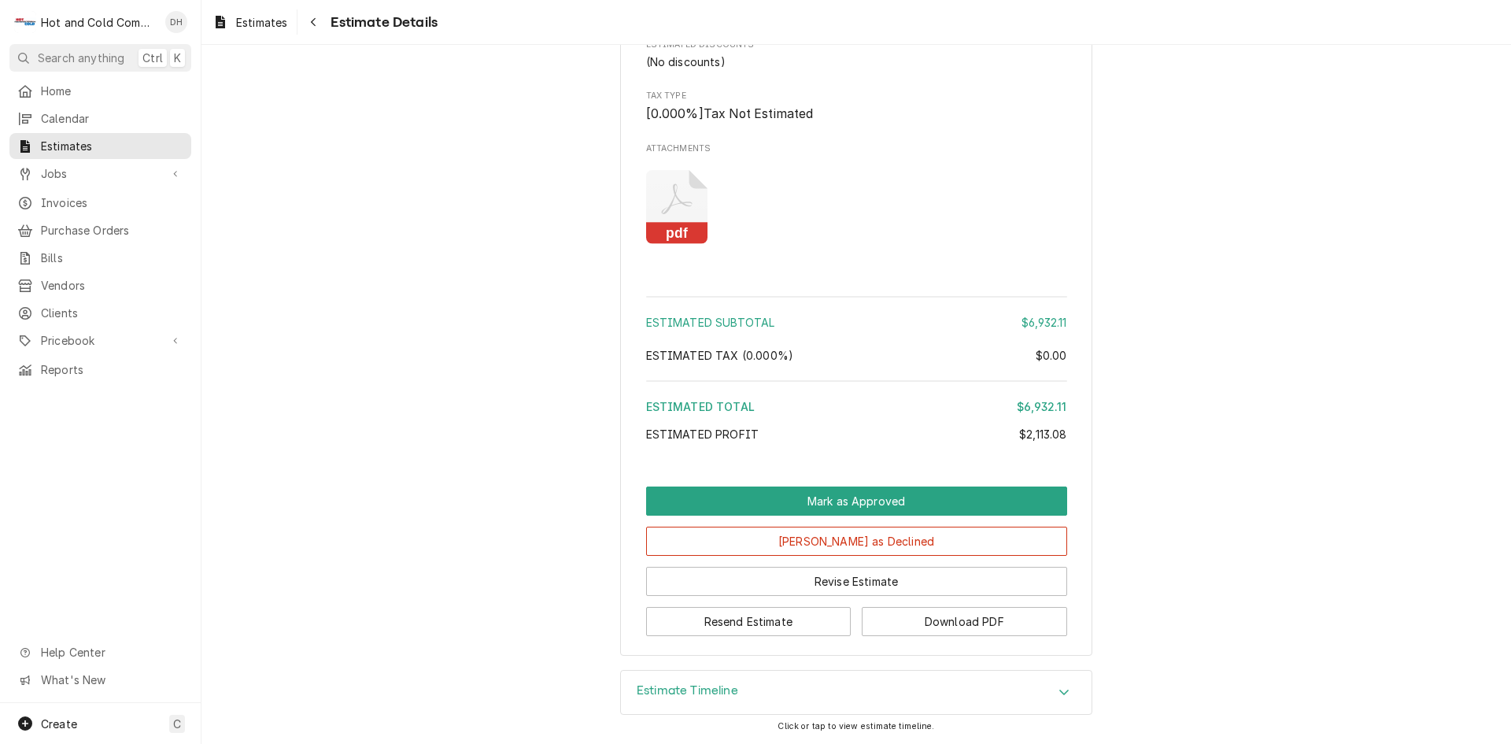
scroll to position [2091, 0]
click at [867, 541] on button "Mark as Declined" at bounding box center [856, 541] width 421 height 29
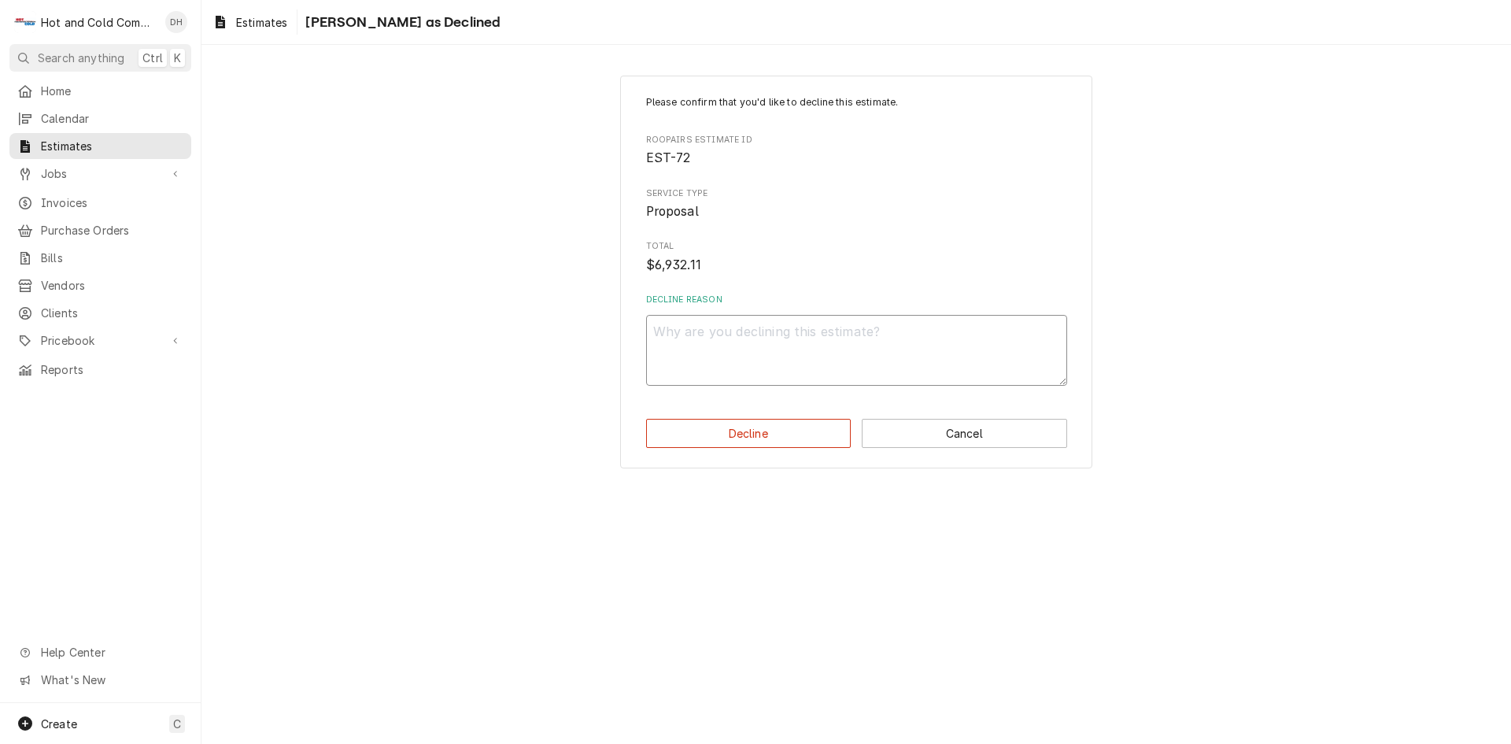
click at [773, 360] on textarea "Decline Reason" at bounding box center [856, 350] width 421 height 71
type textarea "x"
type textarea "B"
type textarea "x"
type textarea "Bo"
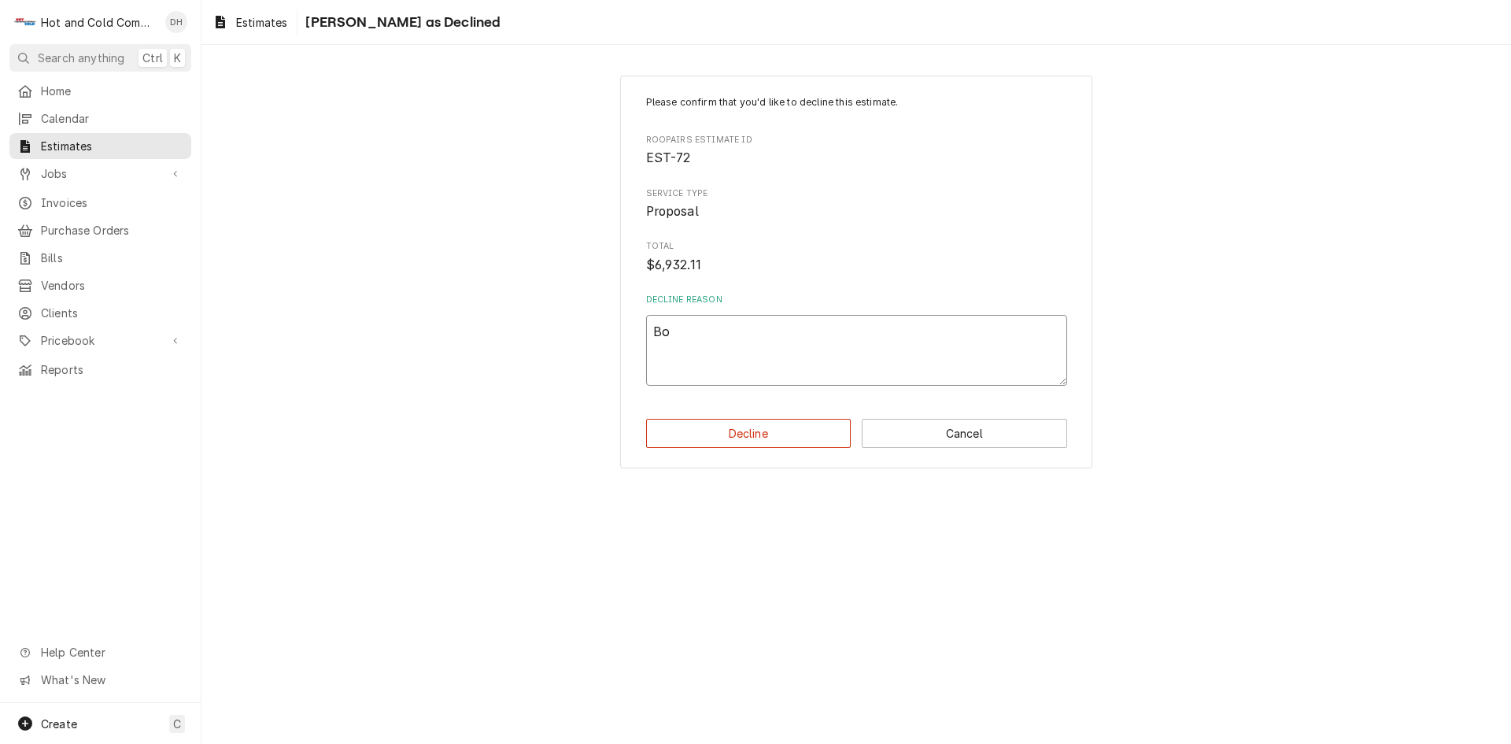
type textarea "x"
type textarea "Bou"
type textarea "x"
type textarea "Boug"
type textarea "x"
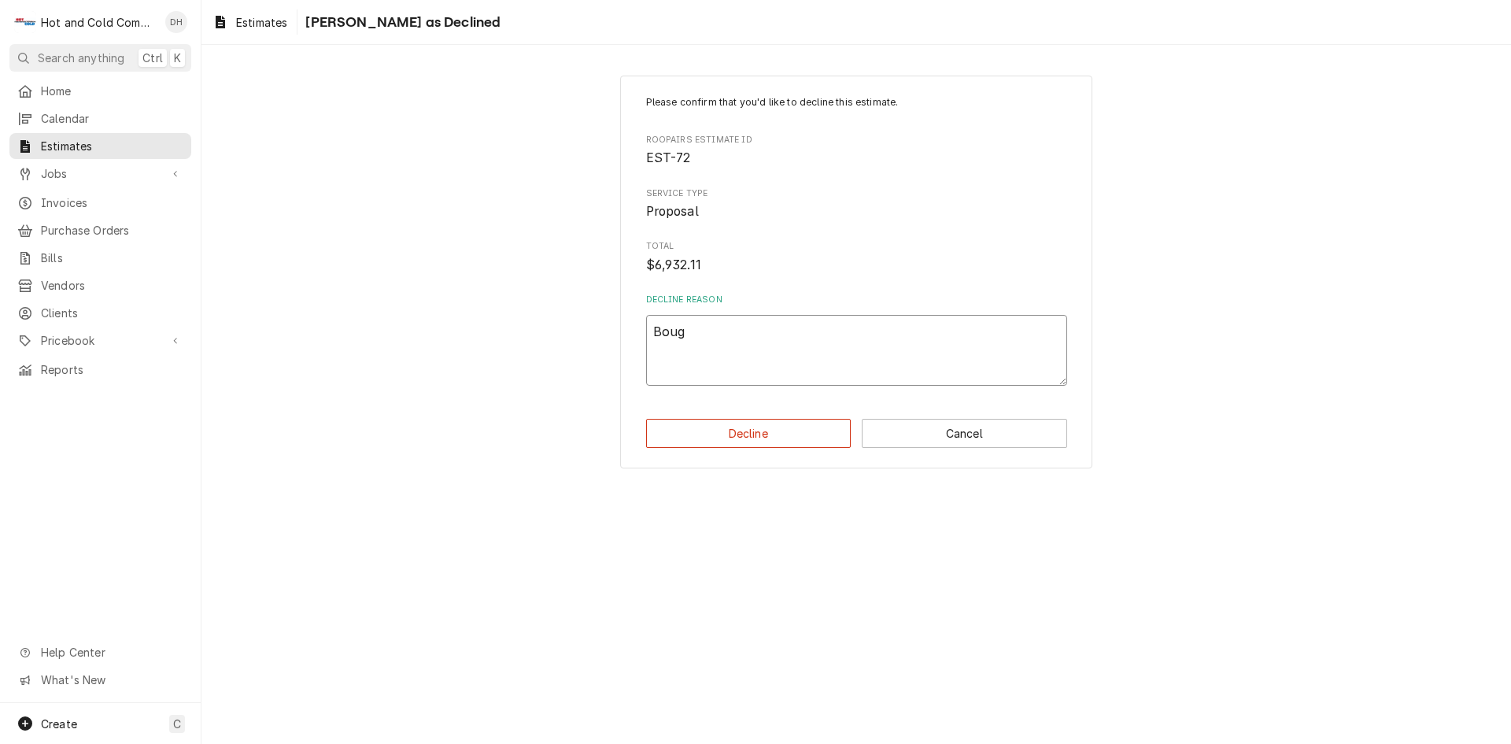
type textarea "Bough"
type textarea "x"
type textarea "Bought"
type textarea "x"
type textarea "Bought"
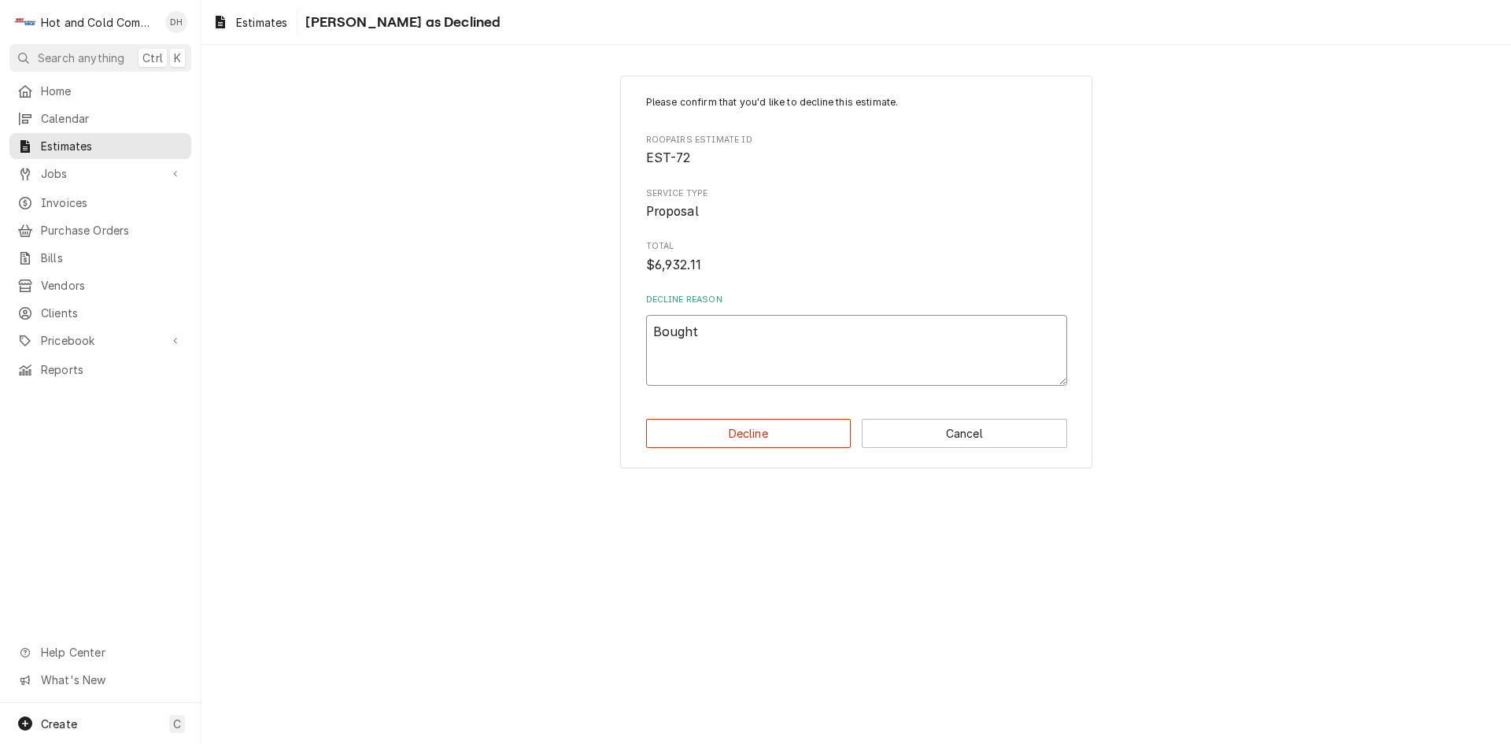
type textarea "x"
type textarea "Bought i"
type textarea "x"
type textarea "Bought ic"
type textarea "x"
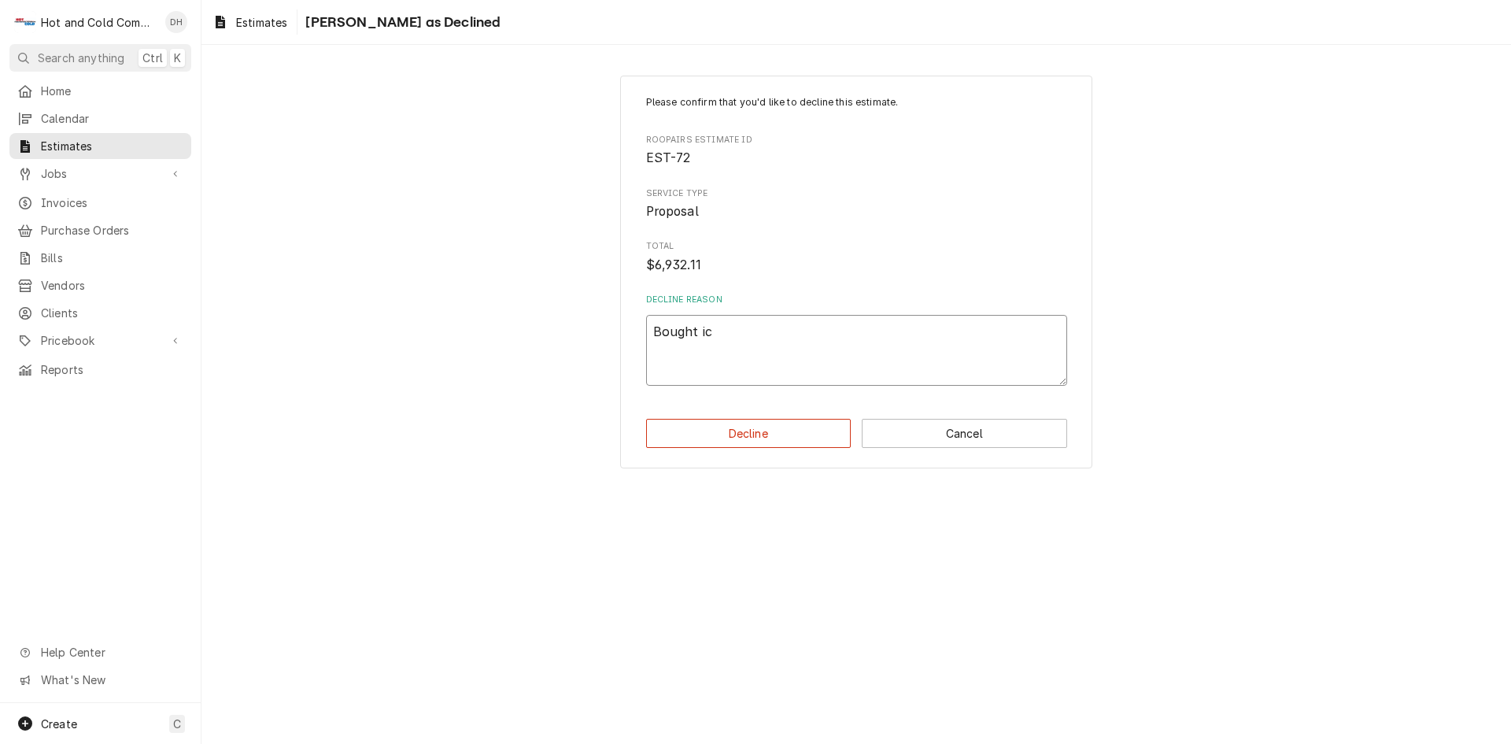
type textarea "Bought ice"
type textarea "x"
type textarea "Bought ice"
type textarea "x"
type textarea "Bought ice m"
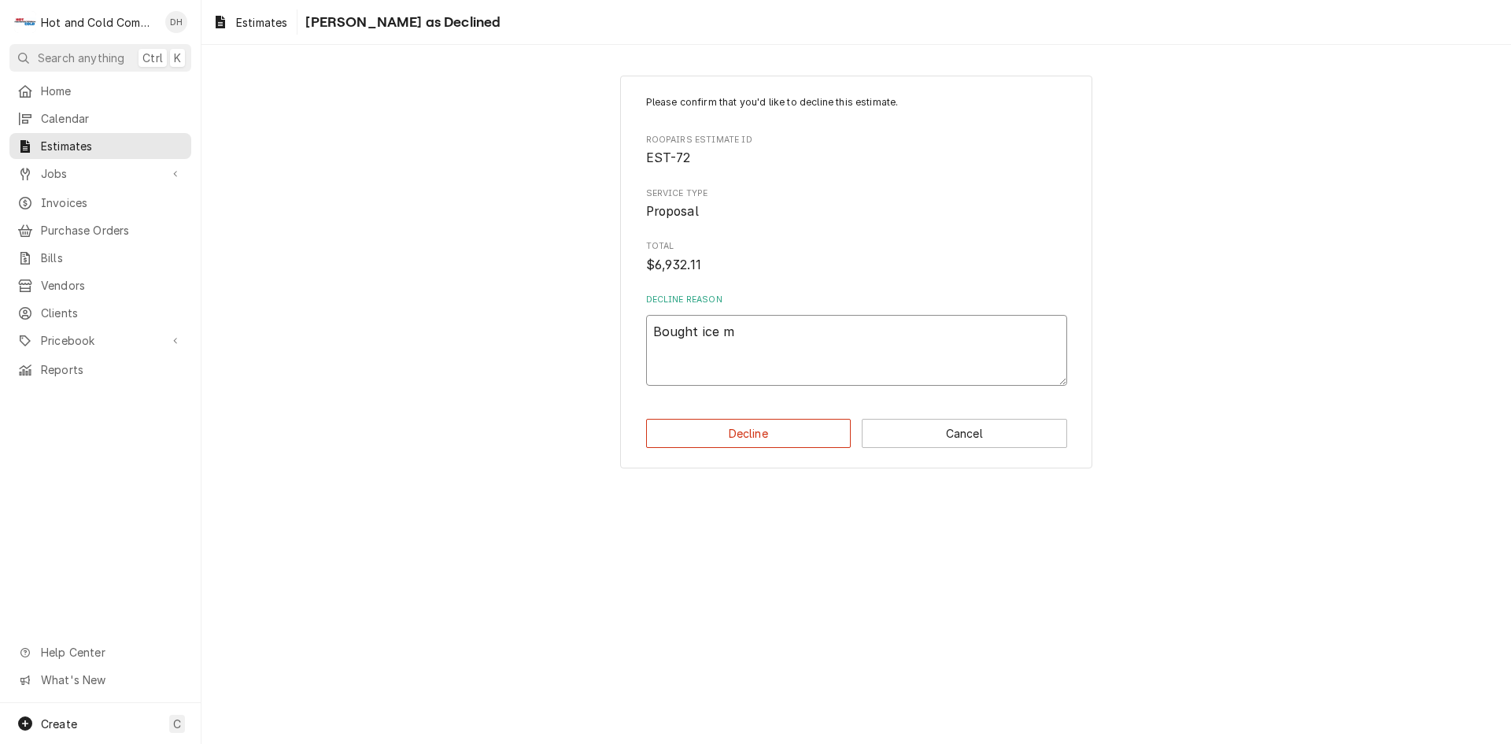
type textarea "x"
type textarea "Bought ice ma"
type textarea "x"
type textarea "Bought ice mak"
type textarea "x"
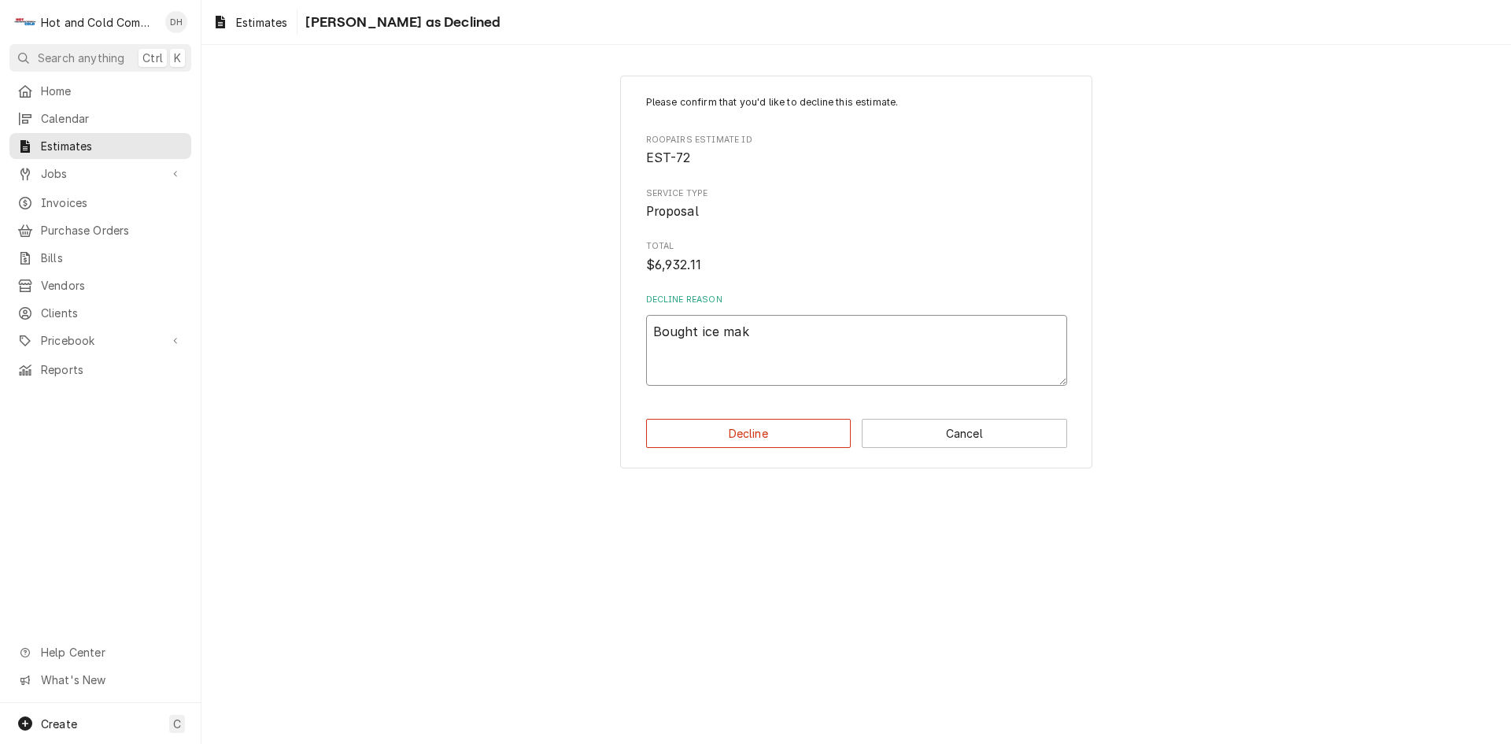
type textarea "Bought ice make"
type textarea "x"
type textarea "Bought ice maker"
type textarea "x"
type textarea "Bought ice maker"
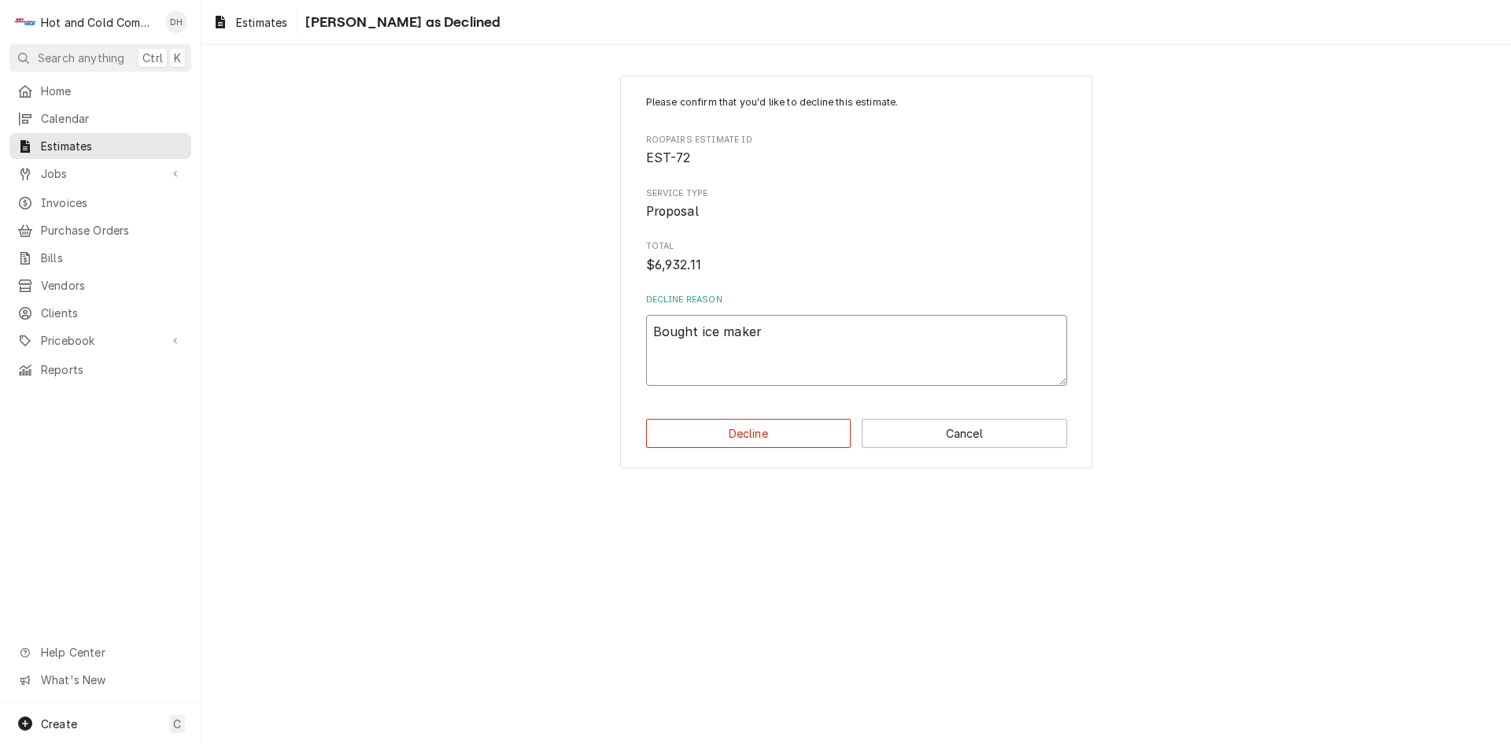
type textarea "x"
type textarea "Bought ice maker t"
type textarea "x"
type textarea "Bought ice maker th"
type textarea "x"
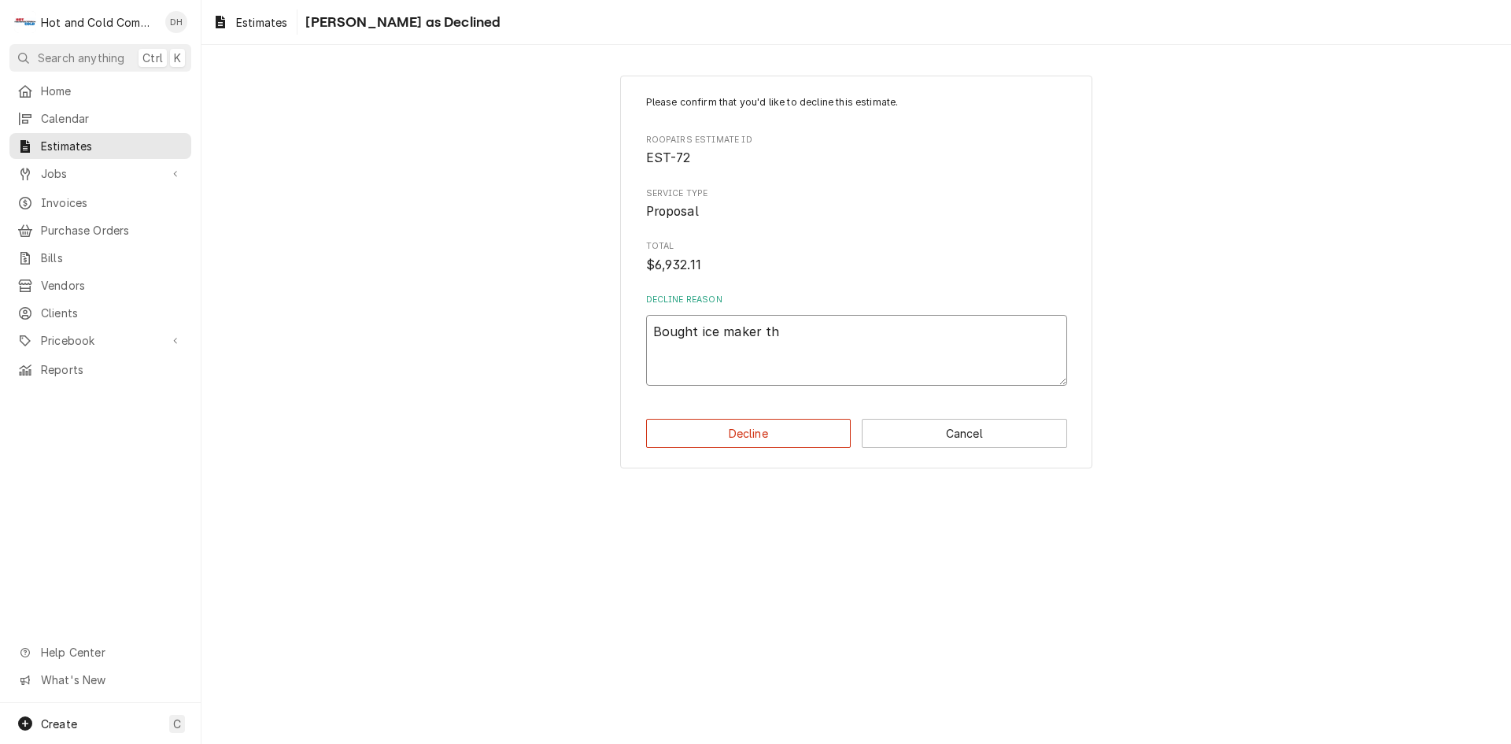
type textarea "Bought ice maker the"
type textarea "x"
type textarea "Bought ice maker ther"
type textarea "x"
type textarea "Bought ice maker there"
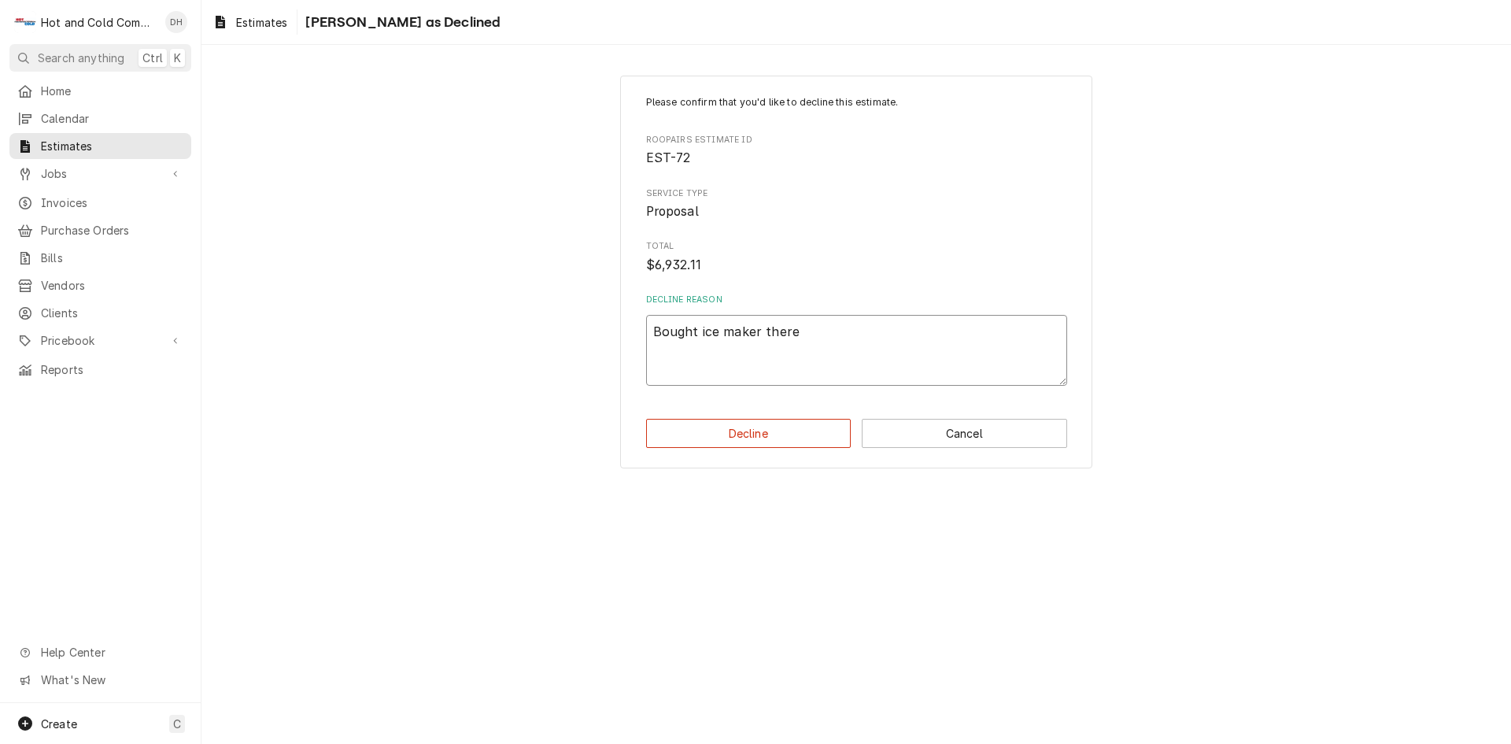
type textarea "x"
type textarea "Bought ice maker there"
type textarea "x"
type textarea "Bought ice maker there s"
type textarea "x"
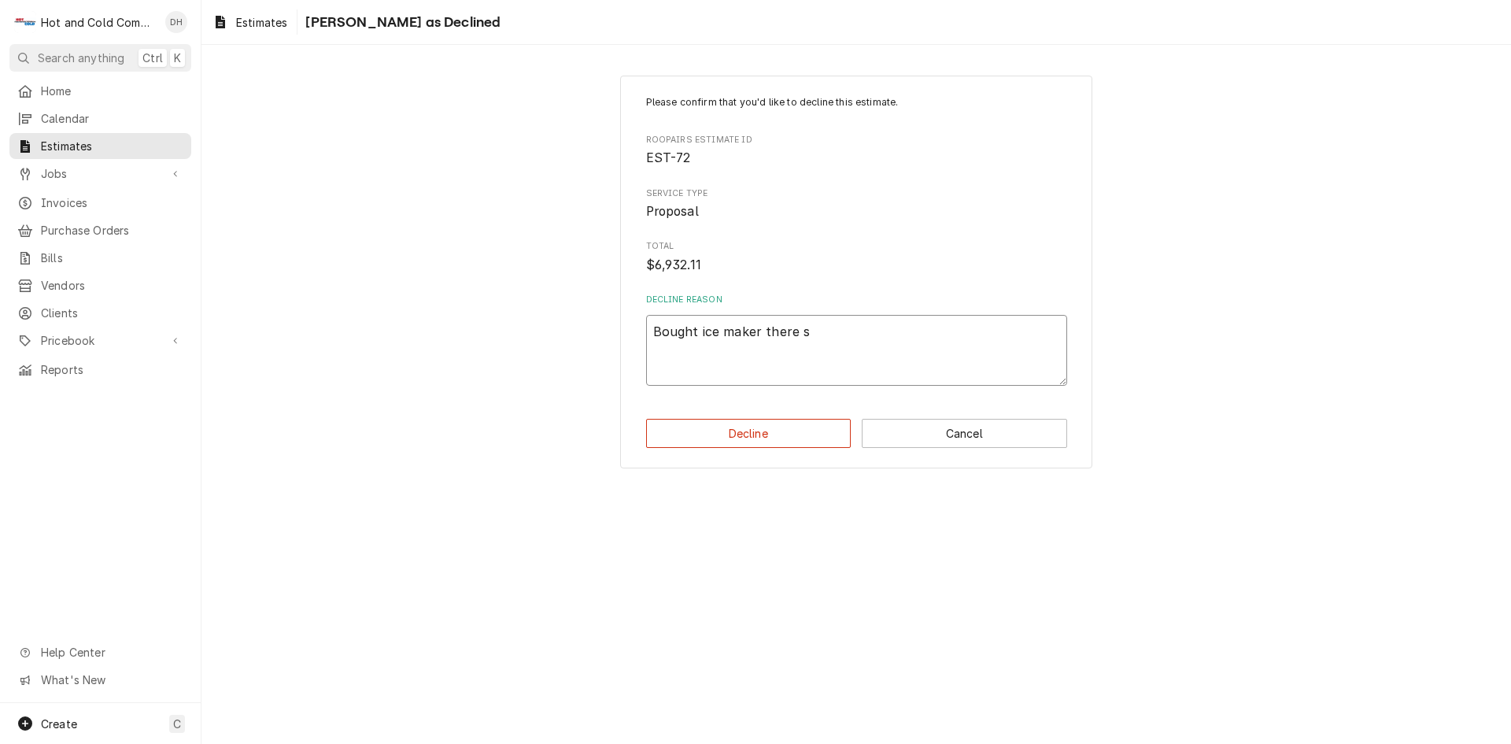
type textarea "Bought ice maker there se"
type textarea "x"
type textarea "Bought ice maker there sel"
type textarea "x"
type textarea "Bought ice maker there self"
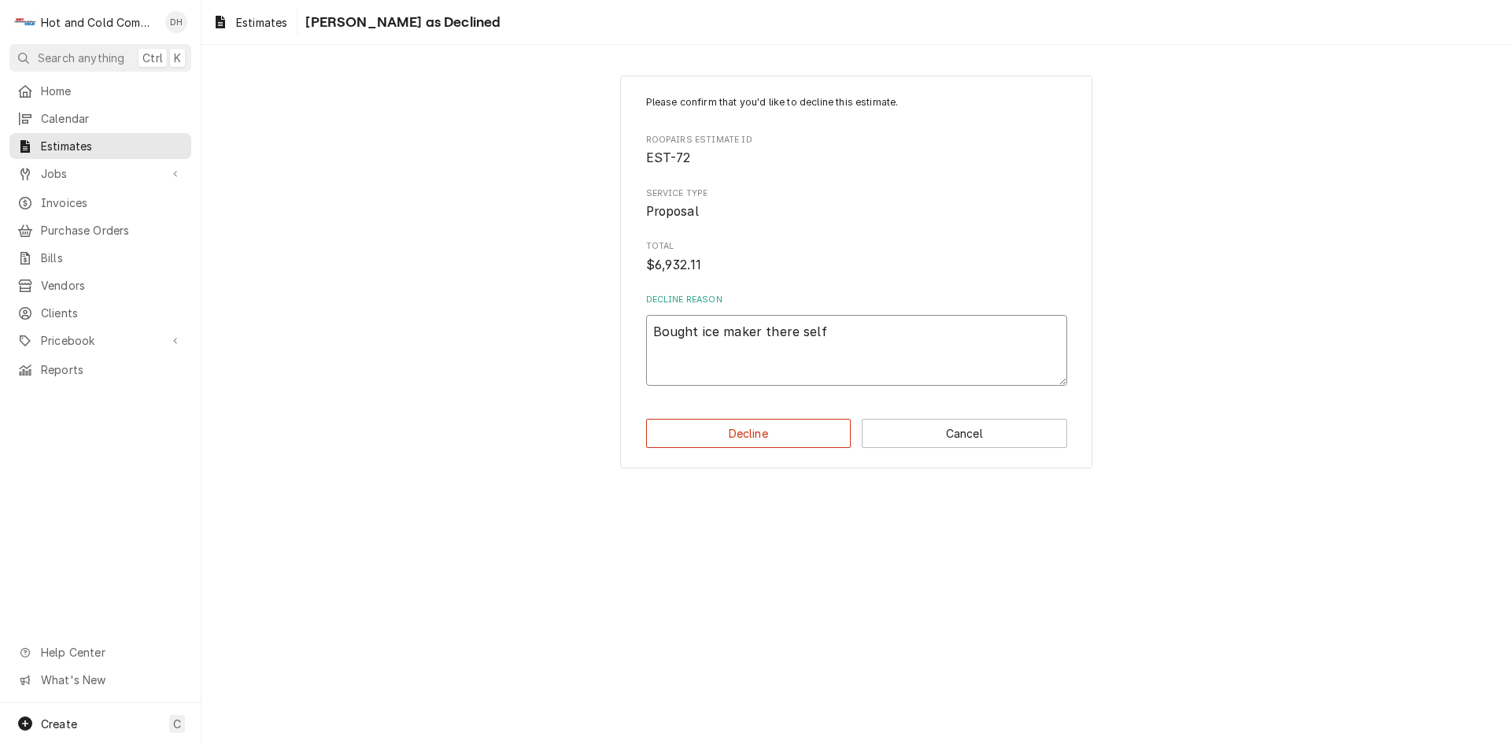
type textarea "x"
type textarea "Bought ice maker there self"
type textarea "x"
type textarea "Bought ice maker there self w"
type textarea "x"
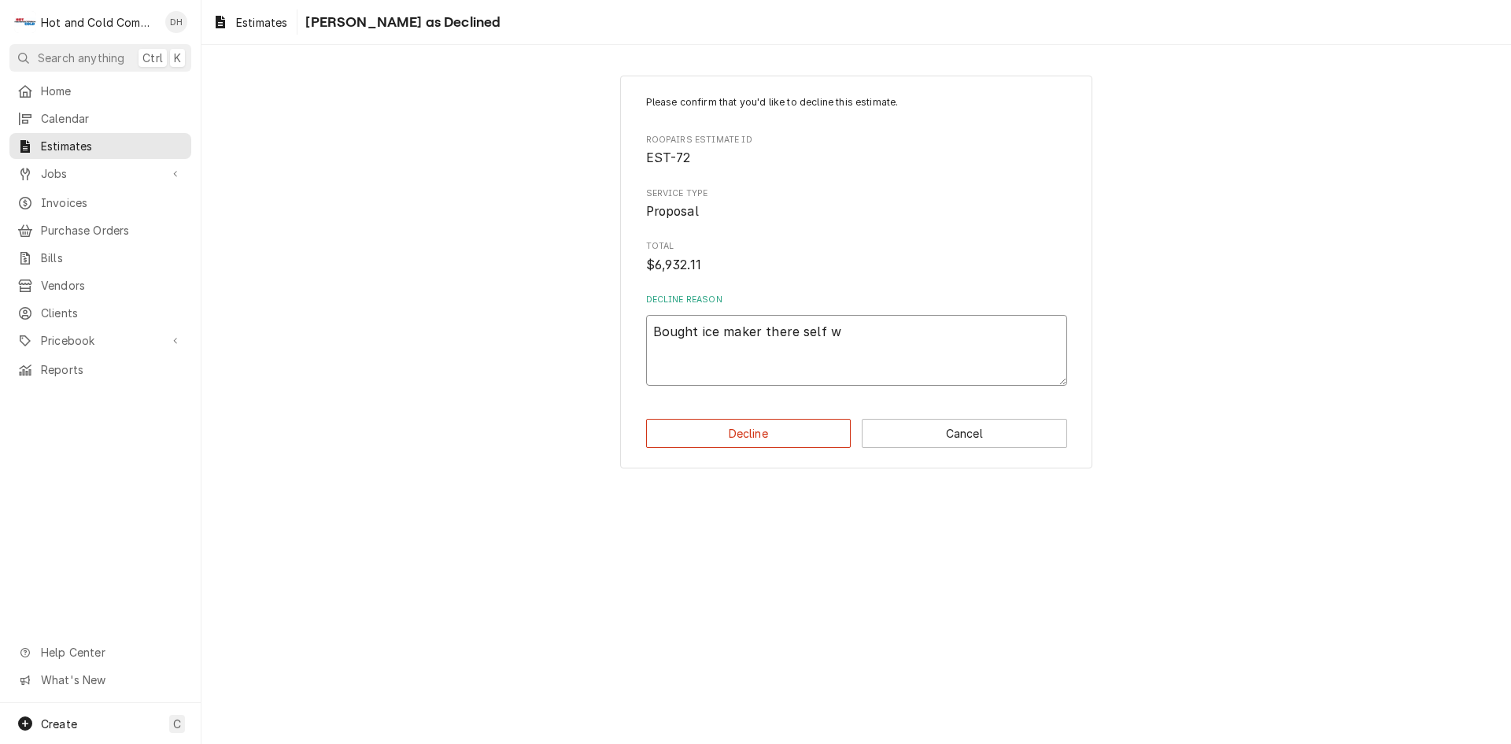
type textarea "Bought ice maker there self we"
type textarea "x"
type textarea "Bought ice maker there self we"
type textarea "x"
type textarea "Bought ice maker there self we w"
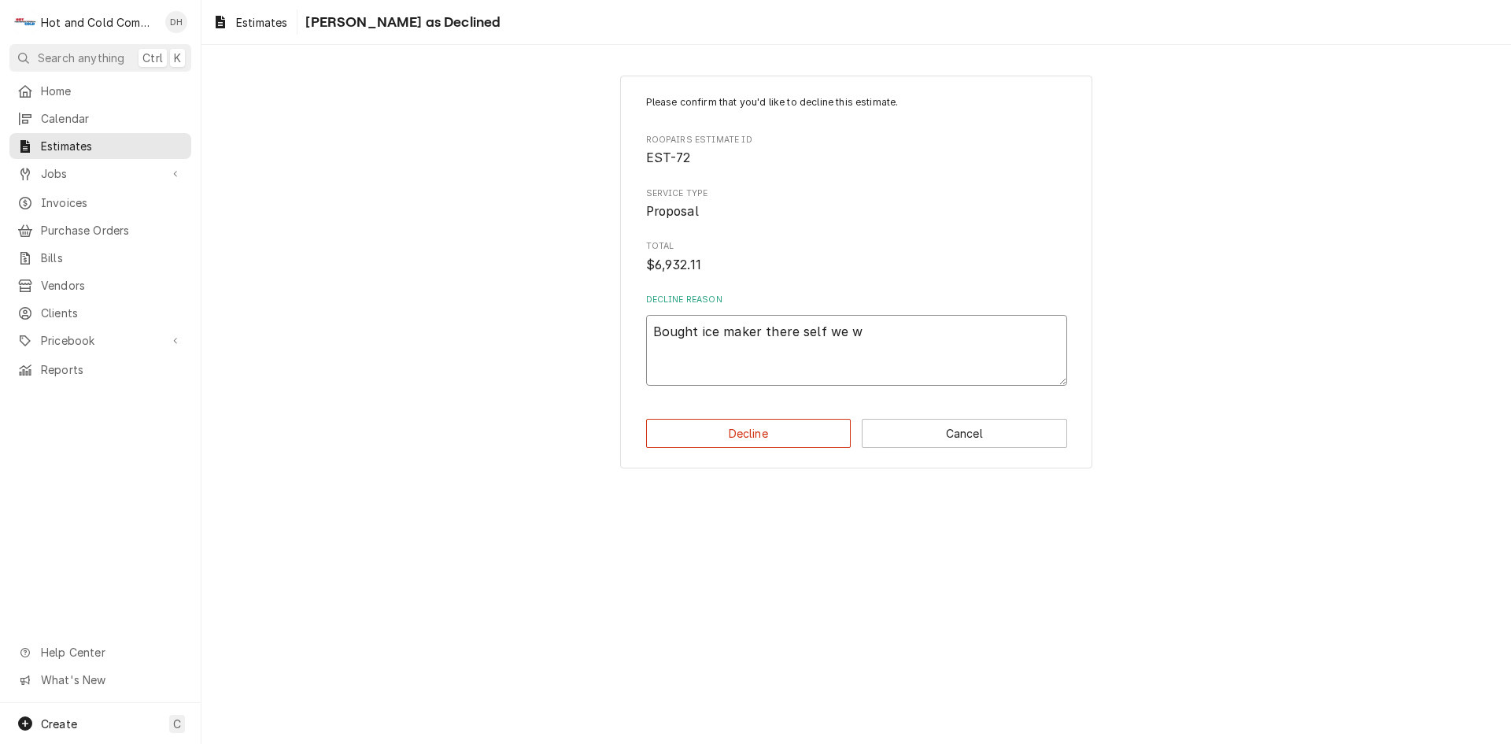
type textarea "x"
type textarea "Bought ice maker there self we wi"
type textarea "x"
type textarea "Bought ice maker there self we wil"
type textarea "x"
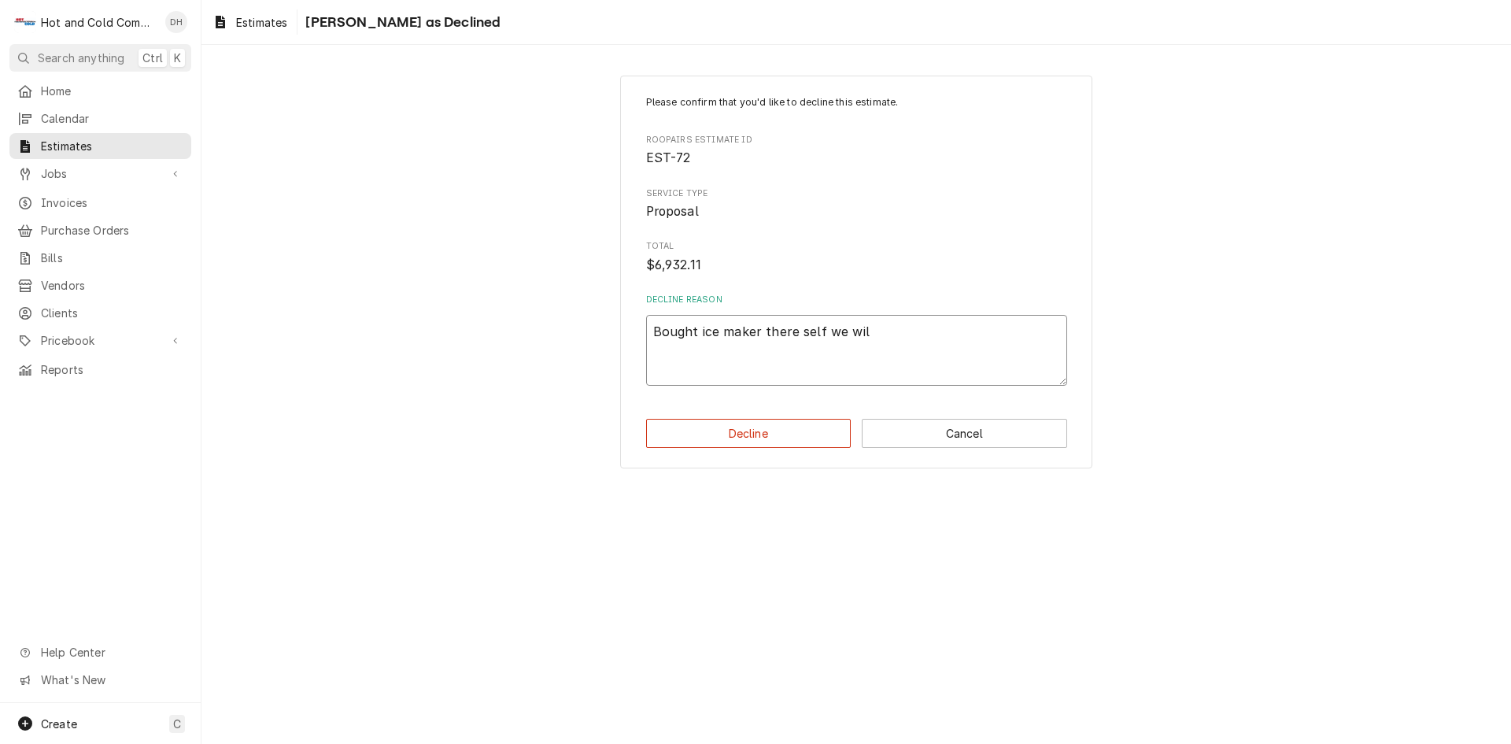
type textarea "Bought ice maker there self we will"
type textarea "x"
type textarea "Bought ice maker there self we will"
type textarea "x"
type textarea "Bought ice maker there self we will i"
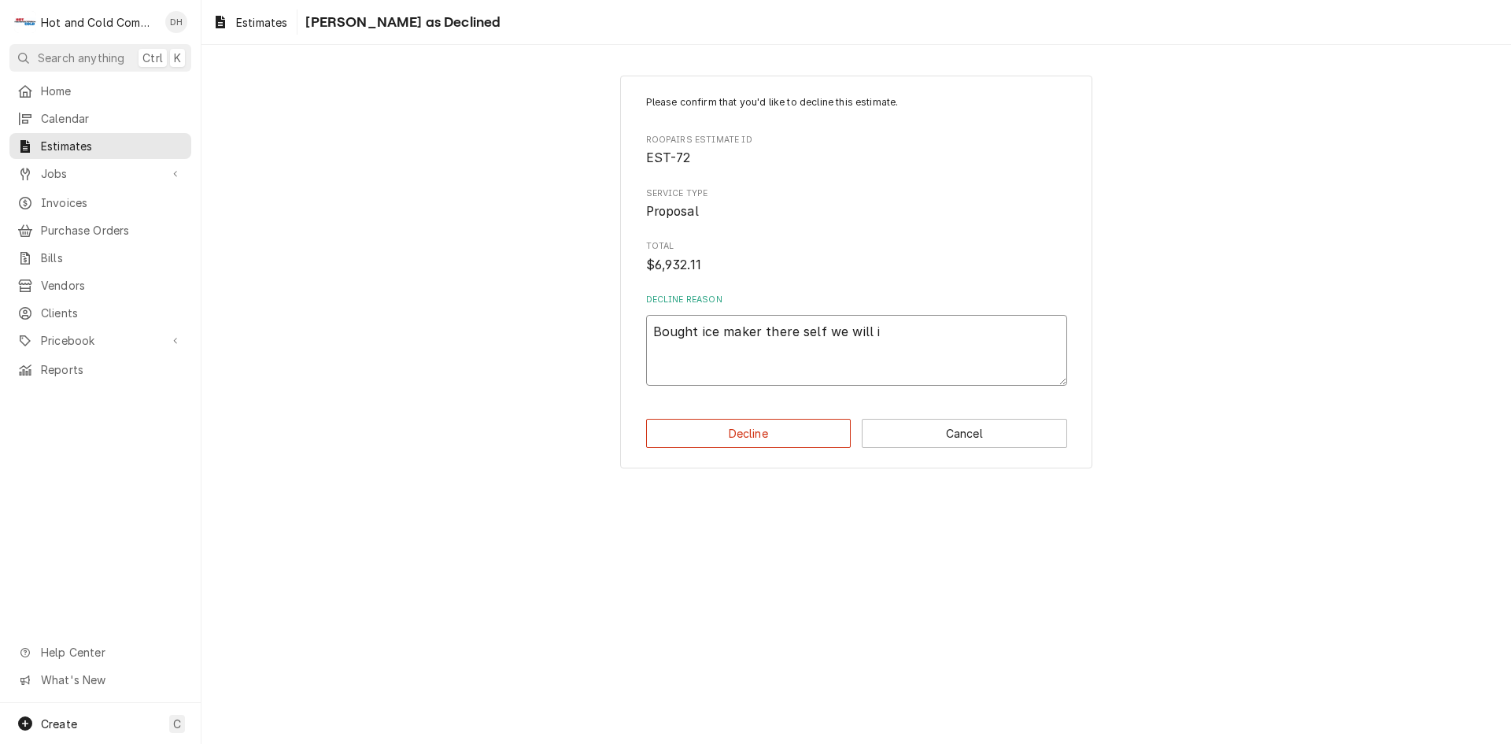
type textarea "x"
type textarea "Bought ice maker there self we will in"
type textarea "x"
type textarea "Bought ice maker there self we will ins"
type textarea "x"
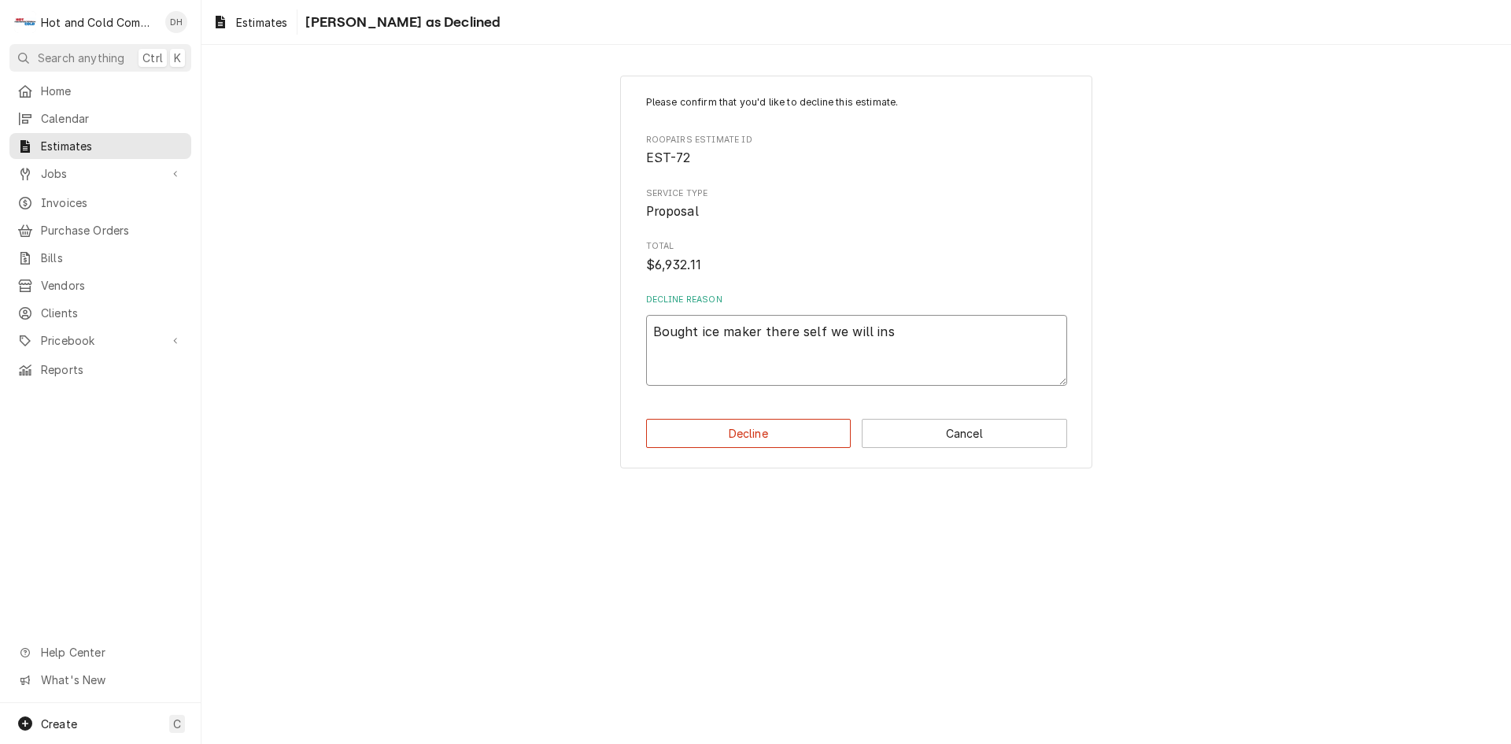
type textarea "Bought ice maker there self we will inst"
type textarea "x"
type textarea "Bought ice maker there self we will insta"
type textarea "x"
type textarea "Bought ice maker there self we will instal"
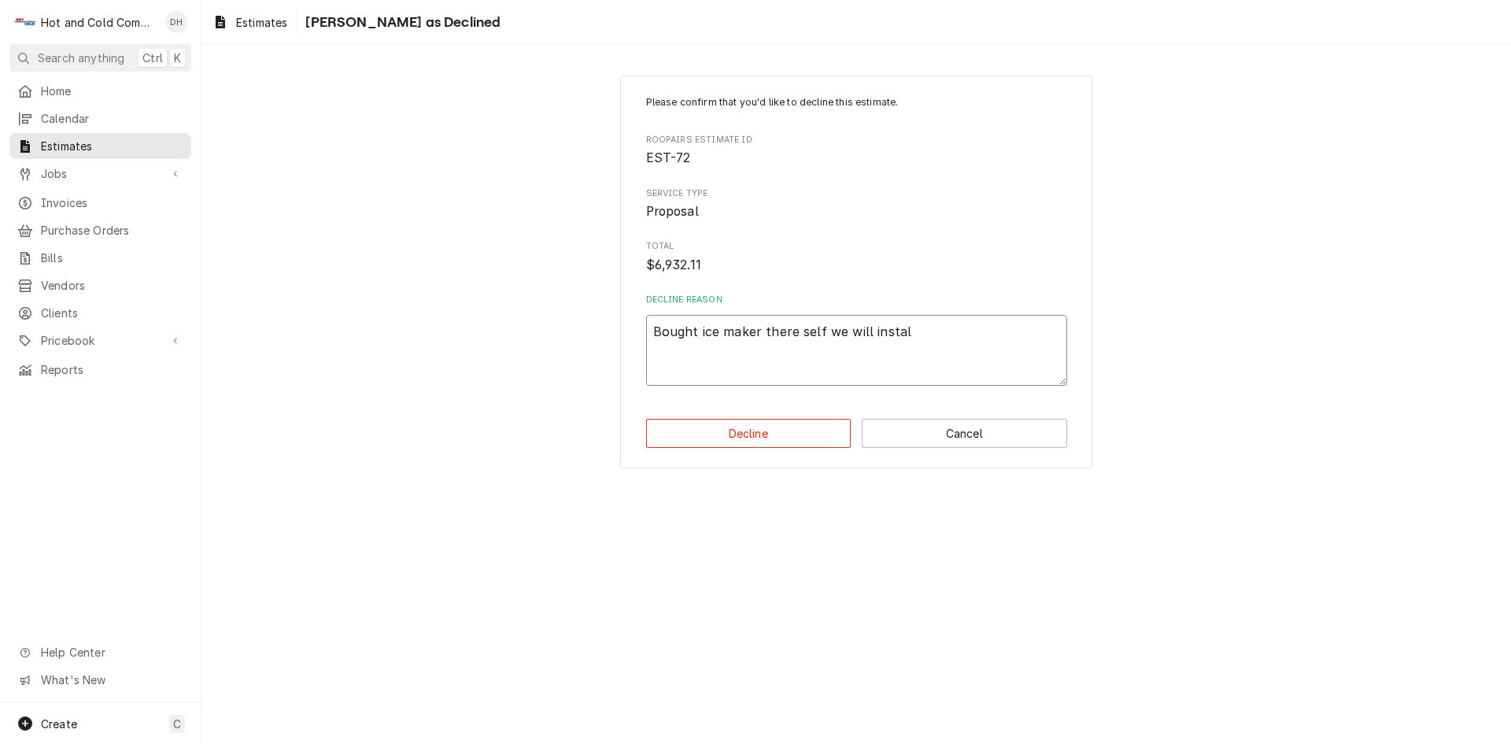
type textarea "x"
type textarea "Bought ice maker there self we will install"
type textarea "x"
type textarea "Bought ice maker there self we will install"
type textarea "x"
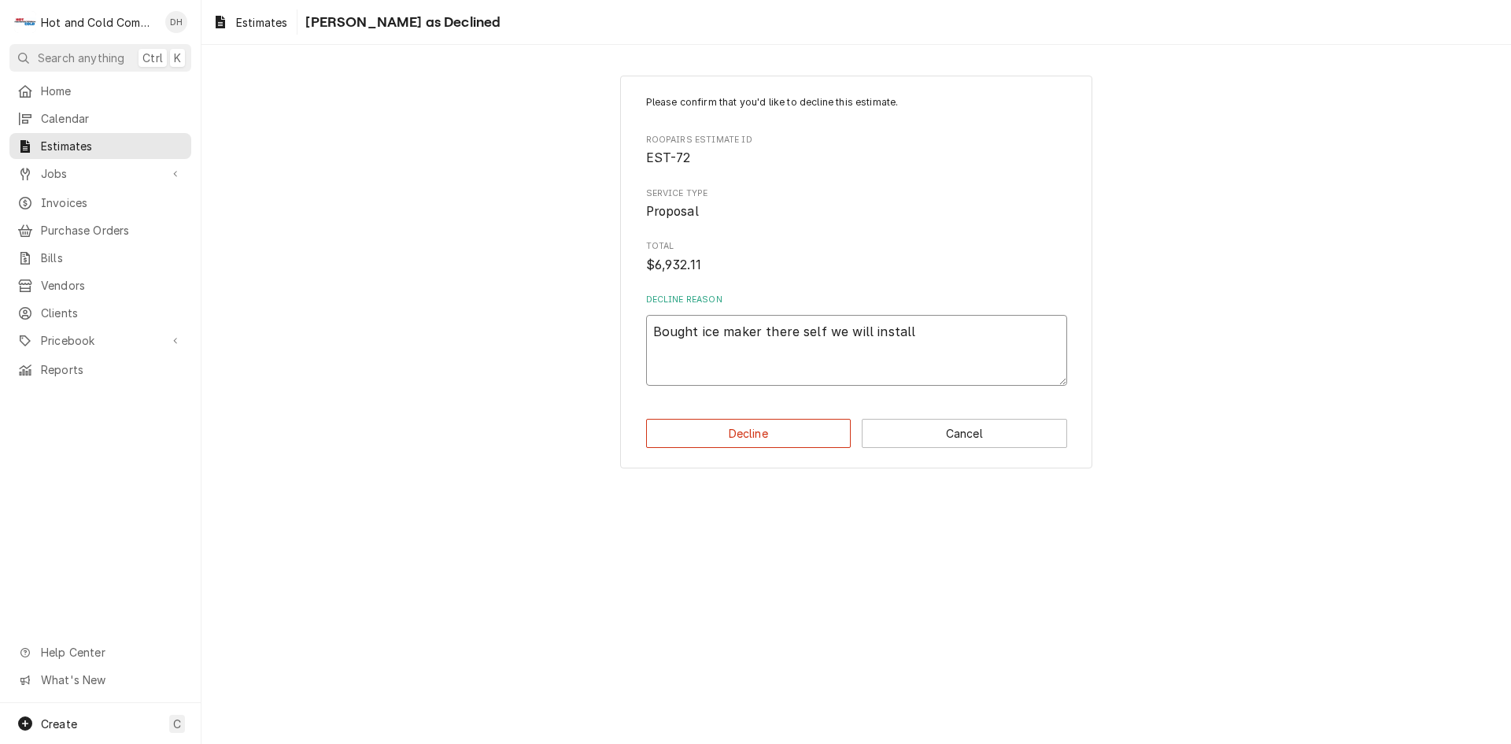
type textarea "Bought ice maker there self we will install 8"
type textarea "x"
type textarea "Bought ice maker there self we will install 8/"
type textarea "x"
type textarea "Bought ice maker there self we will install 8"
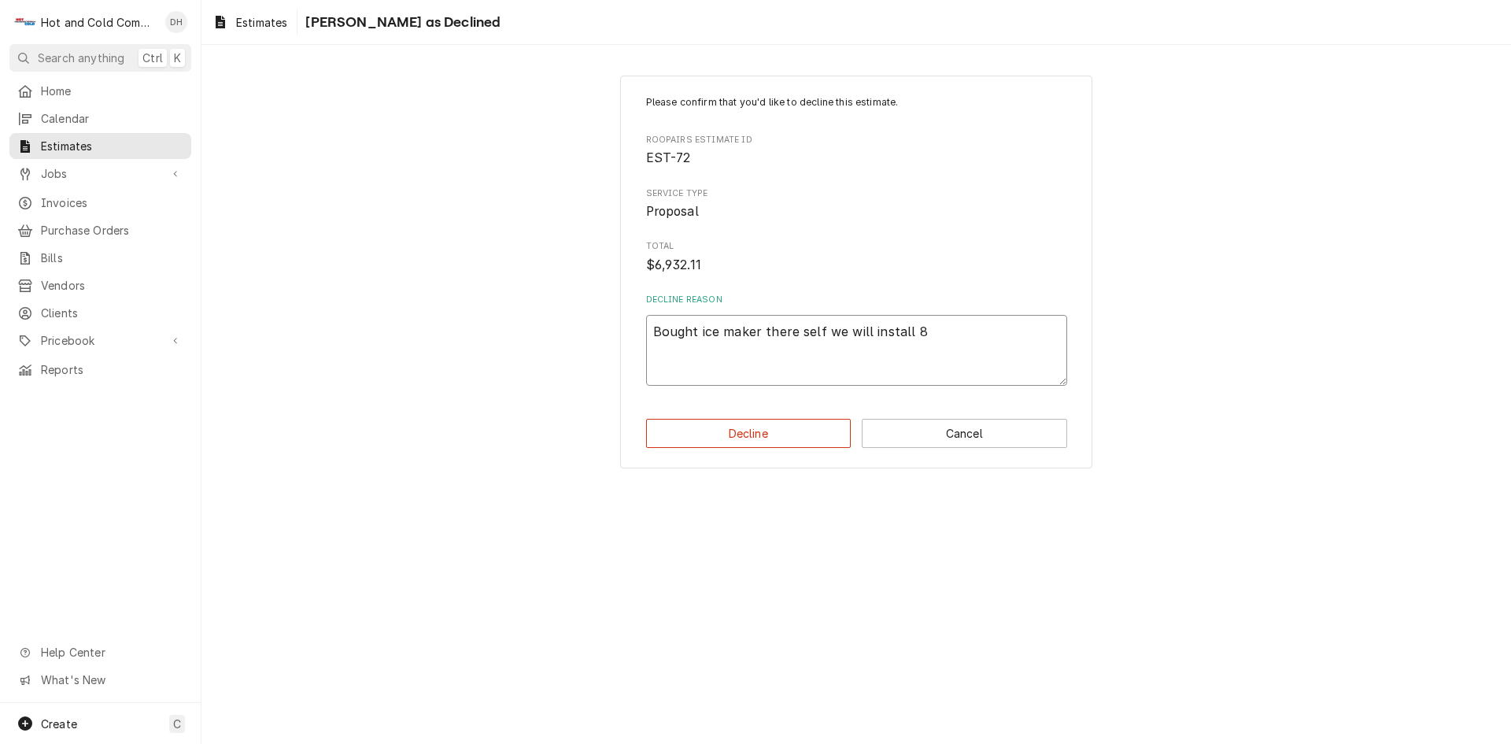
type textarea "x"
type textarea "Bought ice maker there self we will install"
type textarea "x"
type textarea "Bought ice maker there self we will install 9"
type textarea "x"
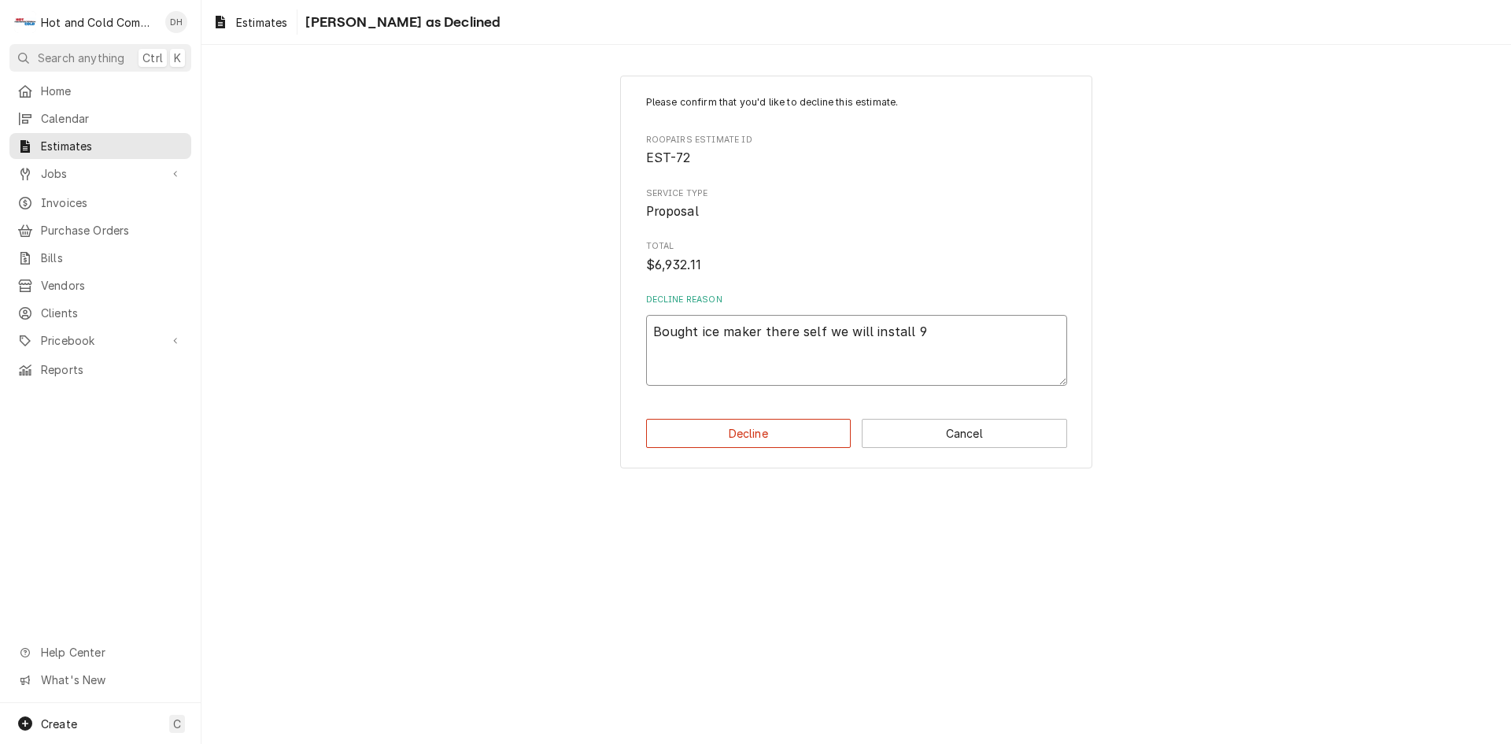
type textarea "Bought ice maker there self we will install 9/"
type textarea "x"
type textarea "Bought ice maker there self we will install 9/1"
type textarea "x"
type textarea "Bought ice maker there self we will install 9/16"
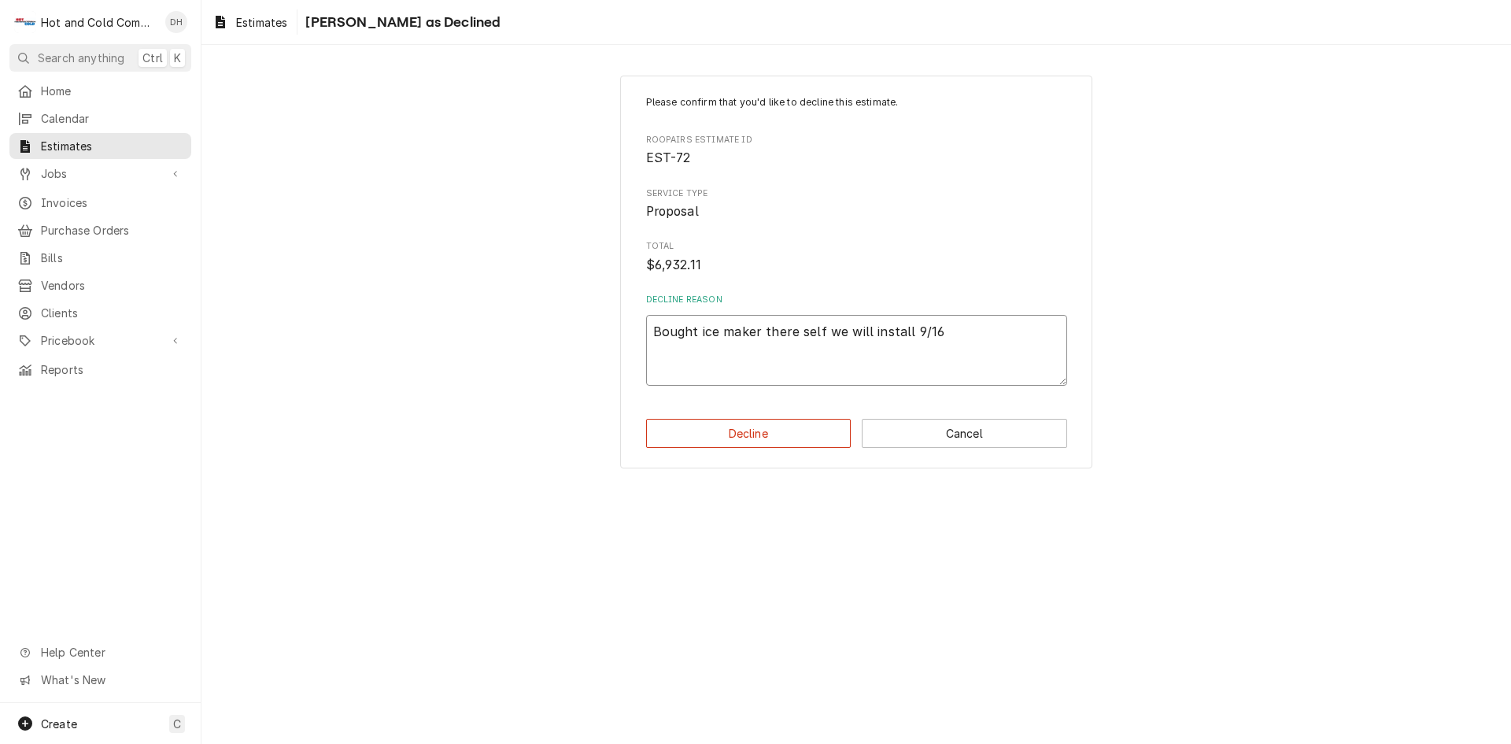
type textarea "x"
type textarea "Bought ice maker there self we will install 9/16/"
type textarea "x"
type textarea "Bought ice maker there self we will install 9/16/2"
type textarea "x"
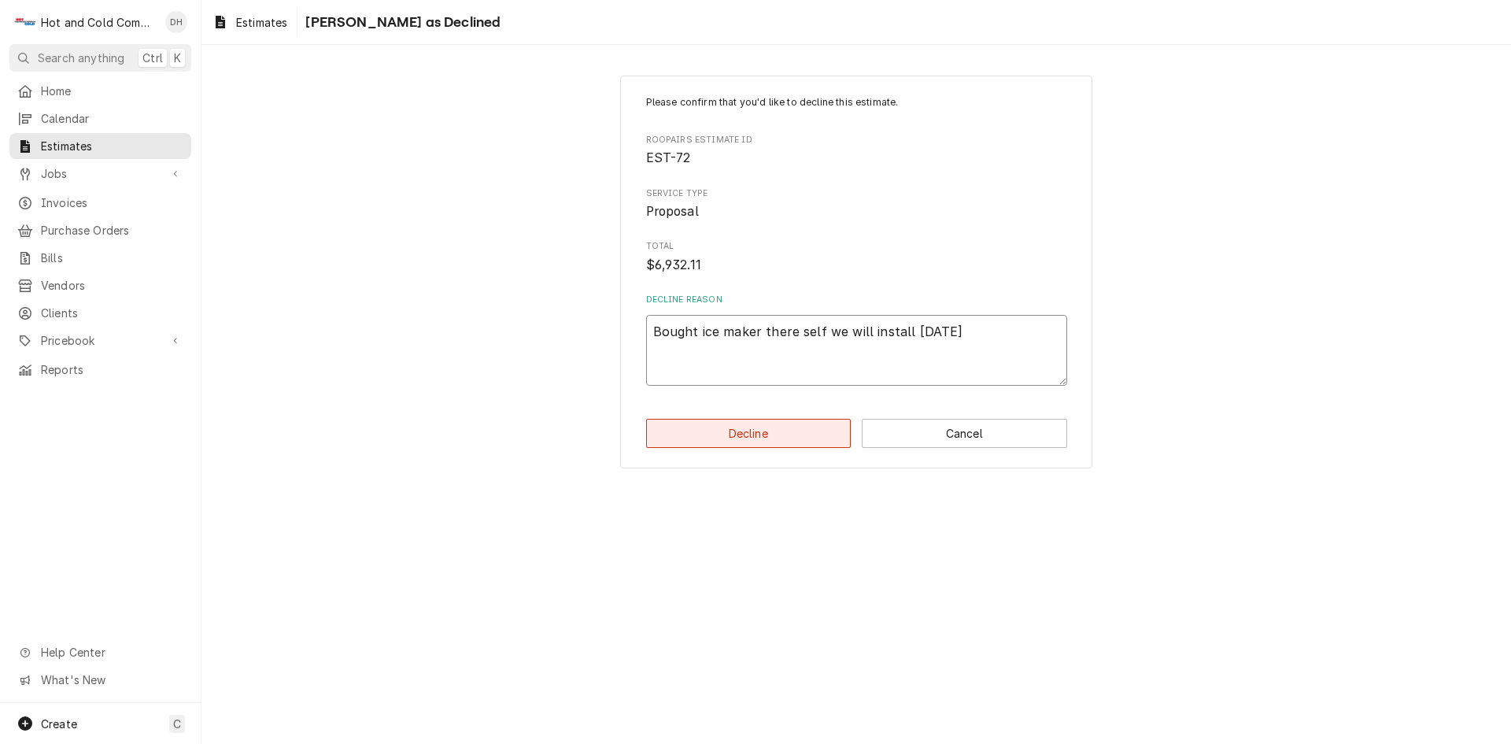
type textarea "Bought ice maker there self we will install 9/16/25"
drag, startPoint x: 749, startPoint y: 431, endPoint x: 1038, endPoint y: 475, distance: 291.5
click at [750, 431] on button "Decline" at bounding box center [748, 433] width 205 height 29
type textarea "x"
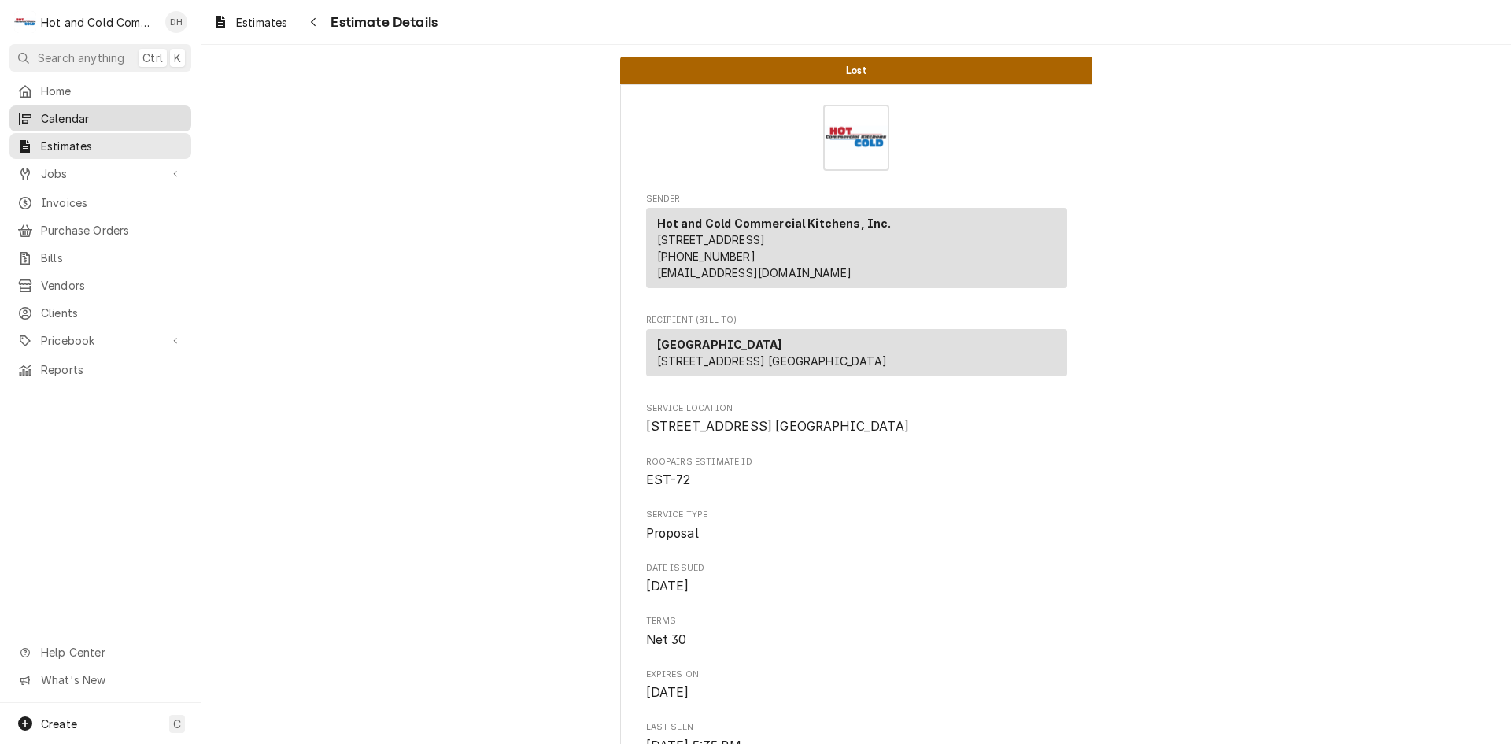
click at [76, 115] on span "Calendar" at bounding box center [112, 118] width 142 height 17
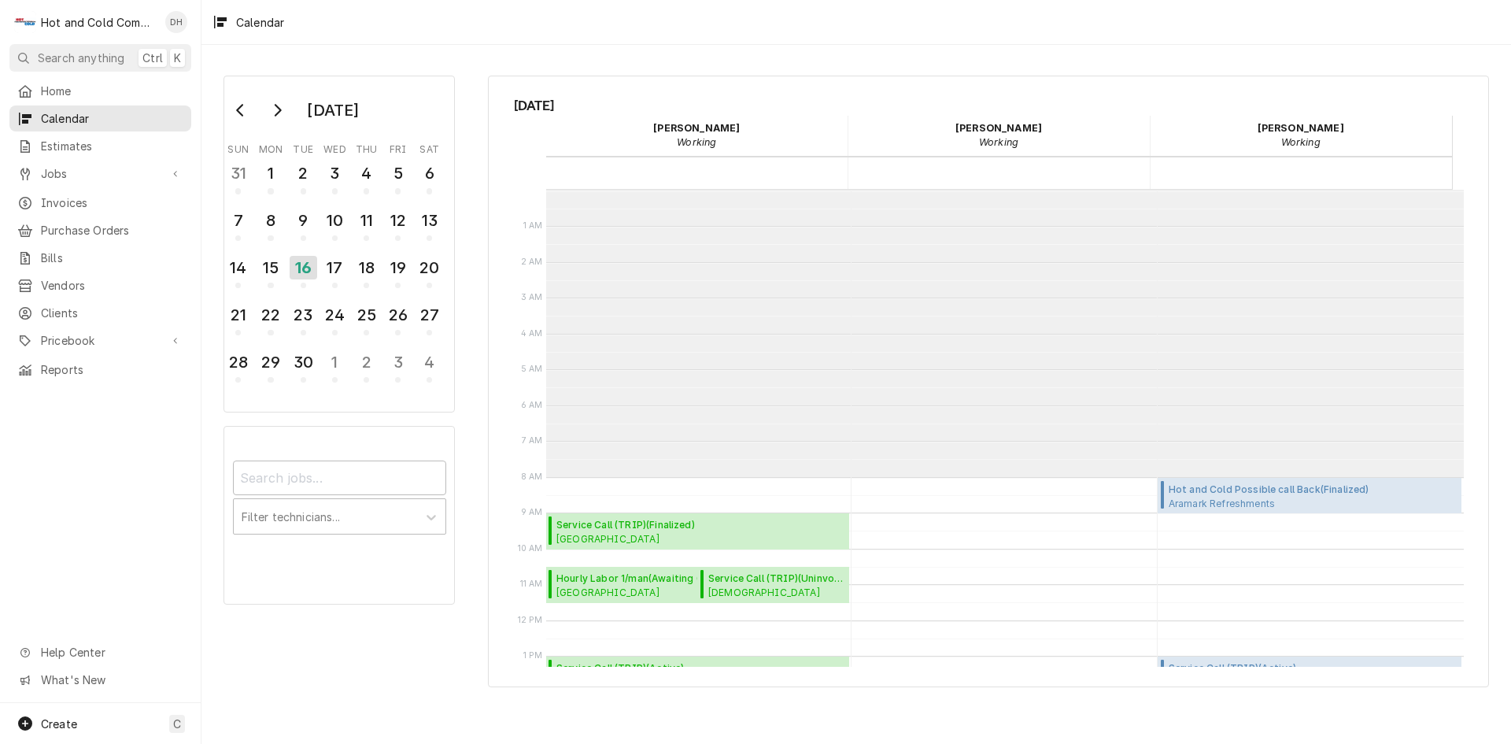
scroll to position [287, 0]
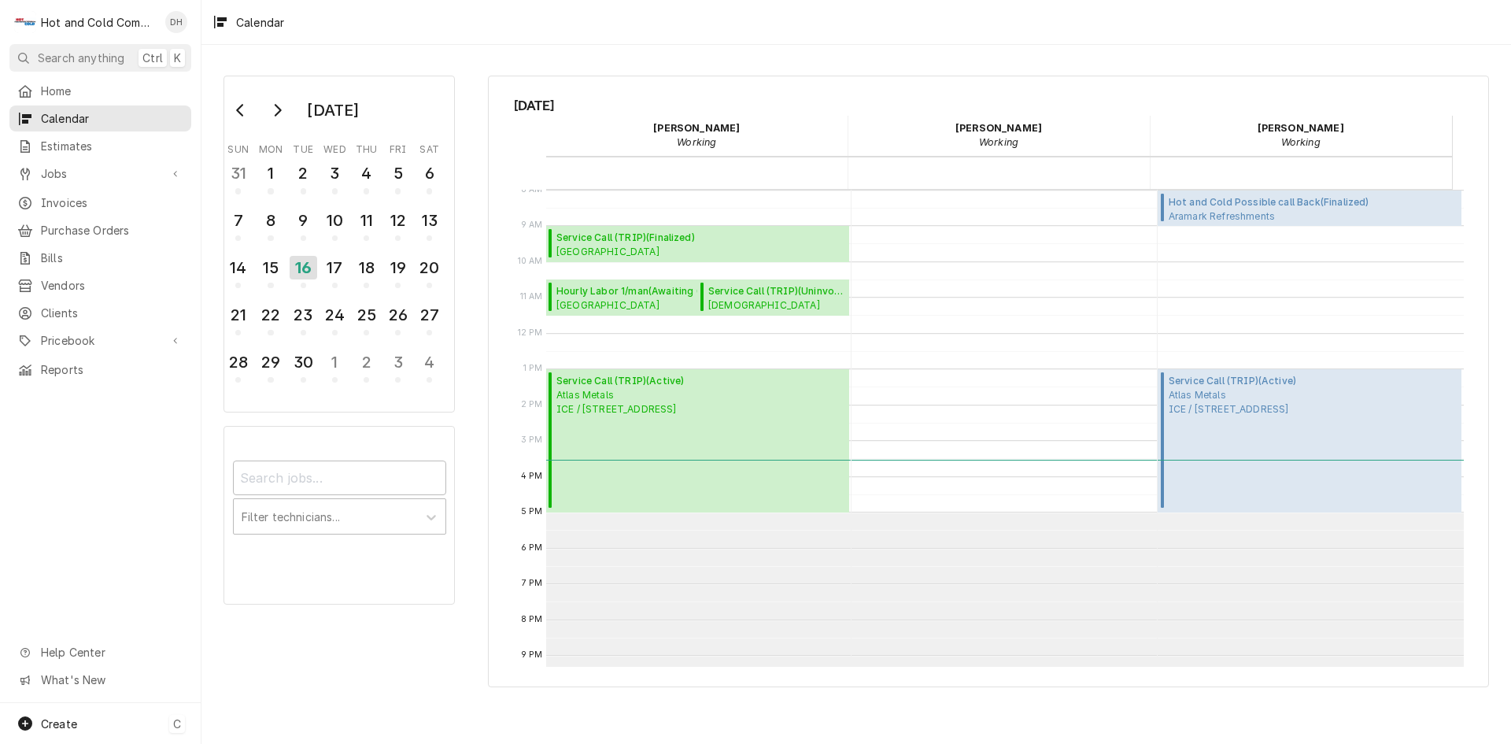
click at [86, 727] on div "Create C" at bounding box center [100, 723] width 201 height 41
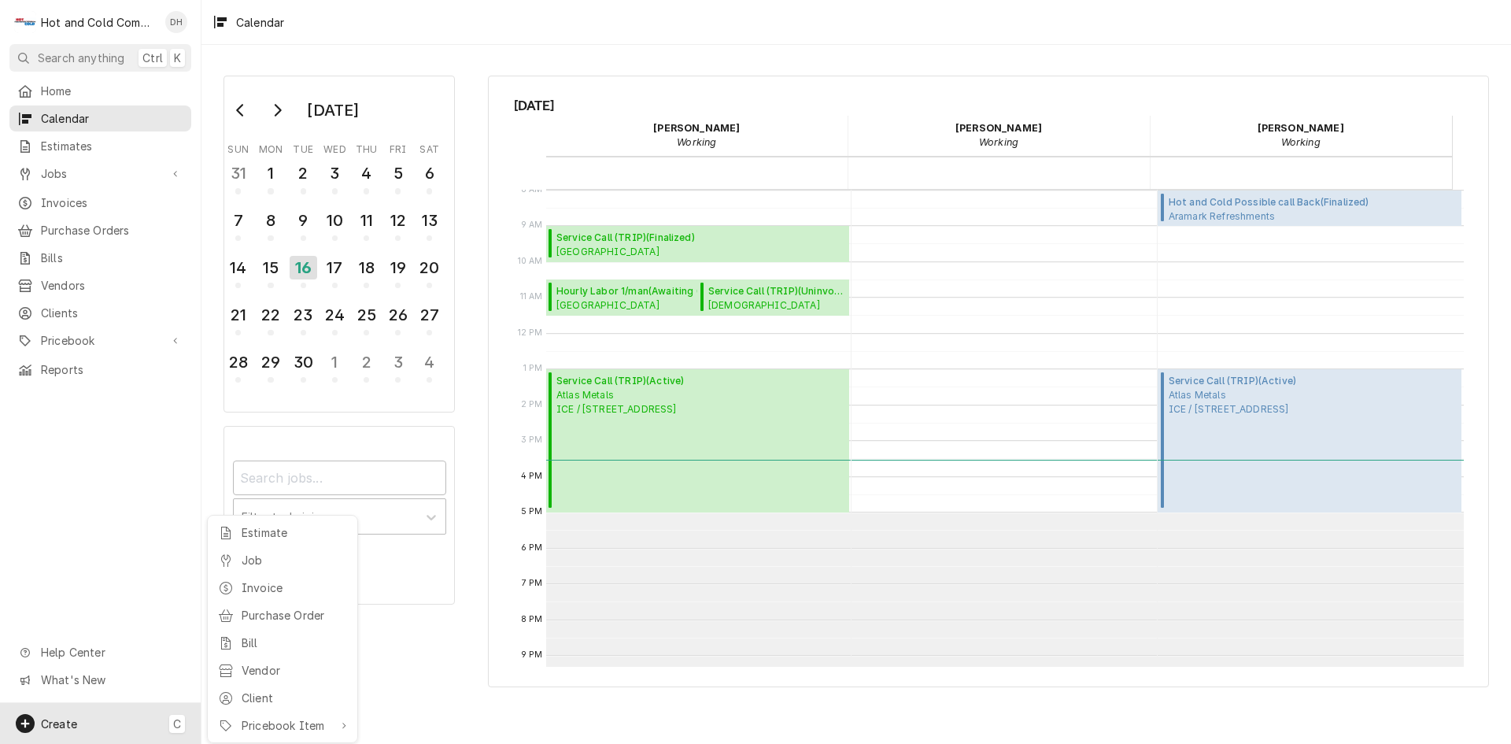
click at [270, 558] on div "Job" at bounding box center [294, 560] width 105 height 17
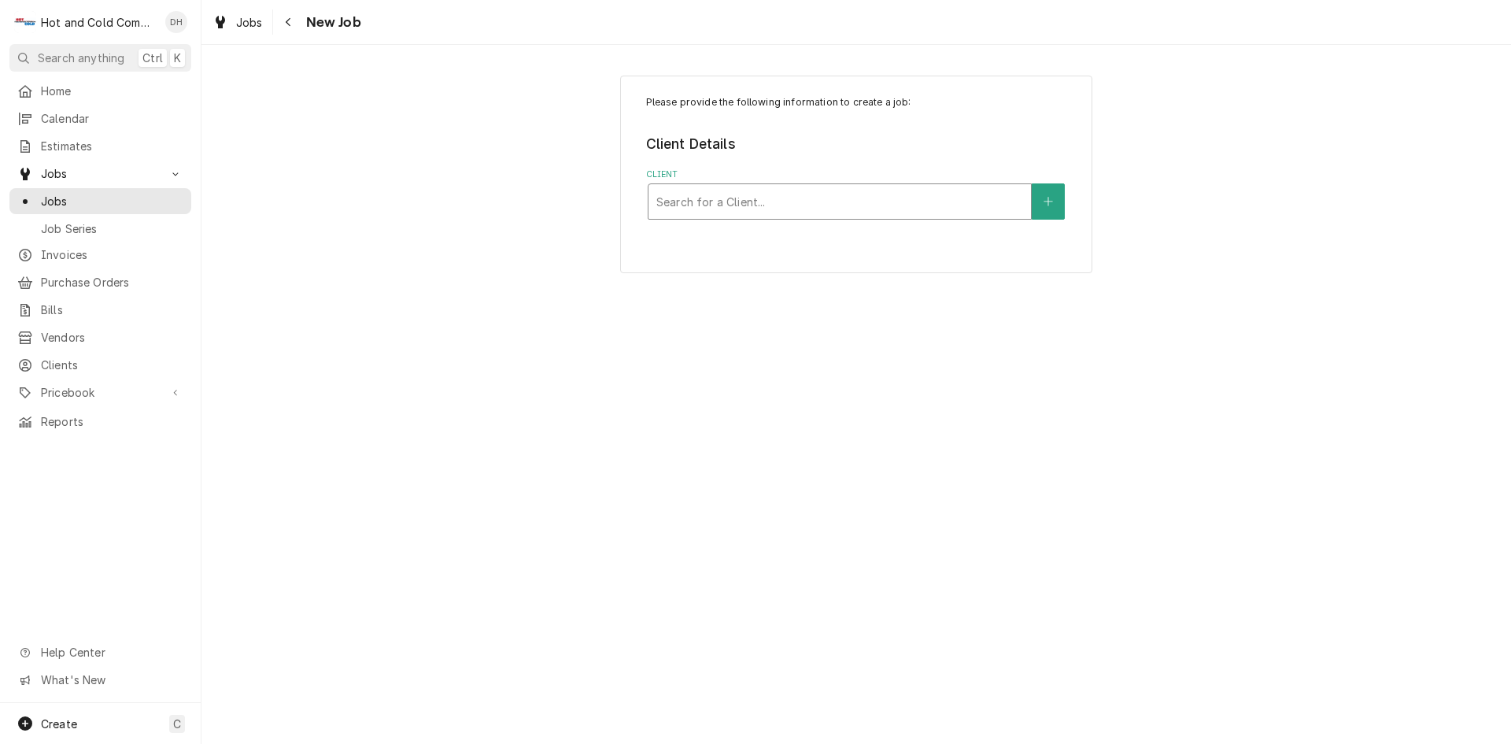
click at [720, 209] on div "Client" at bounding box center [840, 201] width 367 height 28
type input "Manitowoc"
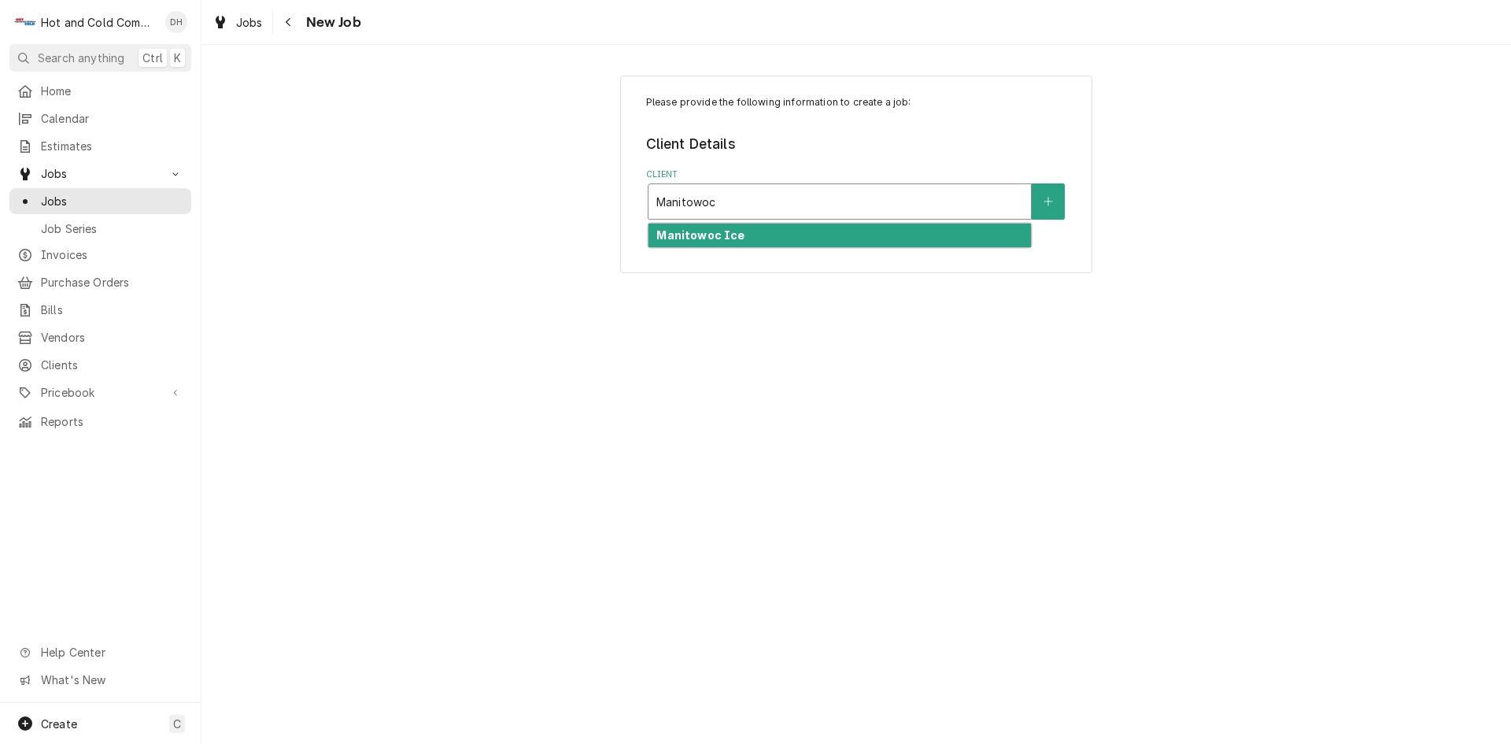
click at [720, 239] on strong "Manitowoc Ice" at bounding box center [701, 234] width 88 height 13
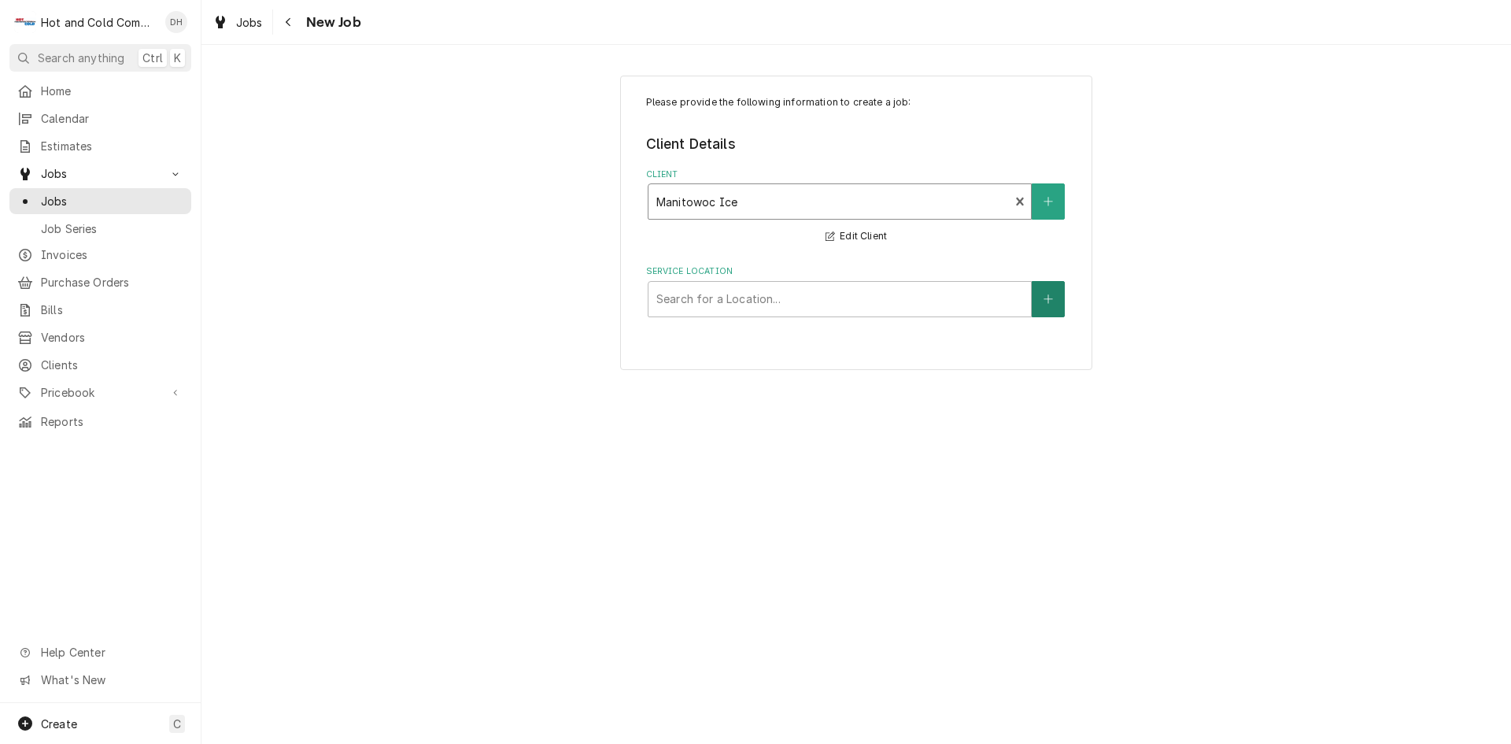
click at [1061, 302] on button "Service Location" at bounding box center [1048, 299] width 33 height 36
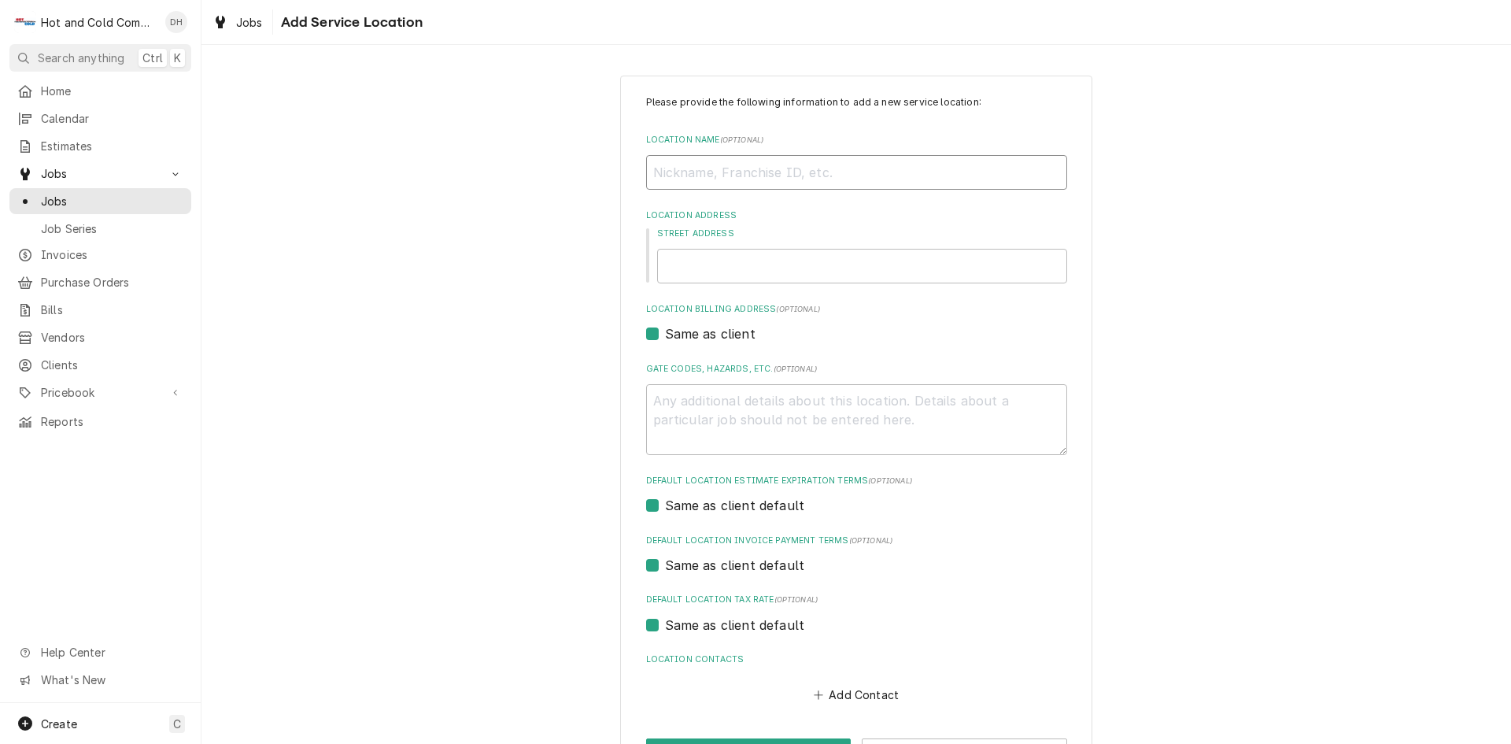
click at [694, 174] on input "Location Name ( optional )" at bounding box center [856, 172] width 421 height 35
type textarea "x"
type input "L"
type textarea "x"
type input "Lo"
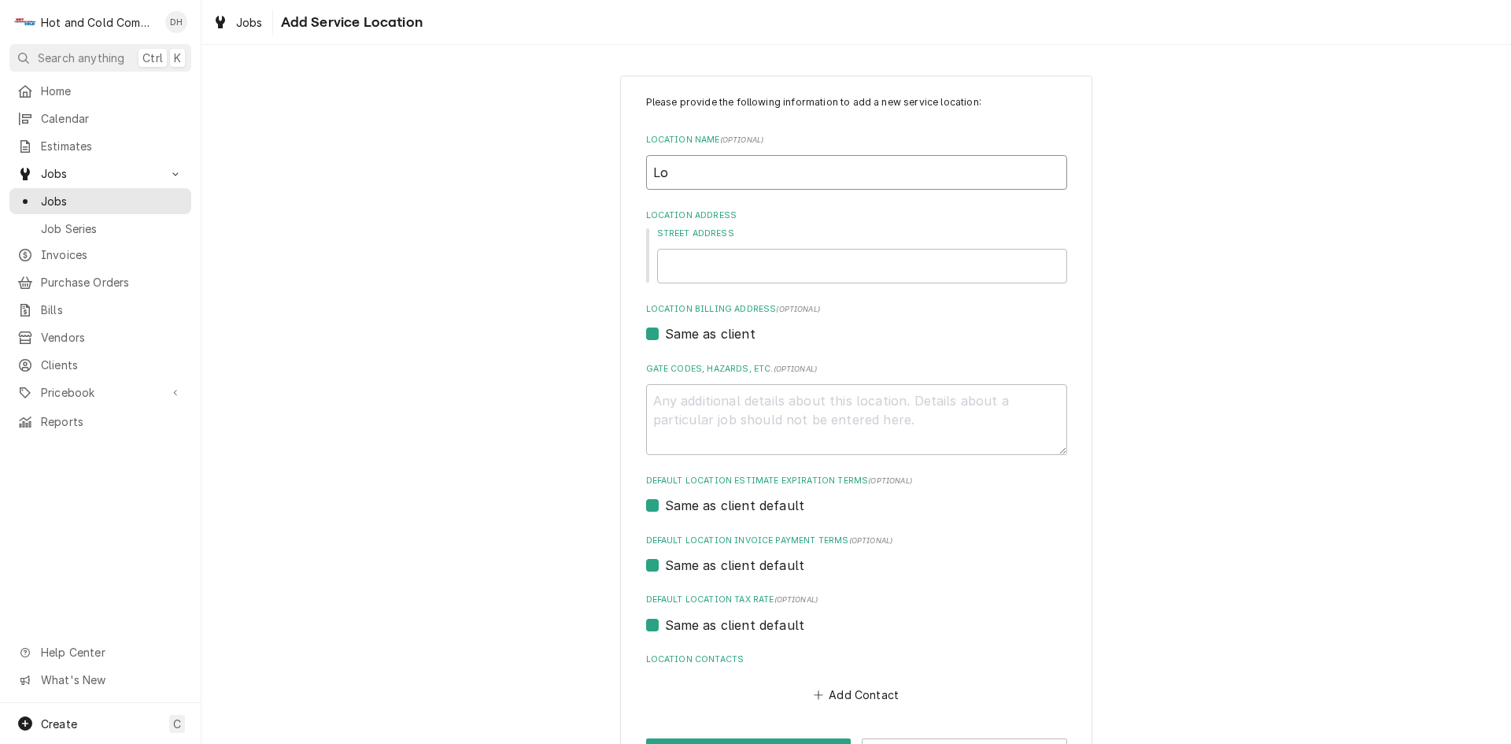
type textarea "x"
type input "Los"
type textarea "x"
type input "Los"
type textarea "x"
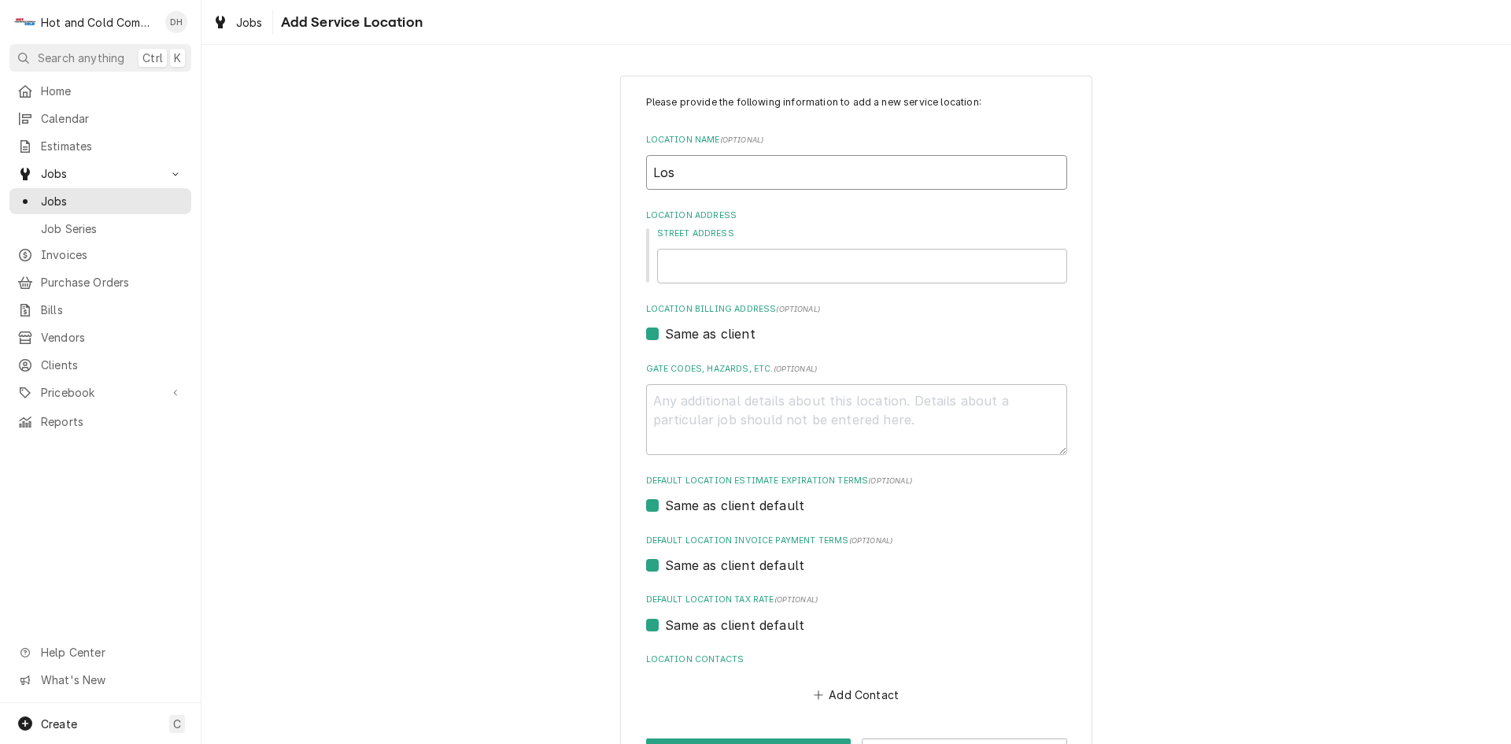
type input "Los P"
type textarea "x"
type input "Los Po"
type textarea "x"
type input "Los Pot"
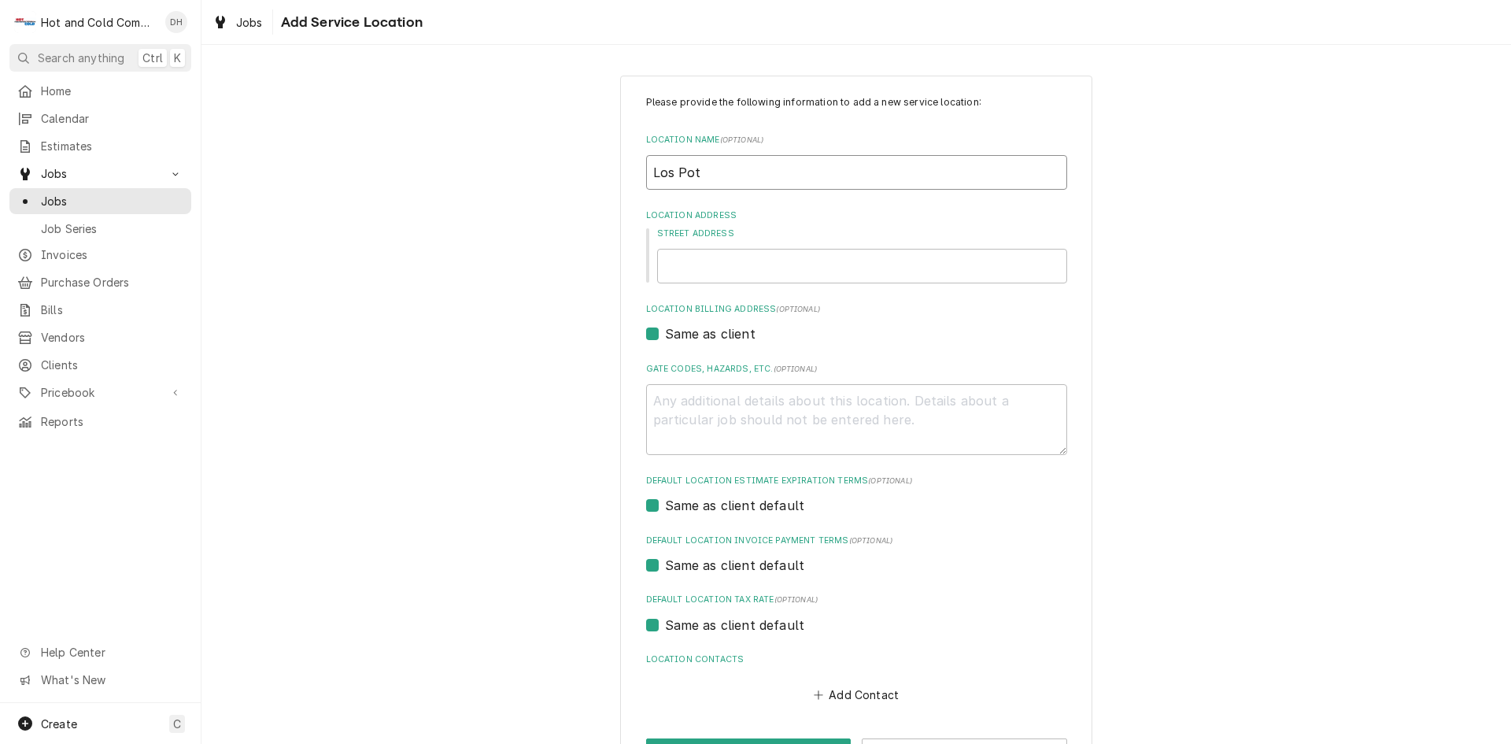
type textarea "x"
type input "Los Potr"
type textarea "x"
type input "Los Potro"
type textarea "x"
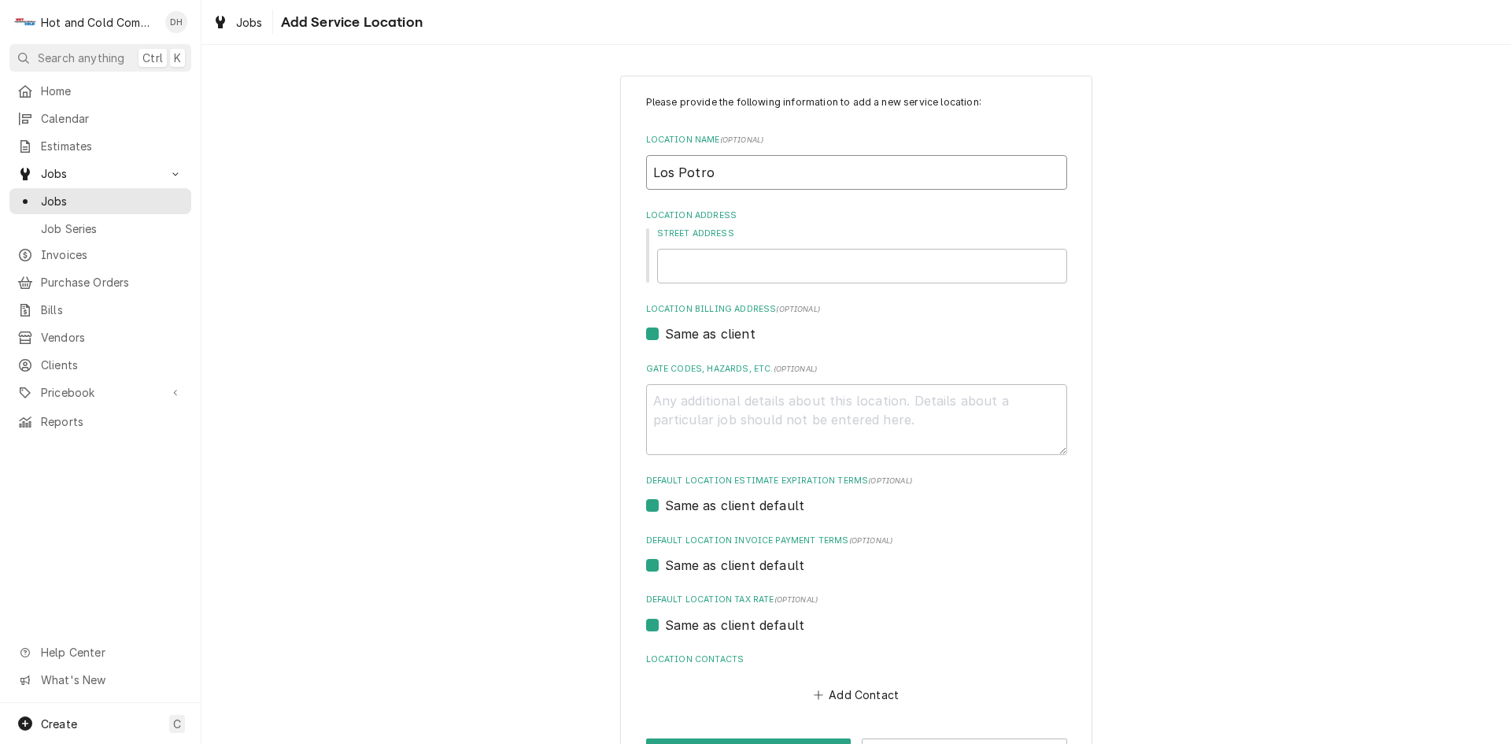
type input "Los Potros"
type textarea "x"
type input "Los Potros"
type textarea "x"
type input "Los Potros M"
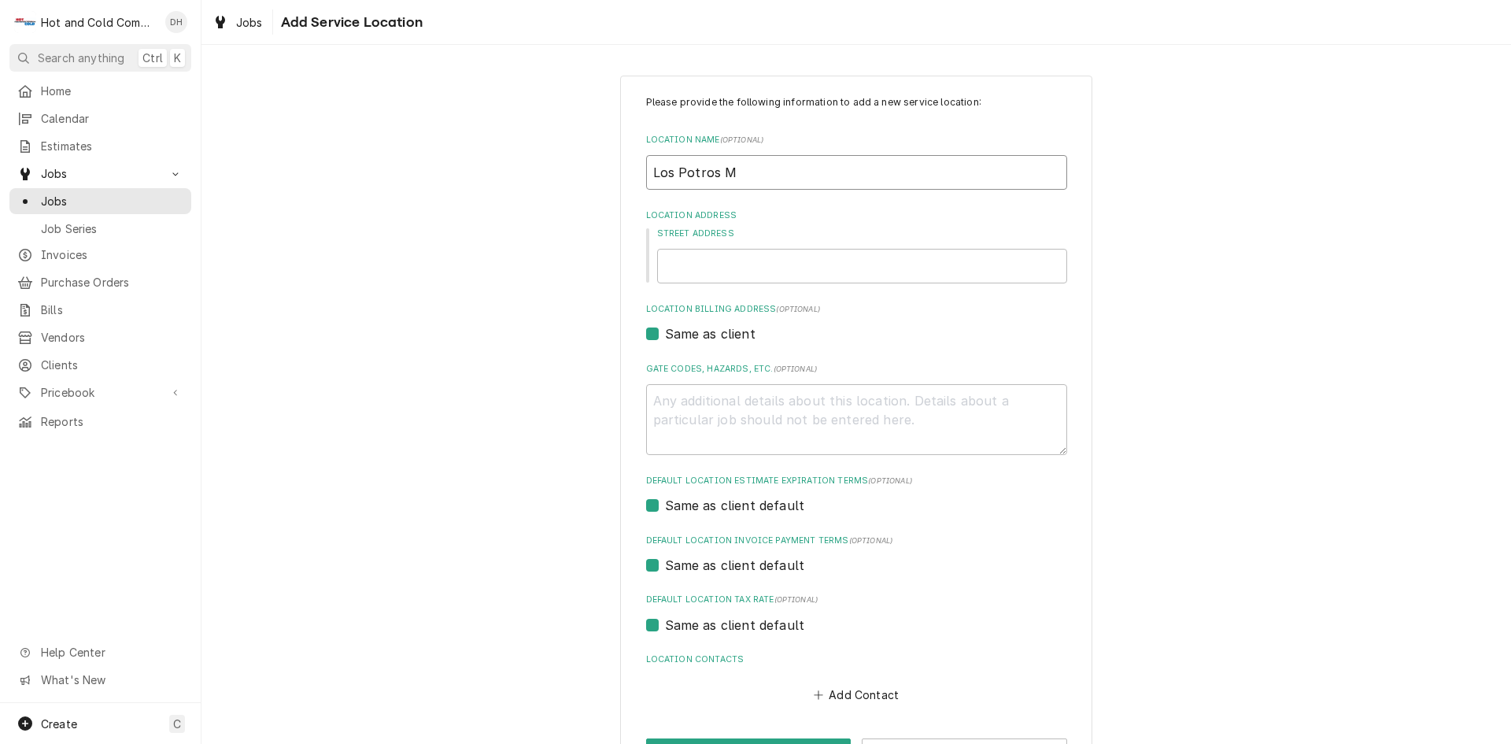
type textarea "x"
type input "Los Potros Me"
type textarea "x"
type input "Los Potros Mex"
type textarea "x"
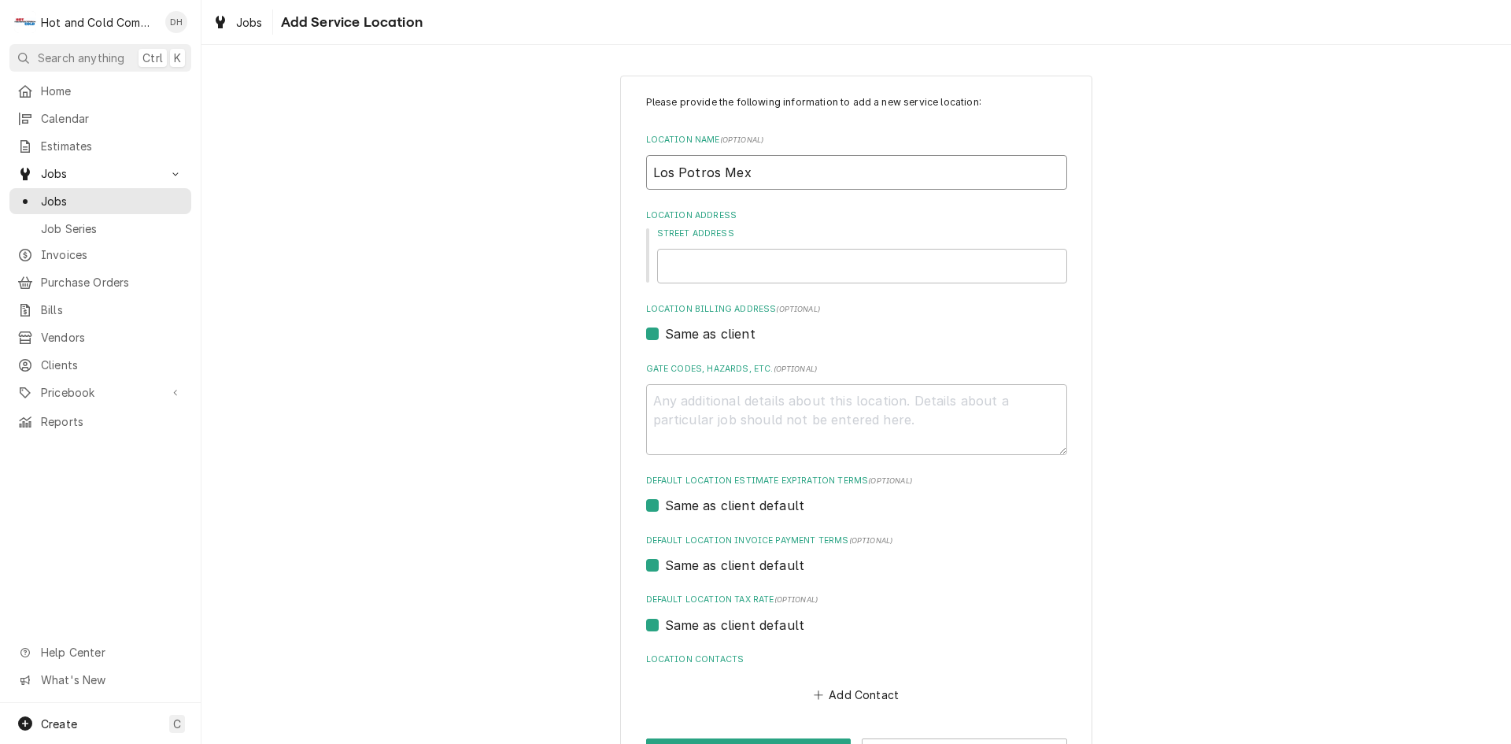
type input "Los Potros Mexi"
type textarea "x"
type input "Los Potros Mexic"
type textarea "x"
type input "Los Potros Mexica"
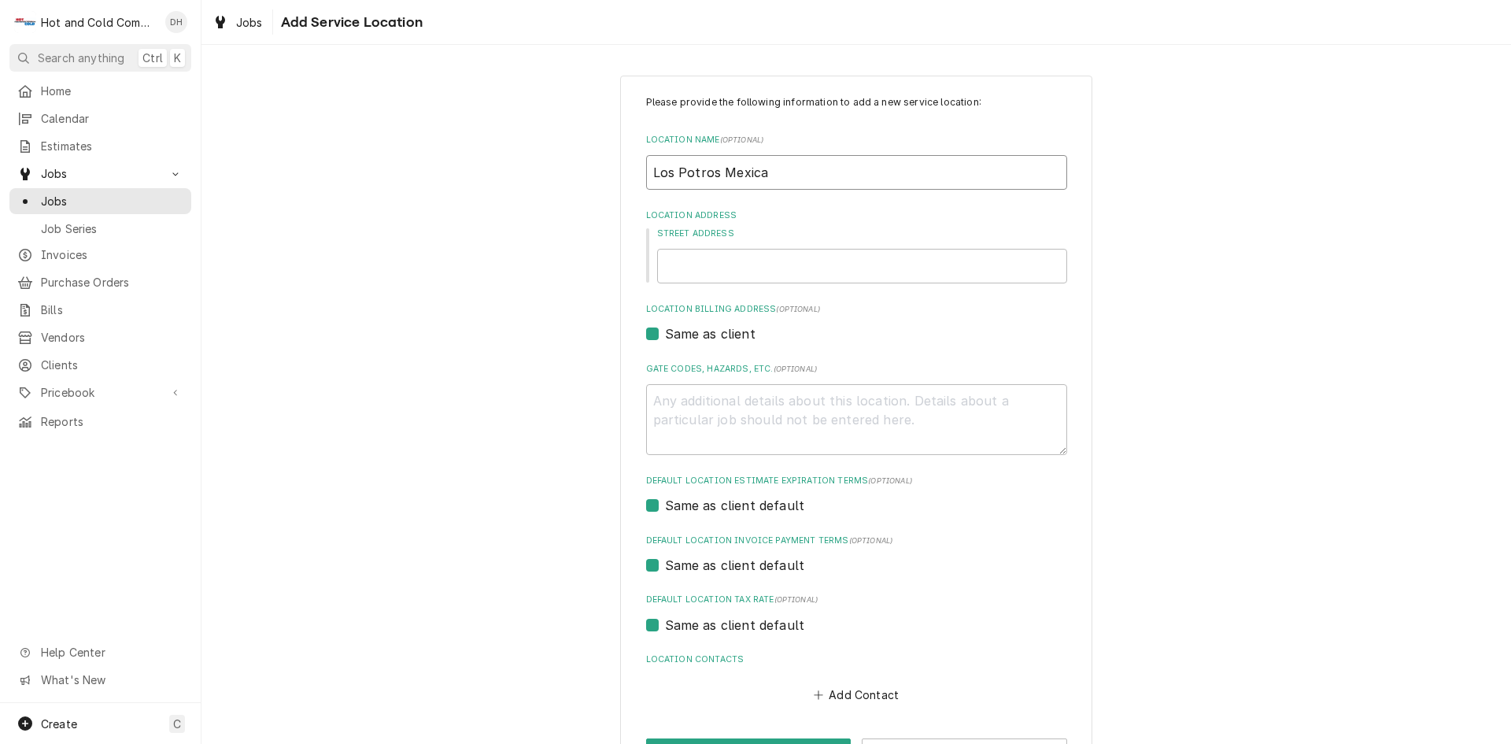
type textarea "x"
type input "Los Potros Mexican"
type textarea "x"
type input "Los Potros Mexican"
type textarea "x"
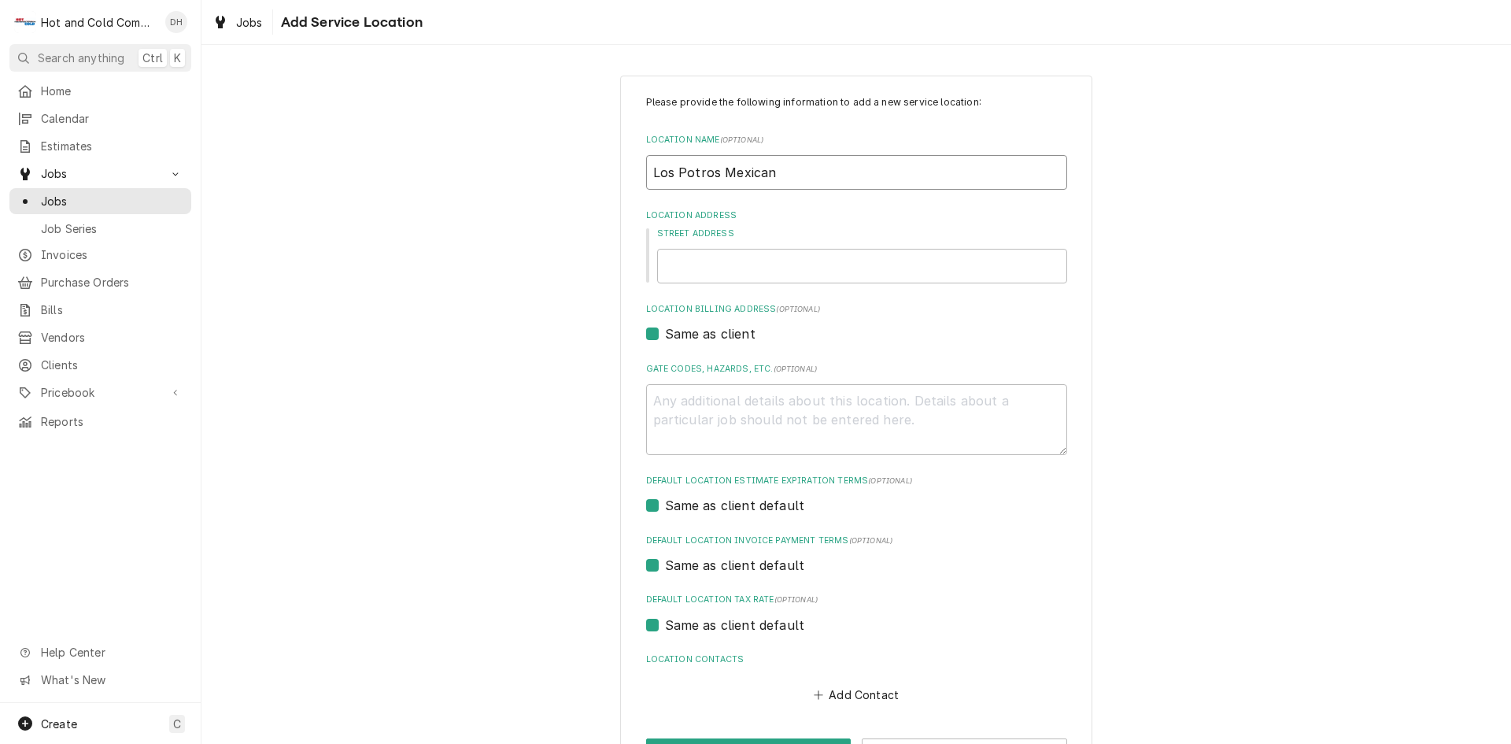
type input "Los Potros Mexican R"
type textarea "x"
type input "Los Potros Mexican Re"
type textarea "x"
type input "Los Potros Mexican Res"
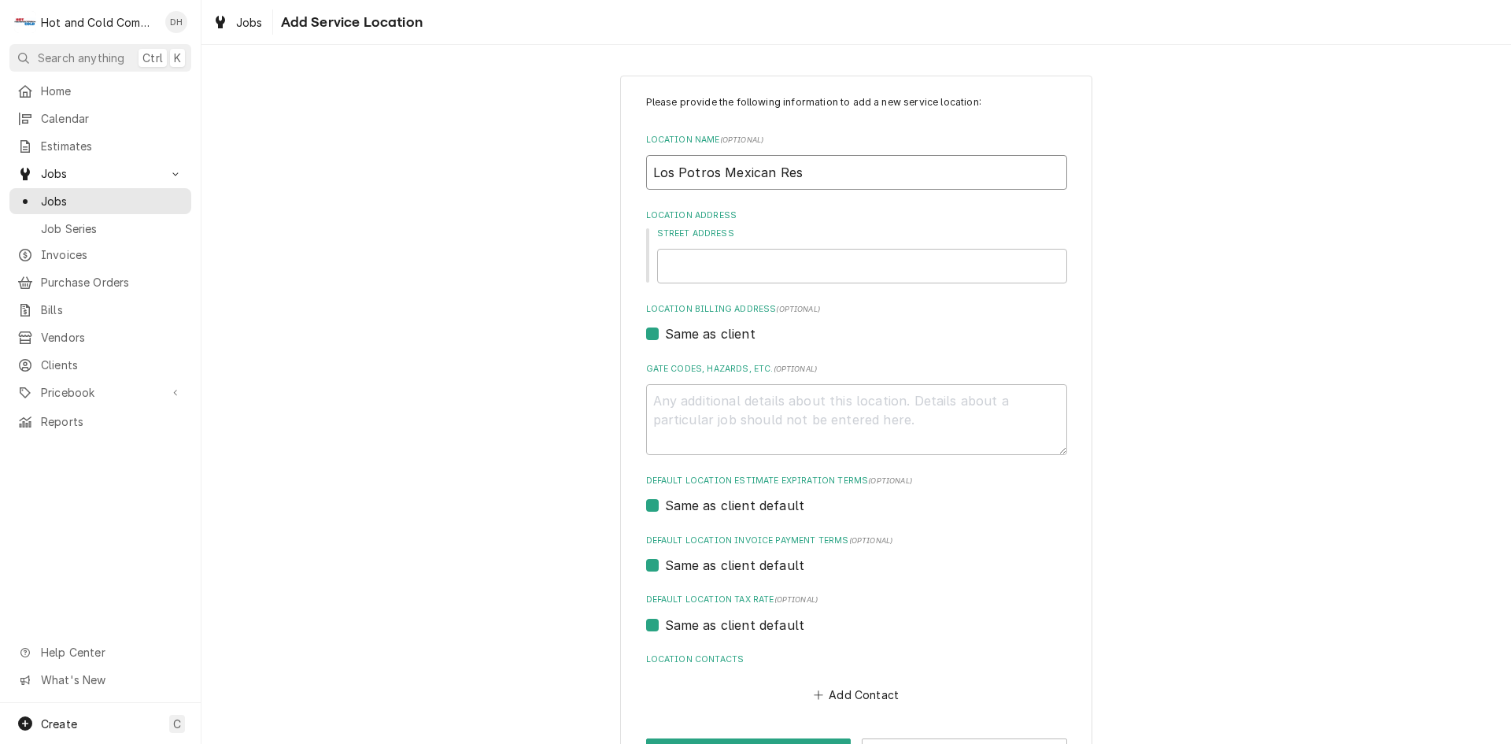
type textarea "x"
type input "Los Potros Mexican Rest"
type textarea "x"
type input "Los Potros Mexican Resta"
type textarea "x"
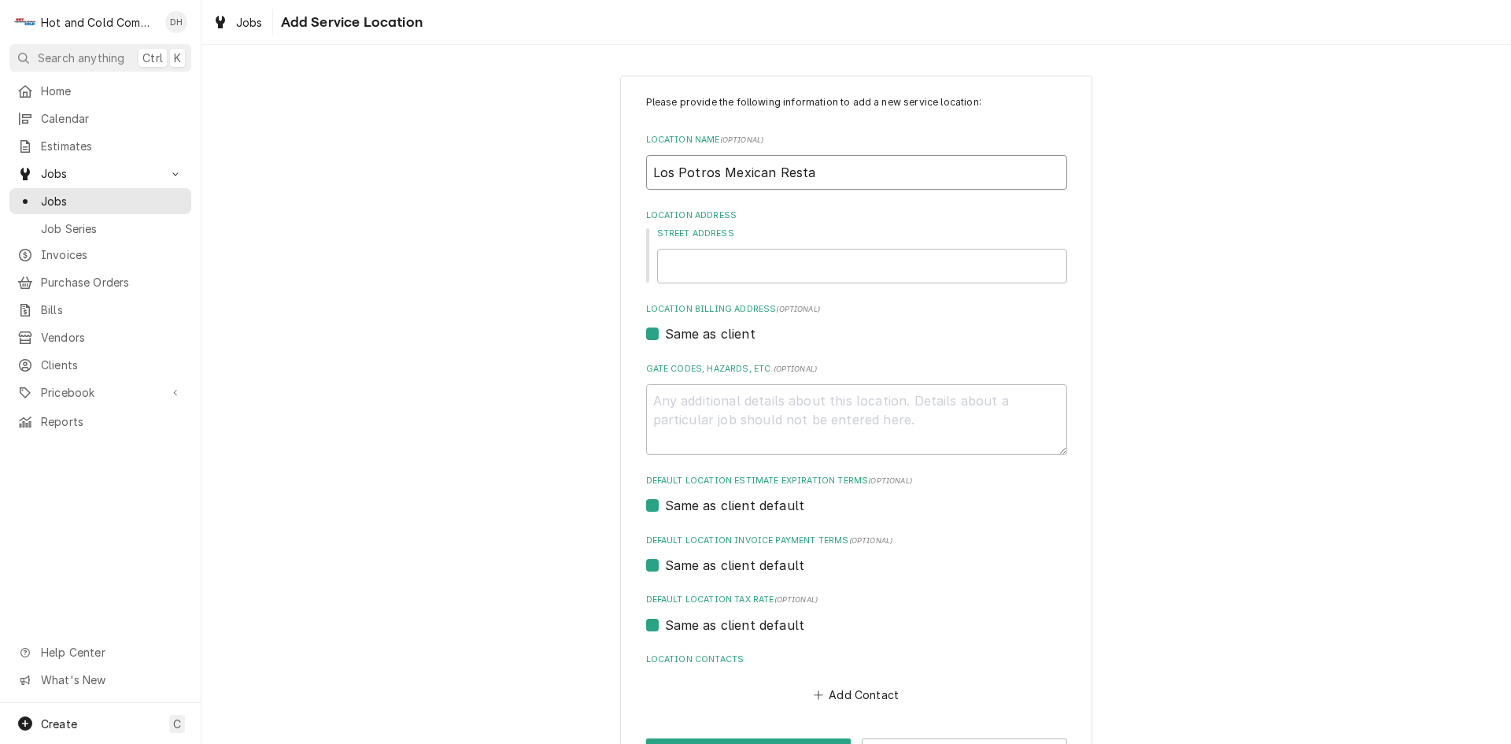
type input "Los Potros Mexican Restau"
type textarea "x"
type input "Los Potros Mexican Restaur"
type textarea "x"
type input "Los Potros Mexican Restaura"
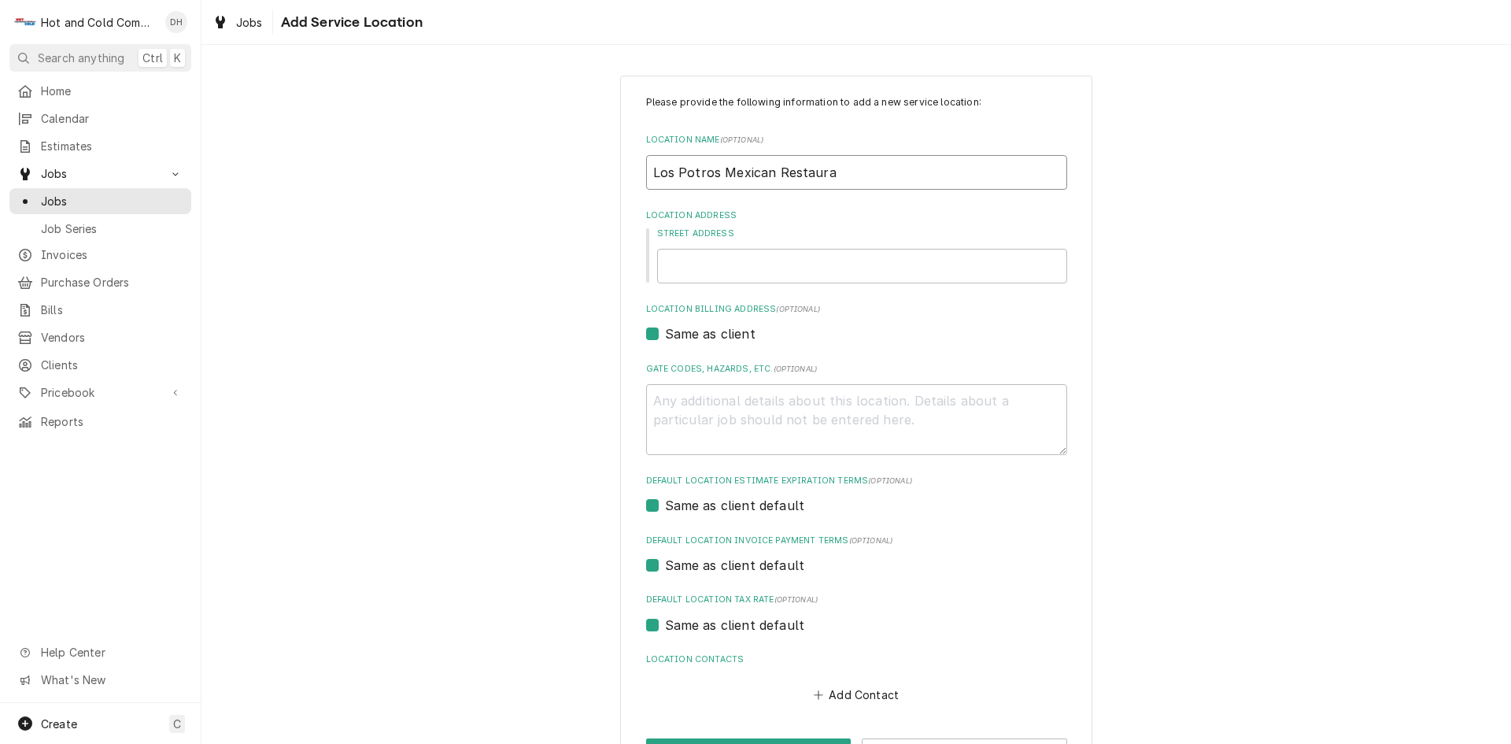
type textarea "x"
type input "Los Potros Mexican Restauran"
type textarea "x"
type input "Los Potros Mexican Restaurant"
type textarea "x"
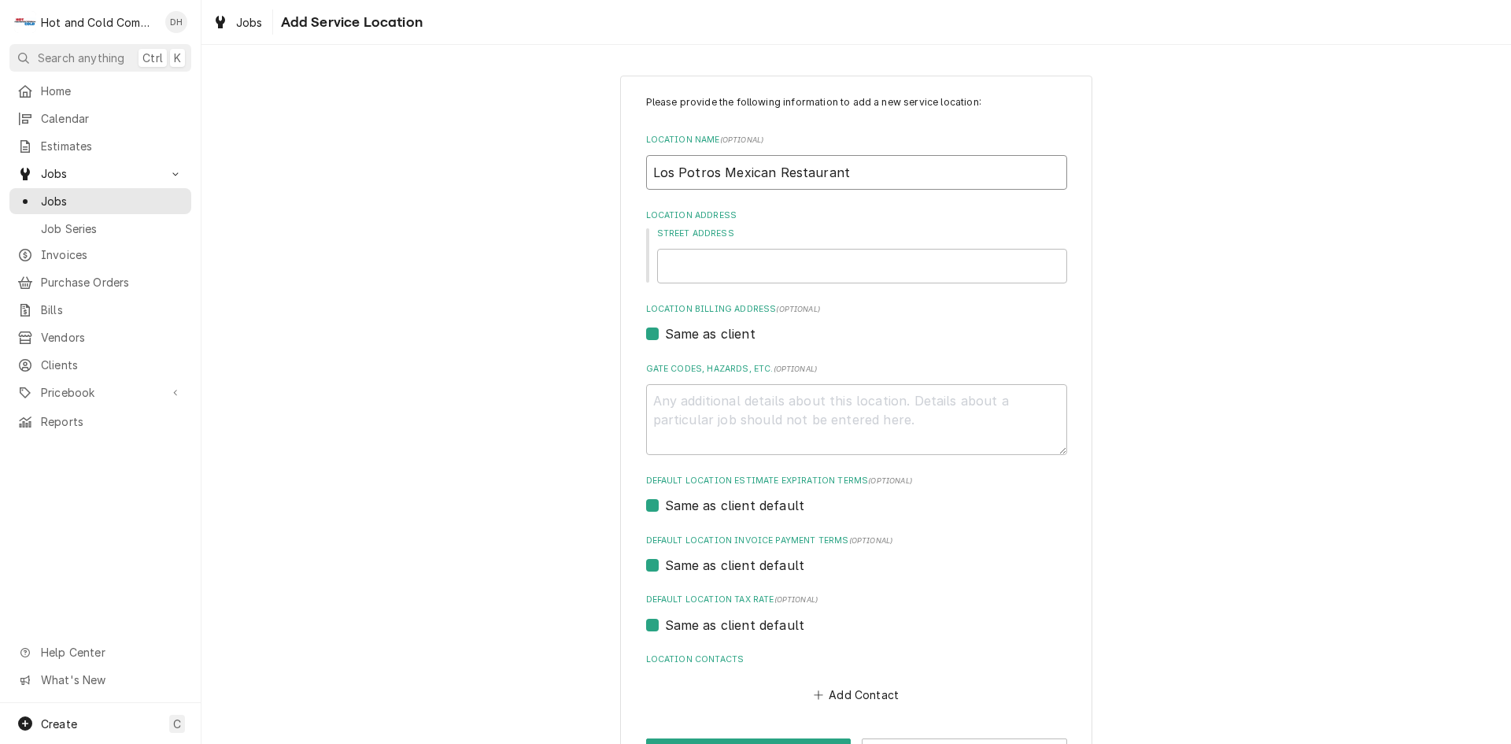
type input "Los Potros Mexican Restaurant"
click at [710, 261] on input "Street Address" at bounding box center [862, 266] width 410 height 35
type textarea "x"
type input "2"
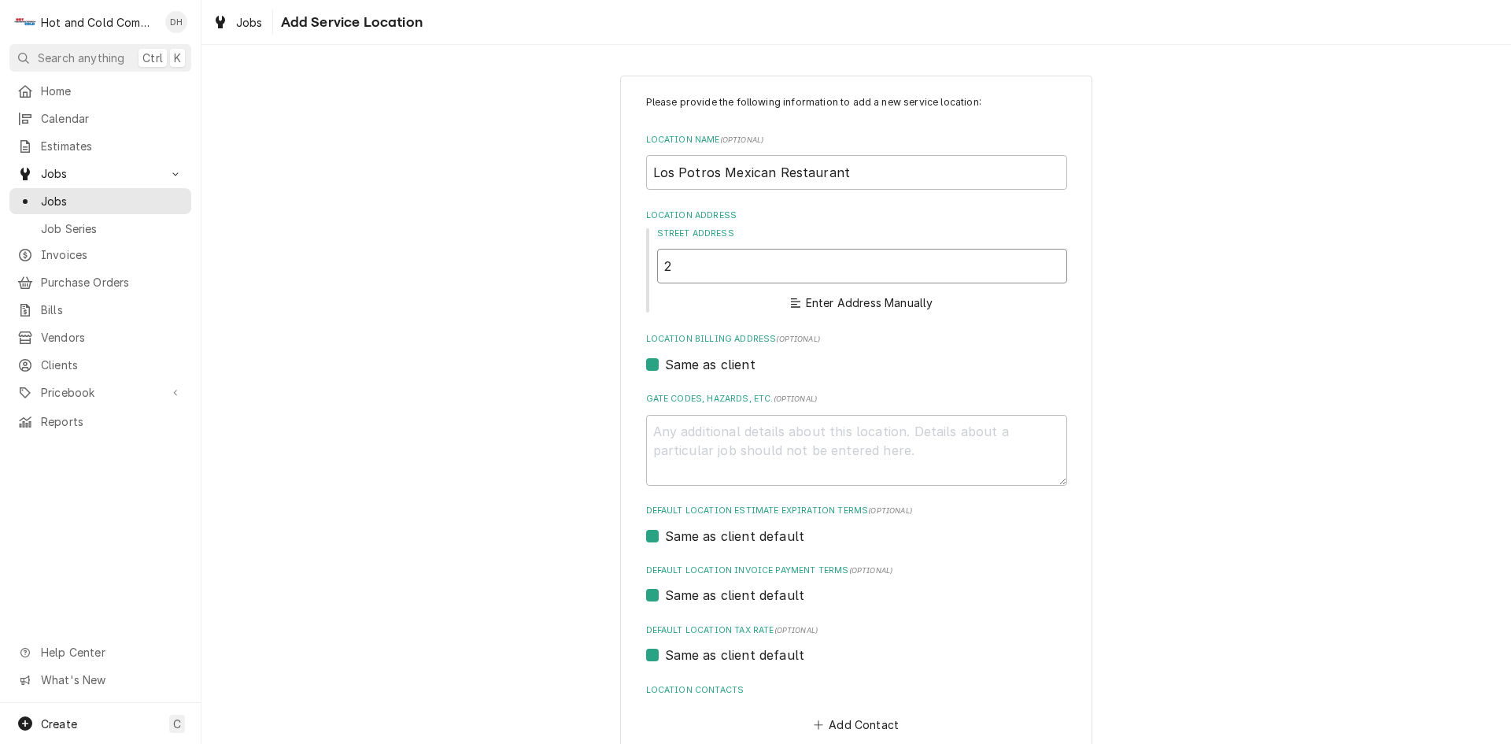
type textarea "x"
type input "23"
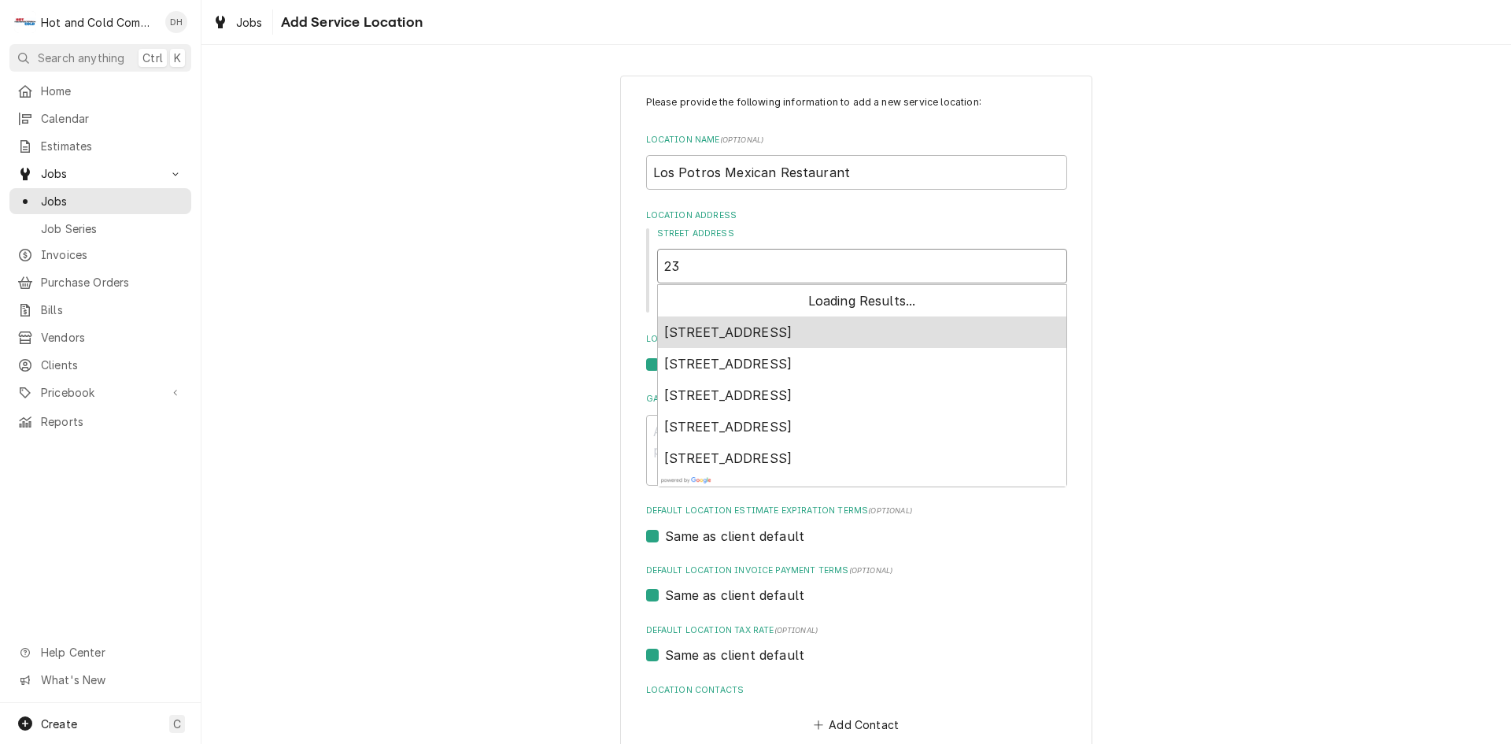
type textarea "x"
type input "233"
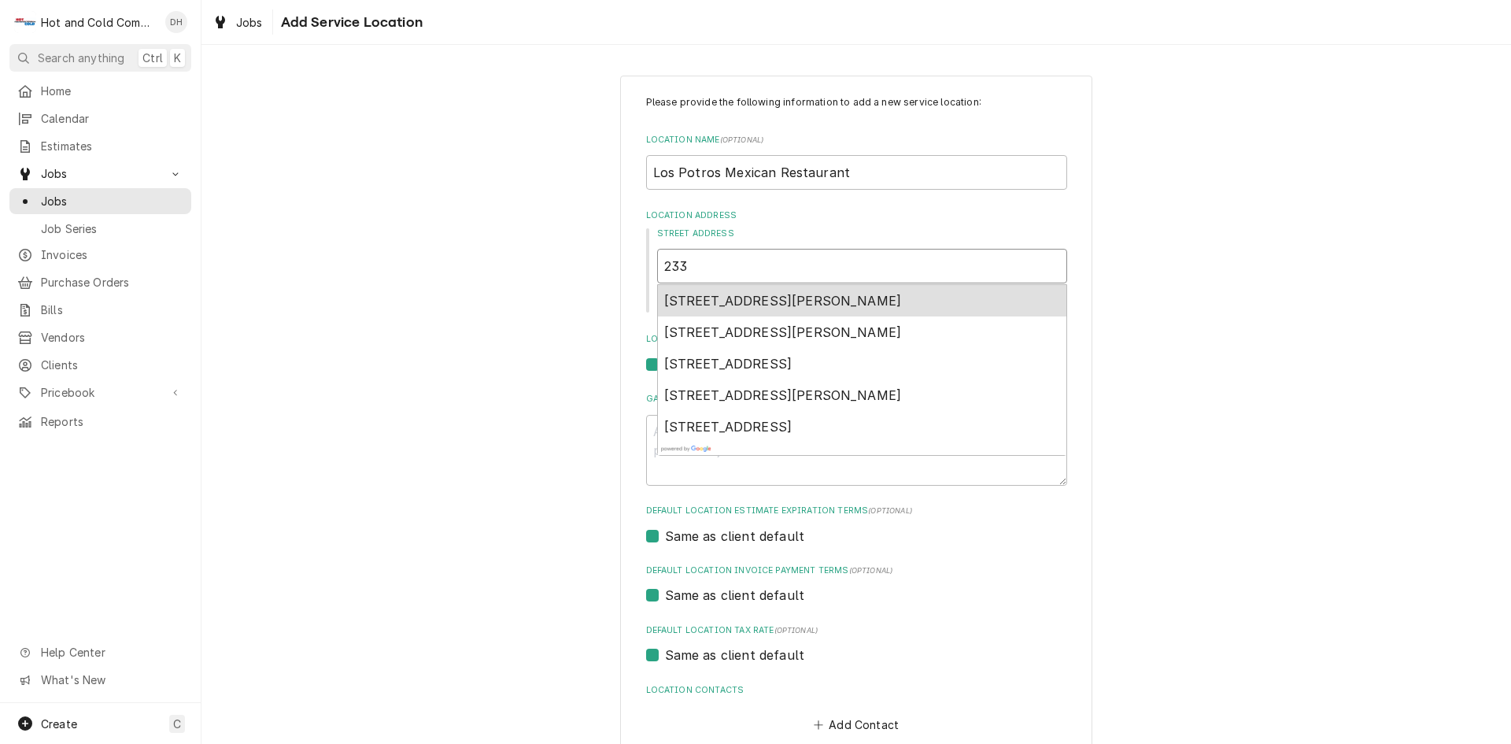
type textarea "x"
type input "233"
type textarea "x"
type input "233 W"
type textarea "x"
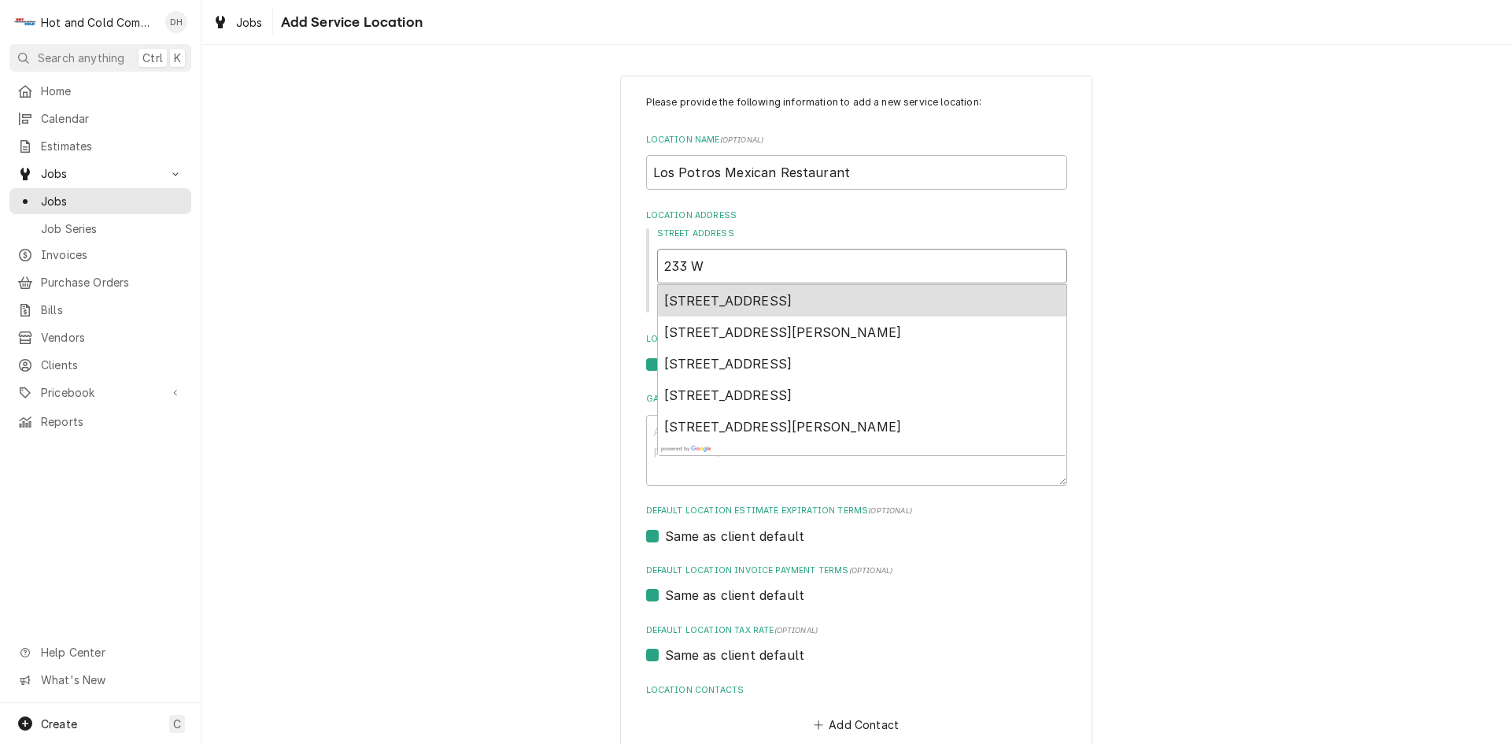
type input "233 Wa"
type textarea "x"
type input "233 Wax"
click at [793, 293] on span "233 Wax Road Southeast, Silver Creek, GA, USA" at bounding box center [728, 301] width 128 height 16
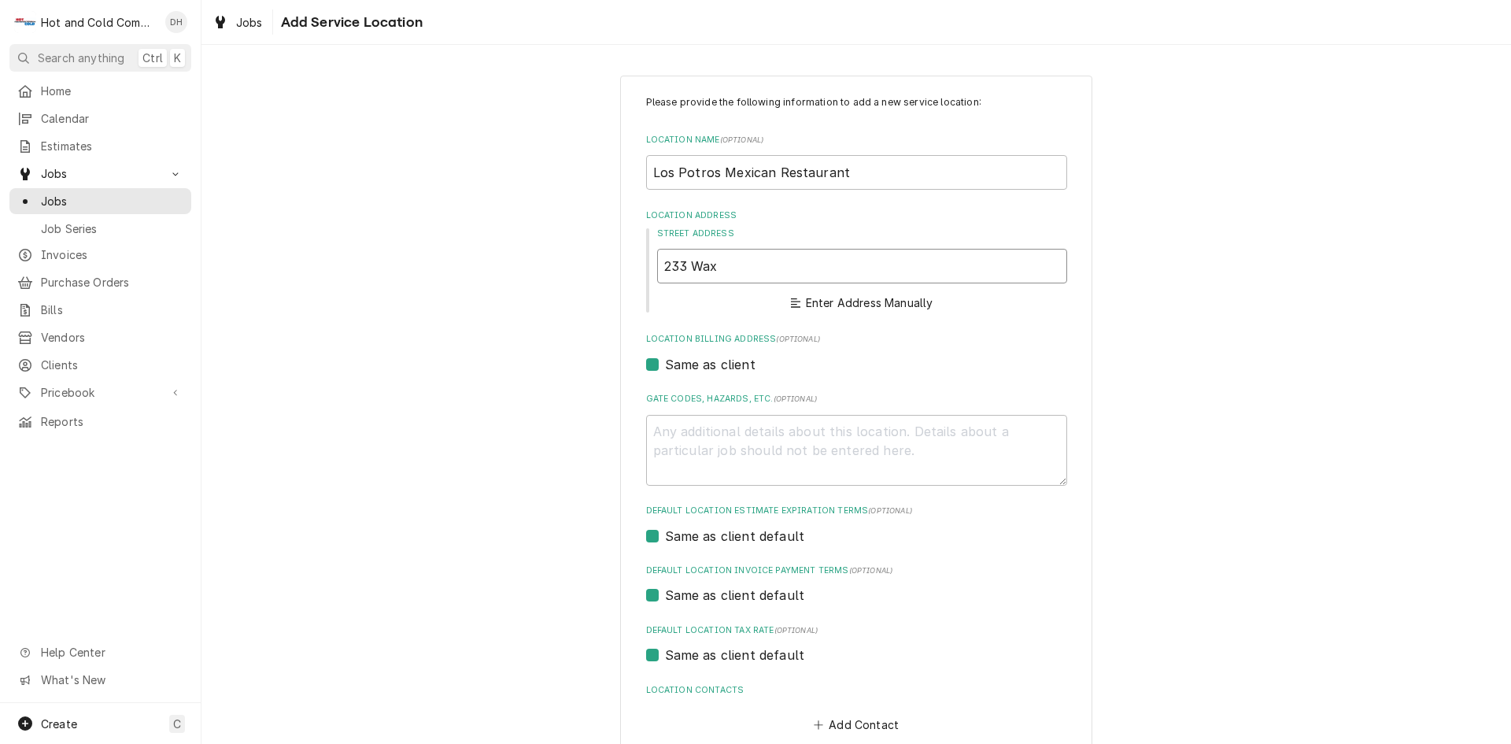
type textarea "x"
type input "233 Wax Rd SE"
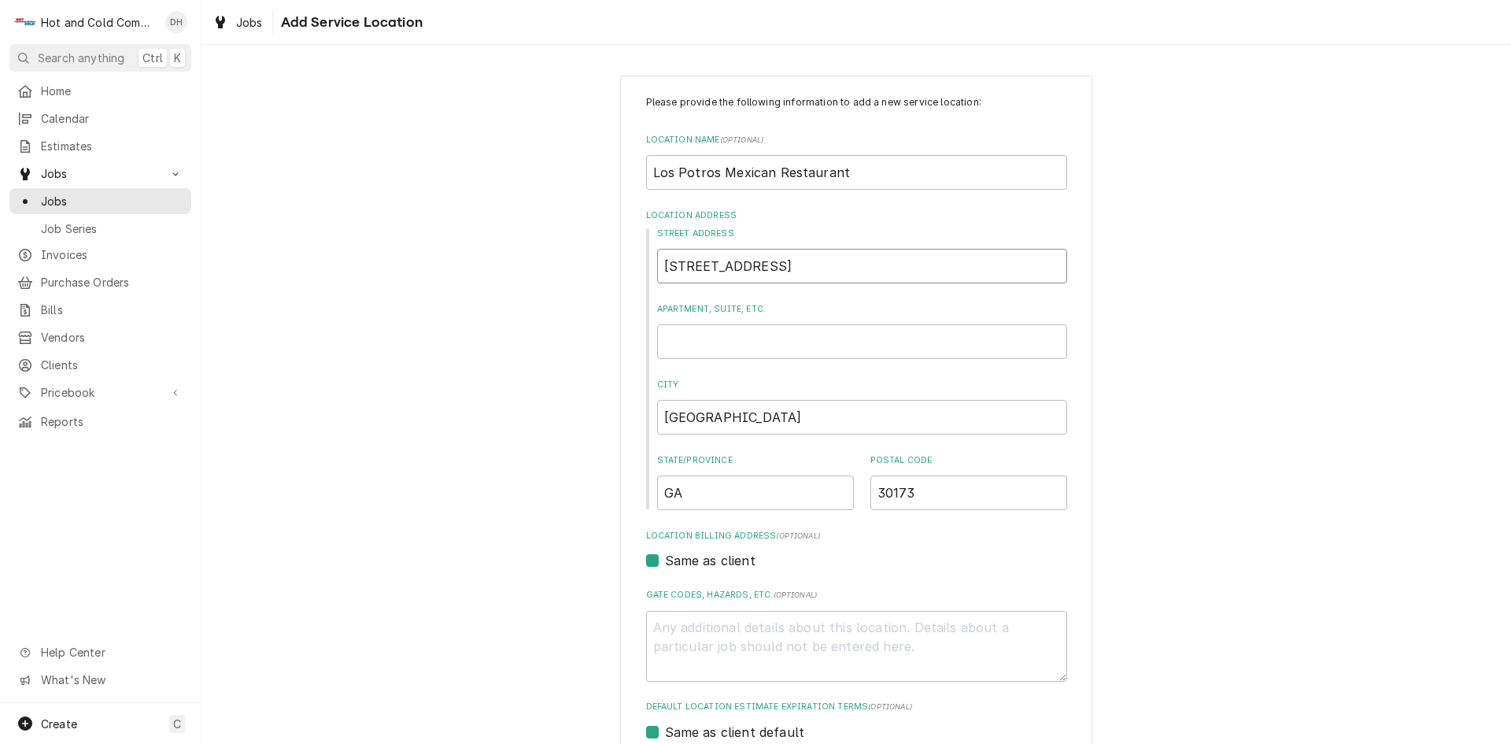
type textarea "x"
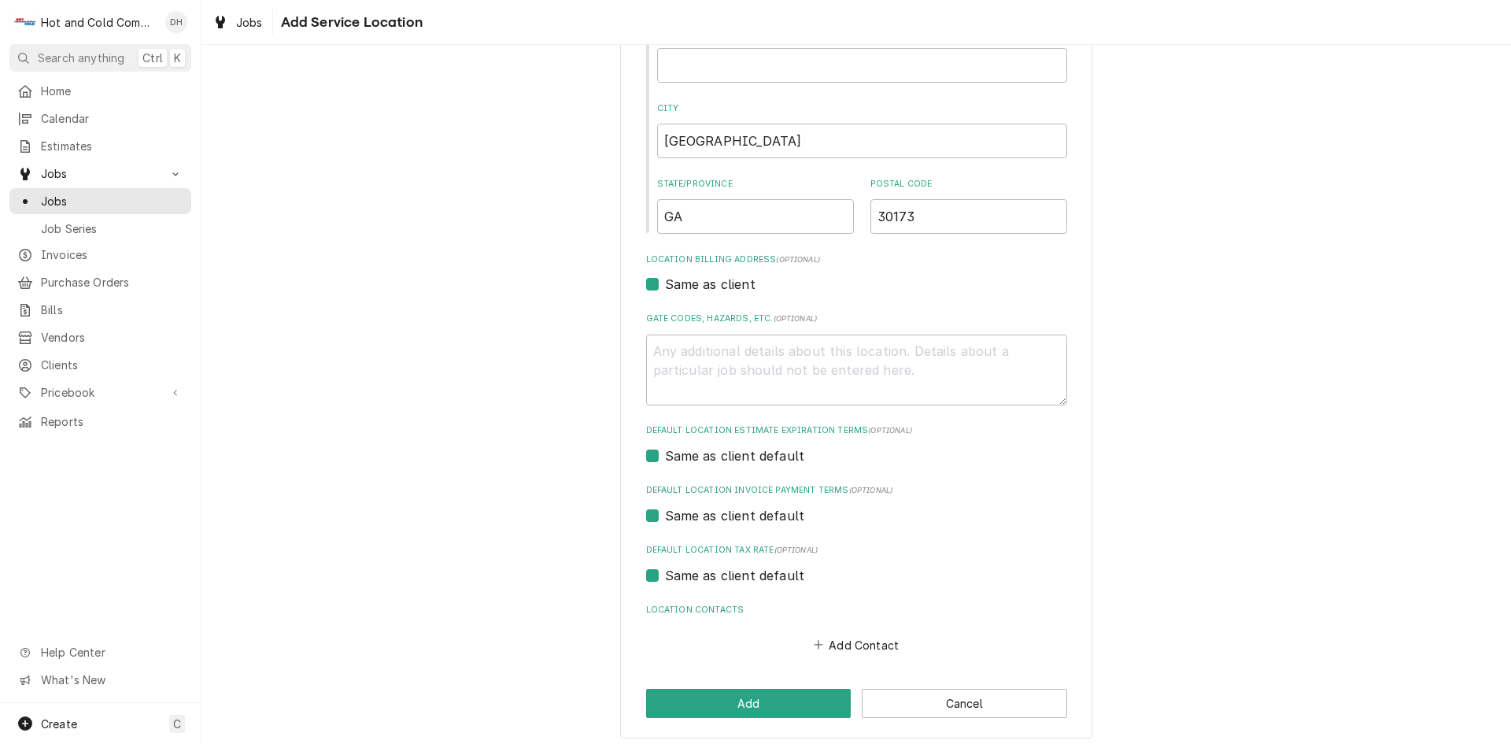
scroll to position [284, 0]
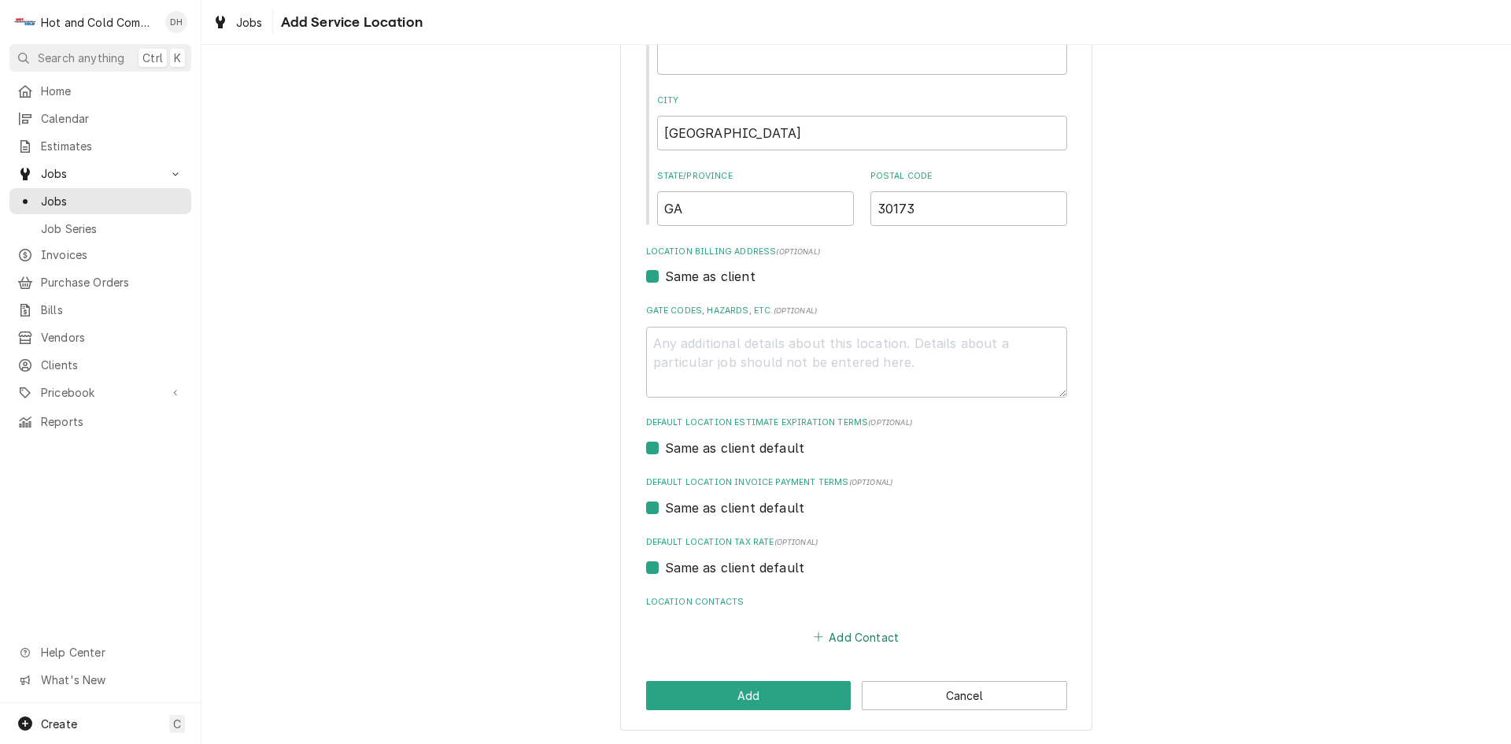
type input "233 Wax Rd SE"
click at [861, 636] on button "Add Contact" at bounding box center [856, 637] width 91 height 22
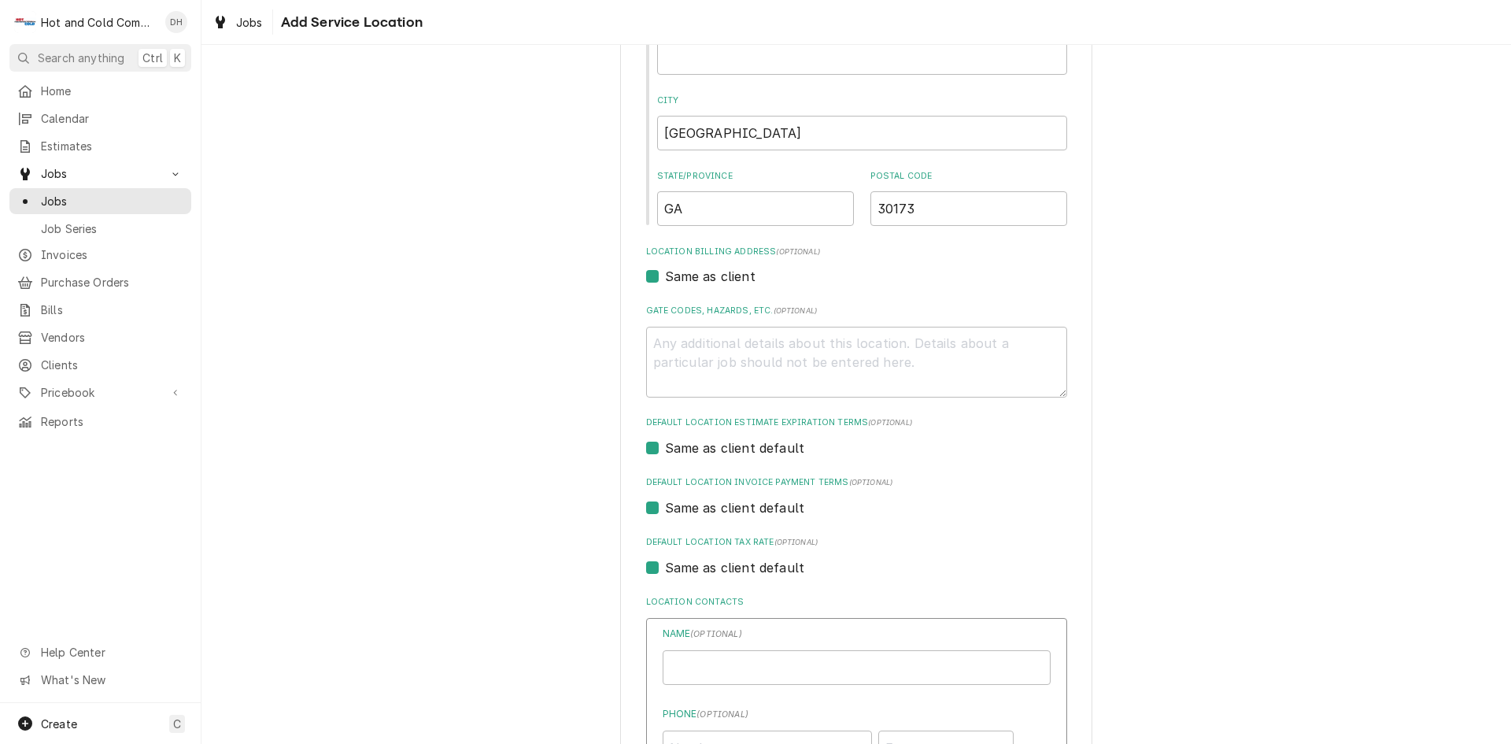
type textarea "x"
click at [853, 668] on input "Location Name ( optional )" at bounding box center [857, 667] width 388 height 35
type input "[PERSON_NAME]"
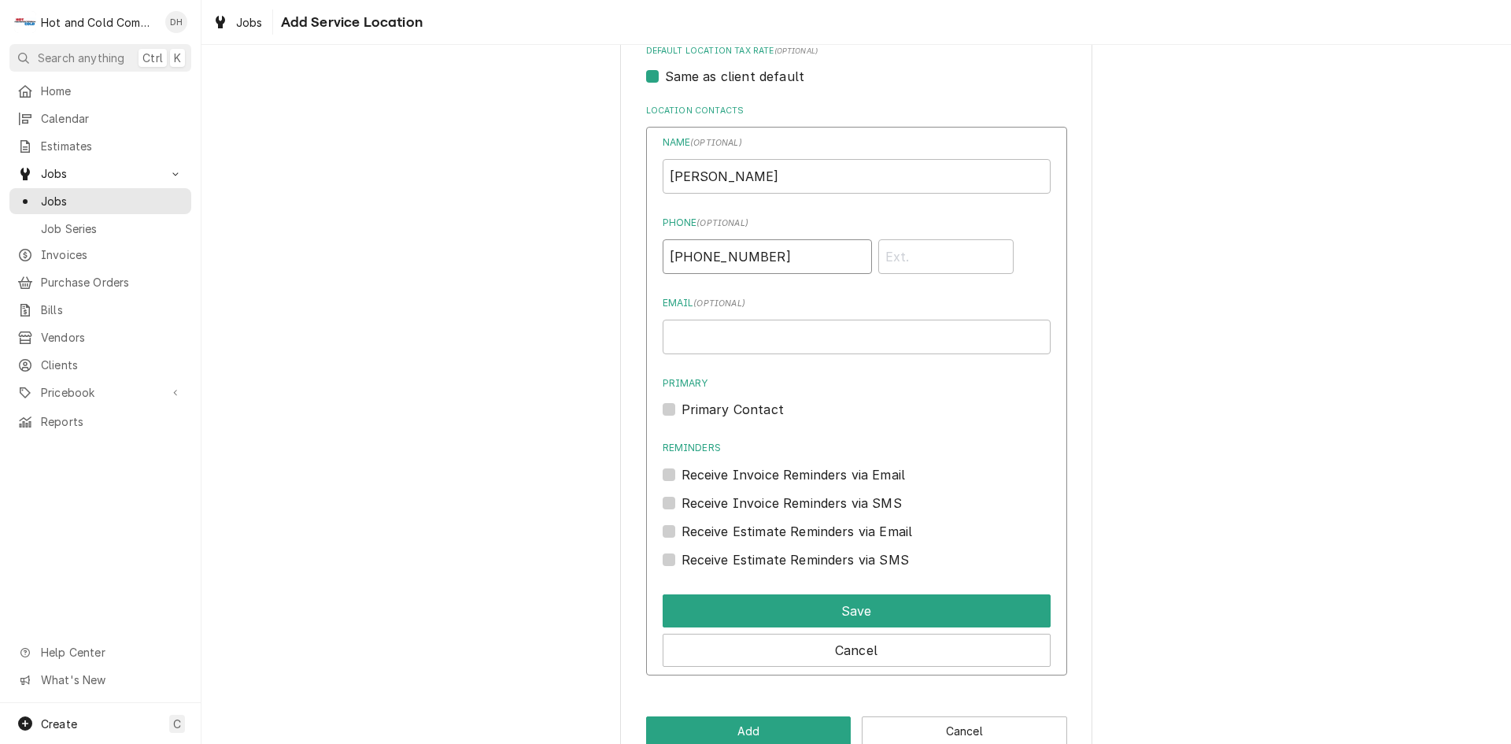
scroll to position [811, 0]
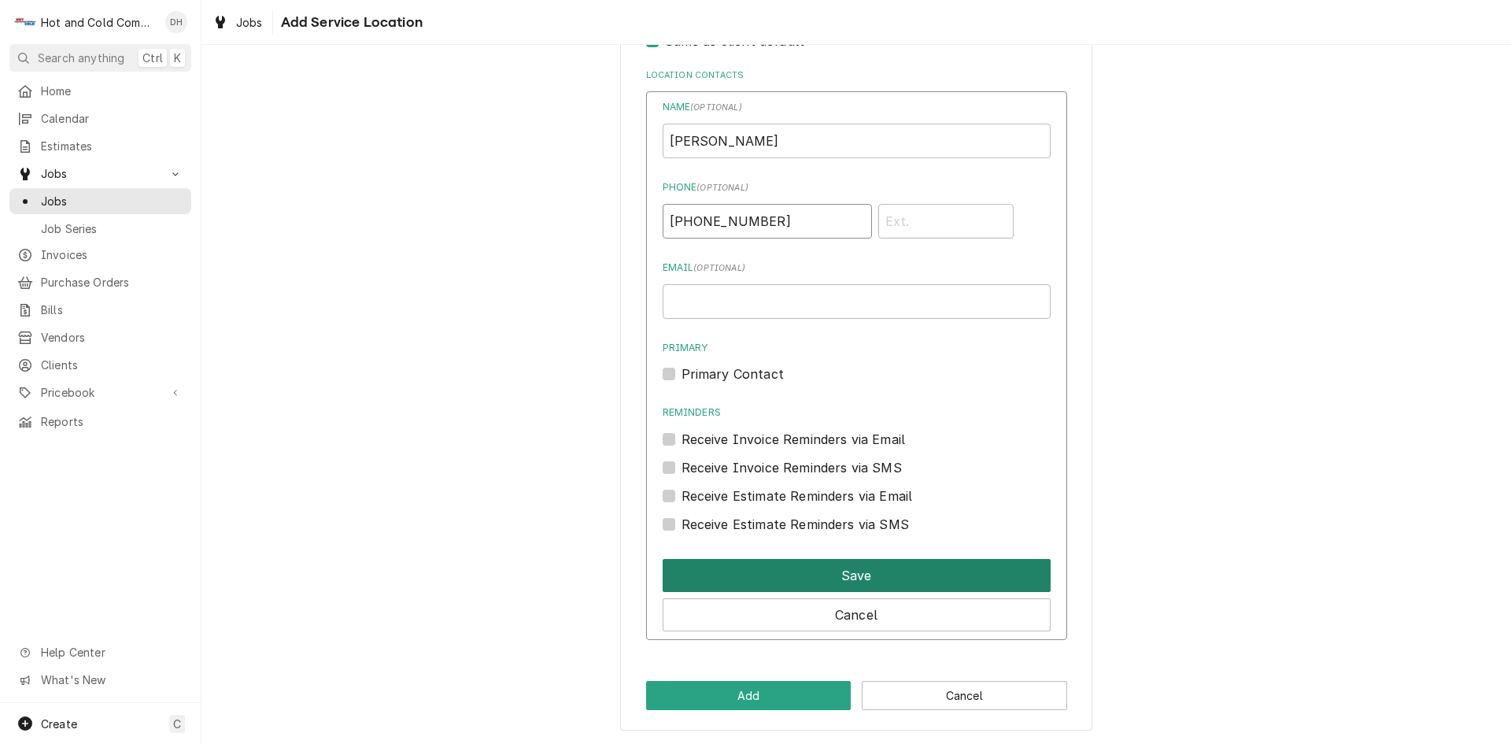
type input "[PHONE_NUMBER]"
click at [864, 575] on button "Save" at bounding box center [857, 575] width 388 height 33
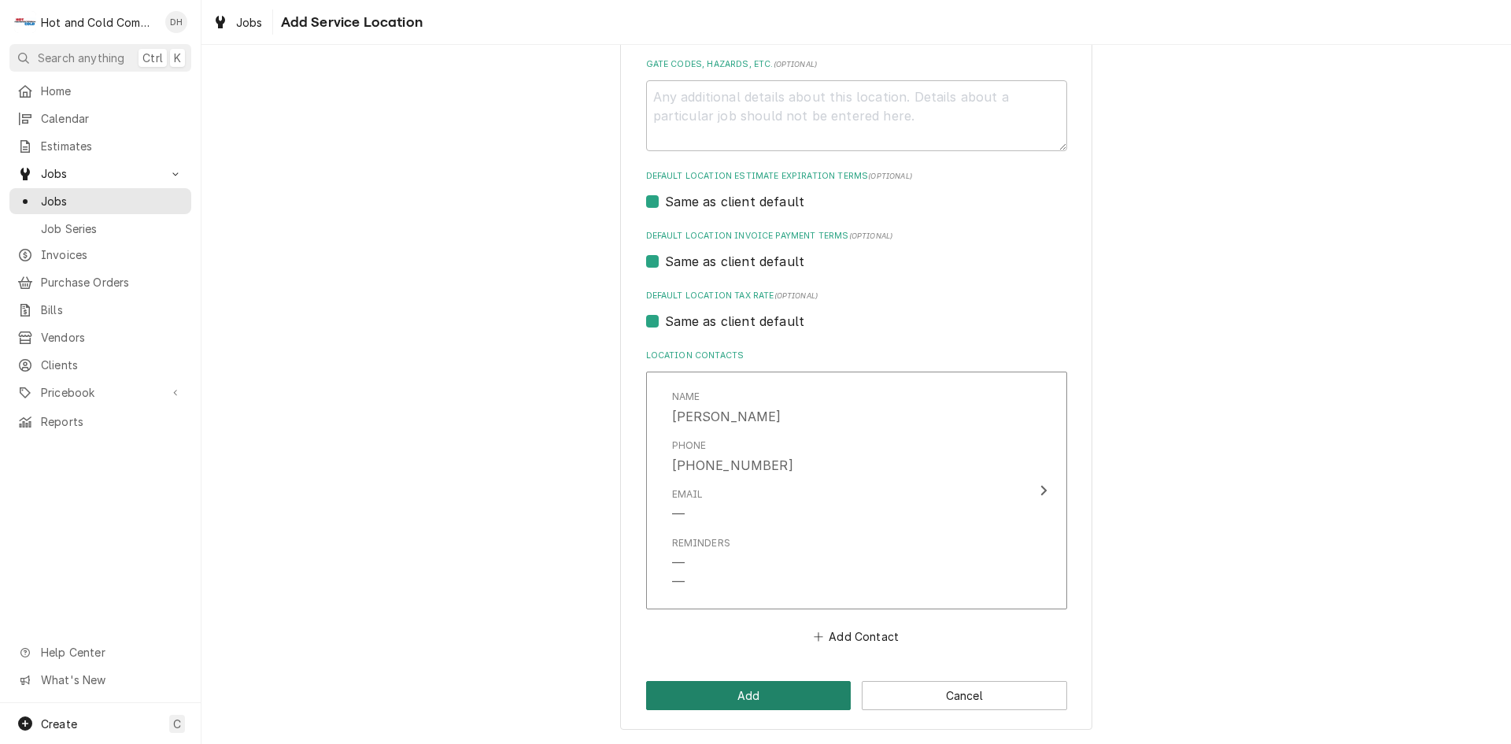
click at [762, 696] on button "Add" at bounding box center [748, 695] width 205 height 29
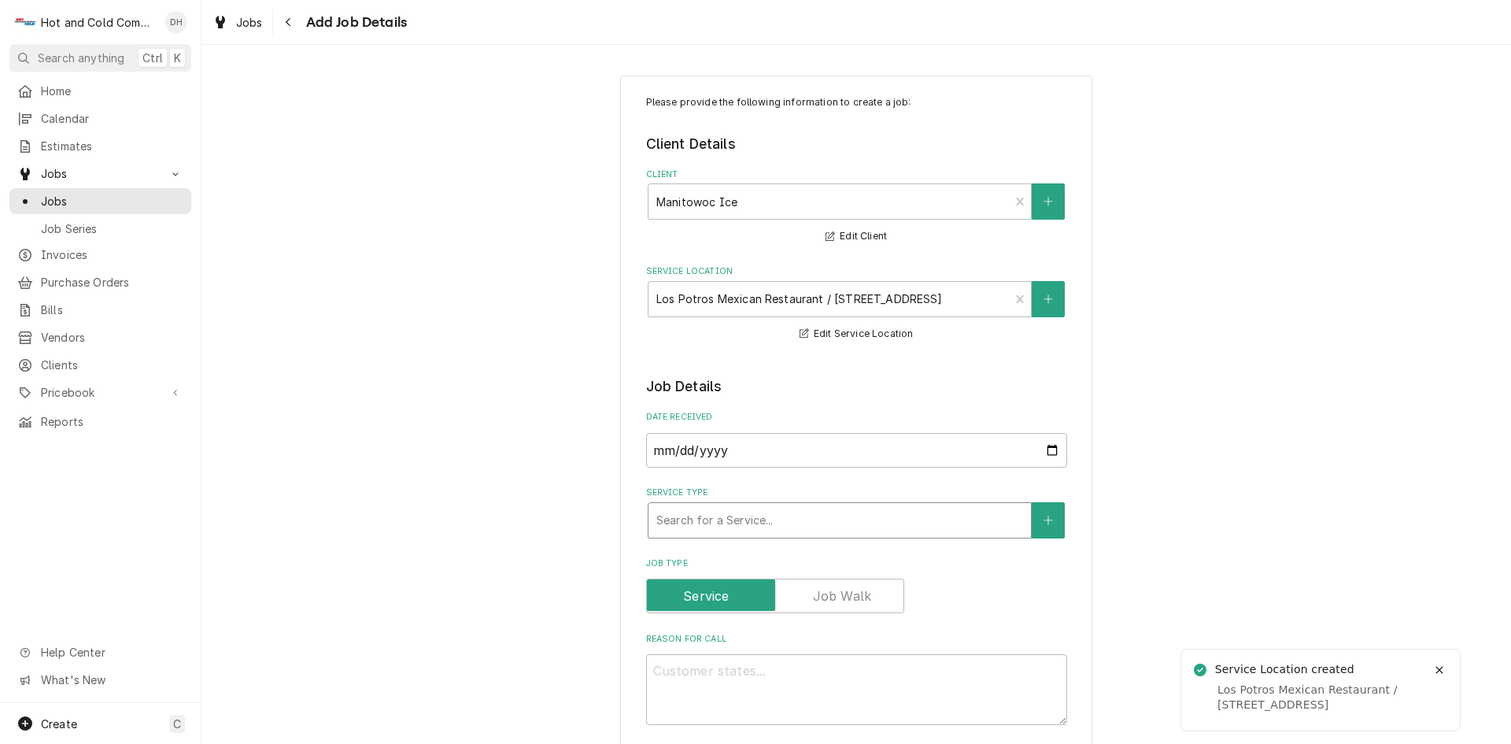
click at [880, 511] on div "Service Type" at bounding box center [840, 520] width 367 height 28
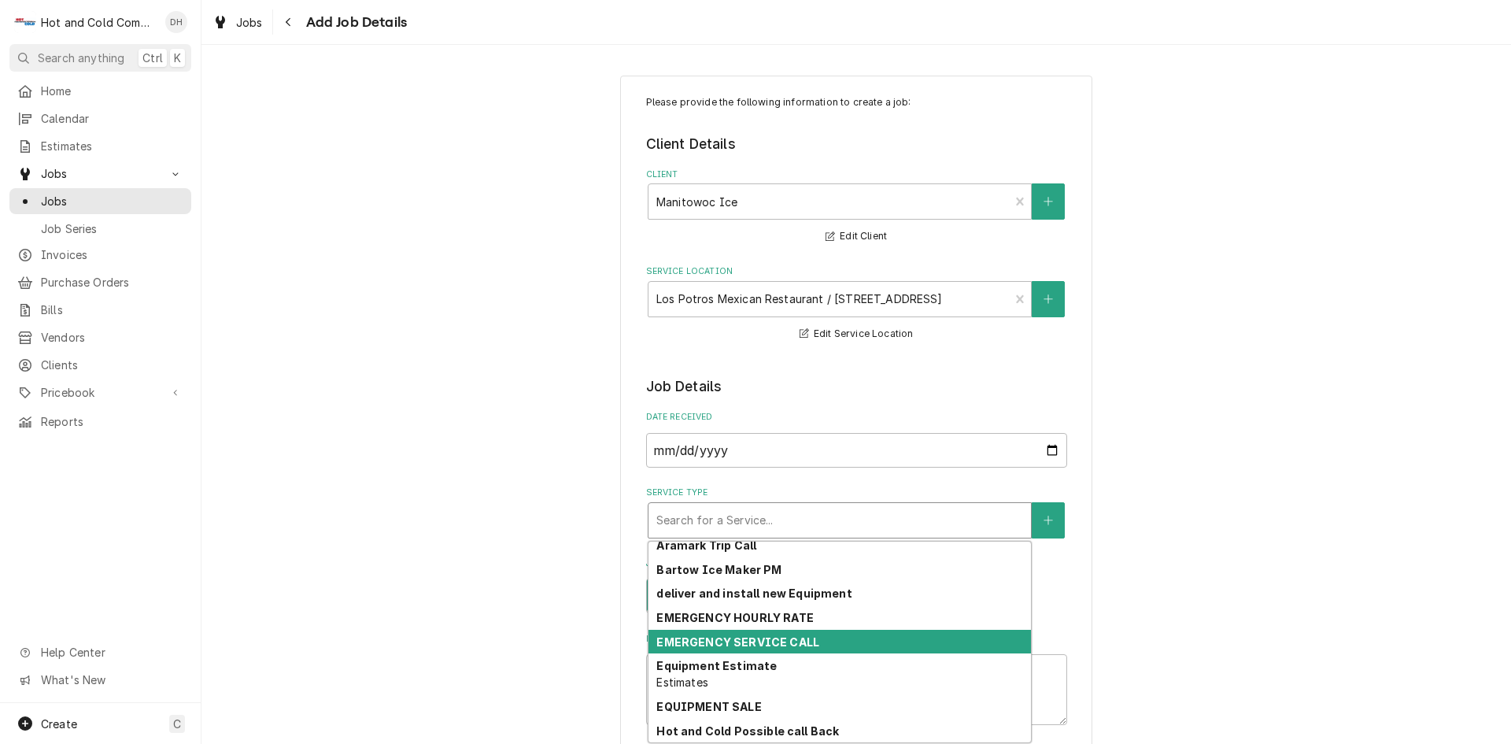
scroll to position [298, 0]
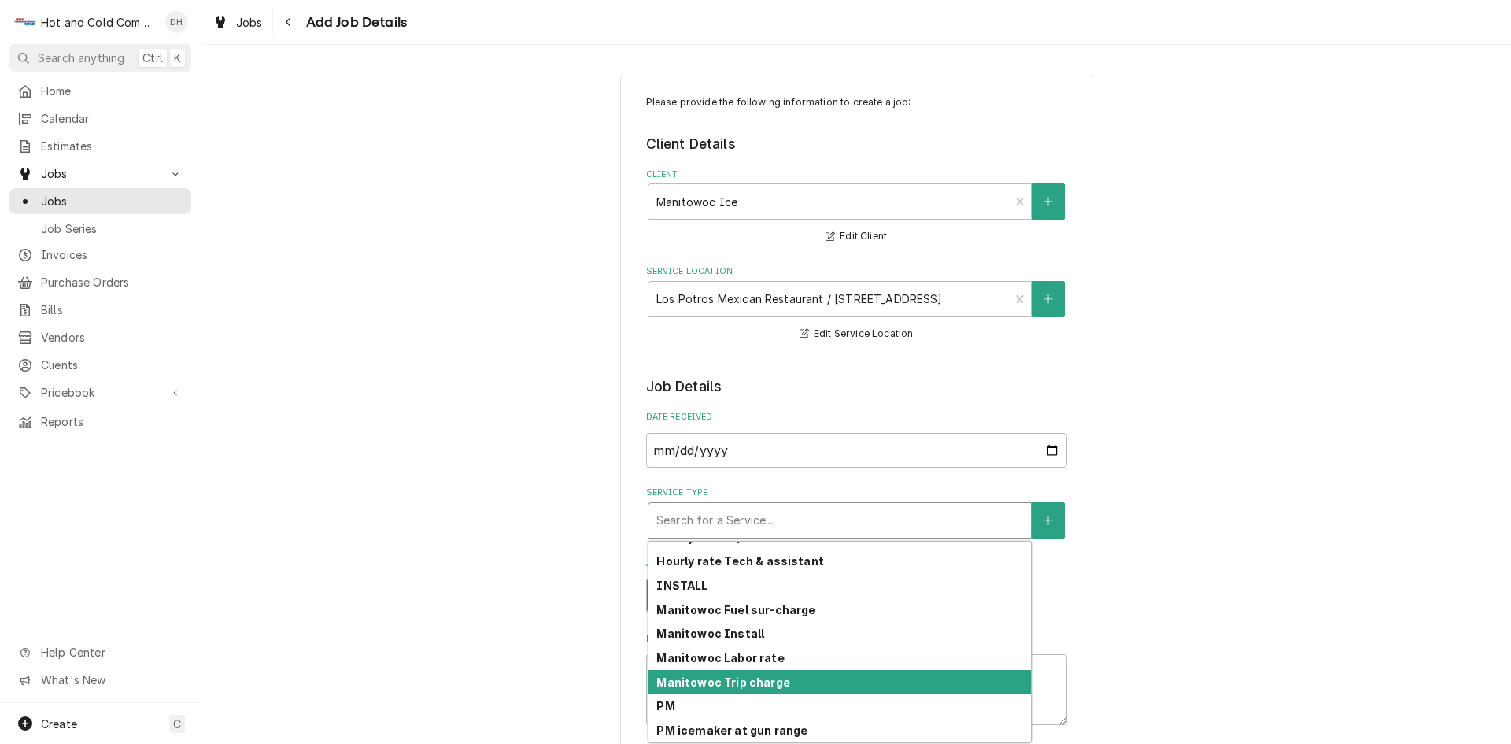
click at [772, 683] on strong "Manitowoc Trip charge" at bounding box center [723, 681] width 133 height 13
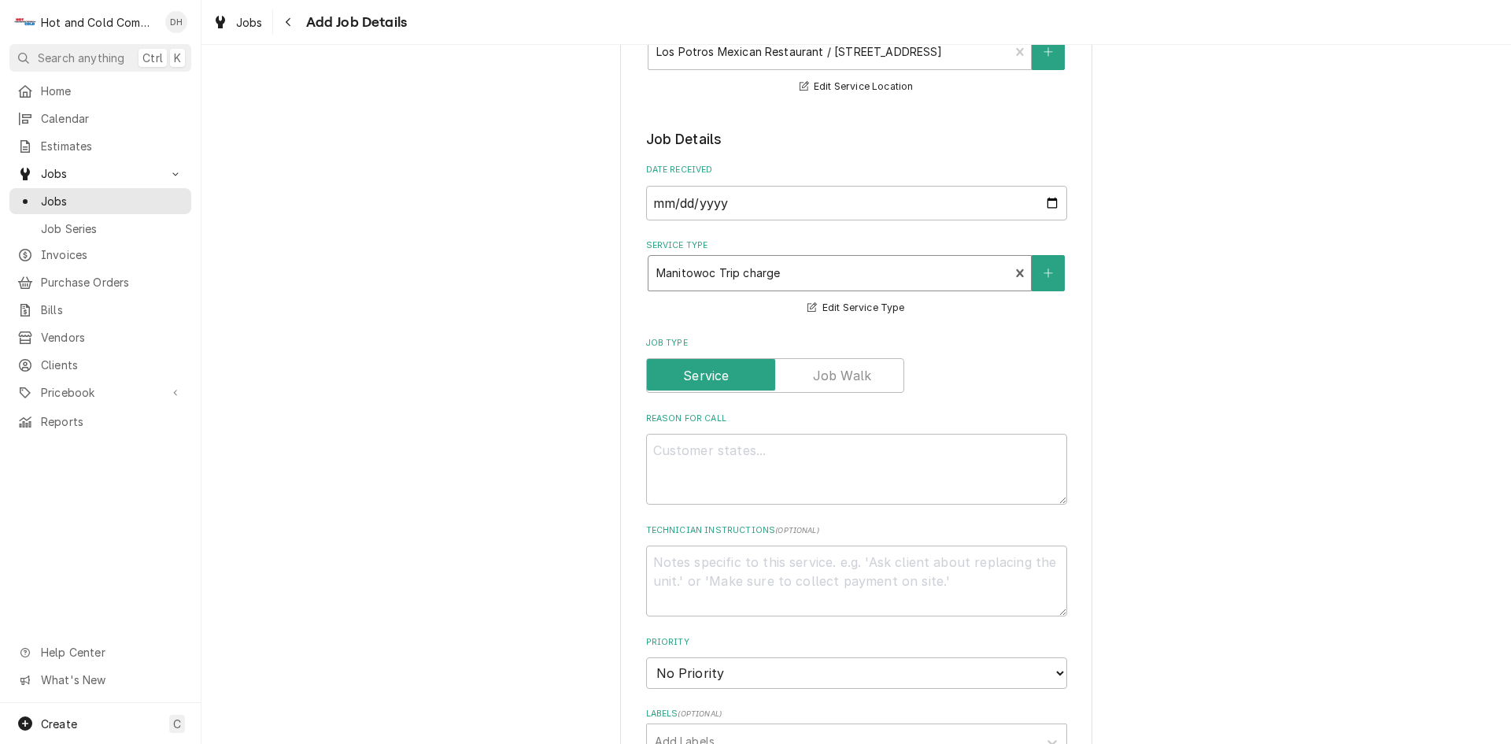
scroll to position [262, 0]
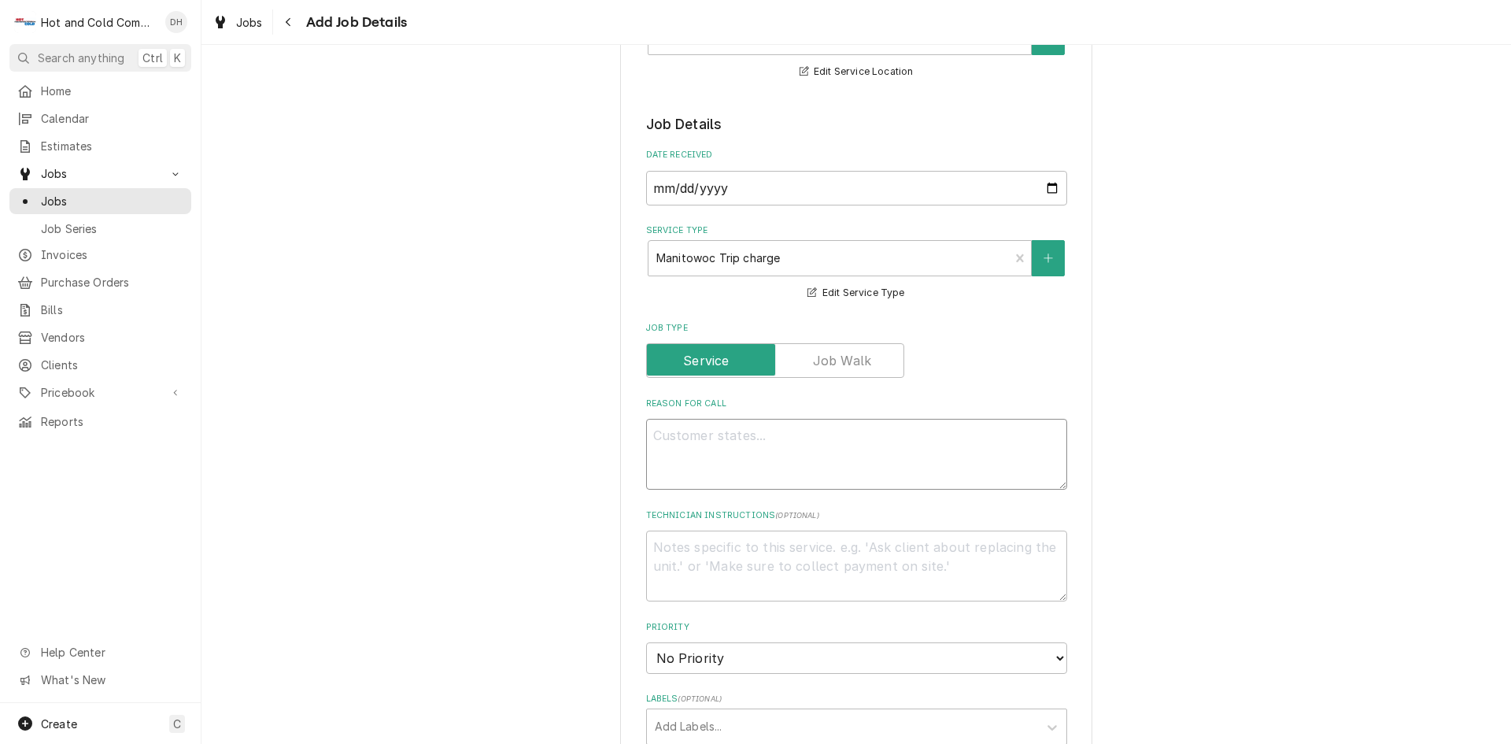
click at [743, 441] on textarea "Reason For Call" at bounding box center [856, 454] width 421 height 71
type textarea "x"
type textarea "N"
type textarea "x"
type textarea "No"
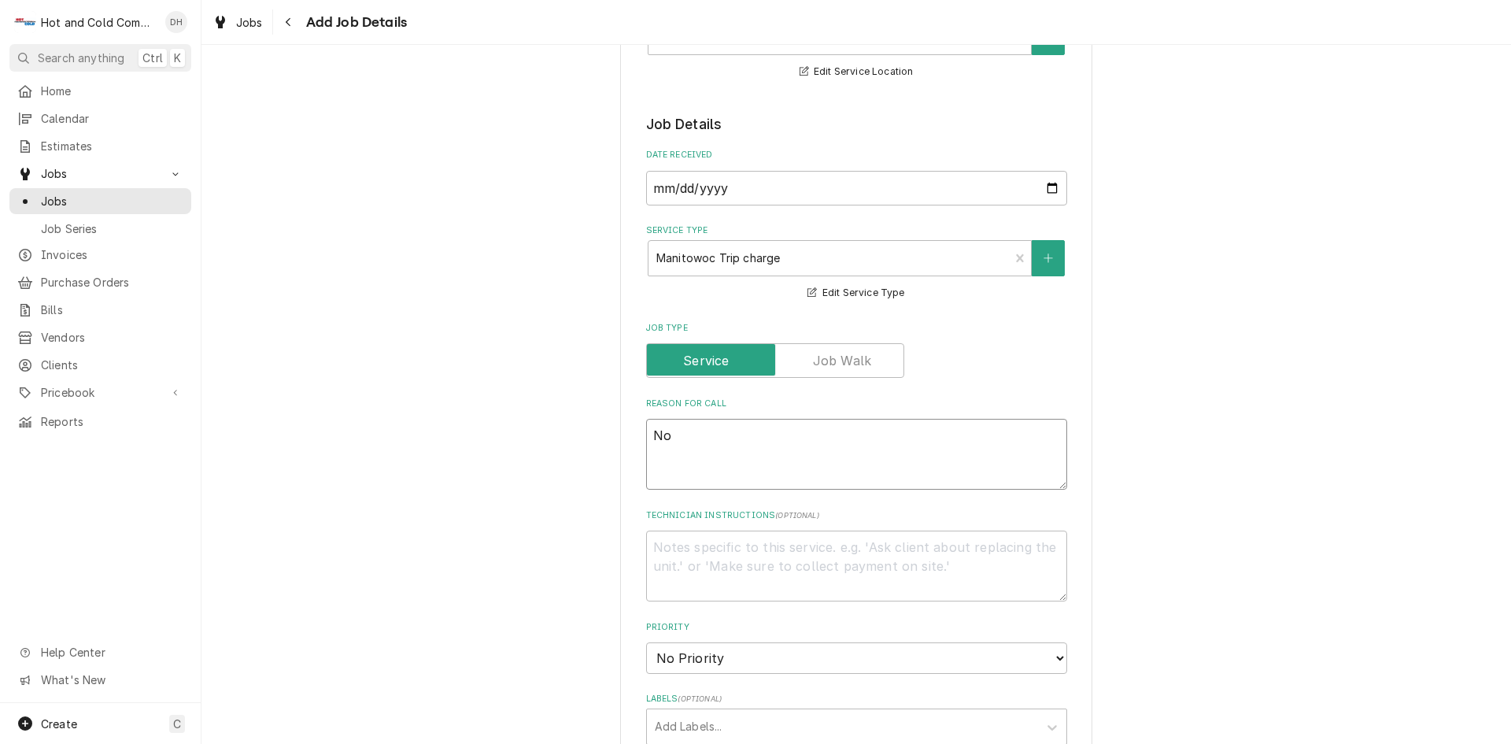
type textarea "x"
type textarea "Not"
type textarea "x"
type textarea "Not"
type textarea "x"
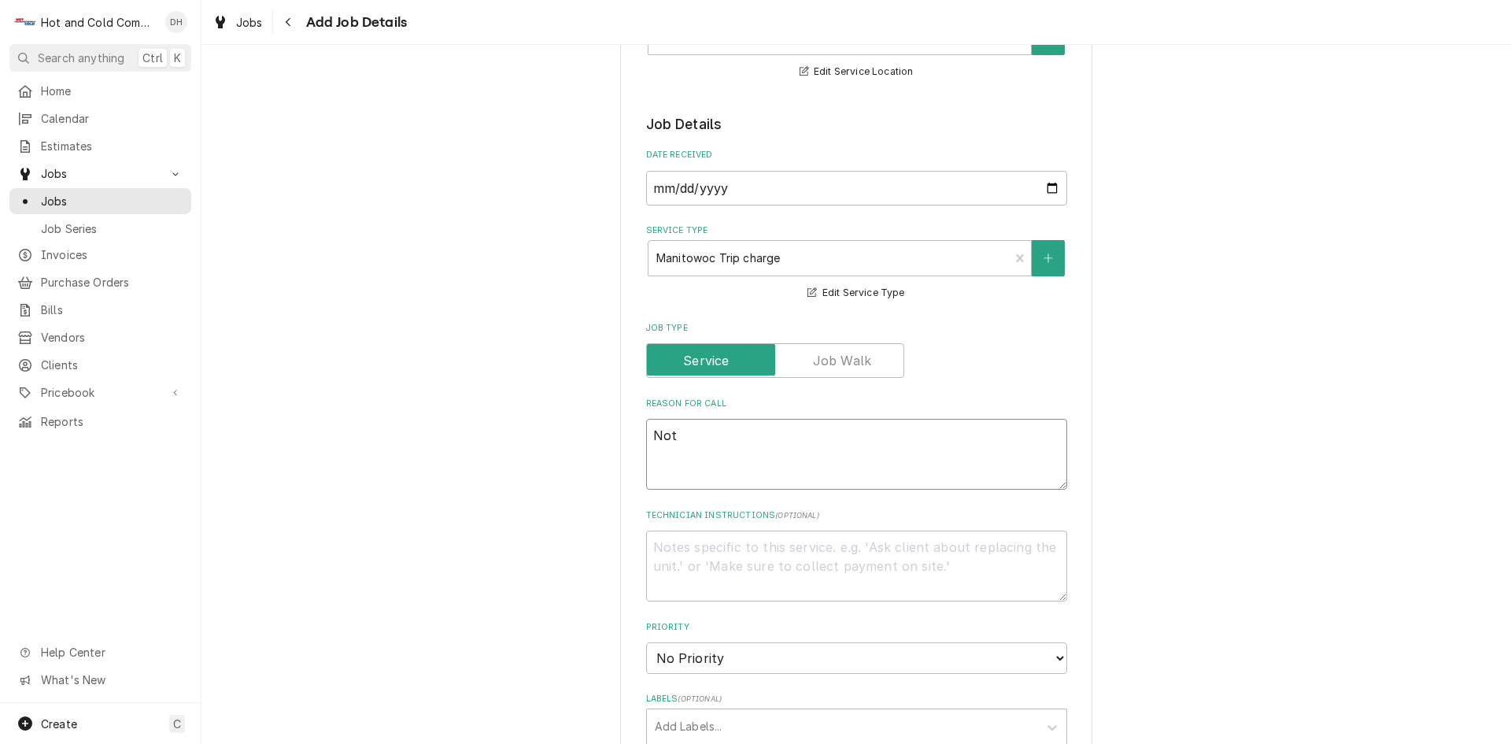
type textarea "Not m"
type textarea "x"
type textarea "Not mak"
type textarea "x"
type textarea "Not maki"
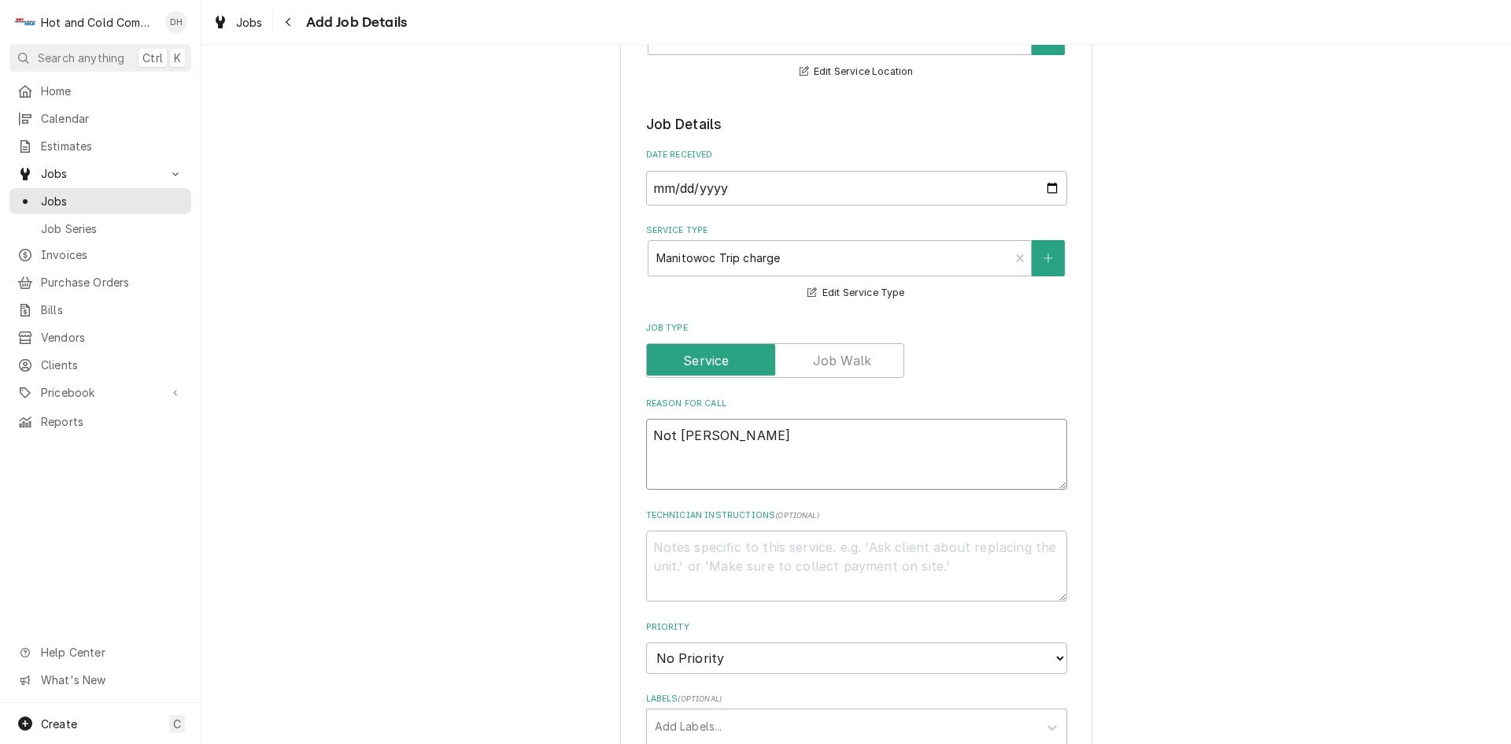
type textarea "x"
type textarea "Not makin"
type textarea "x"
type textarea "Not making"
type textarea "x"
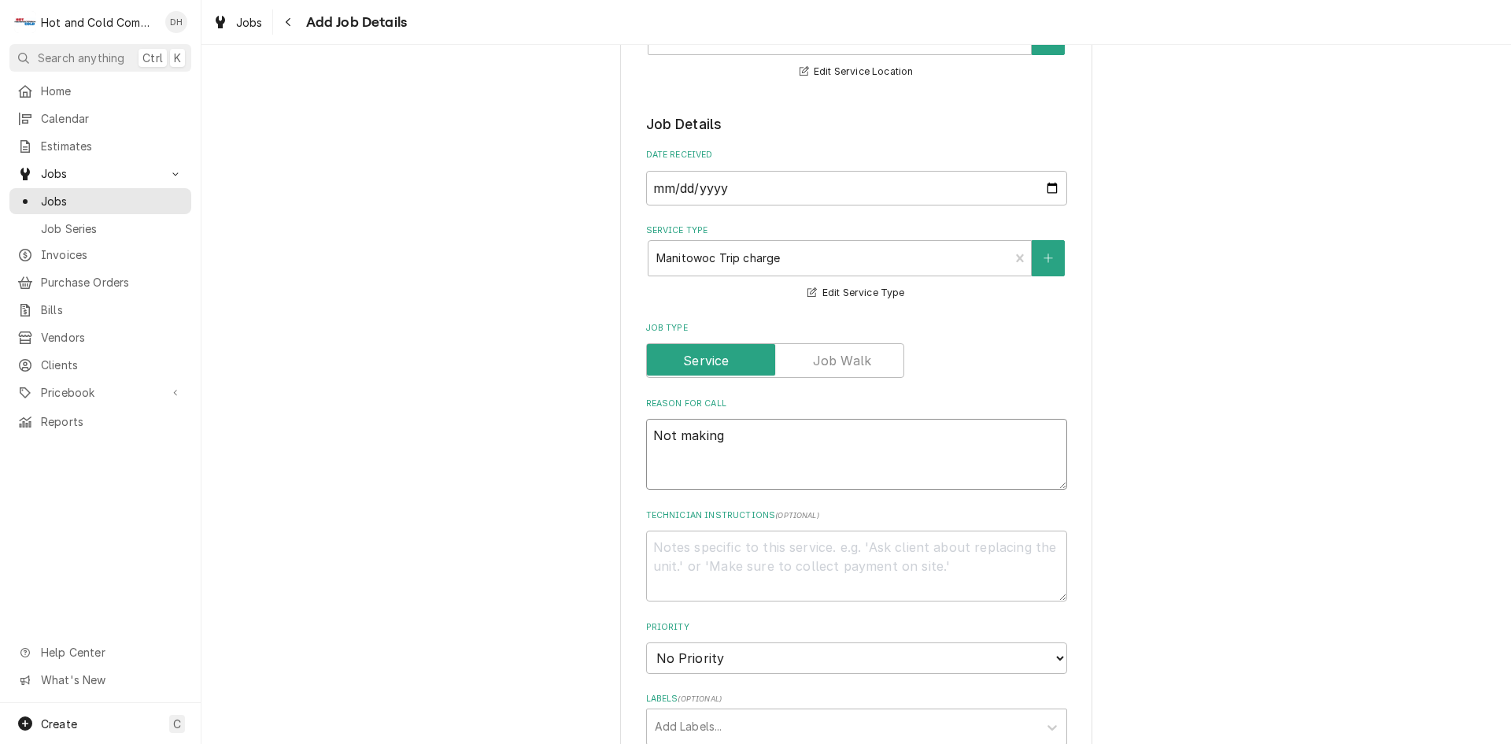
type textarea "Not making"
type textarea "x"
type textarea "Not making i"
type textarea "x"
type textarea "Not making ic"
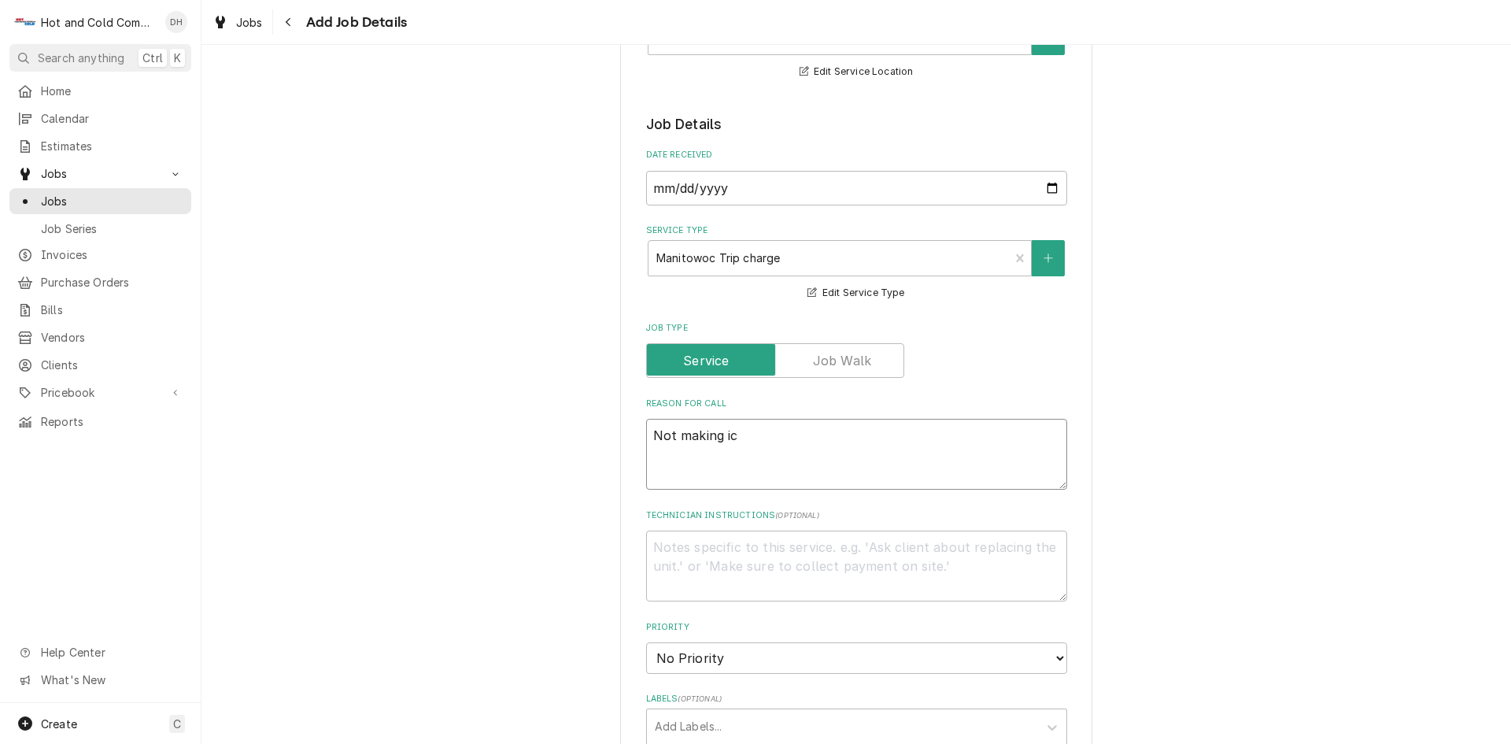
type textarea "x"
type textarea "Not making ice"
type textarea "x"
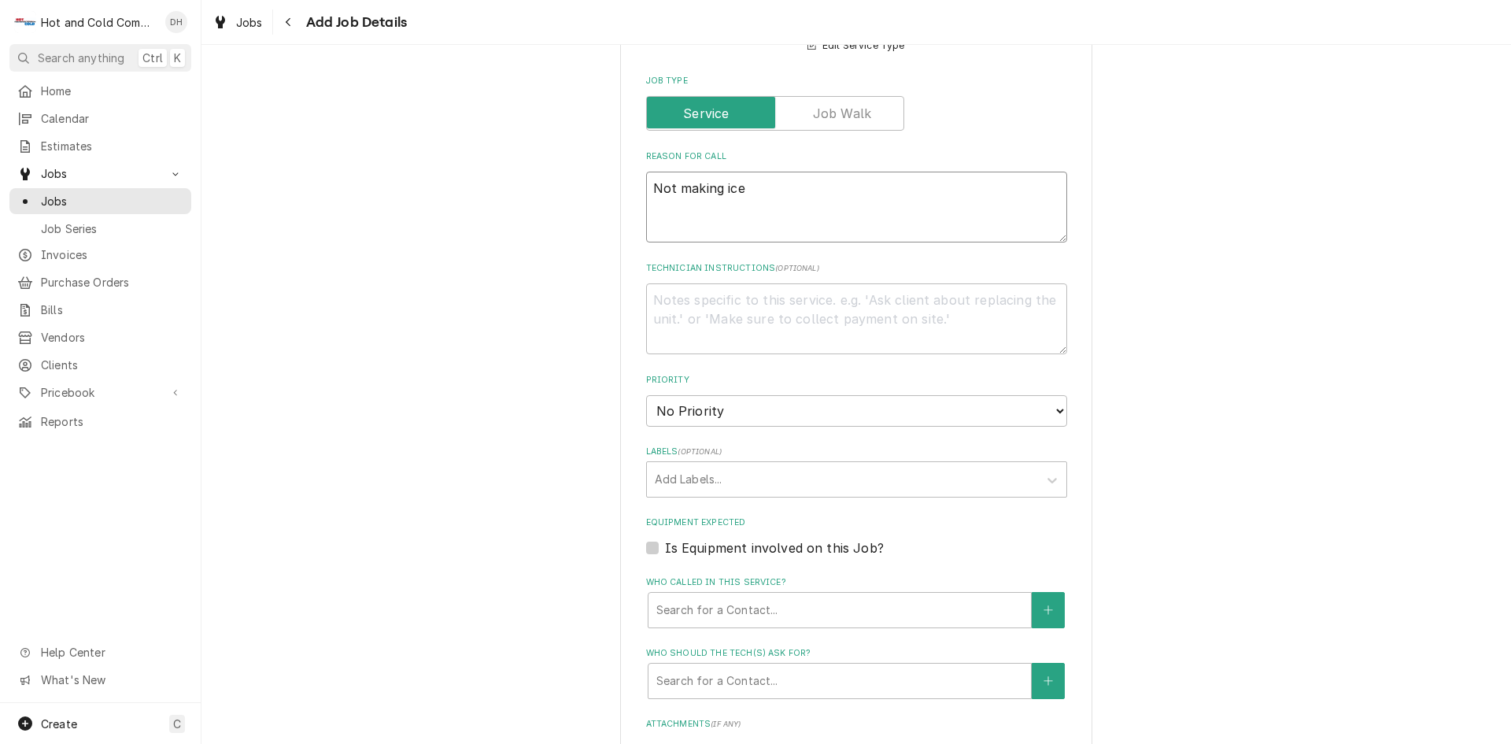
scroll to position [525, 0]
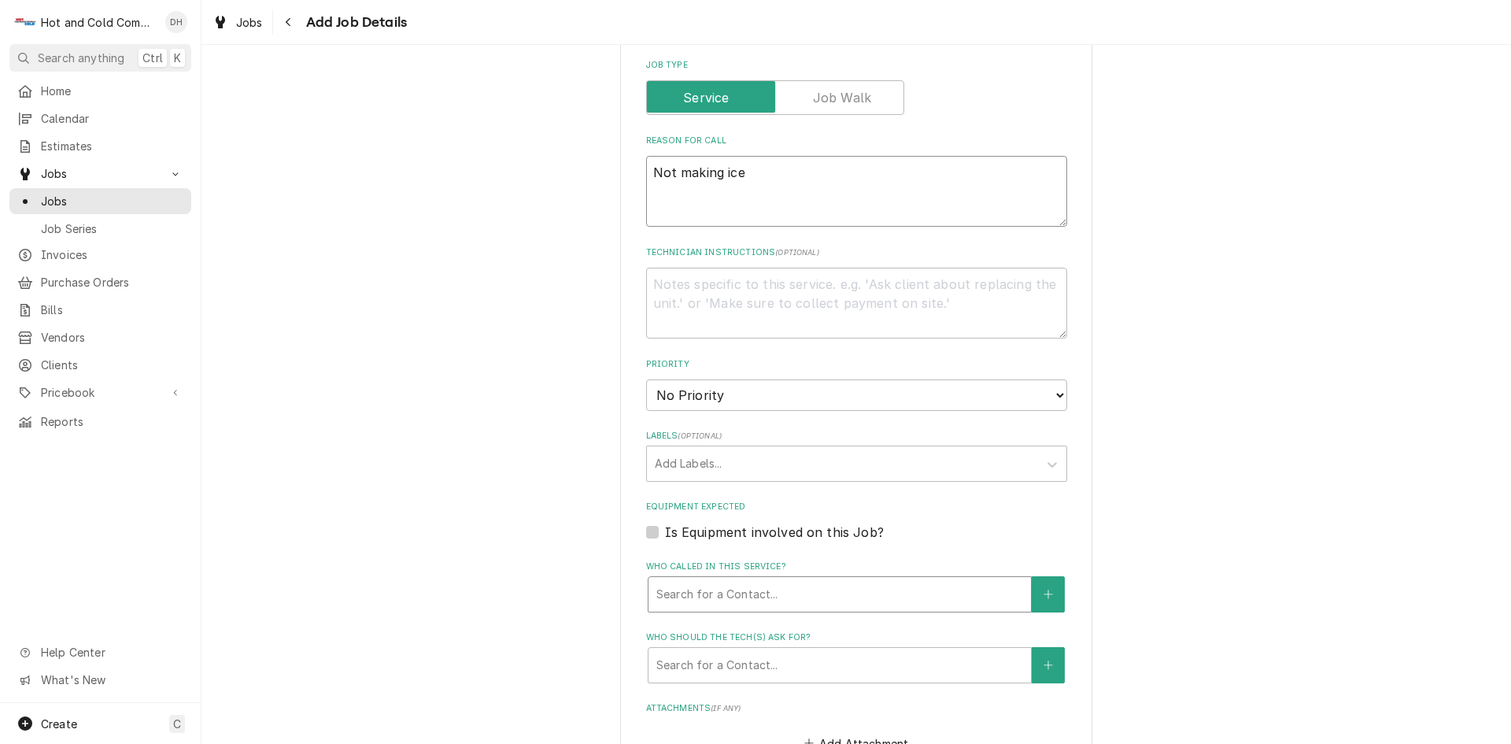
type textarea "Not making ice"
click at [794, 596] on div "Who called in this service?" at bounding box center [840, 594] width 367 height 28
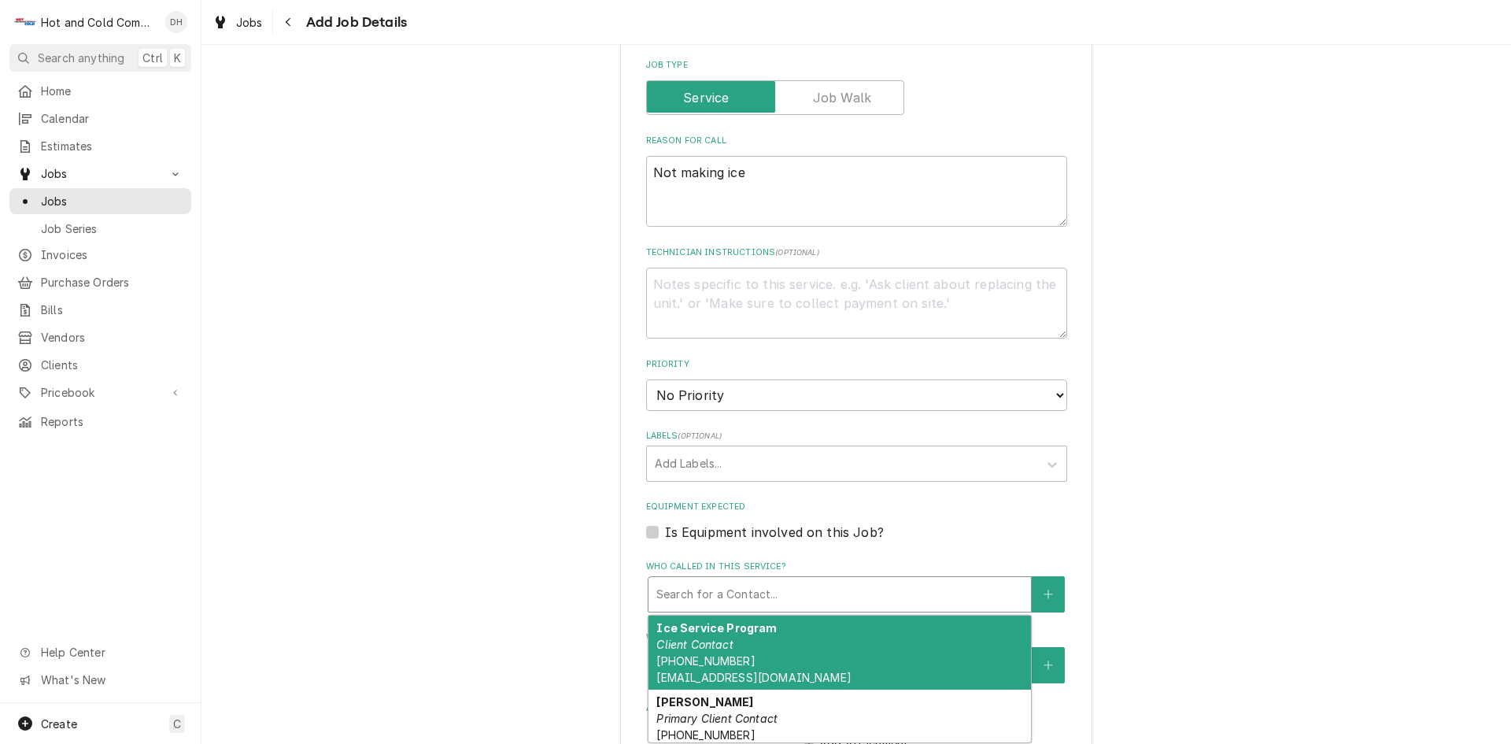
scroll to position [135, 0]
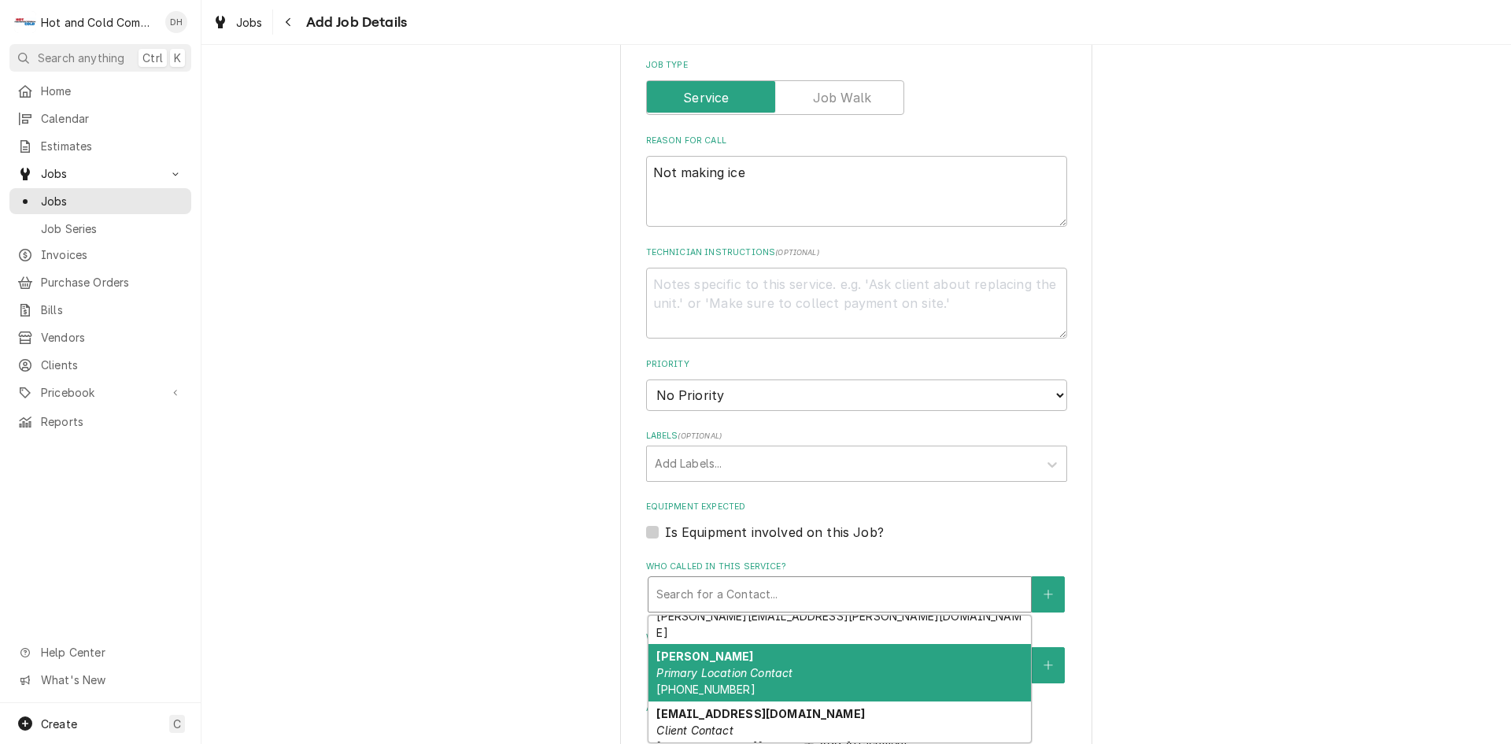
click at [756, 664] on div "Martin Primary Location Contact (770) 367-7014" at bounding box center [840, 672] width 383 height 57
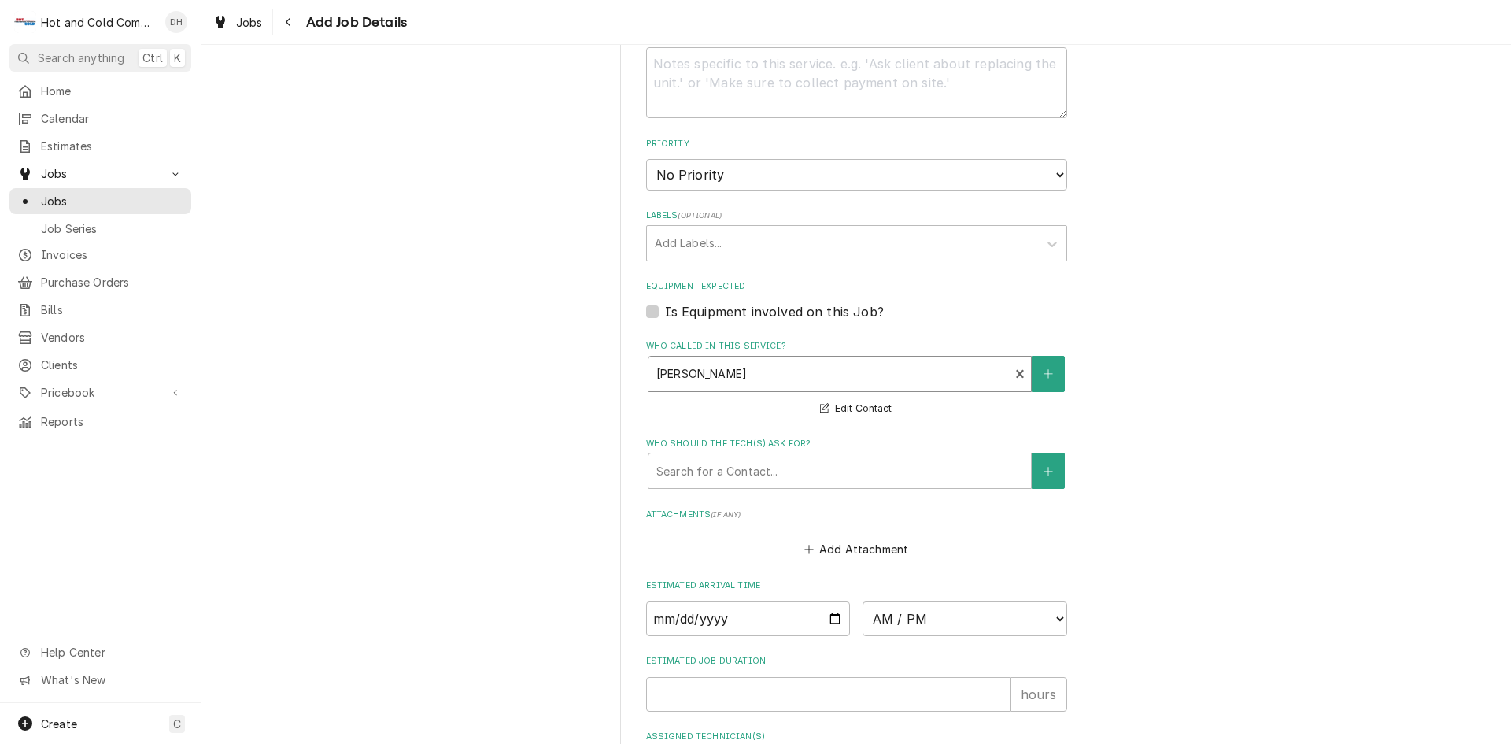
scroll to position [787, 0]
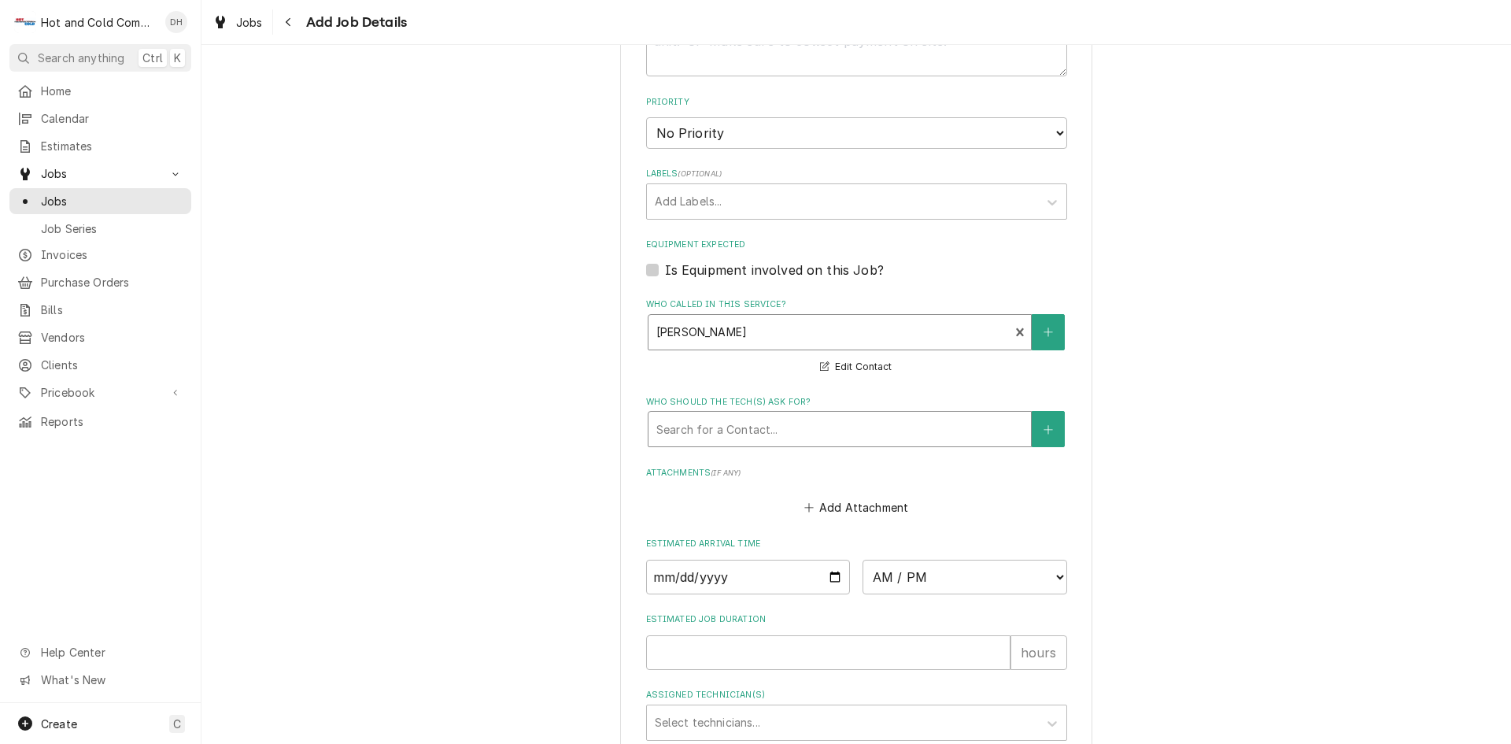
click at [698, 421] on div "Who should the tech(s) ask for?" at bounding box center [840, 429] width 367 height 28
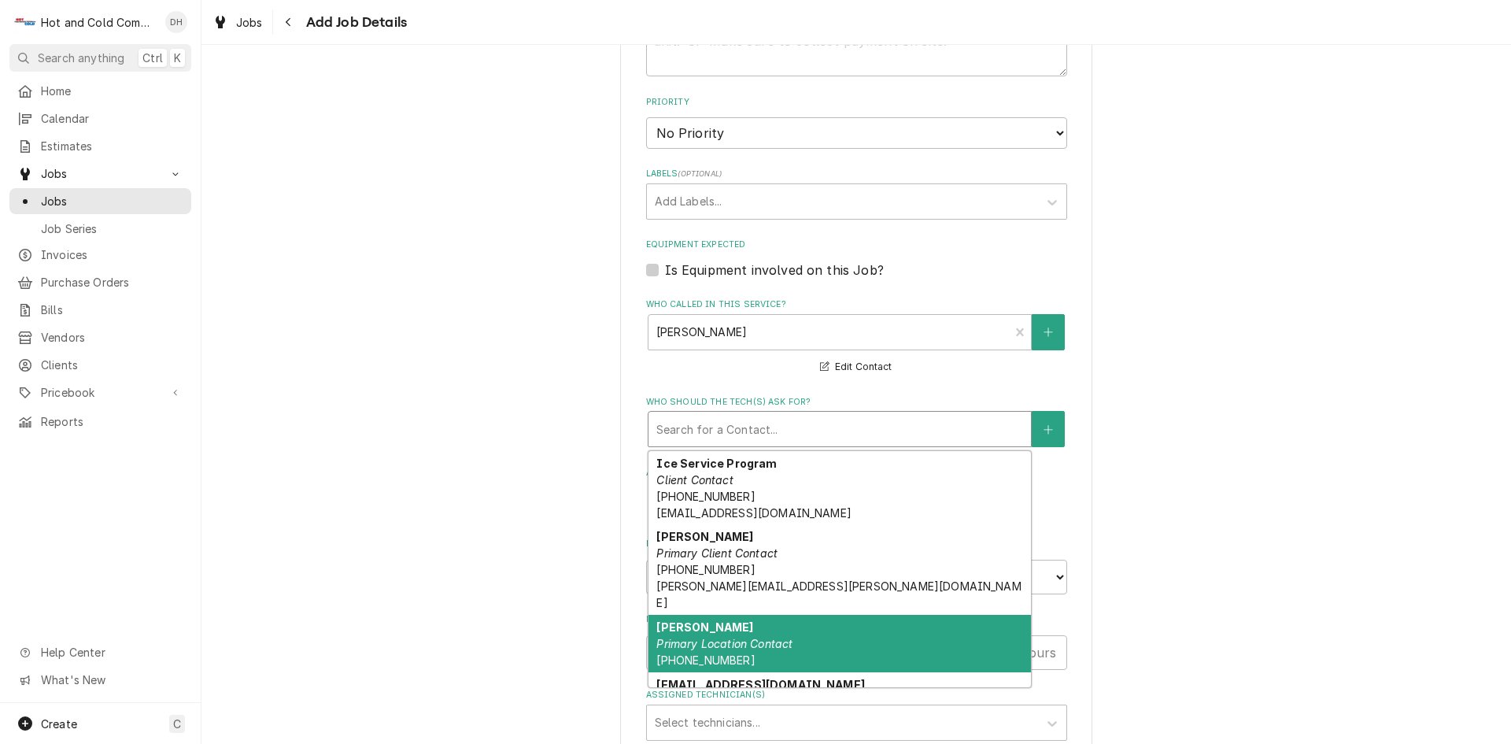
click at [724, 615] on div "Martin Primary Location Contact (770) 367-7014" at bounding box center [840, 643] width 383 height 57
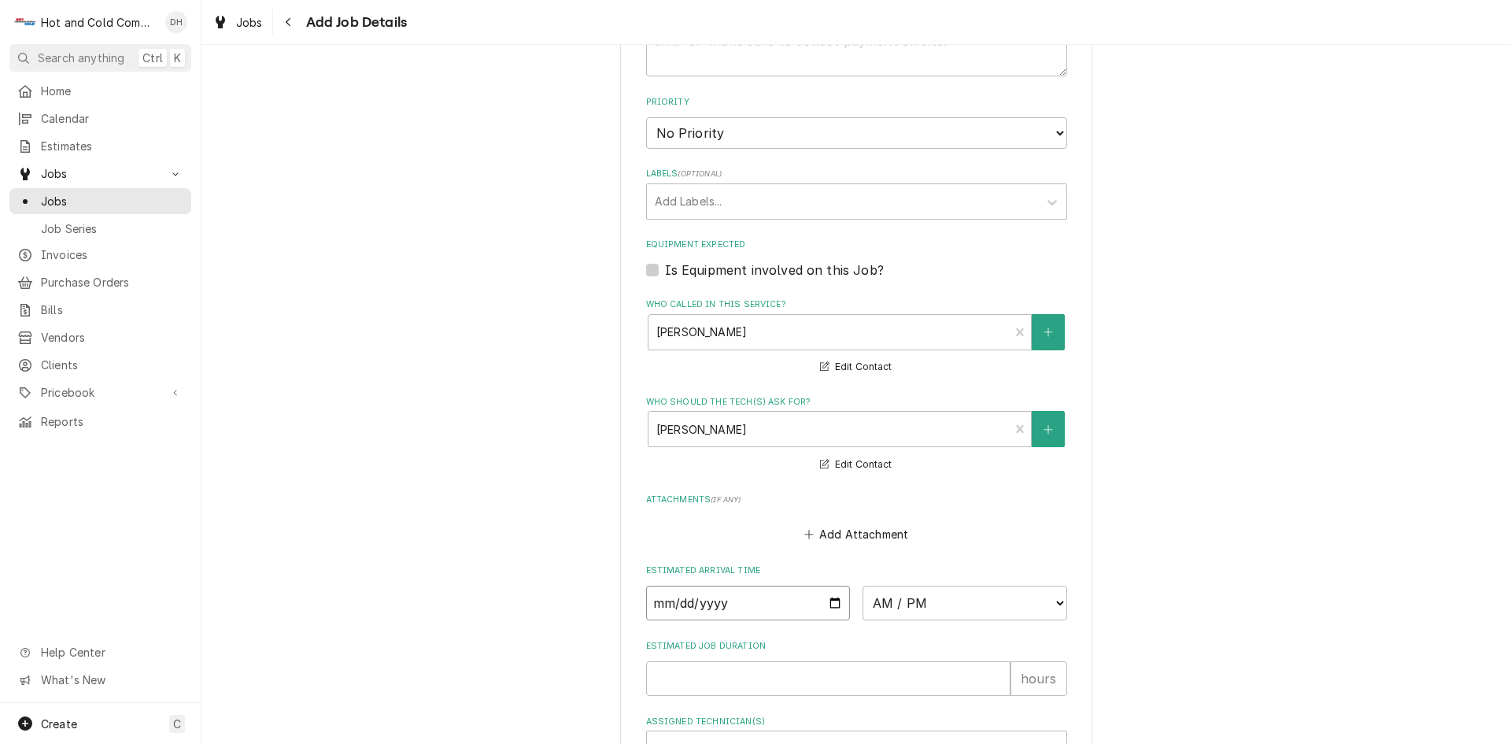
click at [826, 599] on input "Date" at bounding box center [748, 603] width 205 height 35
type textarea "x"
type input "[DATE]"
type textarea "x"
click at [1053, 602] on select "AM / PM 6:00 AM 6:15 AM 6:30 AM 6:45 AM 7:00 AM 7:15 AM 7:30 AM 7:45 AM 8:00 AM…" at bounding box center [965, 603] width 205 height 35
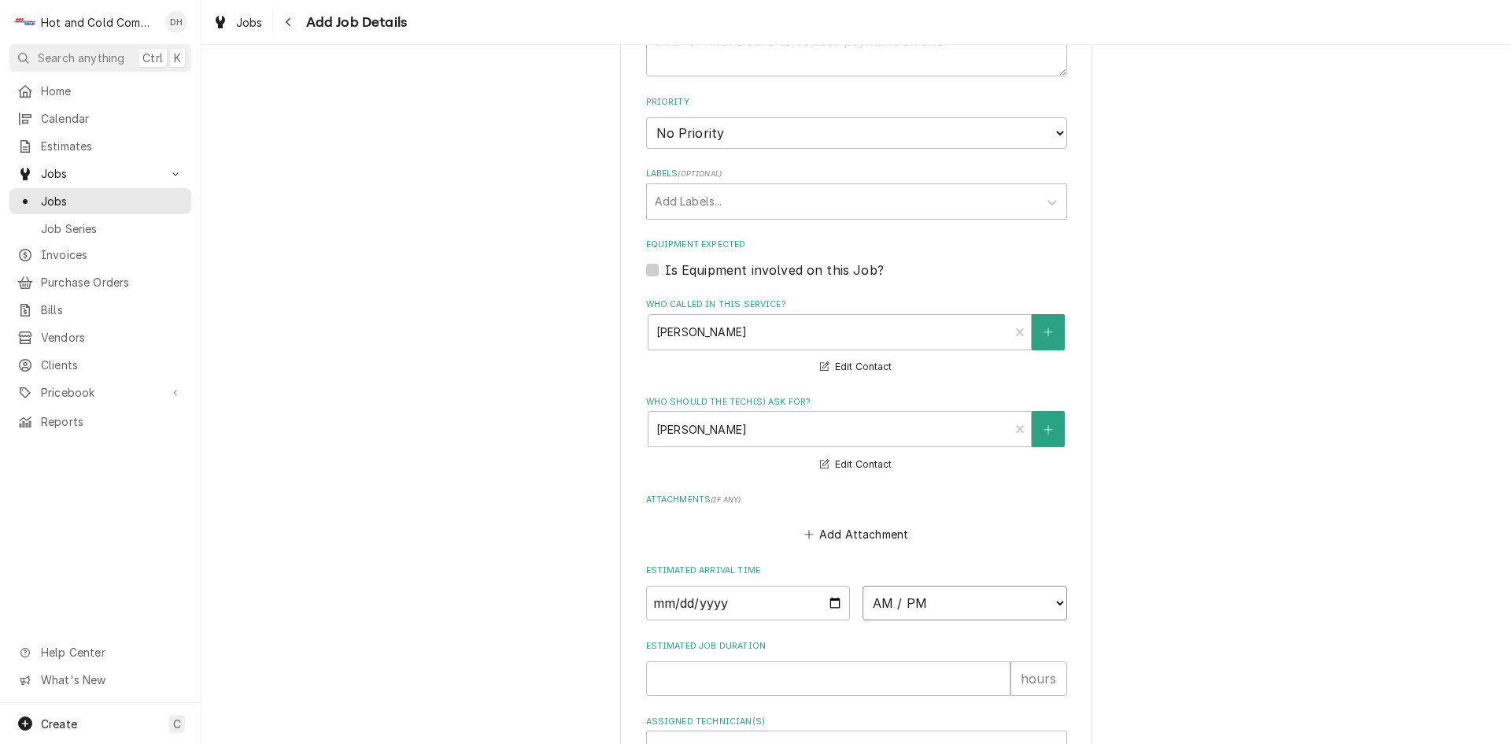
select select "09:00:00"
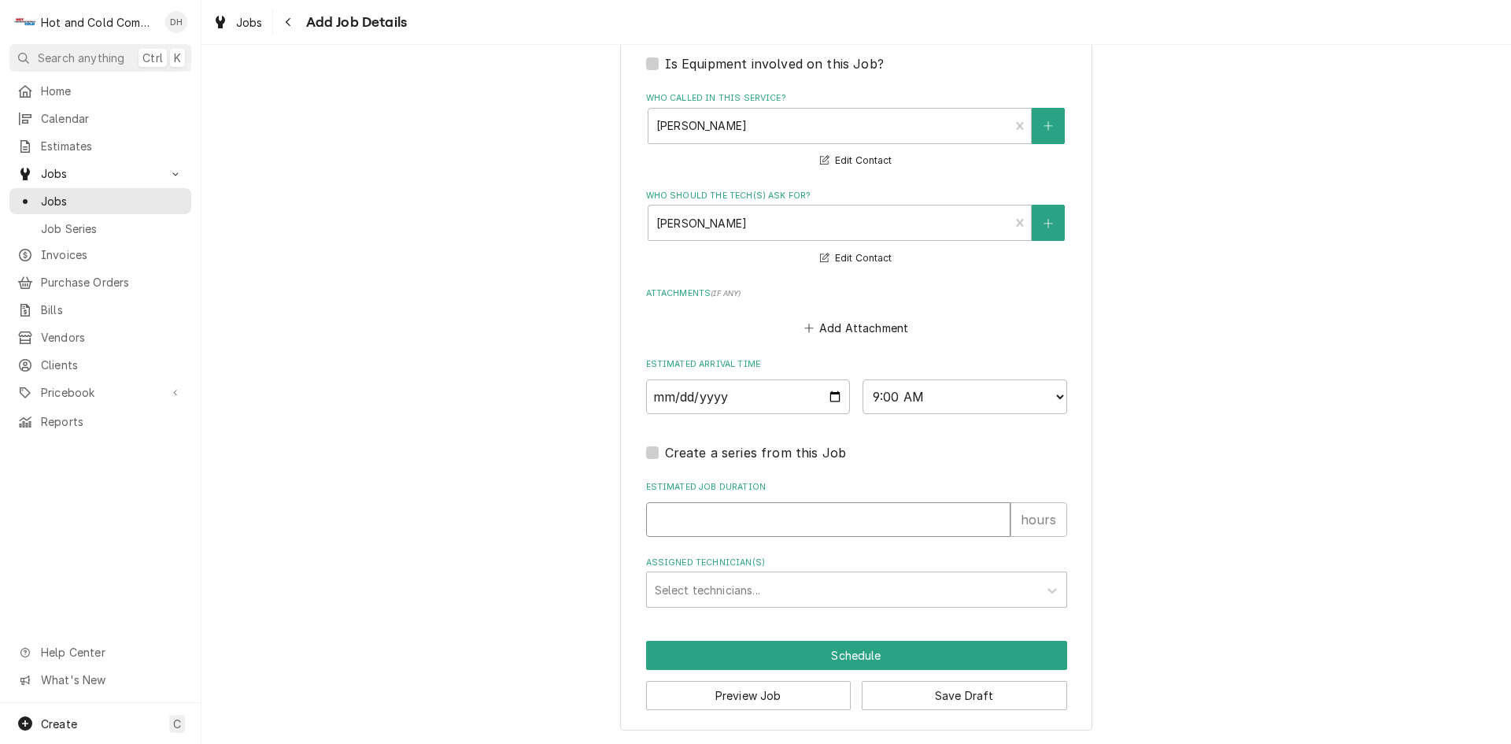
click at [660, 523] on input "Estimated Job Duration" at bounding box center [828, 519] width 364 height 35
type textarea "x"
type input "2"
type textarea "x"
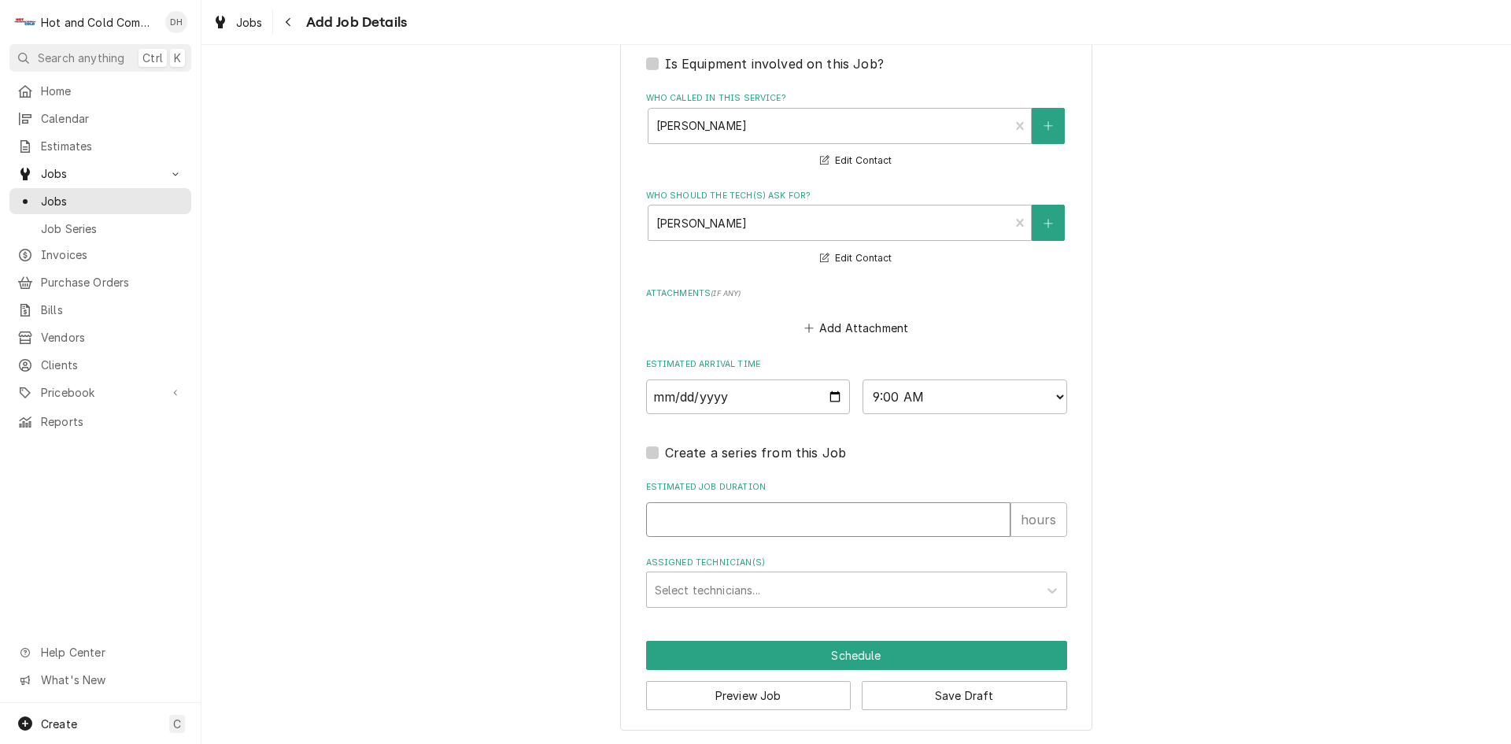
type input "1"
type textarea "x"
type input "1"
click at [742, 581] on div "Assigned Technician(s)" at bounding box center [842, 589] width 375 height 28
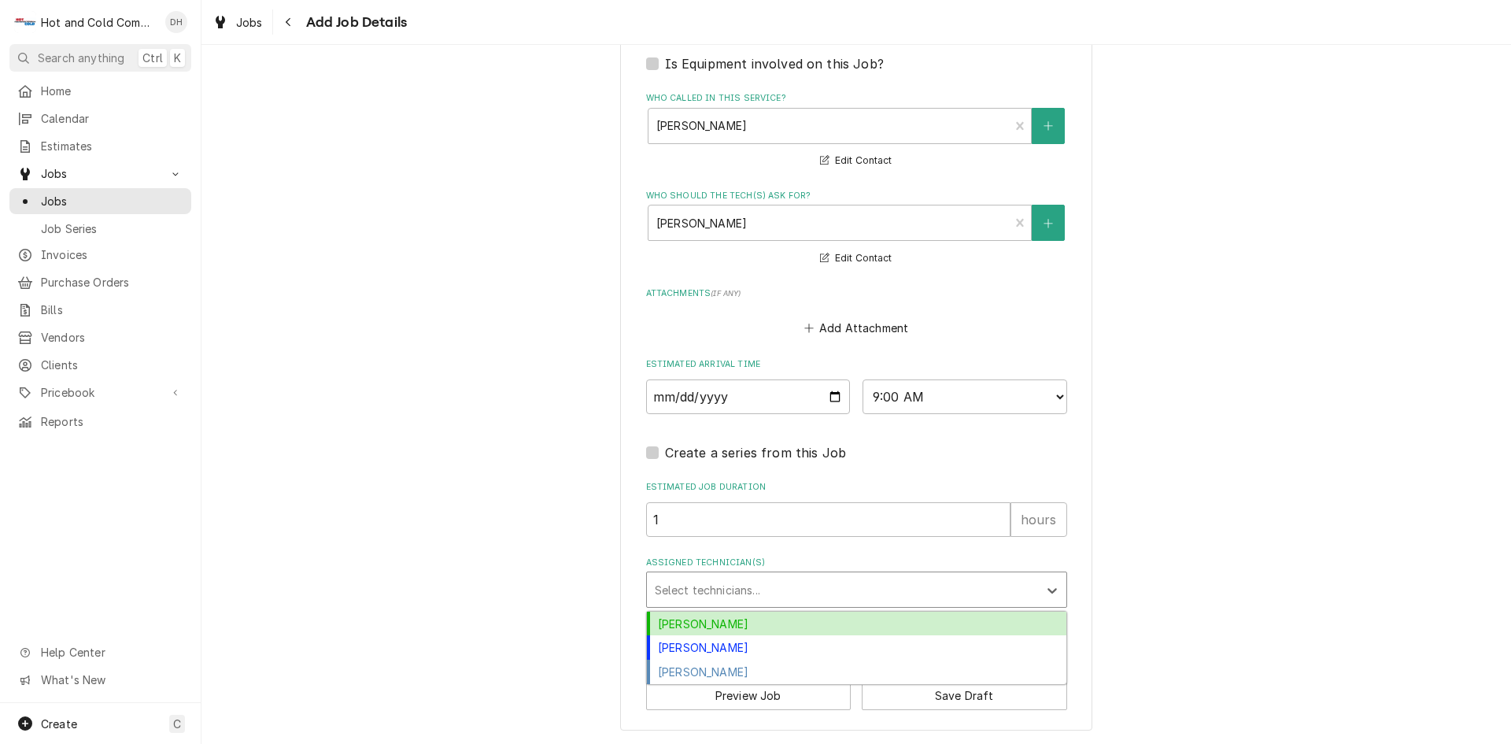
click at [700, 618] on div "[PERSON_NAME]" at bounding box center [857, 624] width 420 height 24
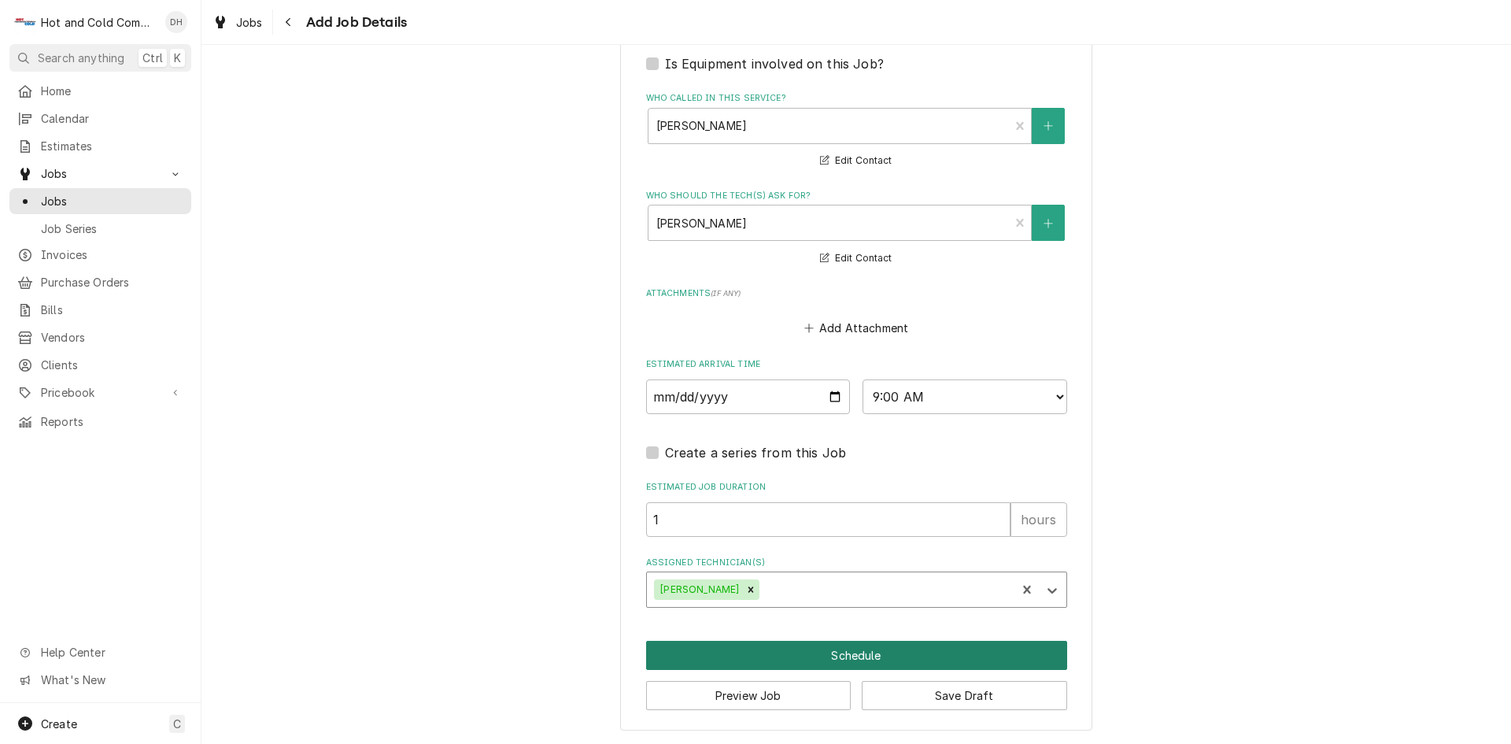
click at [839, 653] on button "Schedule" at bounding box center [856, 655] width 421 height 29
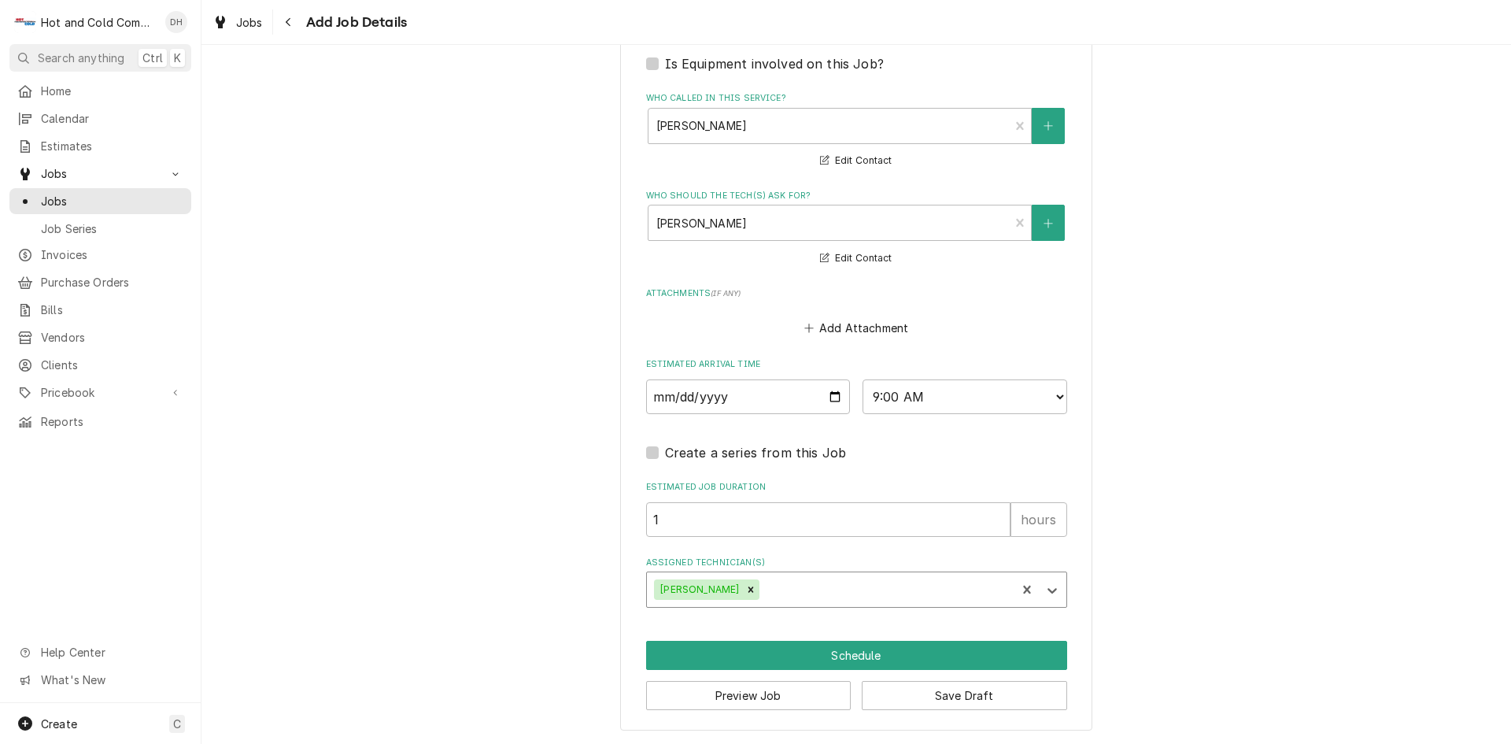
scroll to position [979, 0]
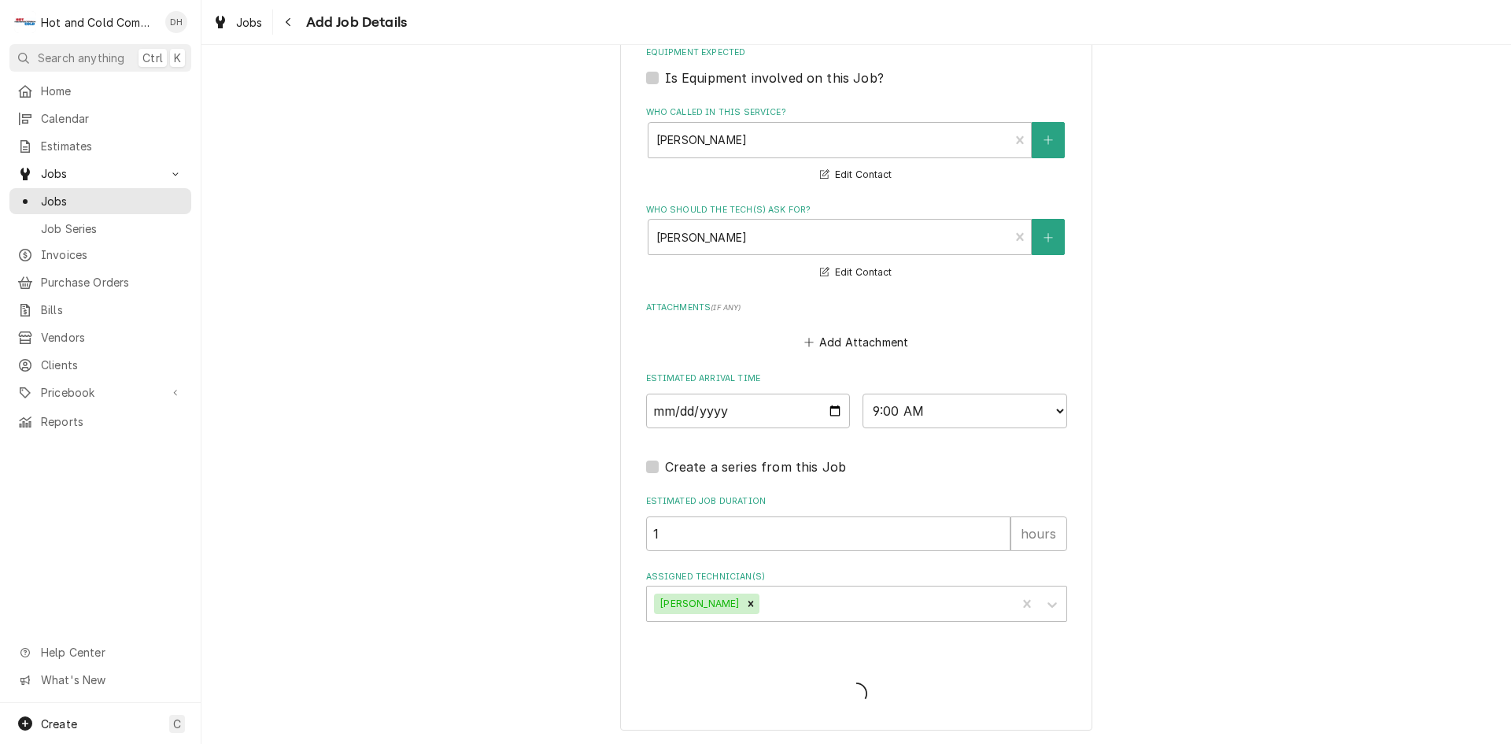
type textarea "x"
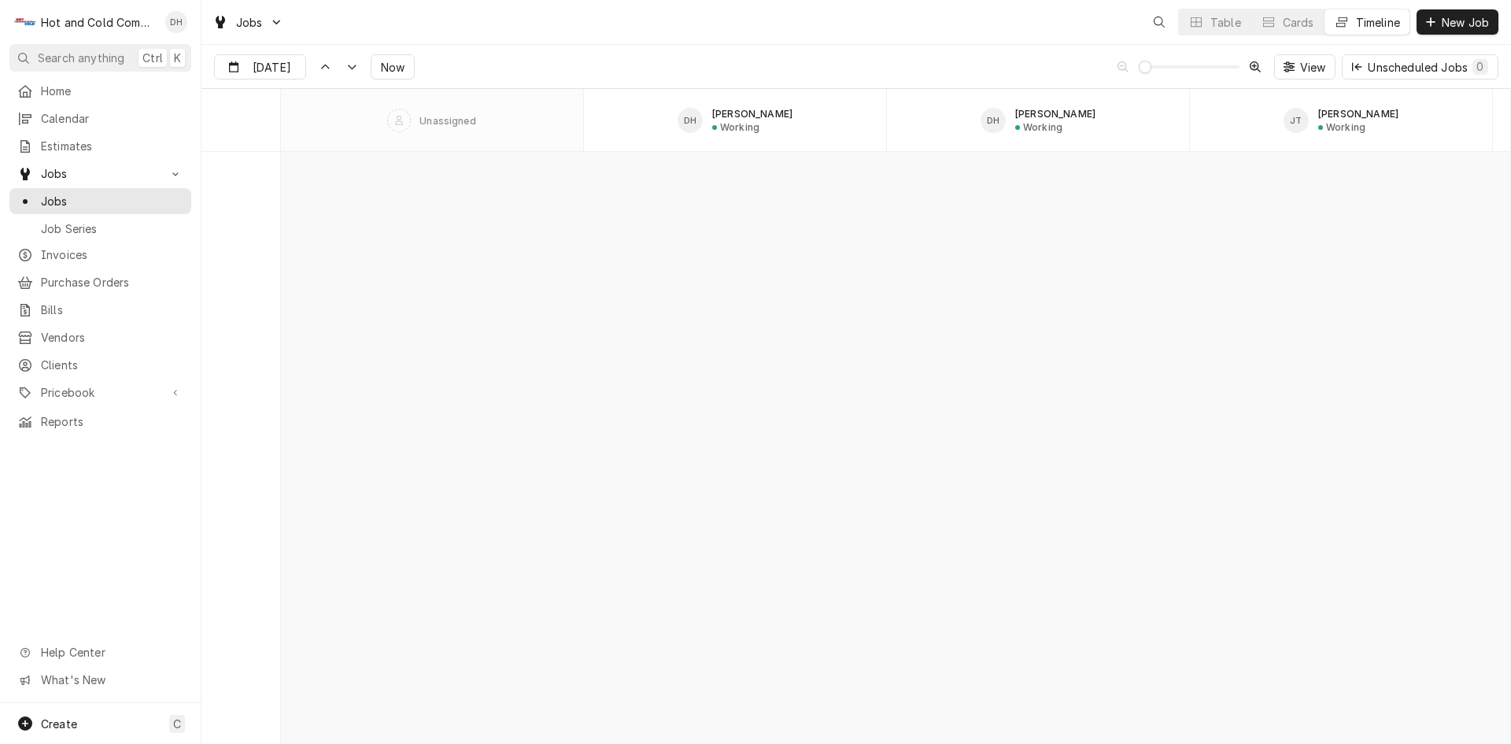
scroll to position [12334, 0]
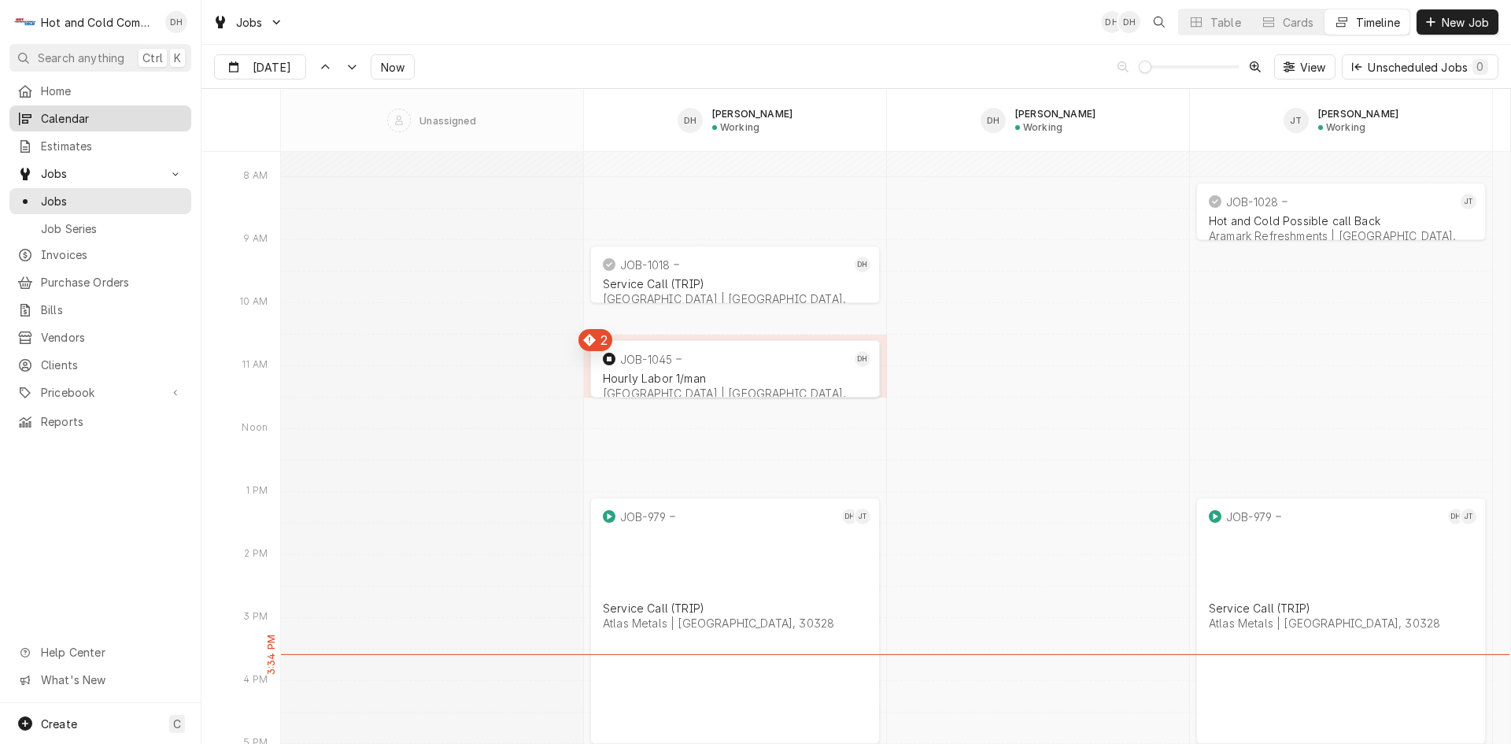
click at [76, 113] on span "Calendar" at bounding box center [112, 118] width 142 height 17
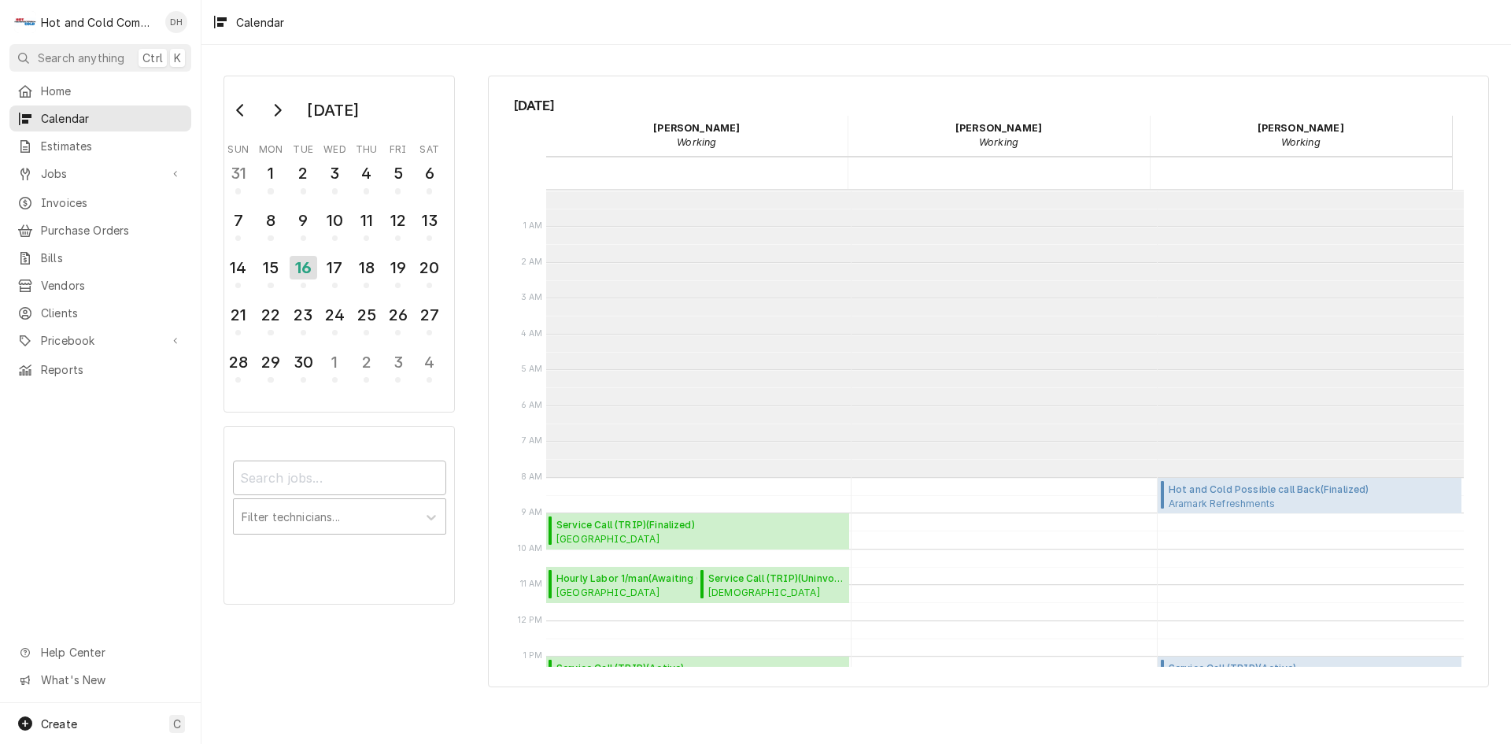
scroll to position [287, 0]
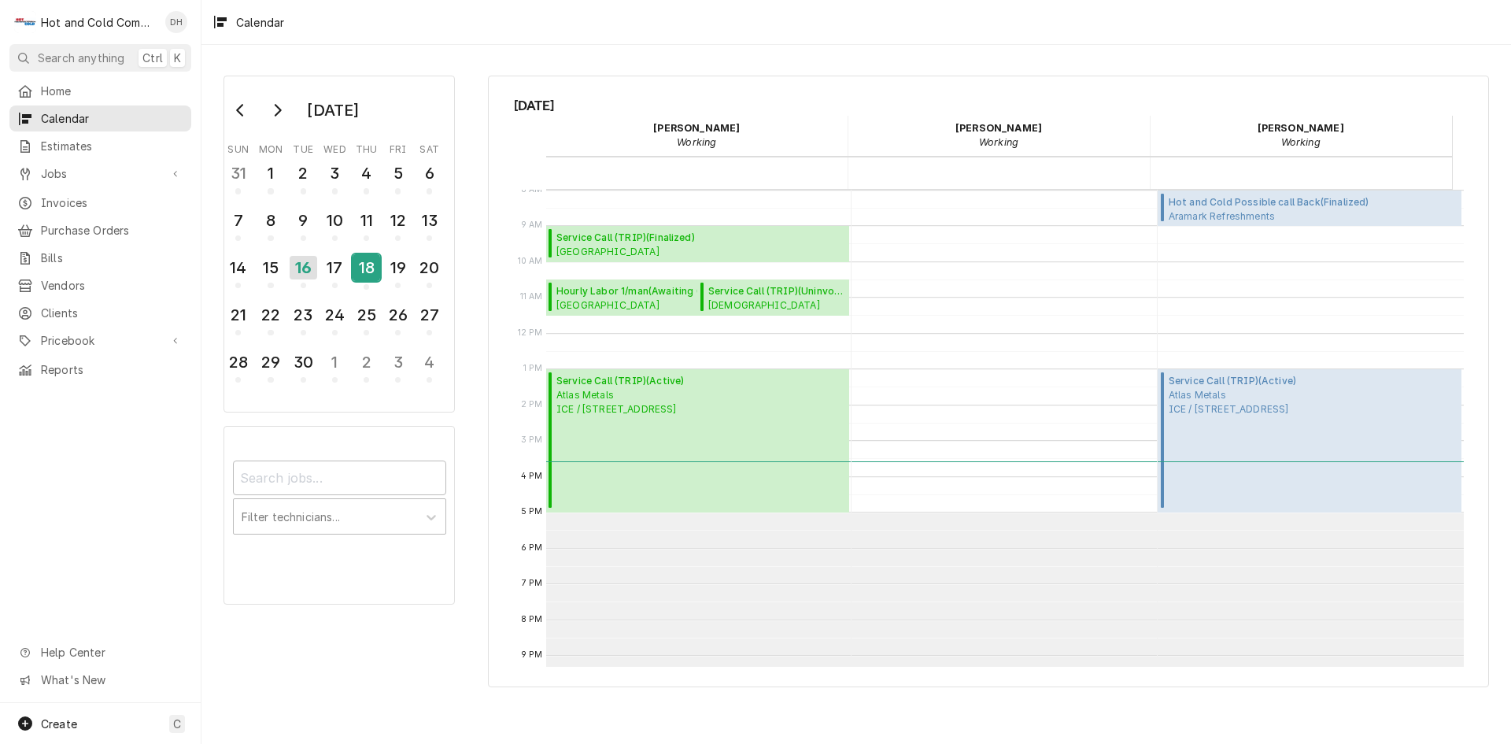
click at [367, 276] on div "18" at bounding box center [367, 267] width 28 height 27
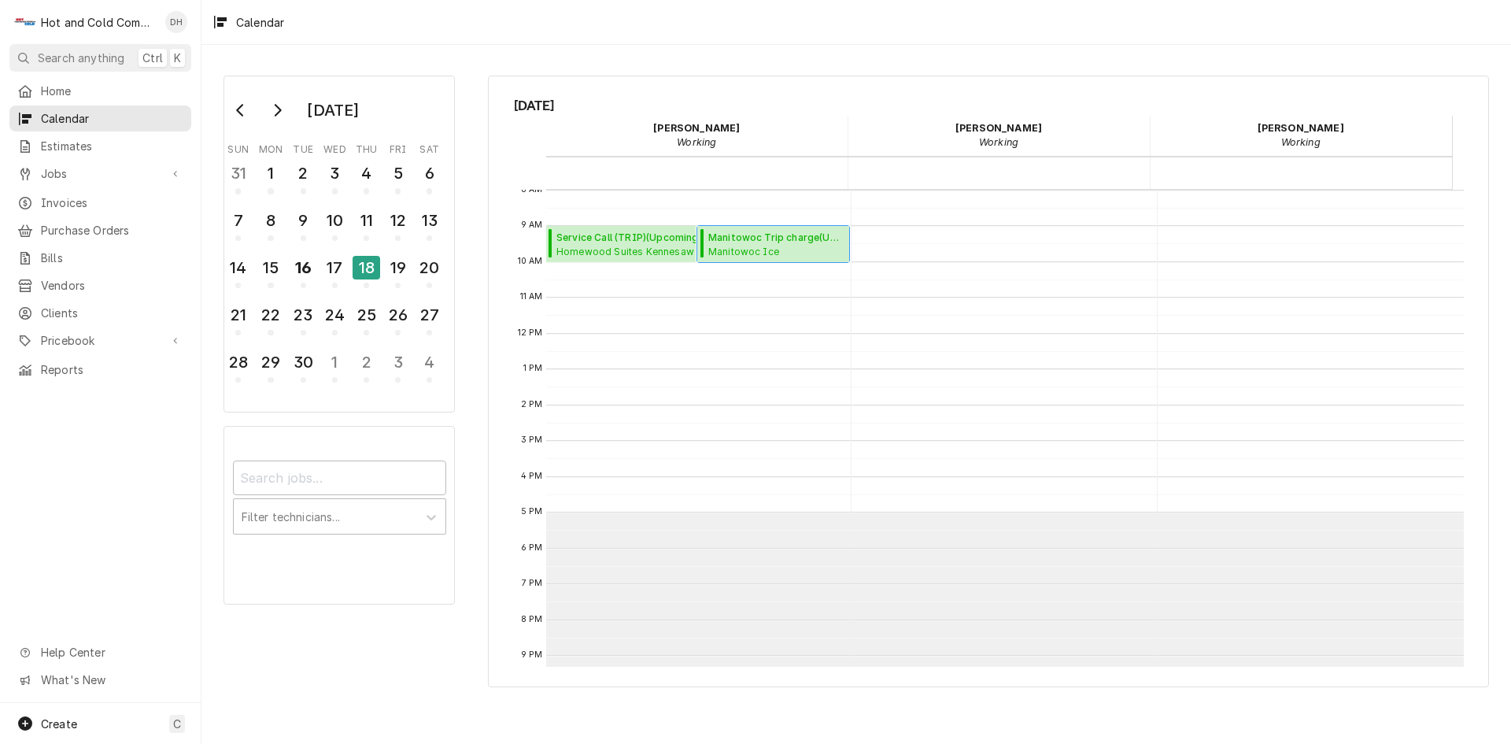
click at [749, 246] on span "Manitowoc Ice Los Potros Mexican Restaurant / [STREET_ADDRESS]" at bounding box center [776, 251] width 136 height 13
click at [305, 286] on span "Calendar Day Picker" at bounding box center [304, 287] width 6 height 6
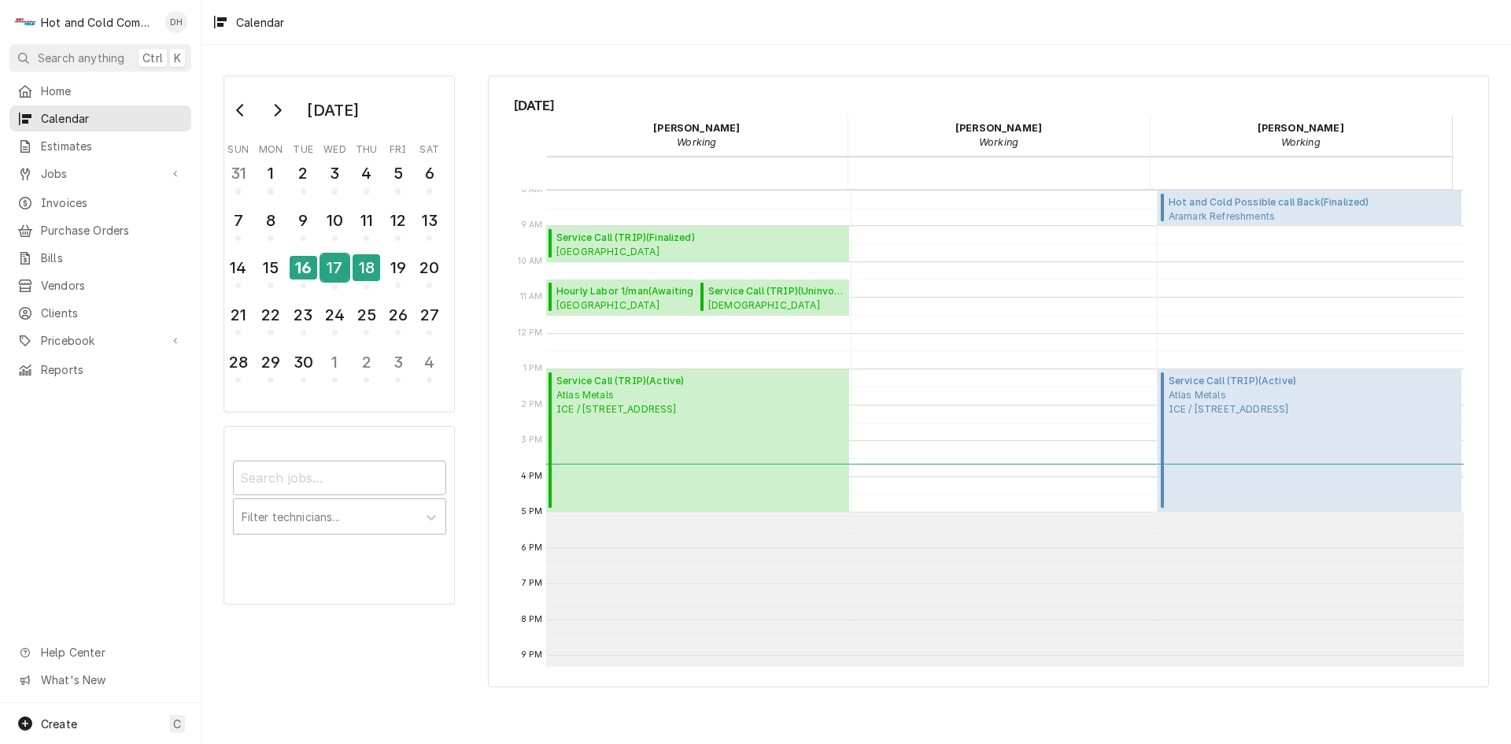
click at [331, 279] on div "17" at bounding box center [335, 267] width 28 height 27
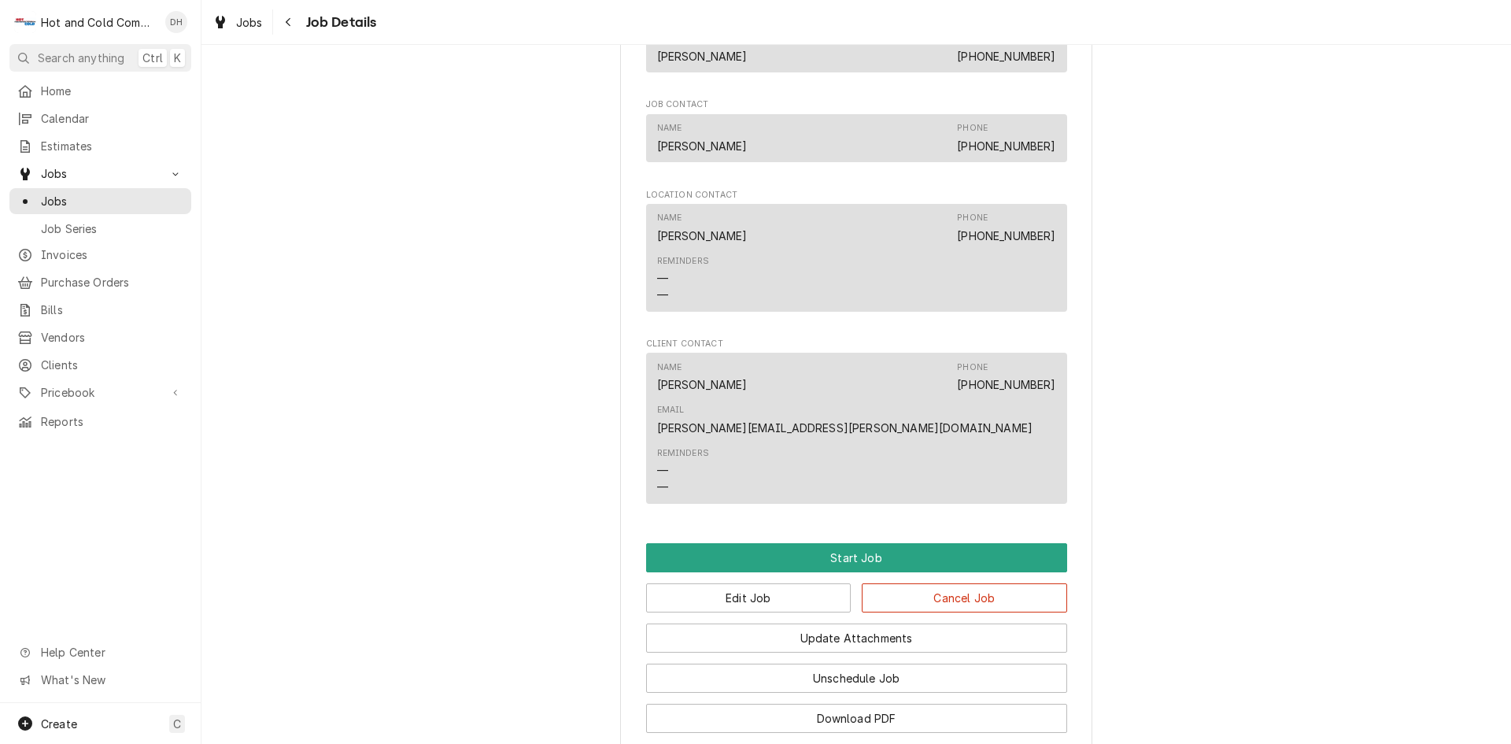
scroll to position [1007, 0]
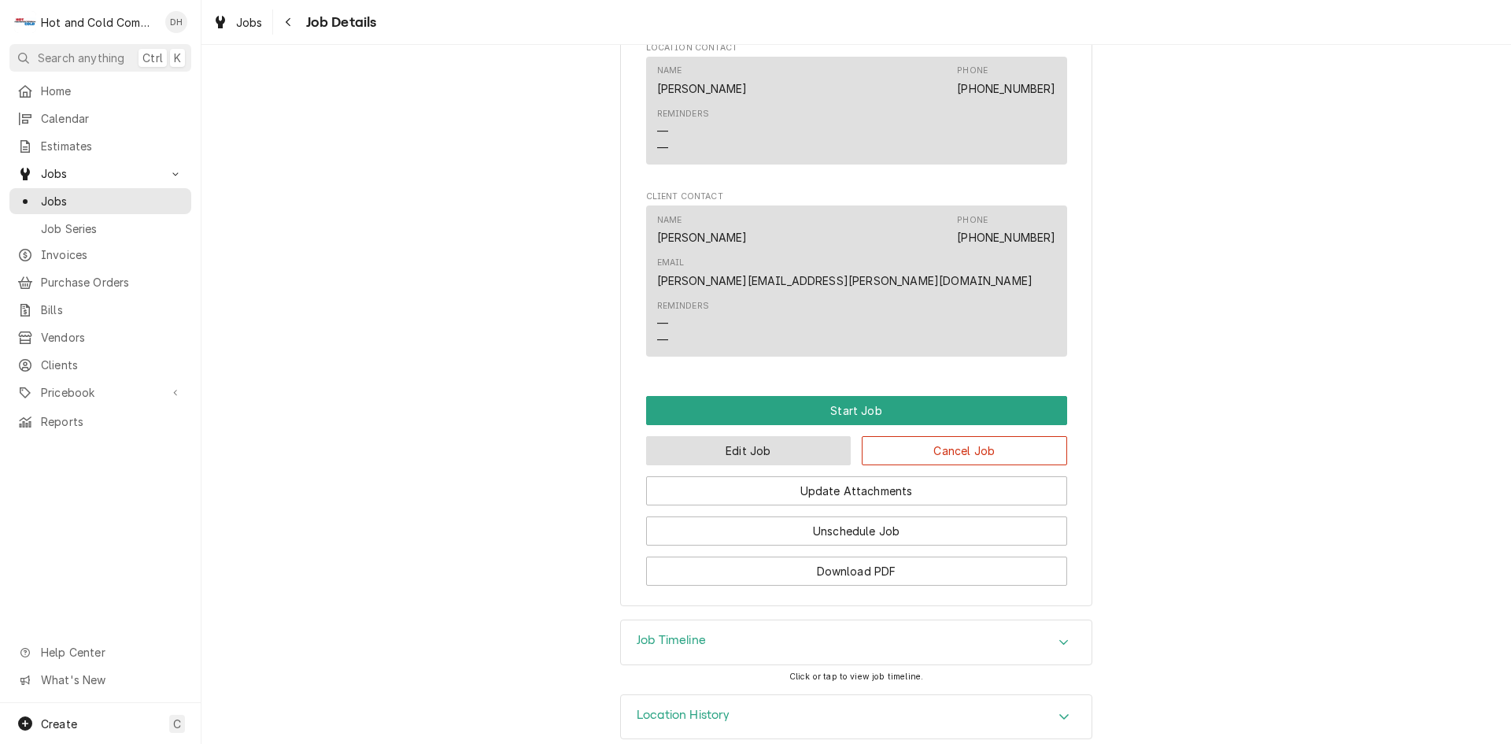
click at [729, 436] on button "Edit Job" at bounding box center [748, 450] width 205 height 29
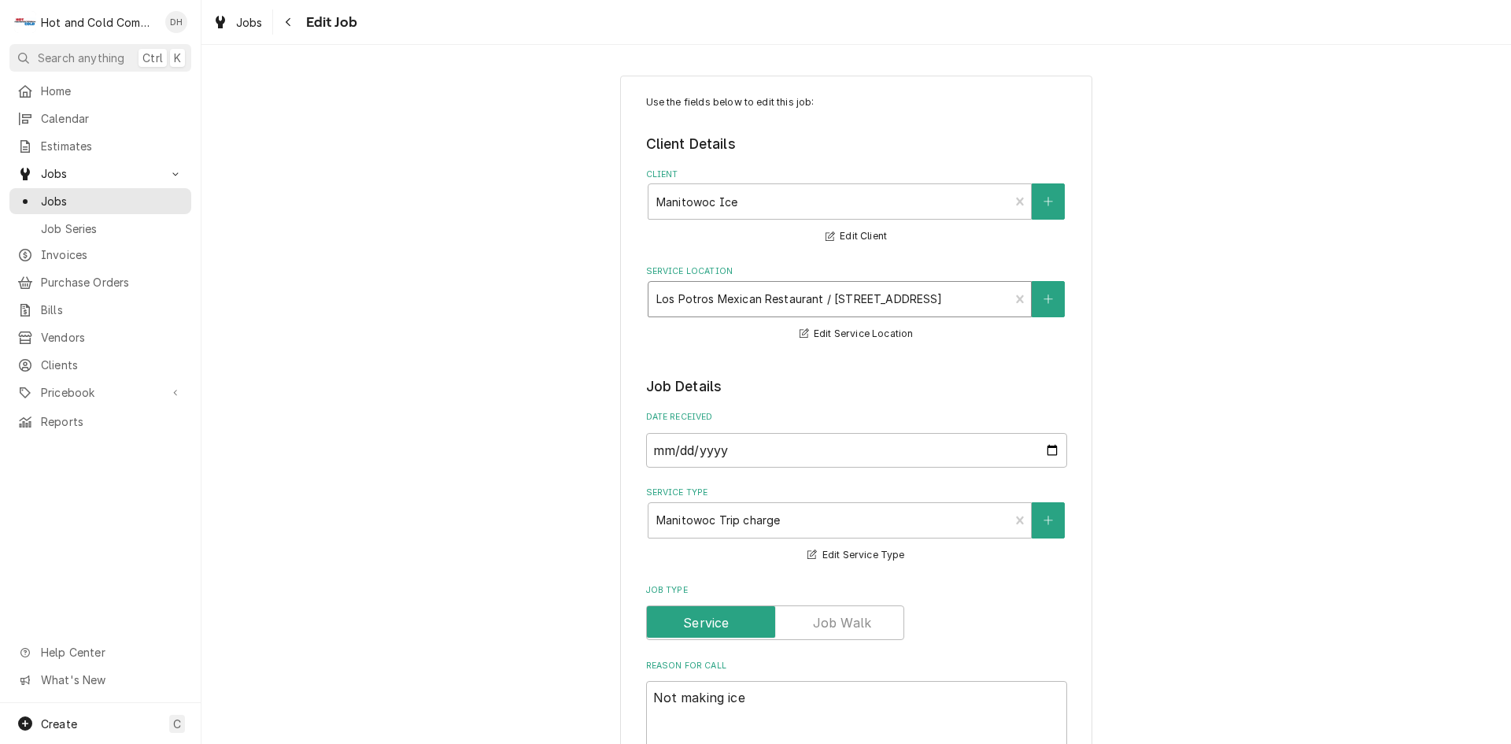
type textarea "x"
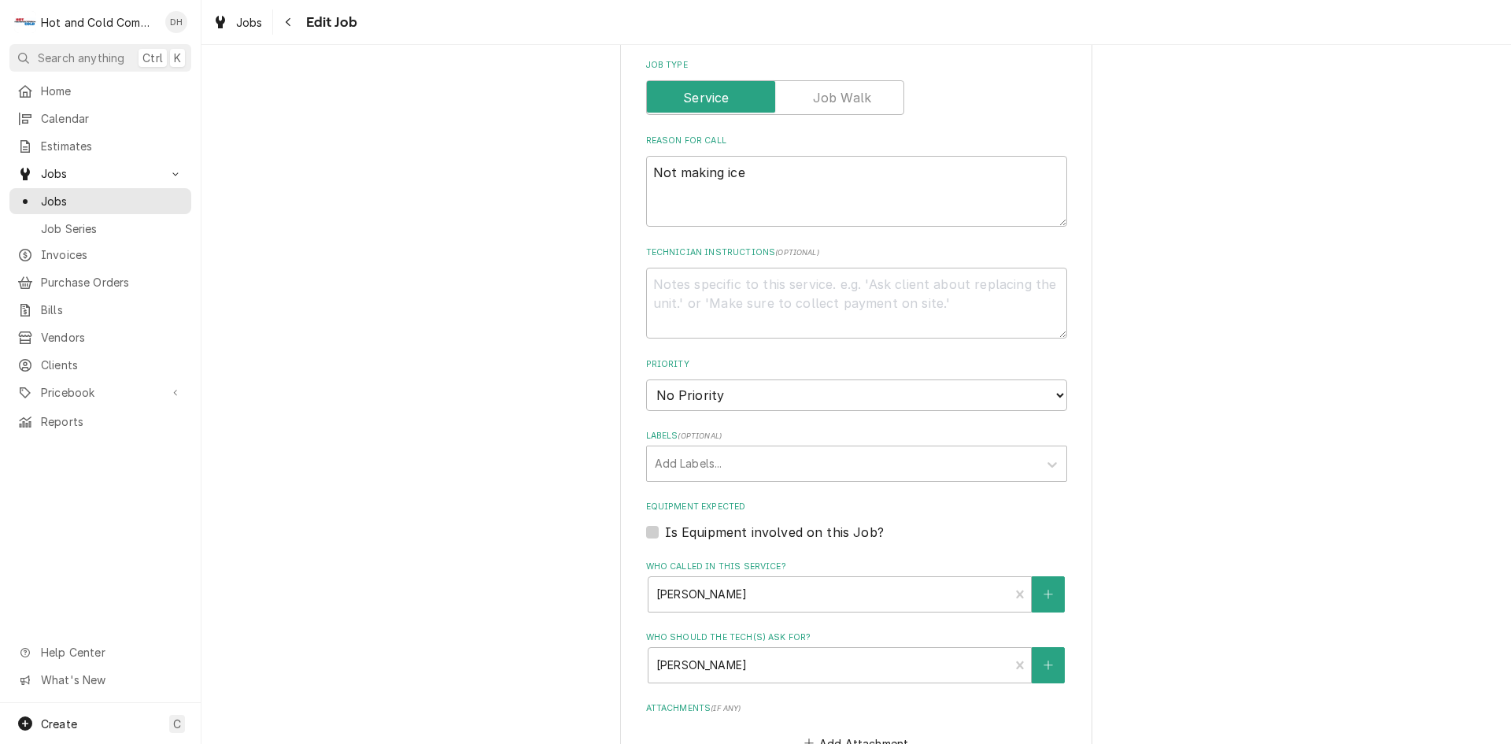
scroll to position [901, 0]
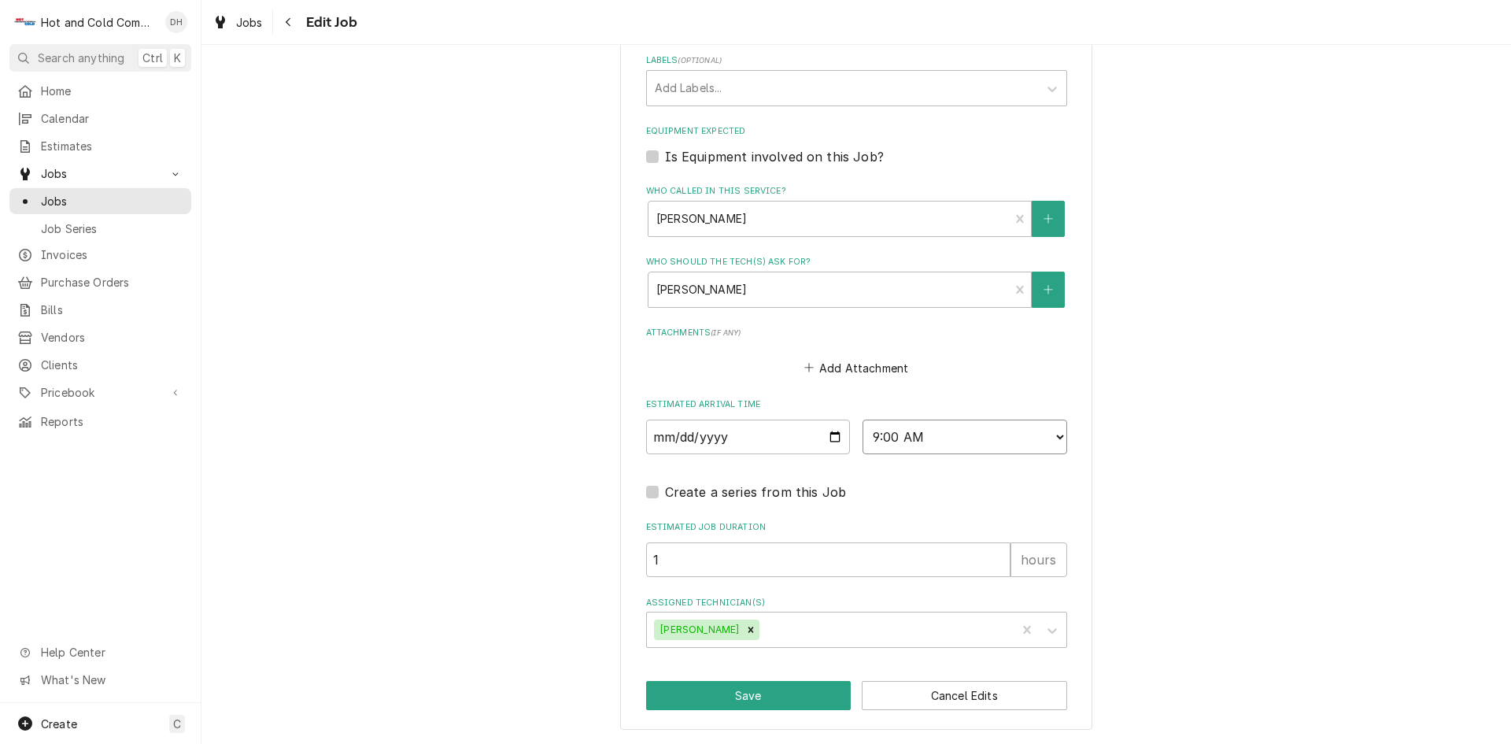
click at [1051, 434] on select "AM / PM 6:00 AM 6:15 AM 6:30 AM 6:45 AM 7:00 AM 7:15 AM 7:30 AM 7:45 AM 8:00 AM…" at bounding box center [965, 437] width 205 height 35
select select "10:00:00"
click at [863, 420] on select "AM / PM 6:00 AM 6:15 AM 6:30 AM 6:45 AM 7:00 AM 7:15 AM 7:30 AM 7:45 AM 8:00 AM…" at bounding box center [965, 437] width 205 height 35
click at [768, 690] on button "Save" at bounding box center [748, 695] width 205 height 29
type textarea "x"
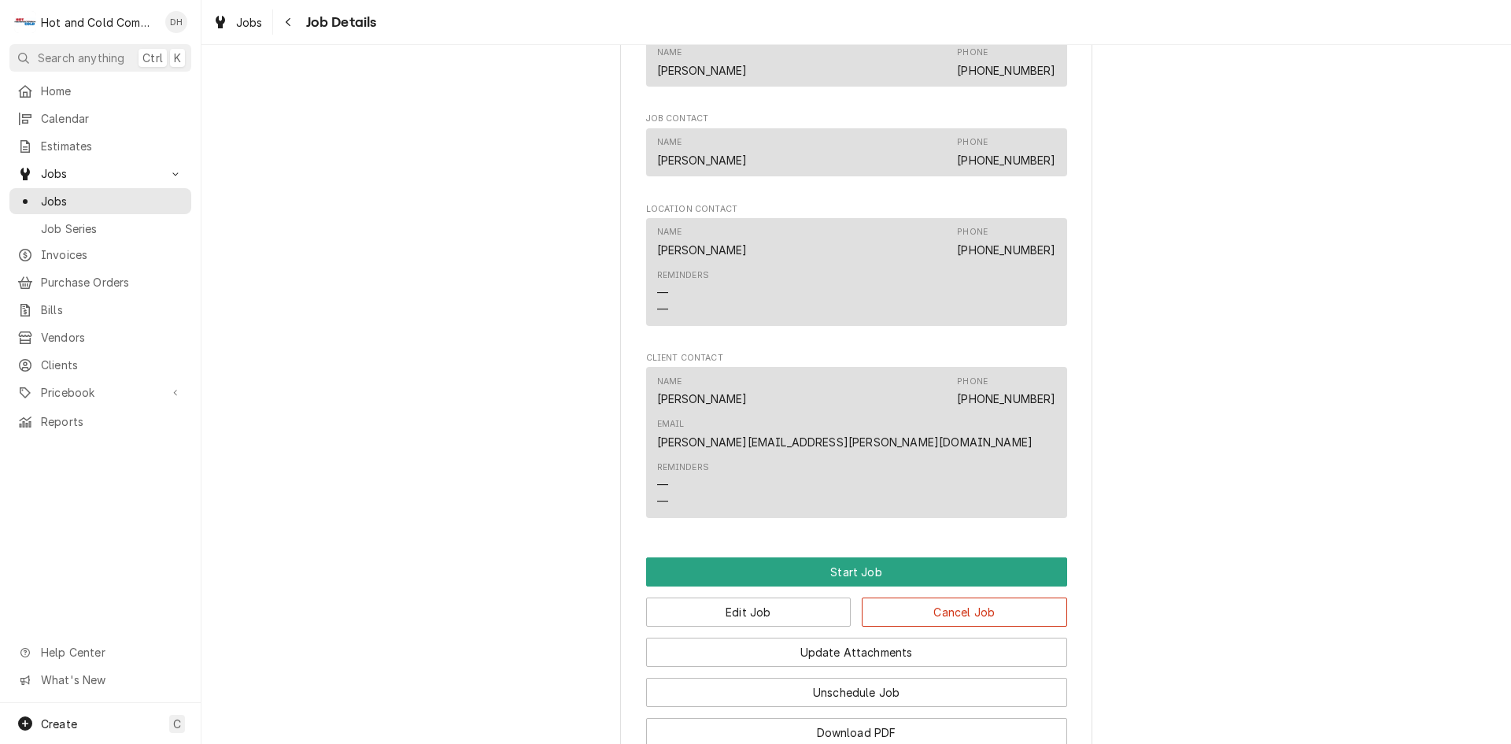
scroll to position [1007, 0]
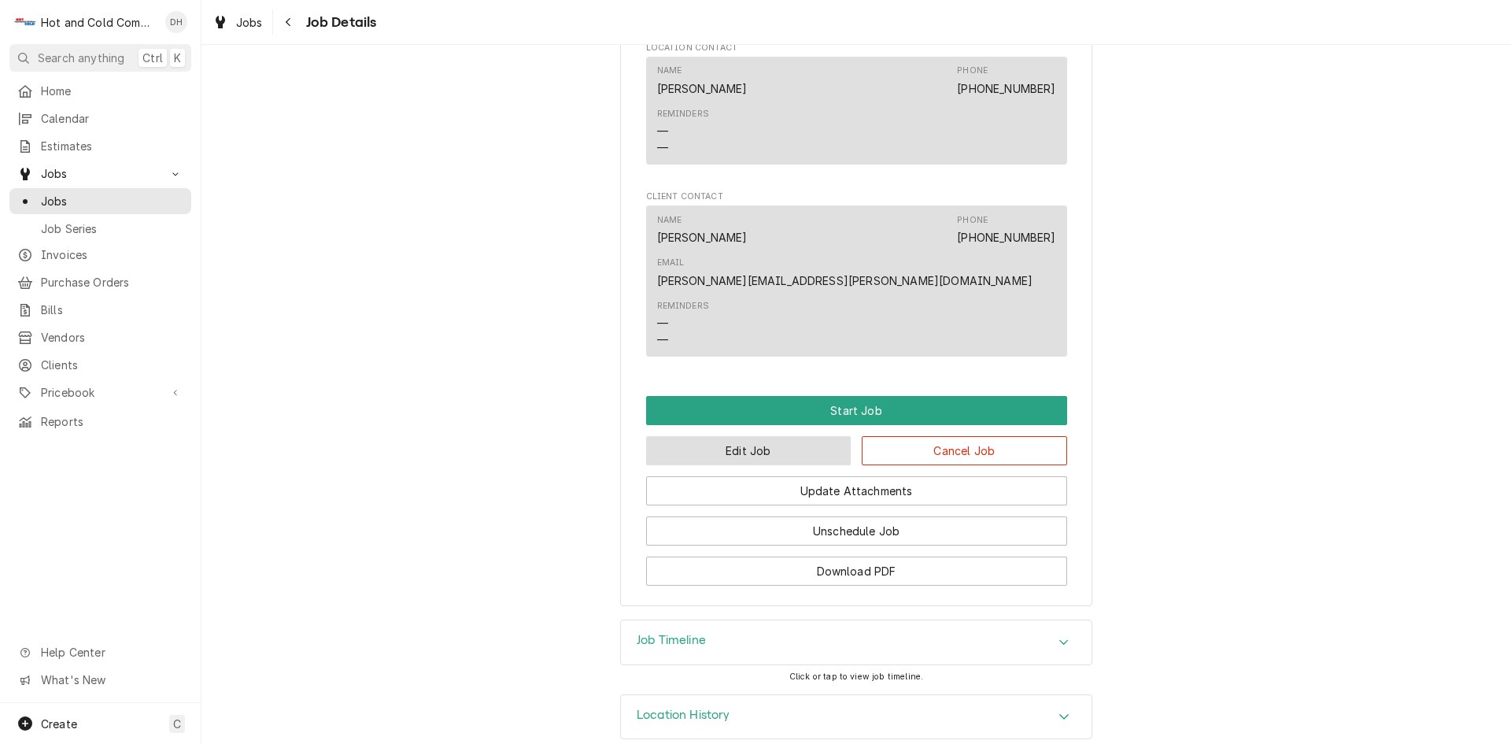
click at [766, 436] on button "Edit Job" at bounding box center [748, 450] width 205 height 29
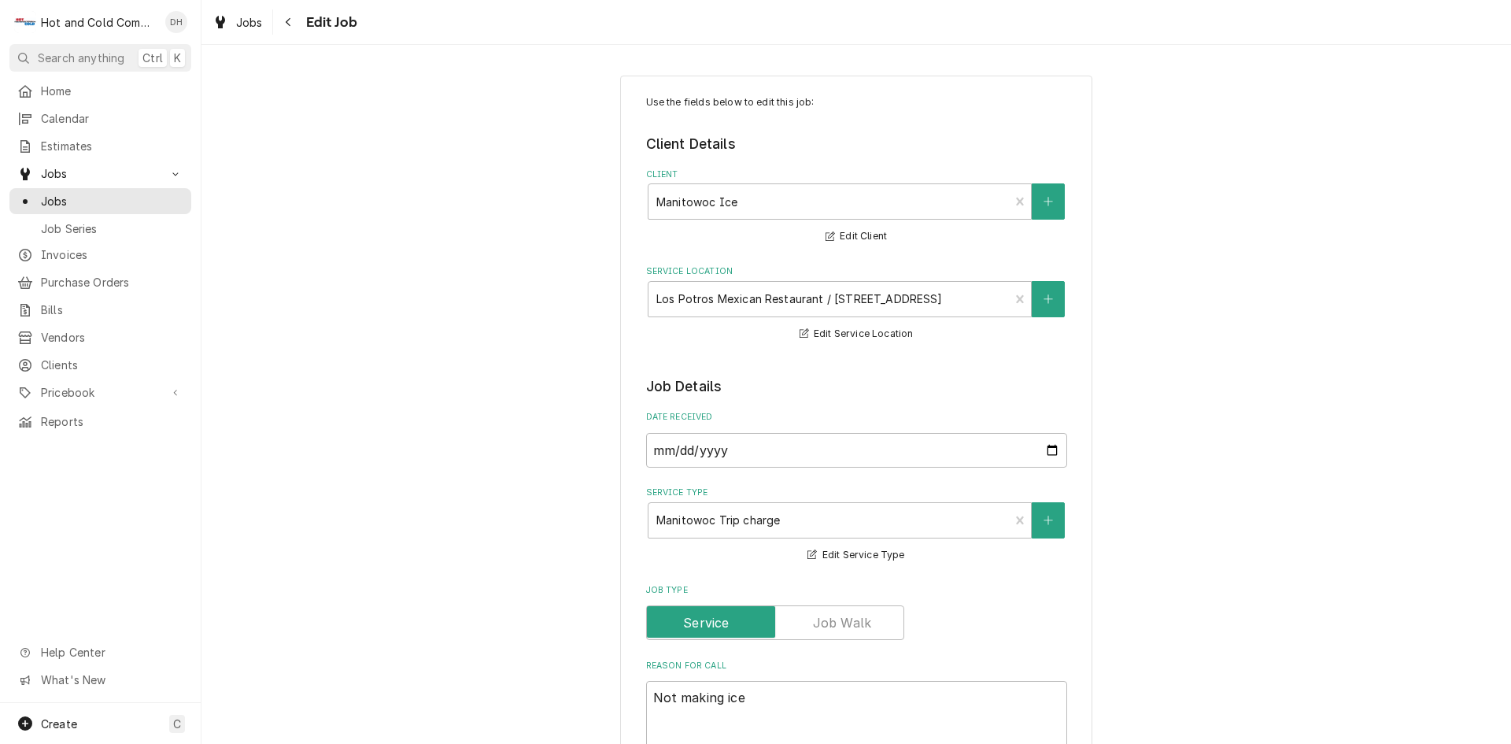
type textarea "x"
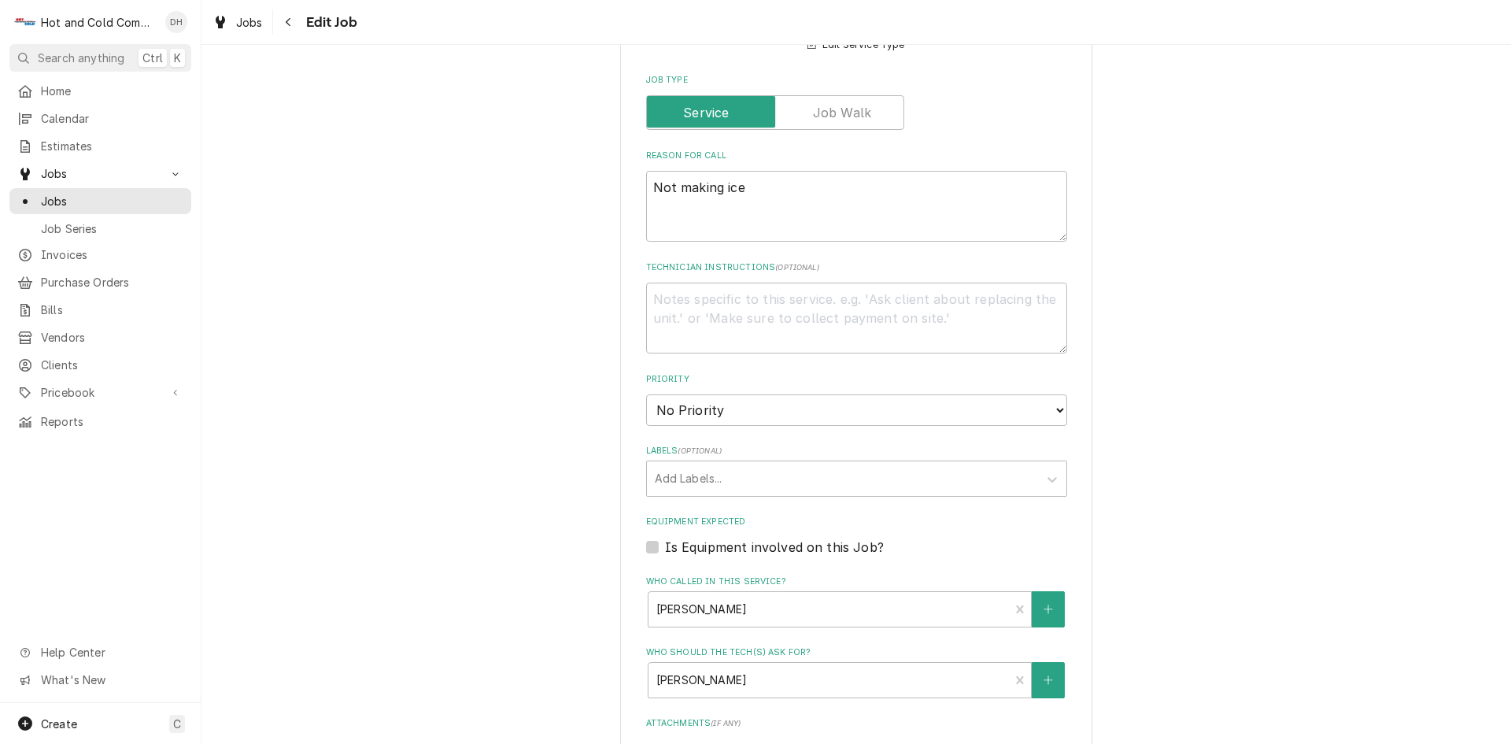
scroll to position [525, 0]
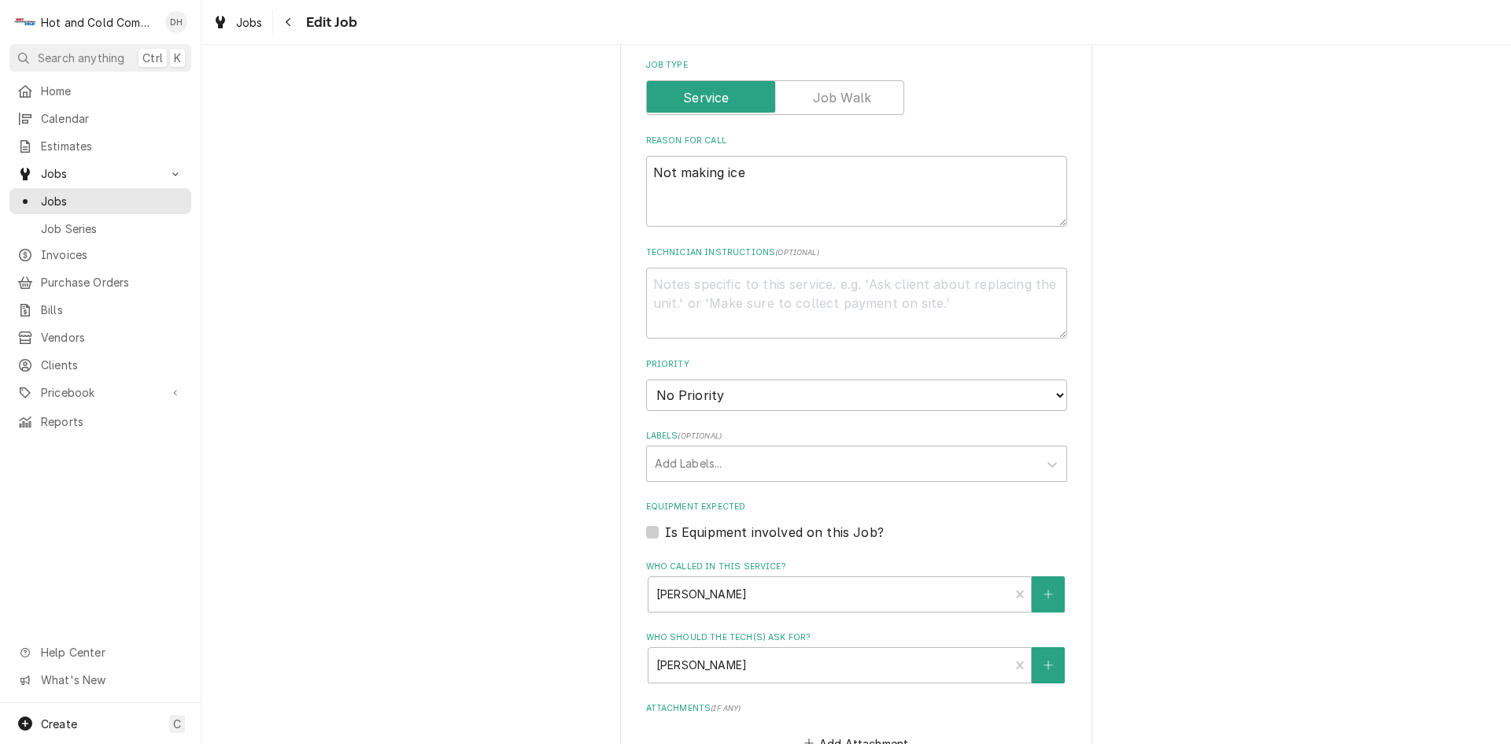
click at [665, 536] on label "Is Equipment involved on this Job?" at bounding box center [774, 532] width 219 height 19
click at [665, 536] on input "Equipment Expected" at bounding box center [875, 540] width 421 height 35
checkbox input "true"
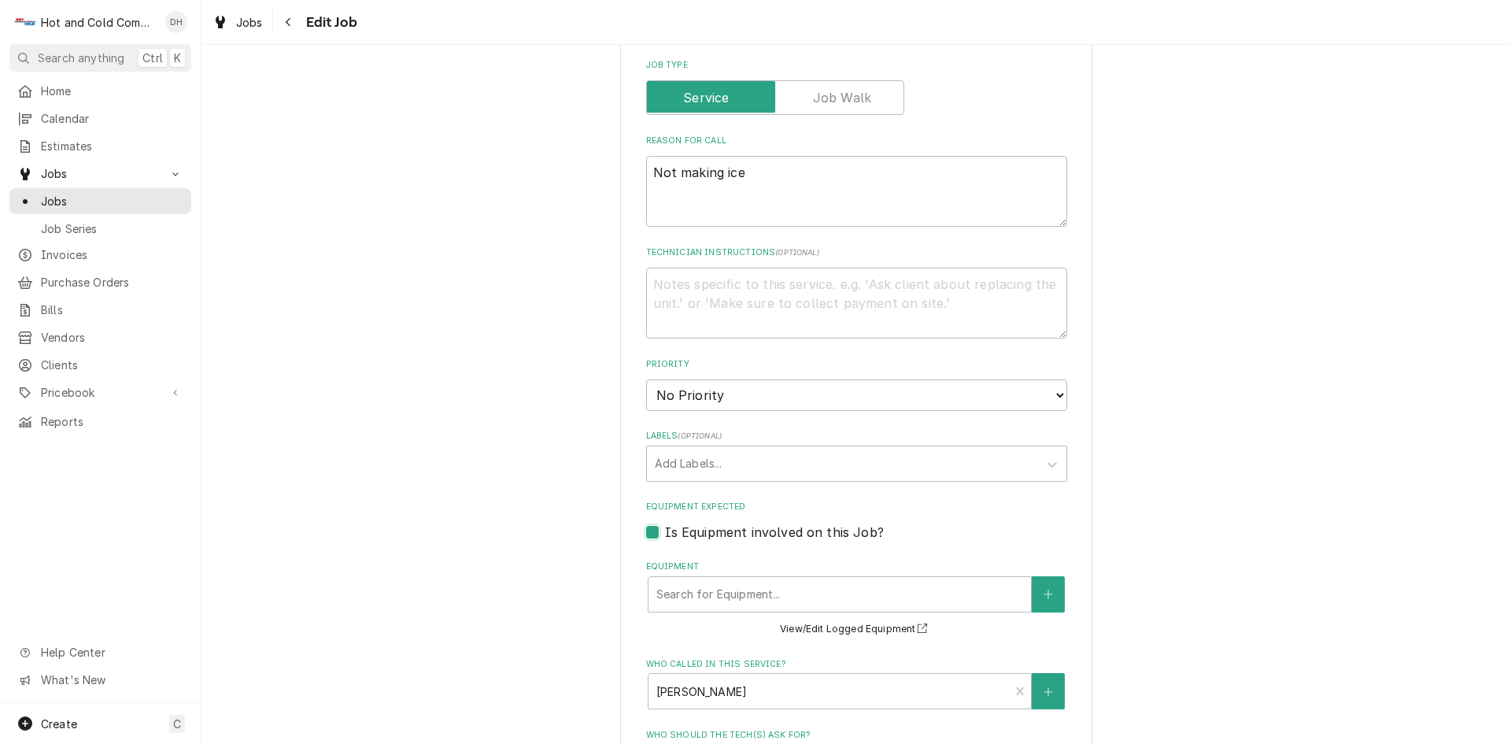
type textarea "x"
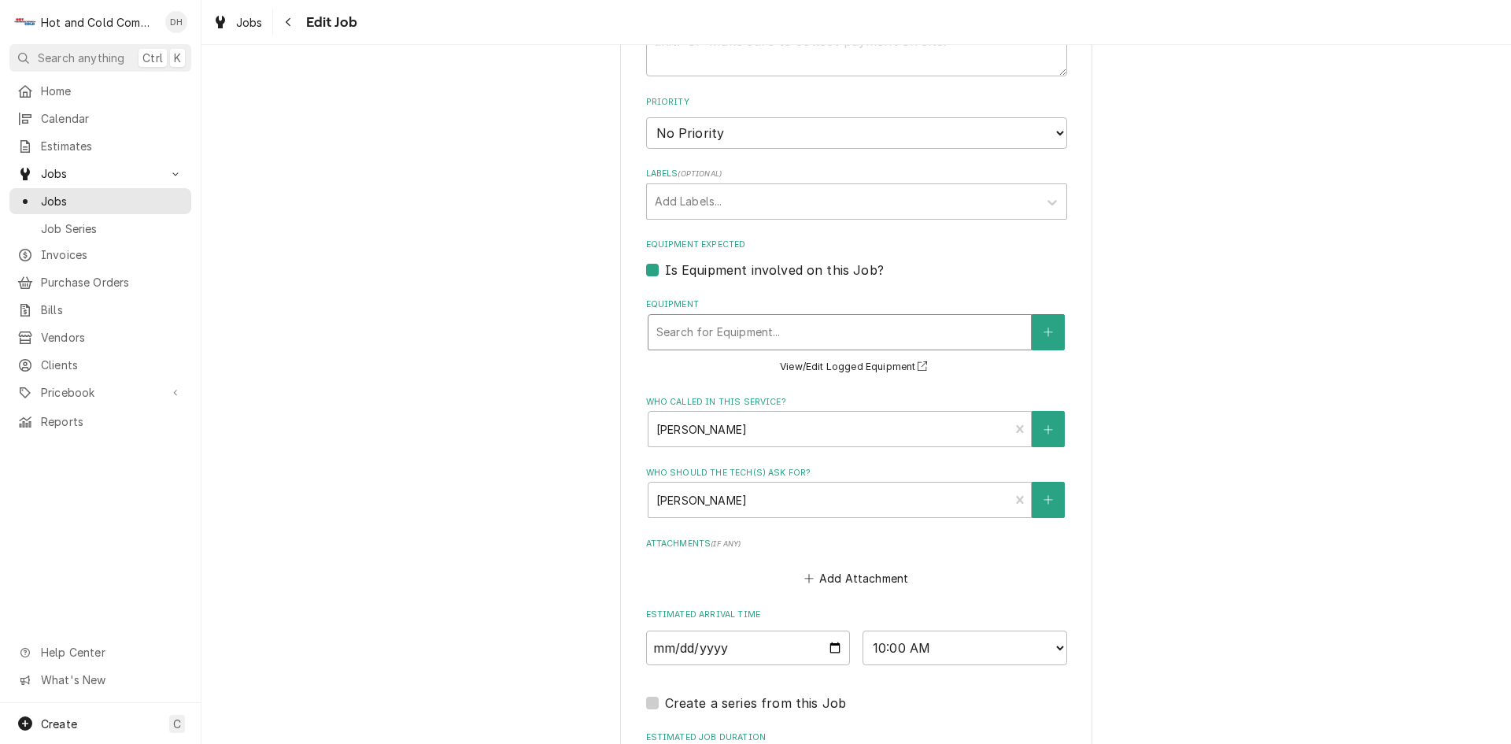
click at [915, 336] on div "Equipment" at bounding box center [840, 332] width 367 height 28
click at [1044, 327] on icon "Create New Equipment" at bounding box center [1048, 332] width 9 height 11
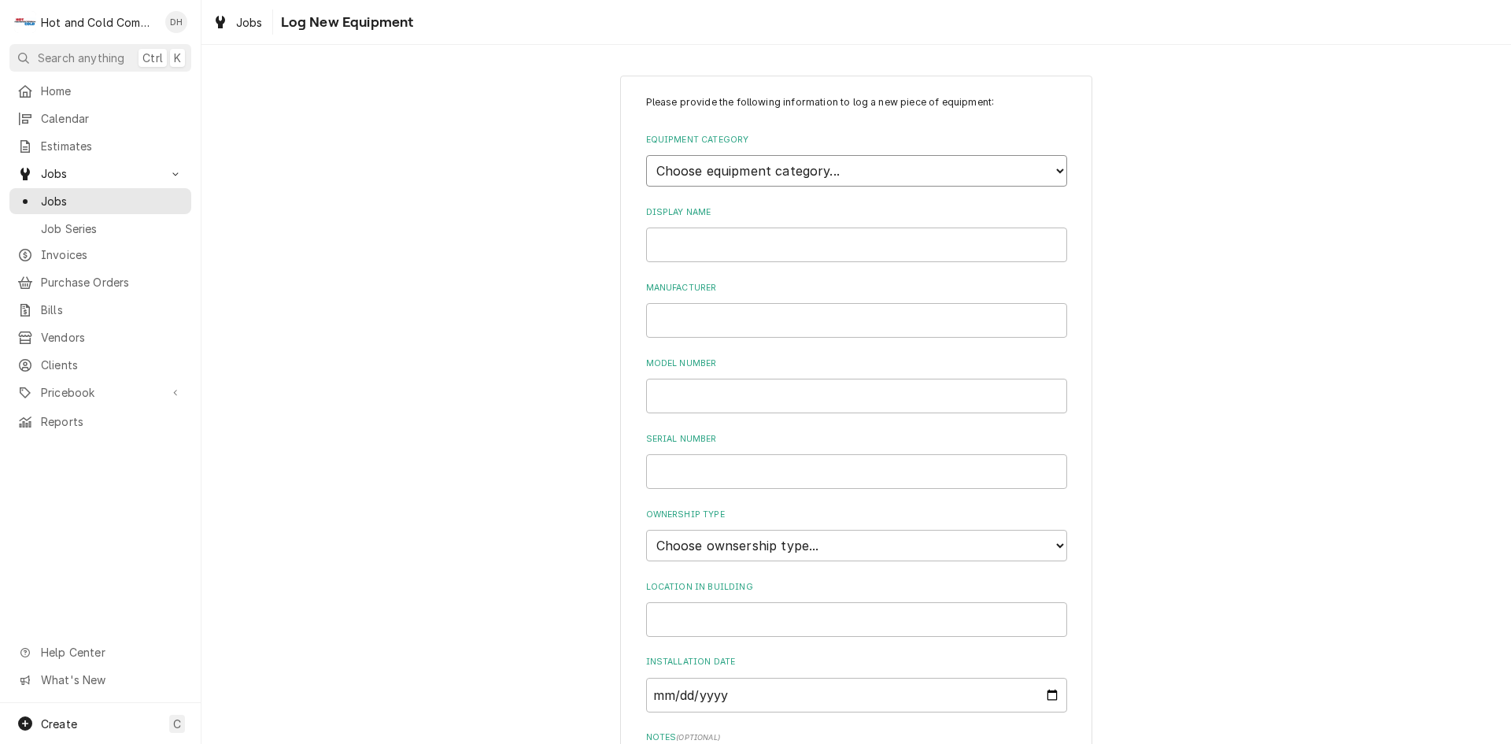
click at [851, 161] on select "Choose equipment category... Cooking Equipment Fryers Ice Machines Ovens and Ra…" at bounding box center [856, 170] width 421 height 31
select select "3"
click at [646, 155] on select "Choose equipment category... Cooking Equipment Fryers Ice Machines Ovens and Ra…" at bounding box center [856, 170] width 421 height 31
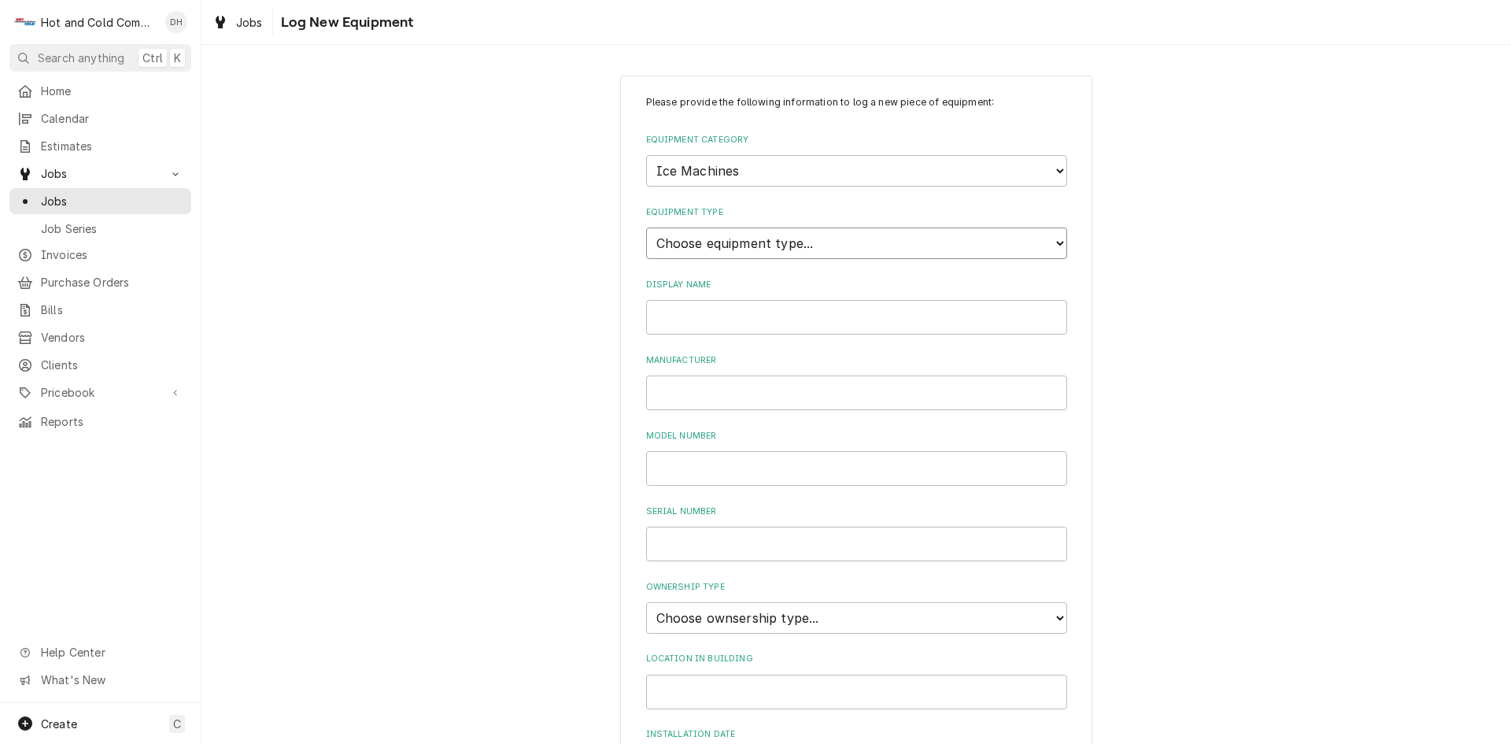
click at [740, 246] on select "Choose equipment type... Ice Bin Ice Dispenser Ice Maker Ice Merchandiser" at bounding box center [856, 243] width 421 height 31
select select "18"
click at [646, 228] on select "Choose equipment type... Ice Bin Ice Dispenser Ice Maker Ice Merchandiser" at bounding box center [856, 243] width 421 height 31
click at [698, 324] on input "Display Name" at bounding box center [856, 317] width 421 height 35
type input "Koolaire"
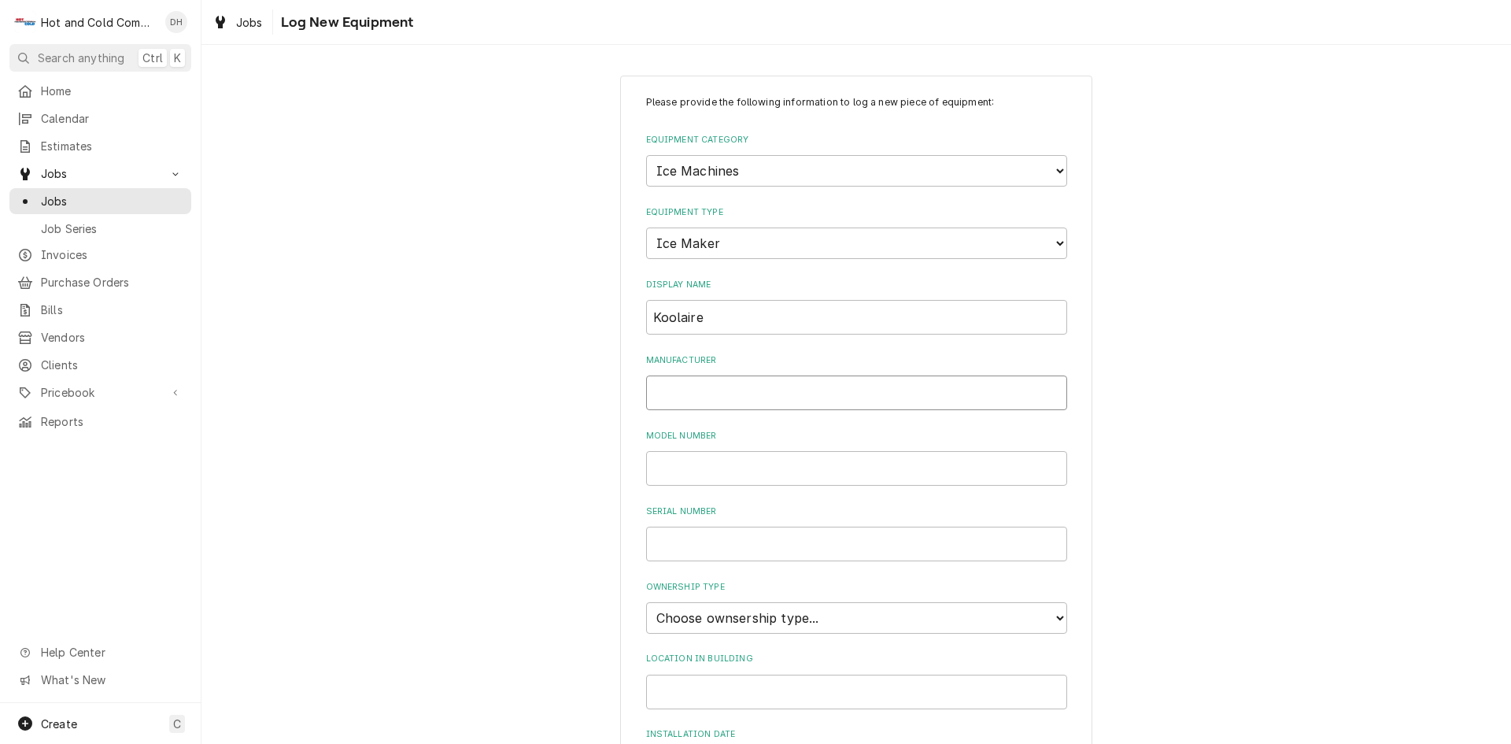
click at [701, 394] on input "Manufacturer" at bounding box center [856, 392] width 421 height 35
type input "L"
type input "Koolaire"
click at [812, 468] on input "Model Number" at bounding box center [856, 468] width 421 height 35
type input "KYT0500A-161"
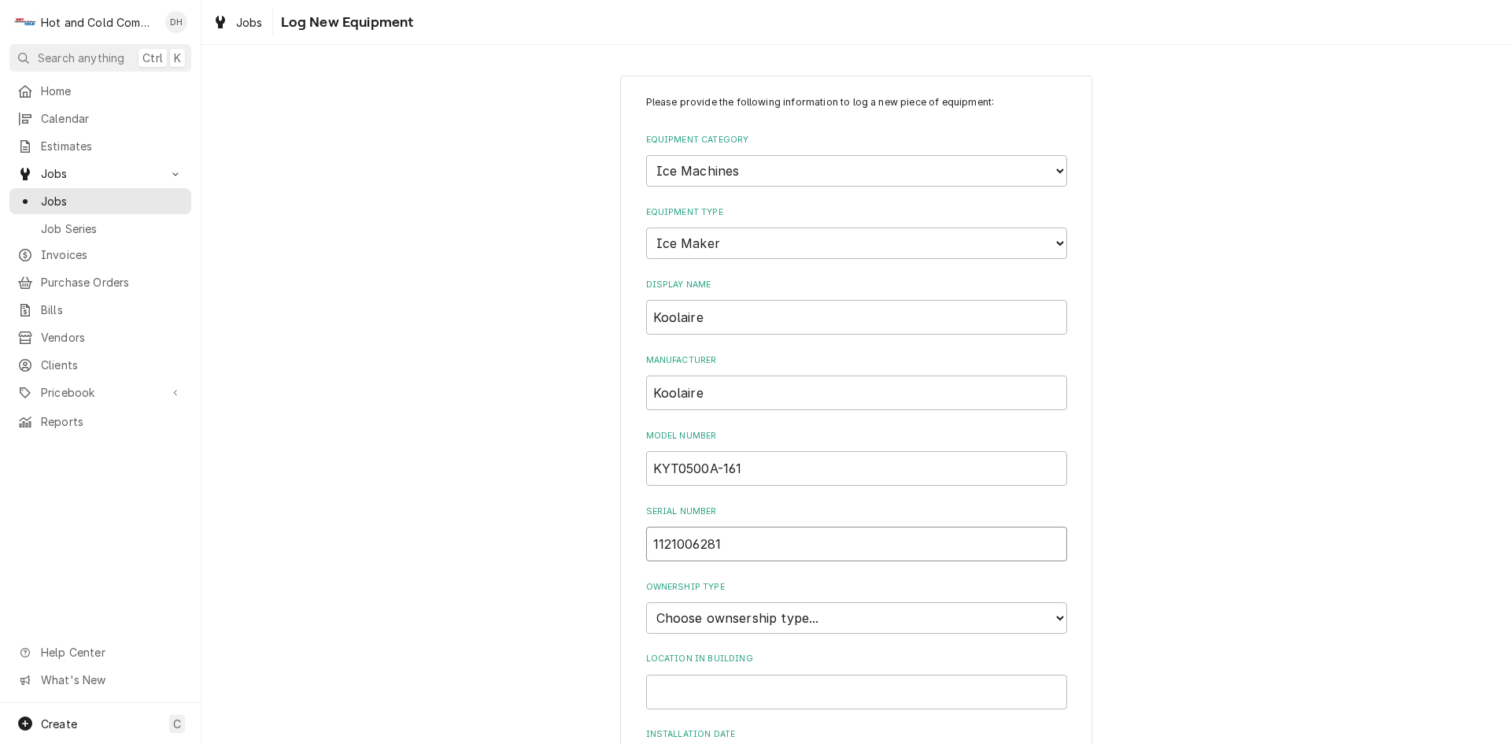
type input "1121006281"
click at [940, 616] on select "Choose ownsership type... Unknown Owned Leased Rented" at bounding box center [856, 617] width 421 height 31
select select "1"
click at [646, 602] on select "Choose ownsership type... Unknown Owned Leased Rented" at bounding box center [856, 617] width 421 height 31
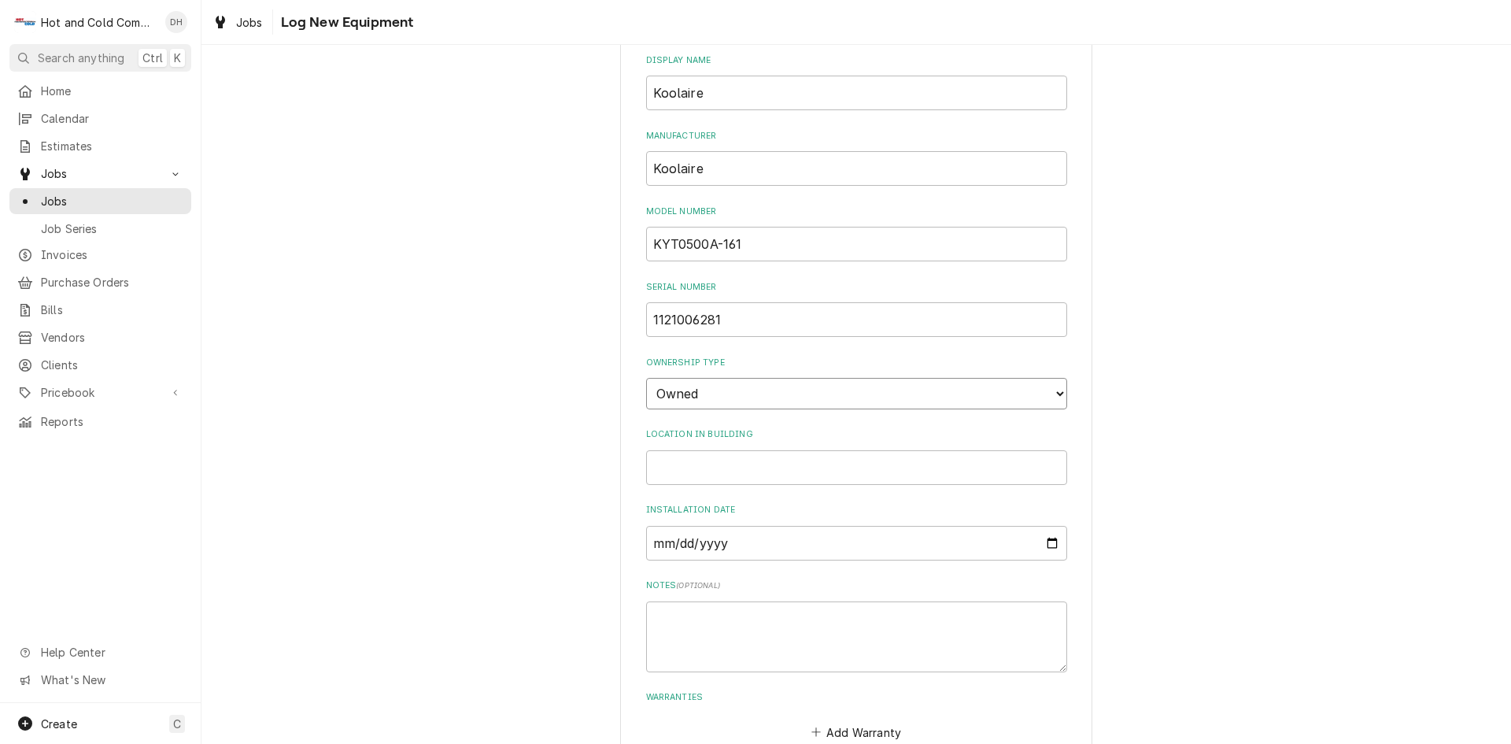
scroll to position [262, 0]
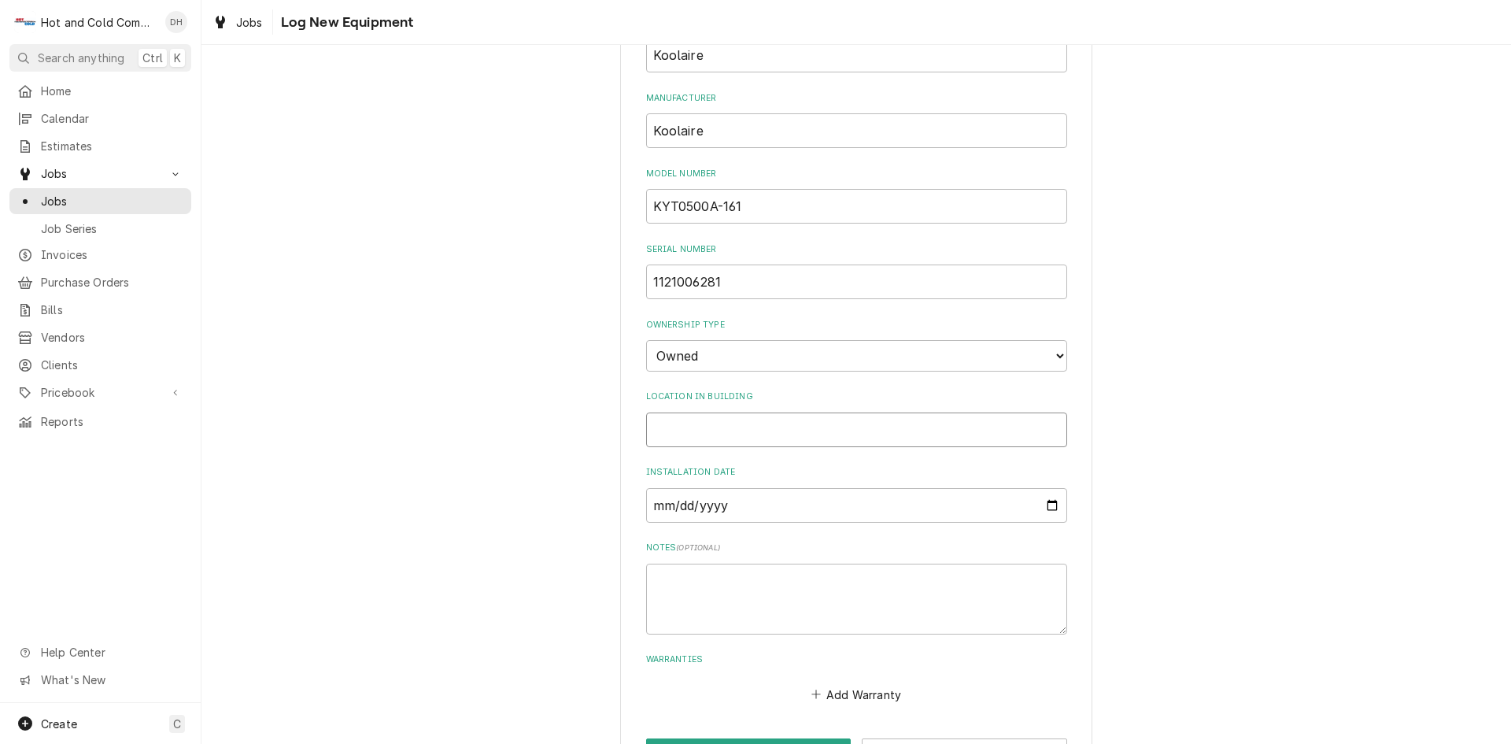
click at [701, 424] on input "Location in Building" at bounding box center [856, 429] width 421 height 35
type input "KITCHEN"
click at [846, 508] on input "Installation Date" at bounding box center [856, 505] width 421 height 35
type input "2023-08-21"
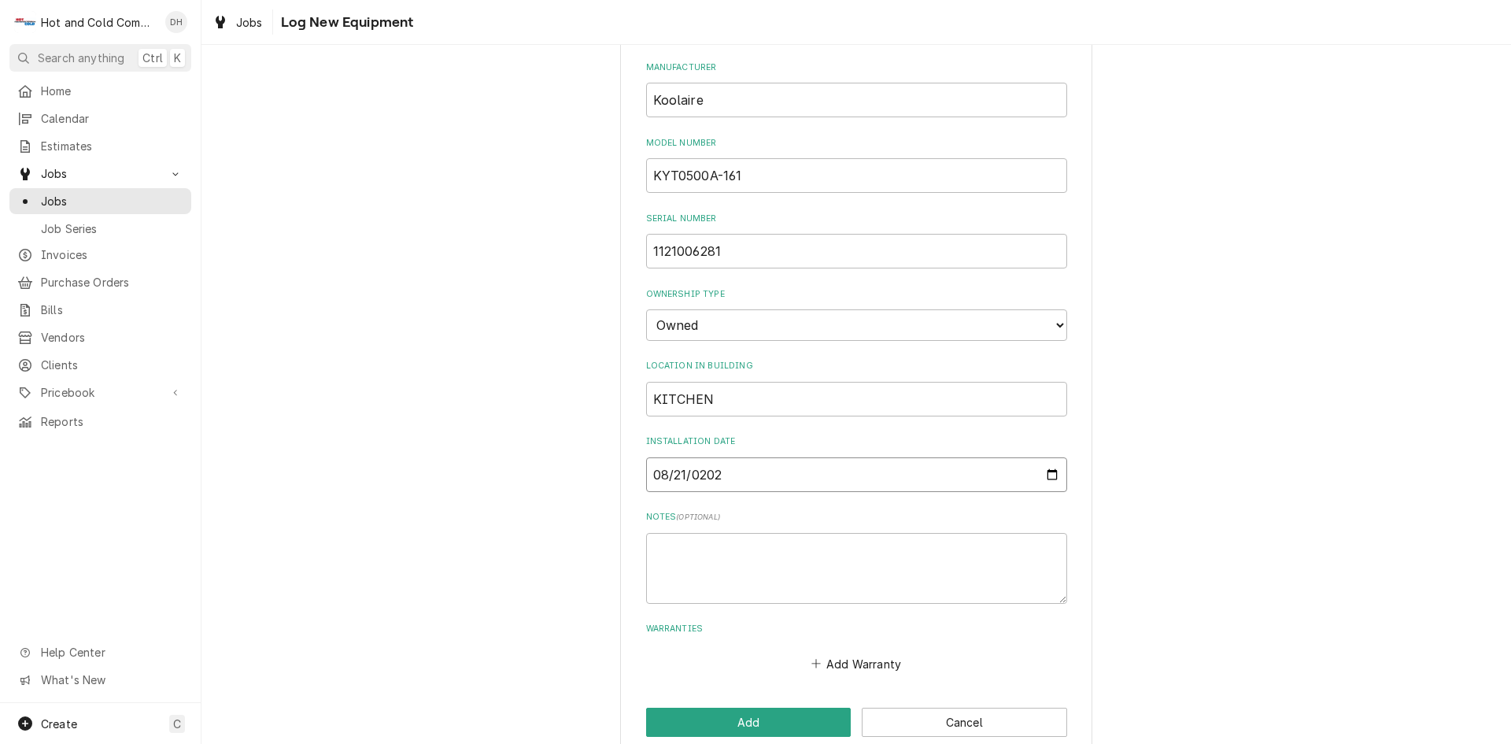
scroll to position [320, 0]
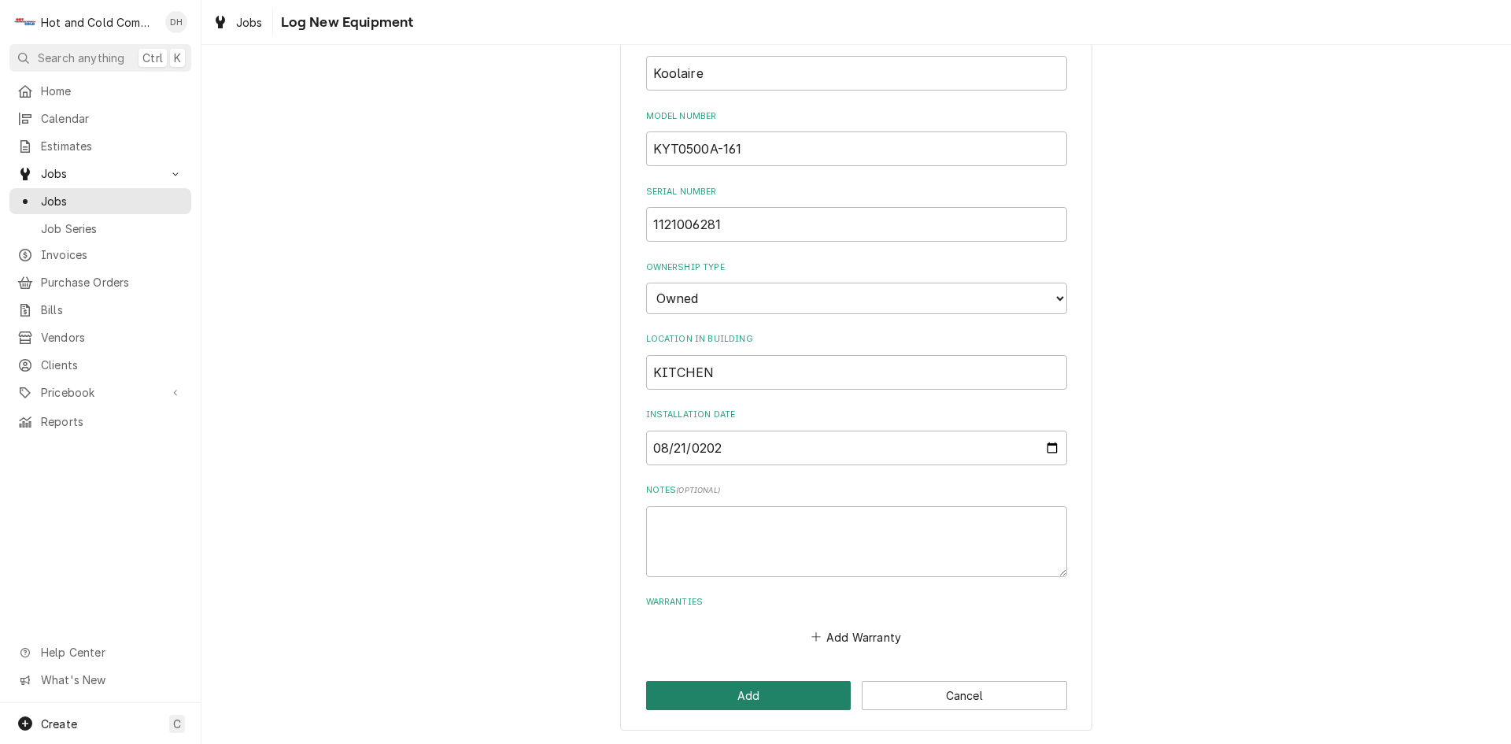
click at [719, 691] on button "Add" at bounding box center [748, 695] width 205 height 29
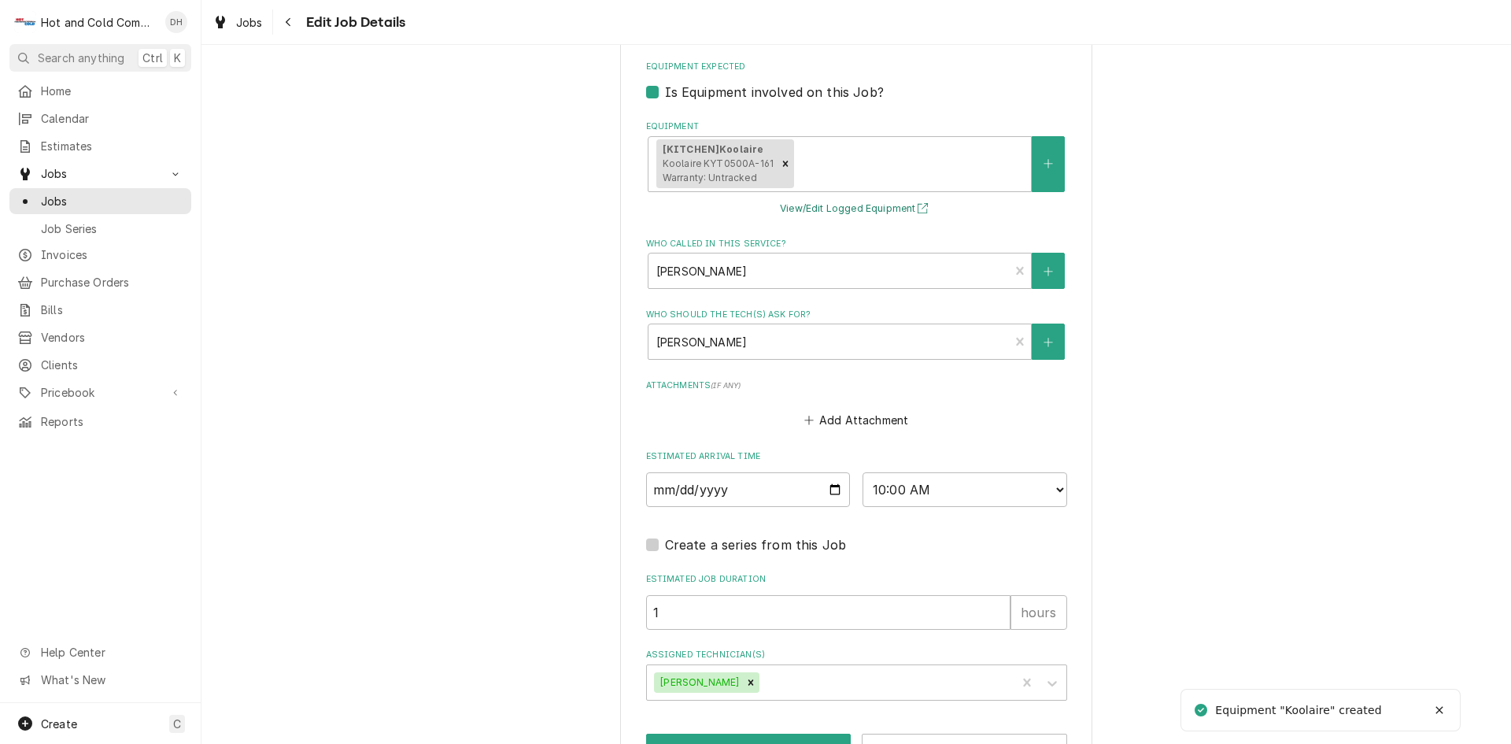
scroll to position [1018, 0]
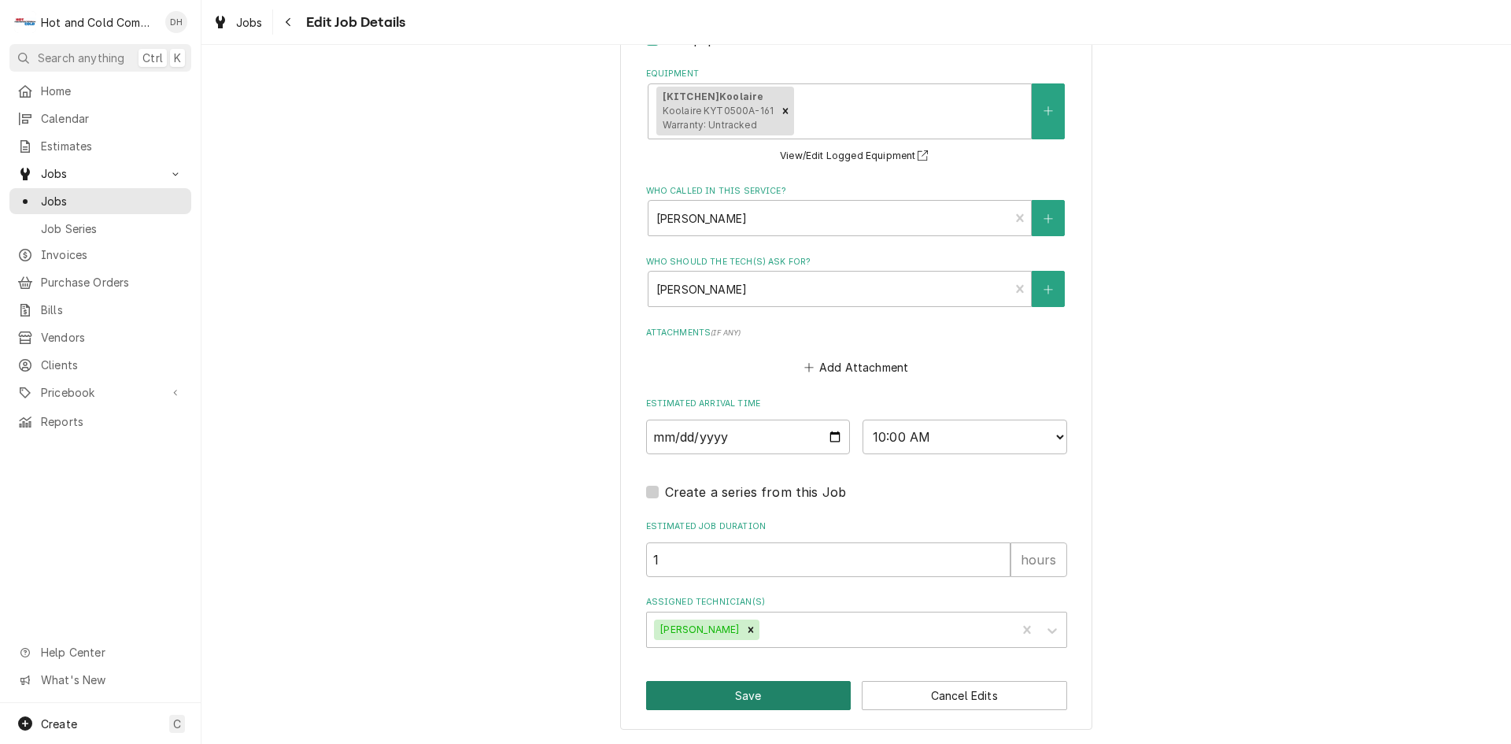
click at [778, 694] on button "Save" at bounding box center [748, 695] width 205 height 29
type textarea "x"
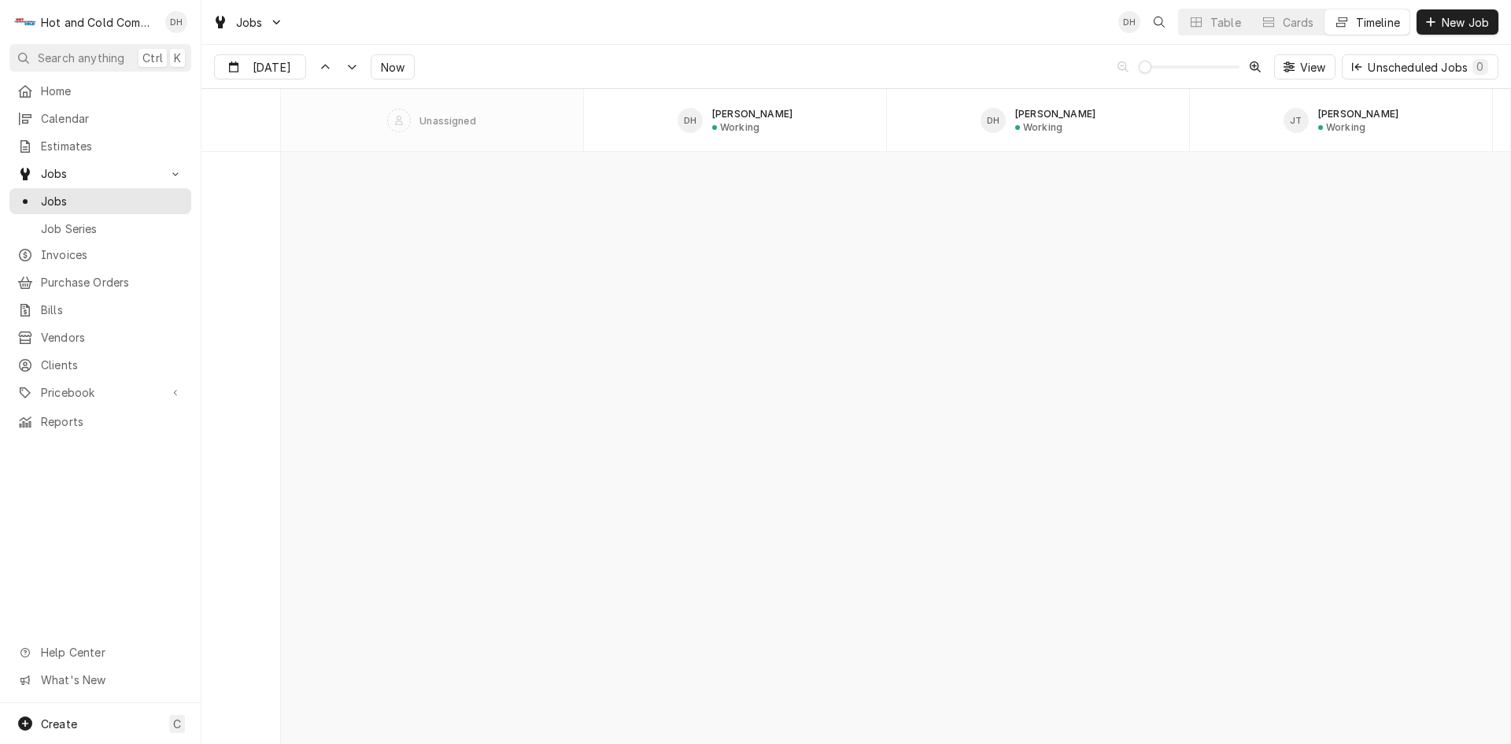
scroll to position [12334, 0]
